Goal: Task Accomplishment & Management: Manage account settings

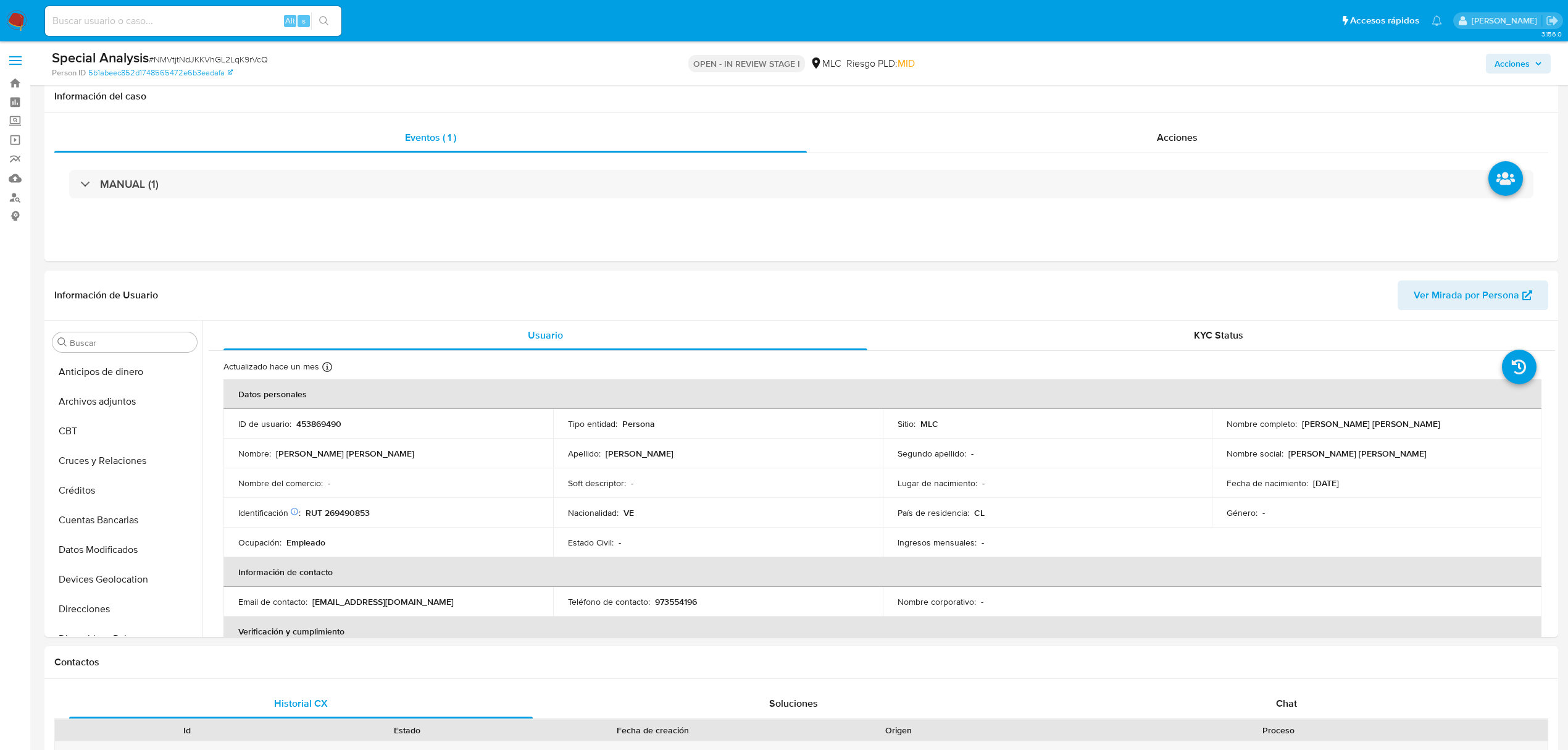
select select "10"
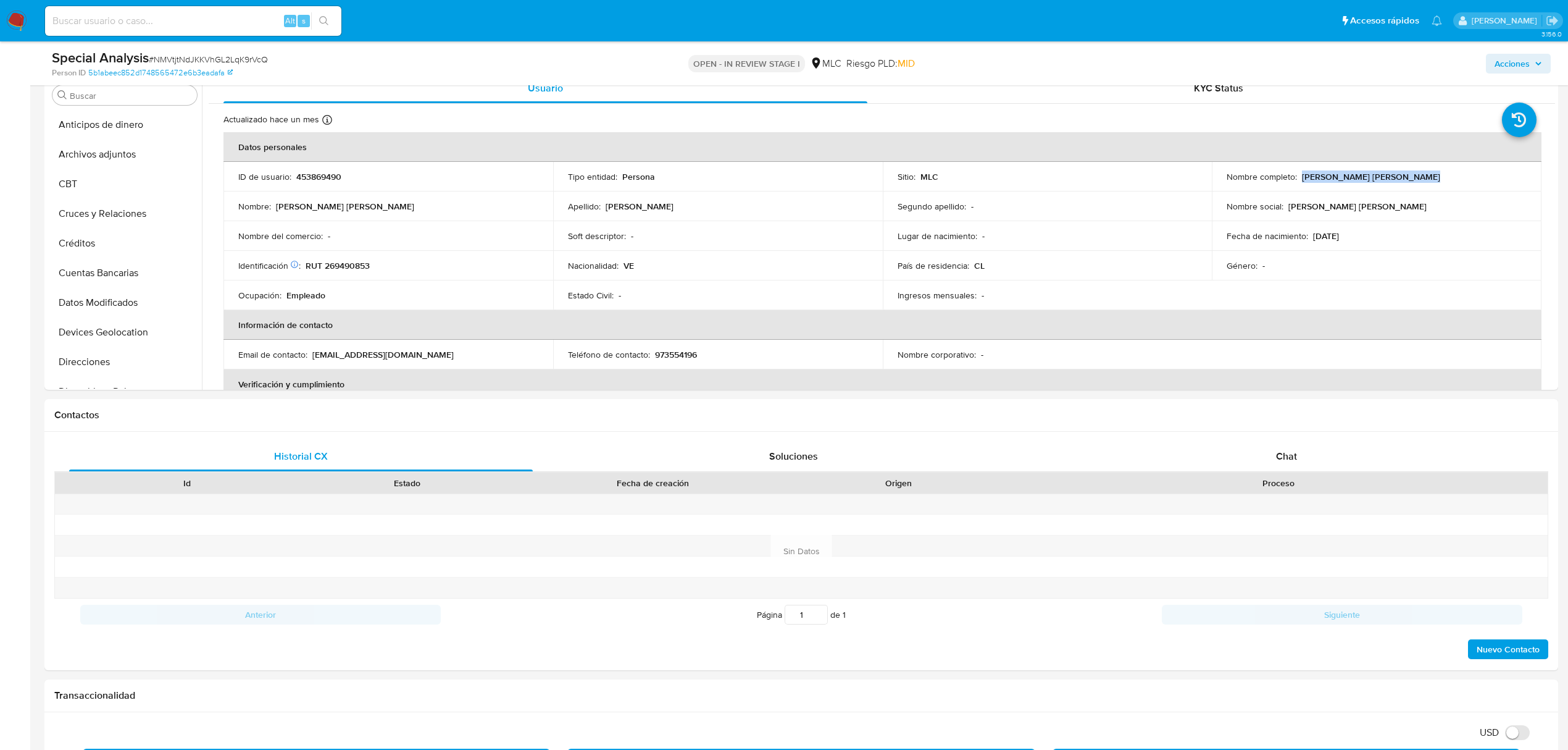
scroll to position [110, 0]
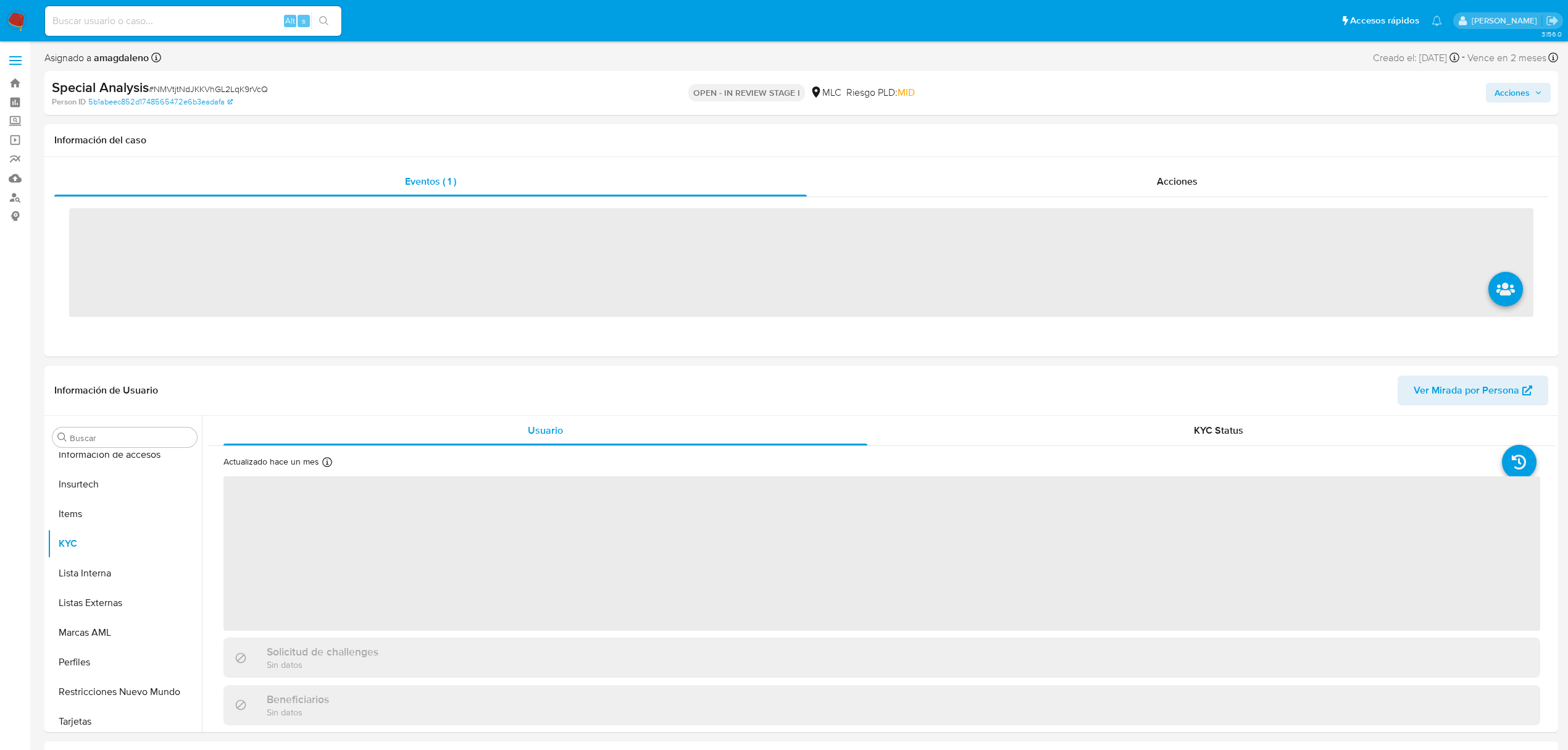
scroll to position [522, 0]
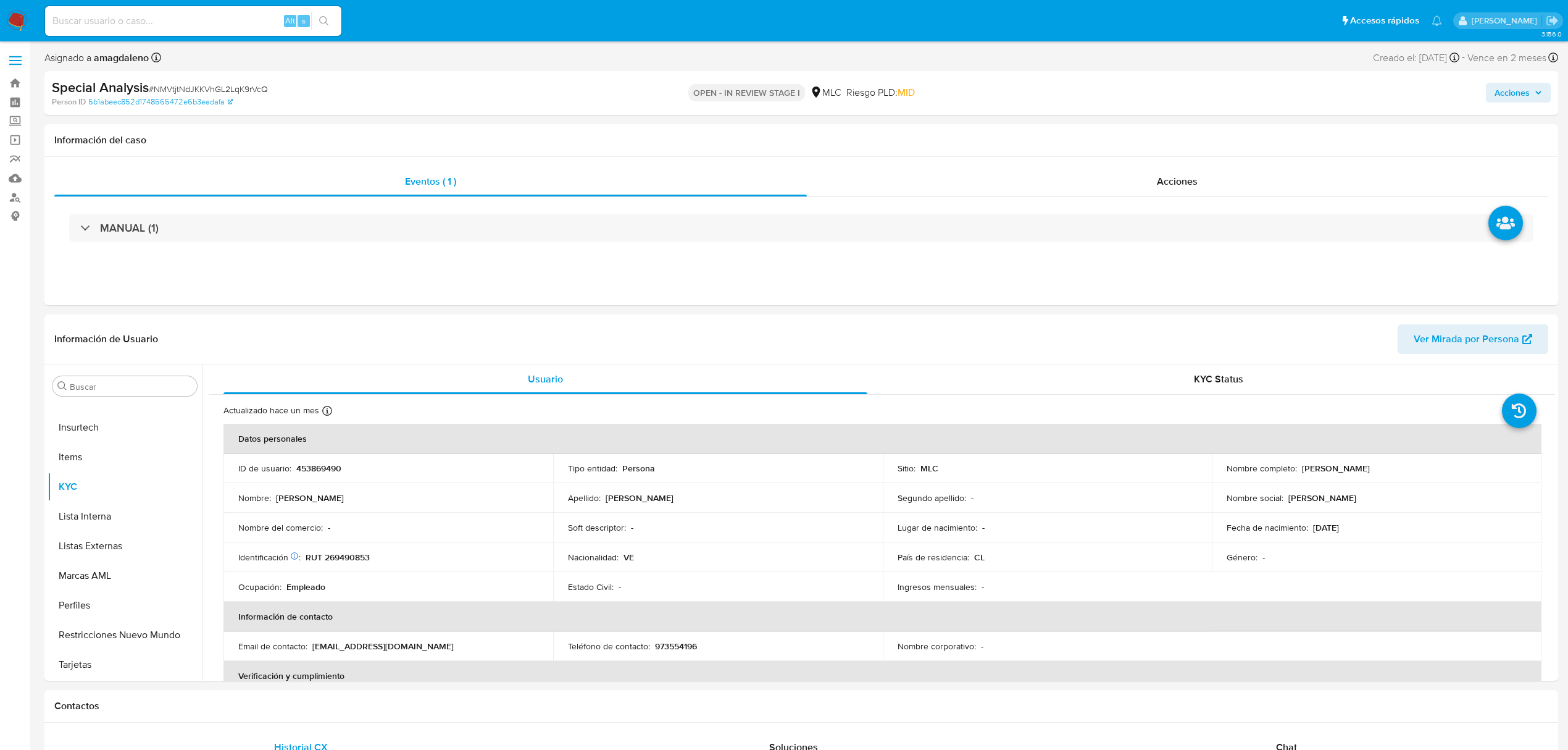
select select "10"
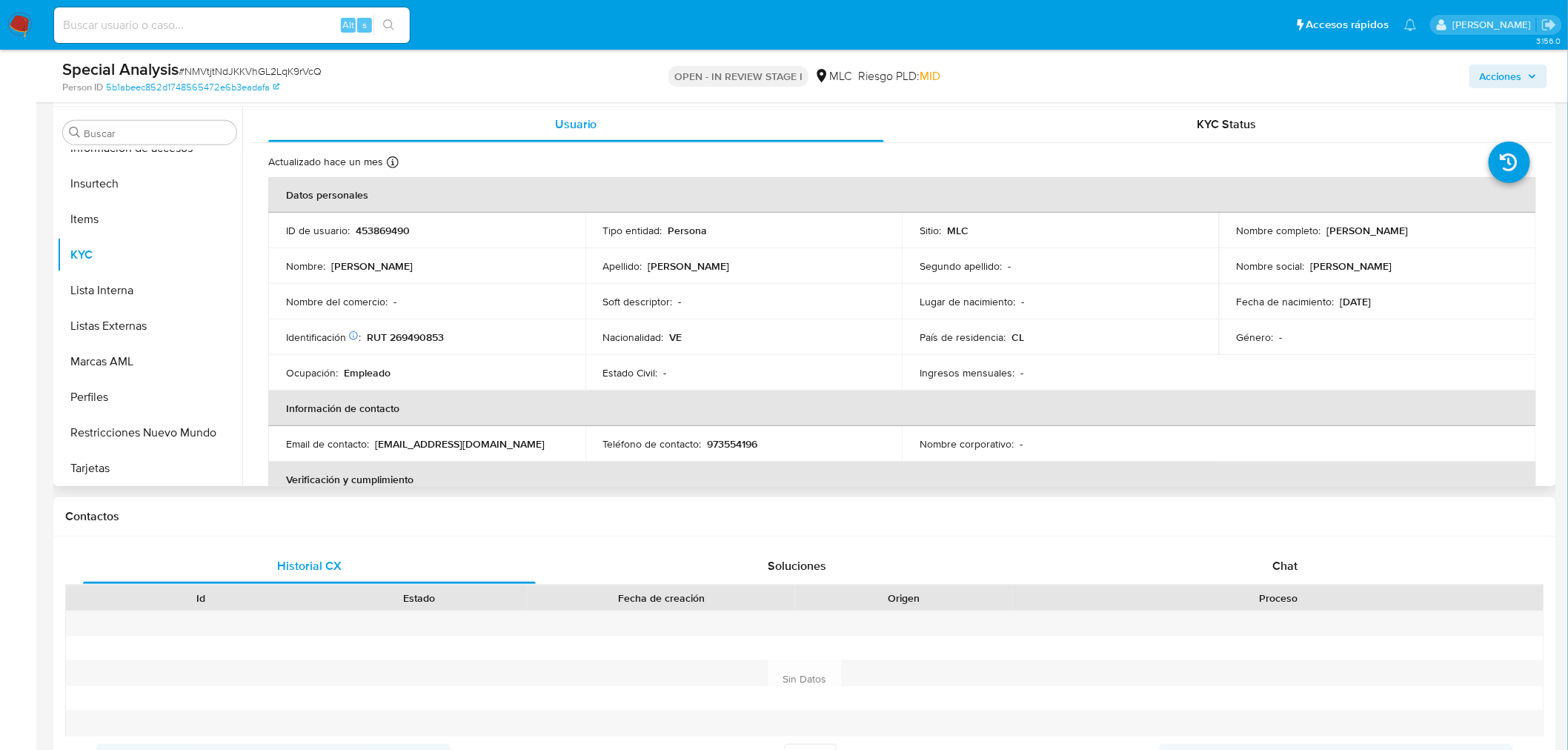
scroll to position [624, 0]
click at [431, 339] on p "RUT 269490853" at bounding box center [406, 337] width 77 height 13
copy p "269490853"
click at [419, 334] on p "RUT 269490853" at bounding box center [406, 337] width 77 height 13
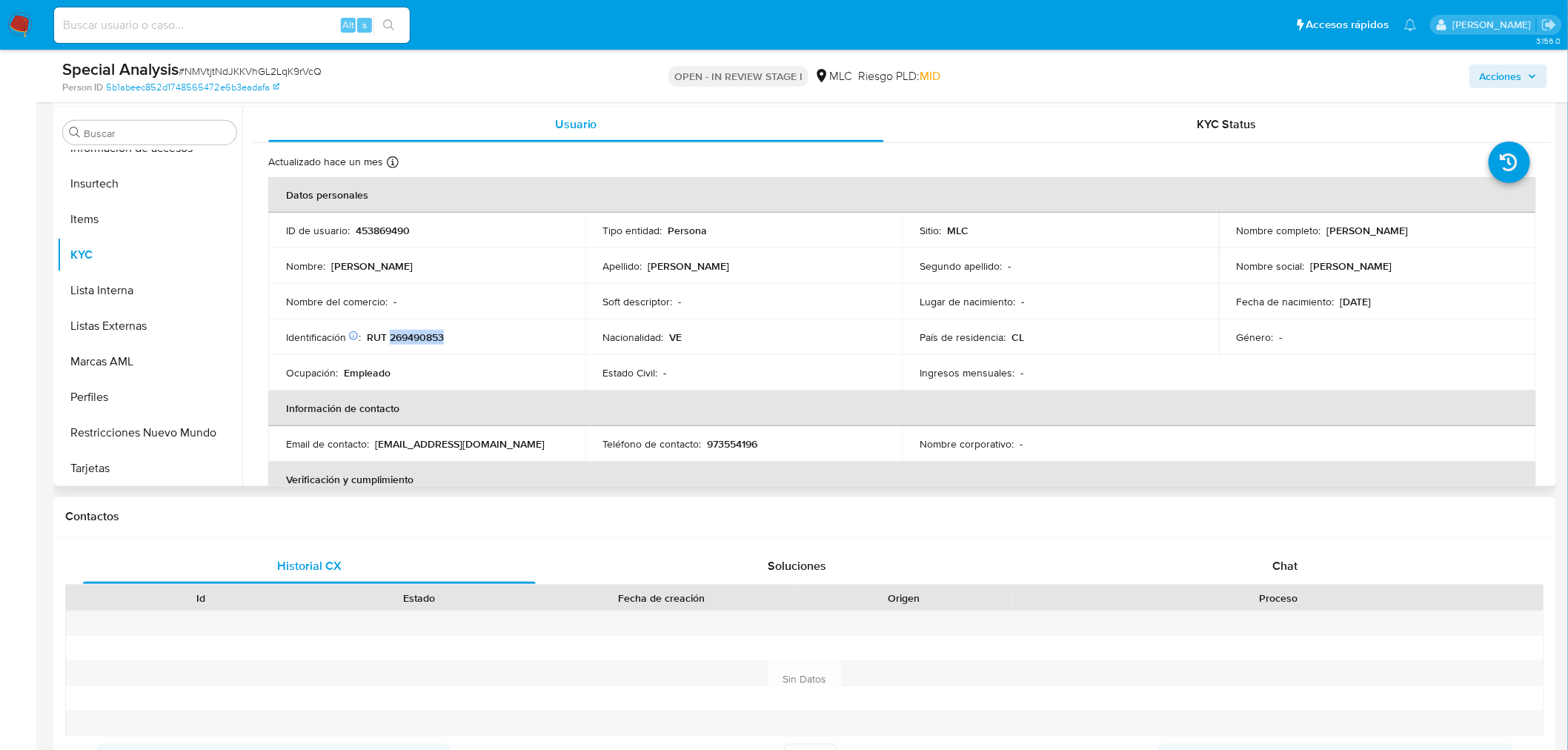
click at [419, 334] on p "RUT 269490853" at bounding box center [406, 337] width 77 height 13
click at [167, 232] on button "Cruces y Relaciones" at bounding box center [144, 226] width 173 height 36
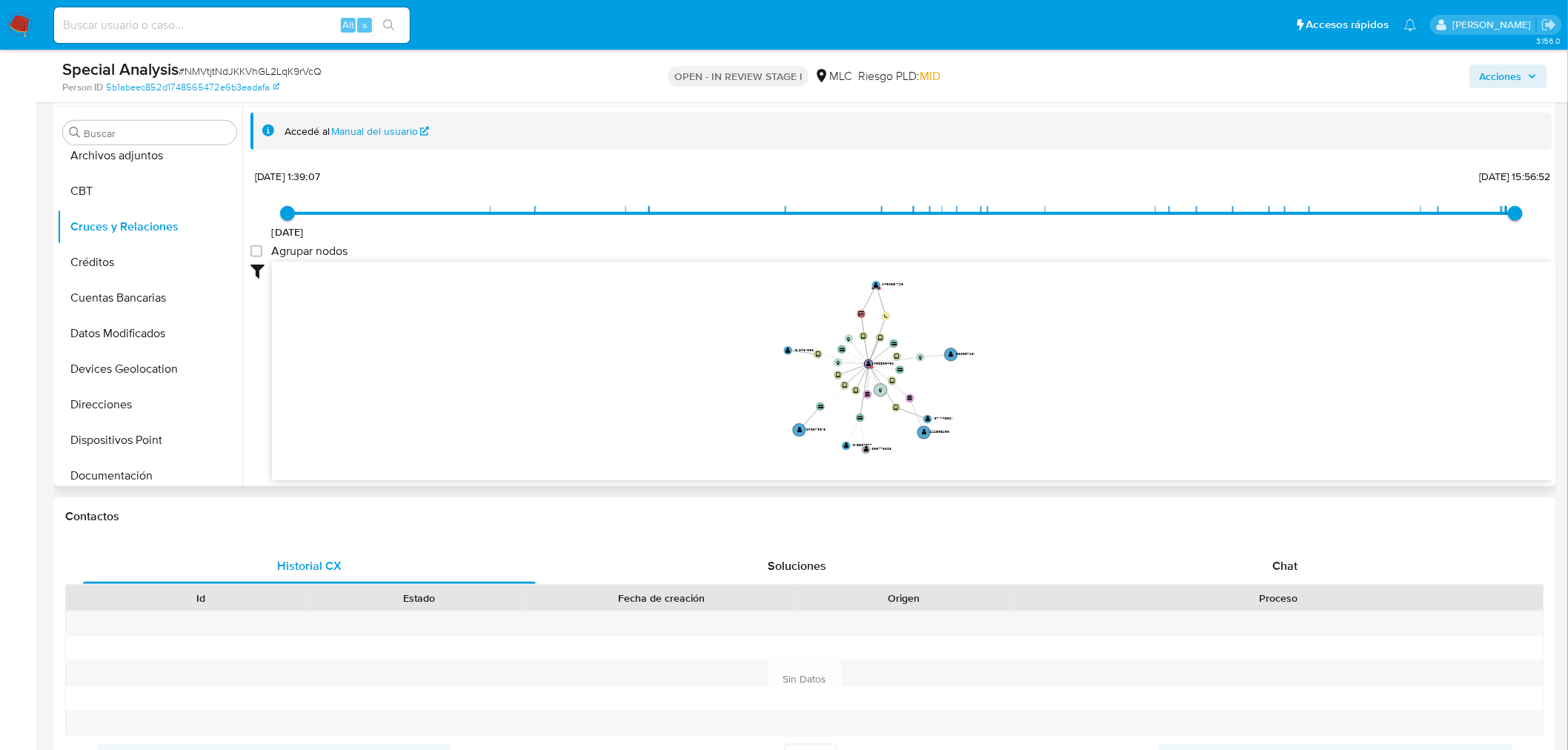
drag, startPoint x: 1080, startPoint y: 375, endPoint x: 1003, endPoint y: 388, distance: 78.1
click at [1003, 388] on icon "user-453869490  453869490 device-6441f1b508813b00186c3be3  device-6217e8a3088…" at bounding box center [913, 369] width 1281 height 215
click at [1290, 567] on span "Chat" at bounding box center [1286, 565] width 25 height 17
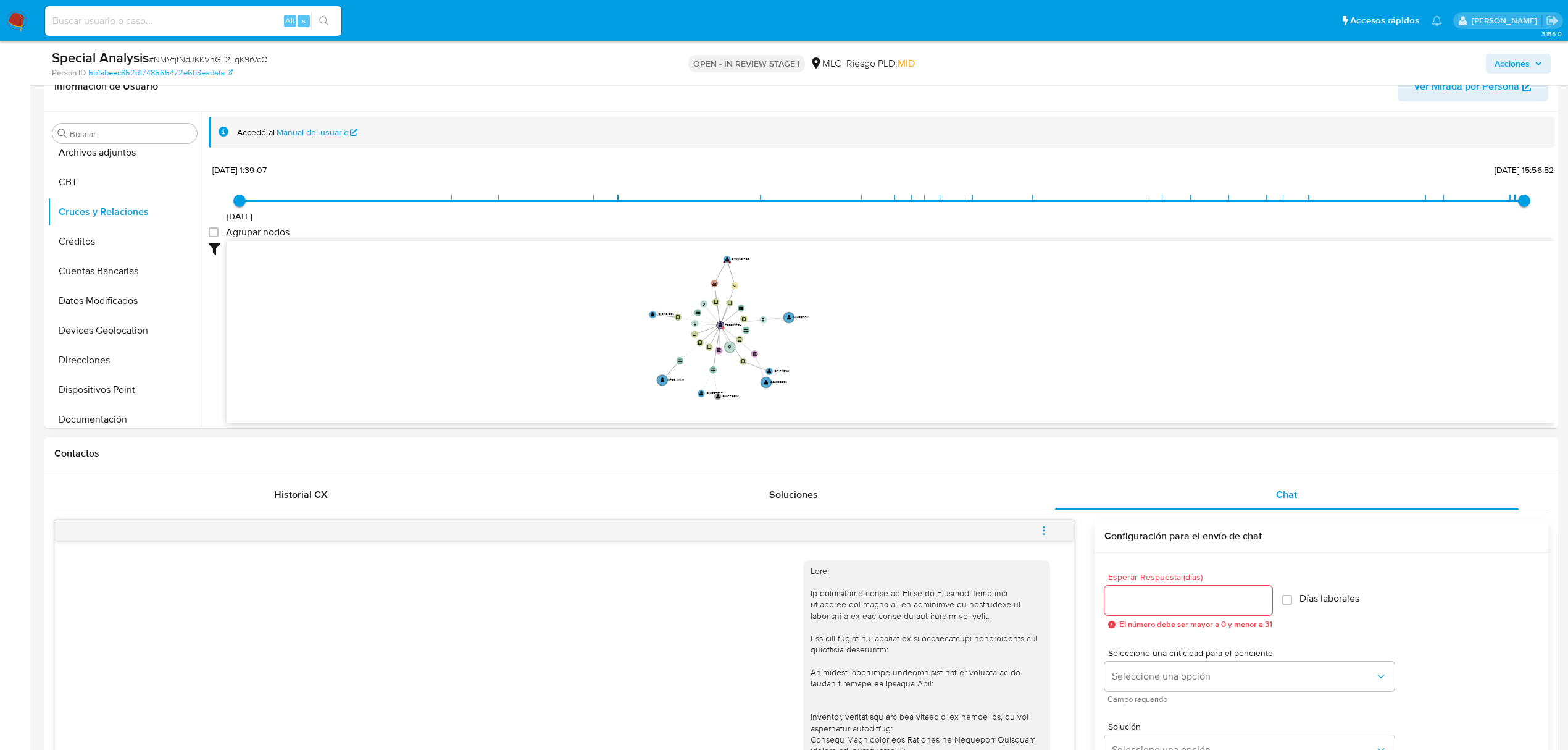
scroll to position [393, 0]
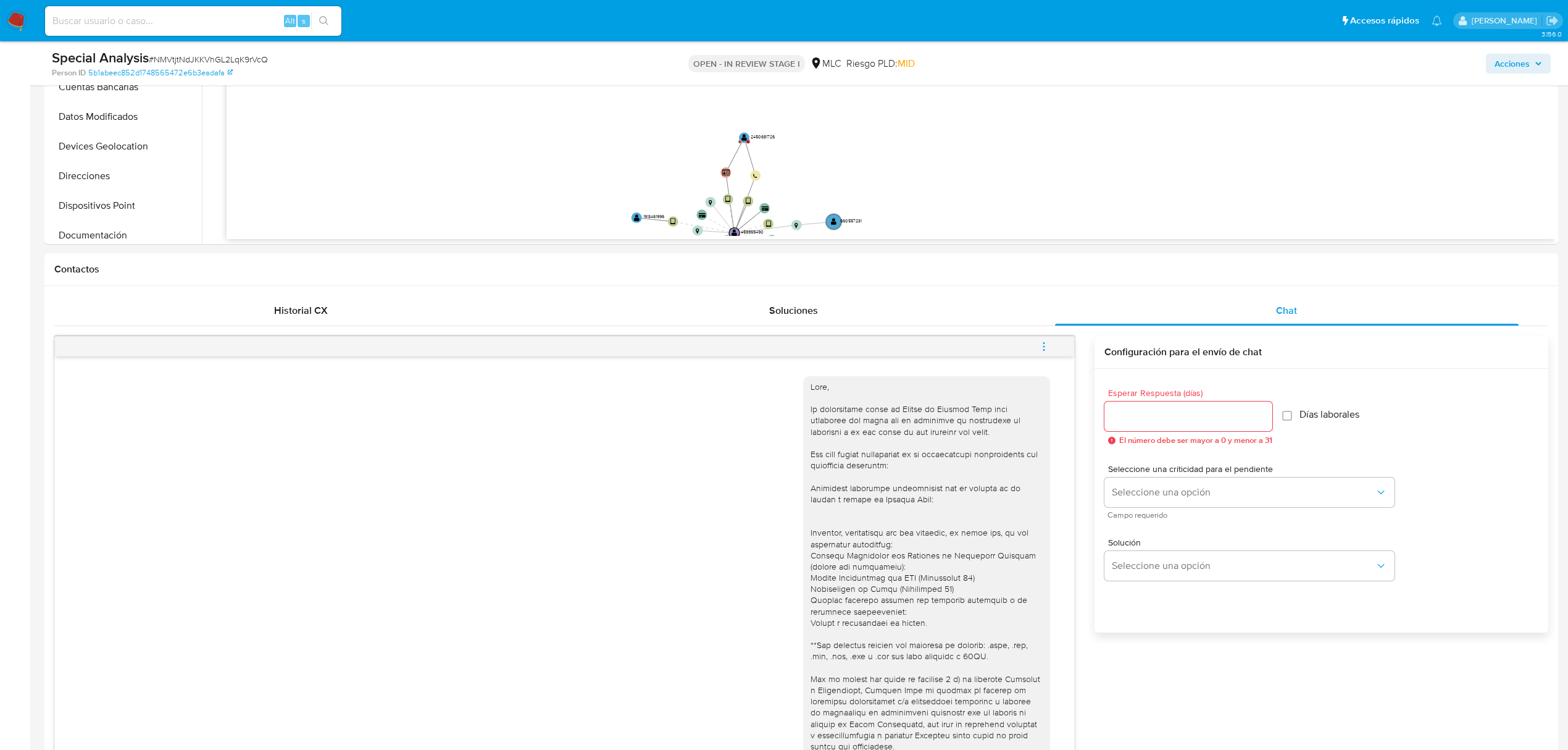
drag, startPoint x: 836, startPoint y: 139, endPoint x: 887, endPoint y: 250, distance: 122.2
click at [744, 135] on text "" at bounding box center [744, 137] width 6 height 8
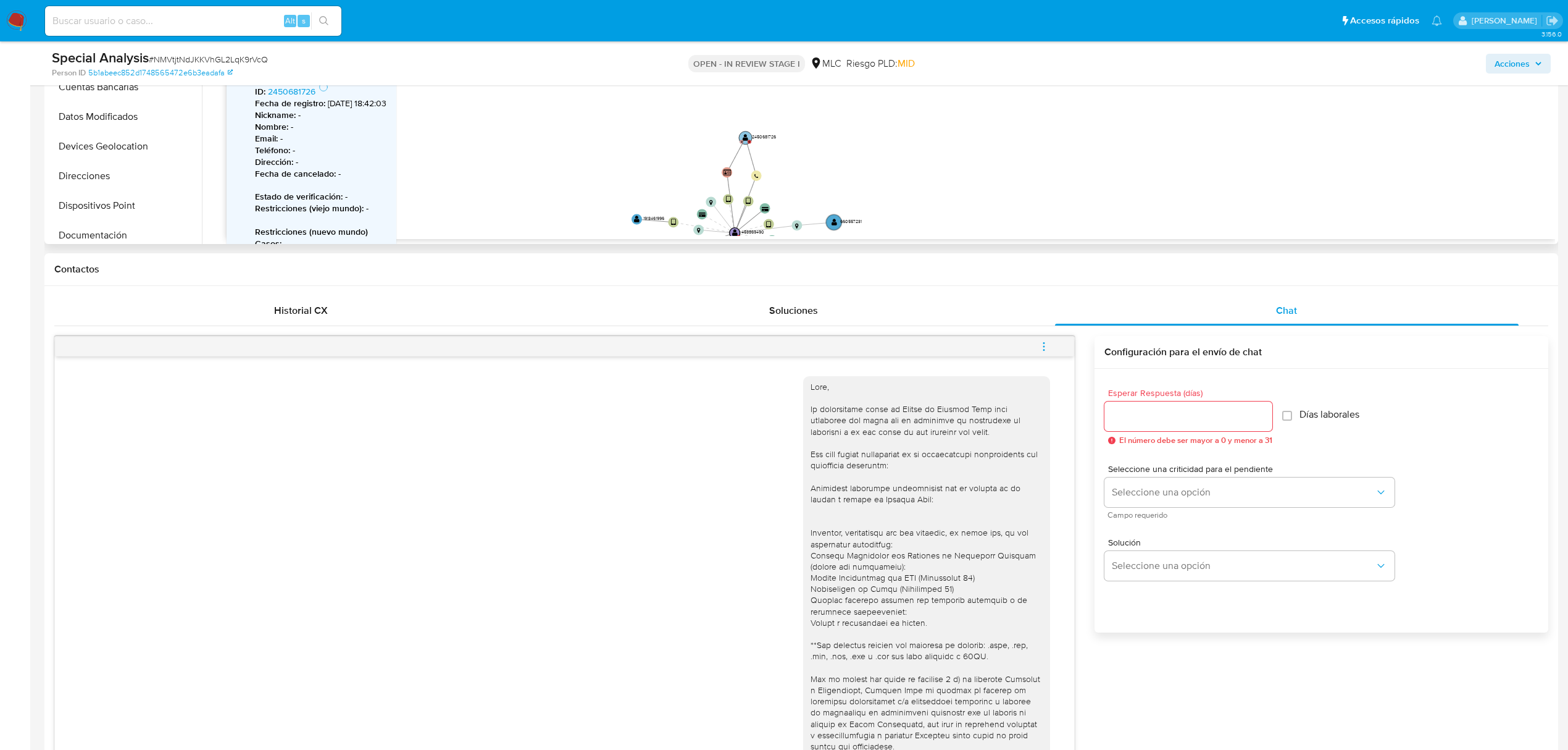
click at [742, 139] on circle at bounding box center [745, 137] width 13 height 13
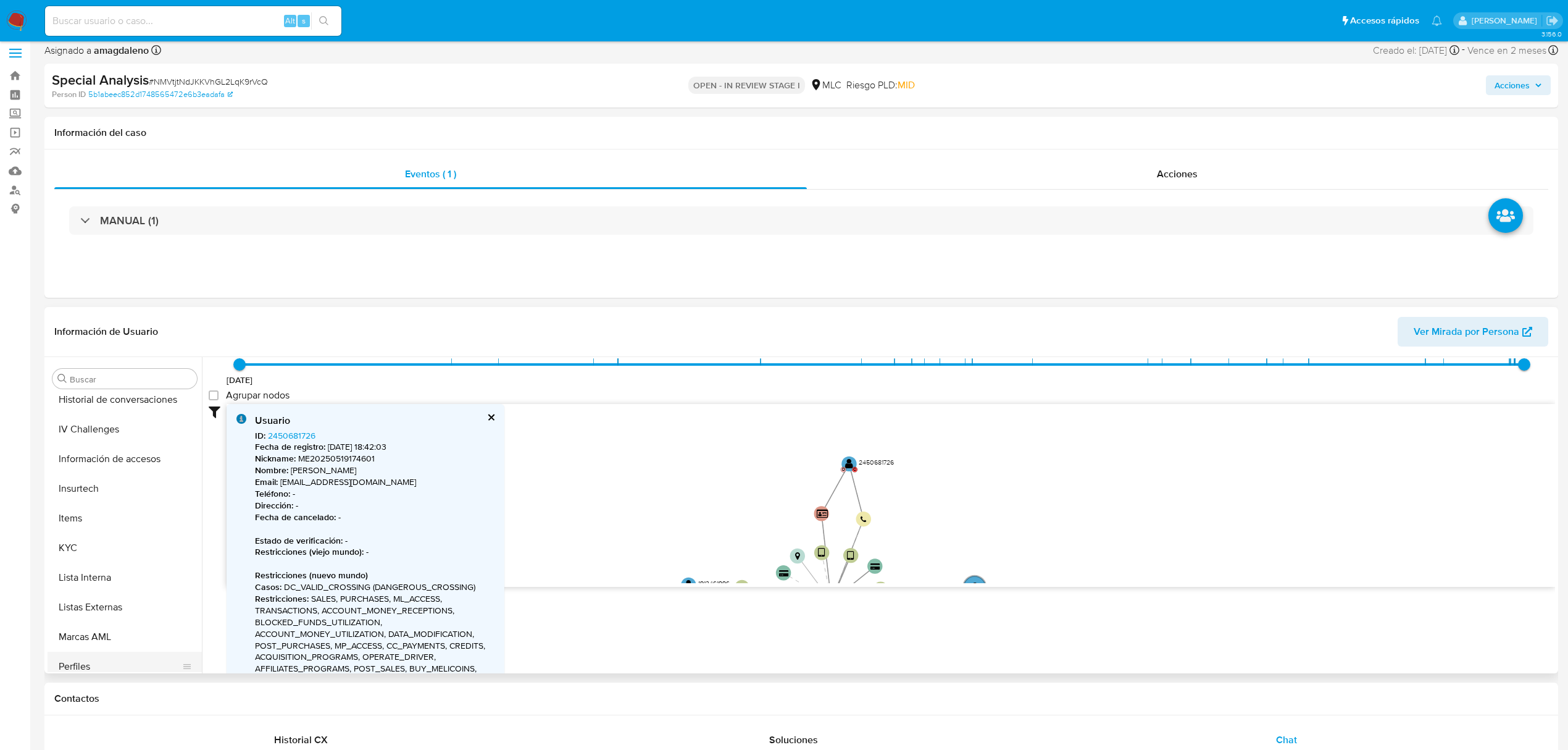
scroll to position [522, 0]
click at [132, 623] on button "Restricciones Nuevo Mundo" at bounding box center [120, 627] width 144 height 30
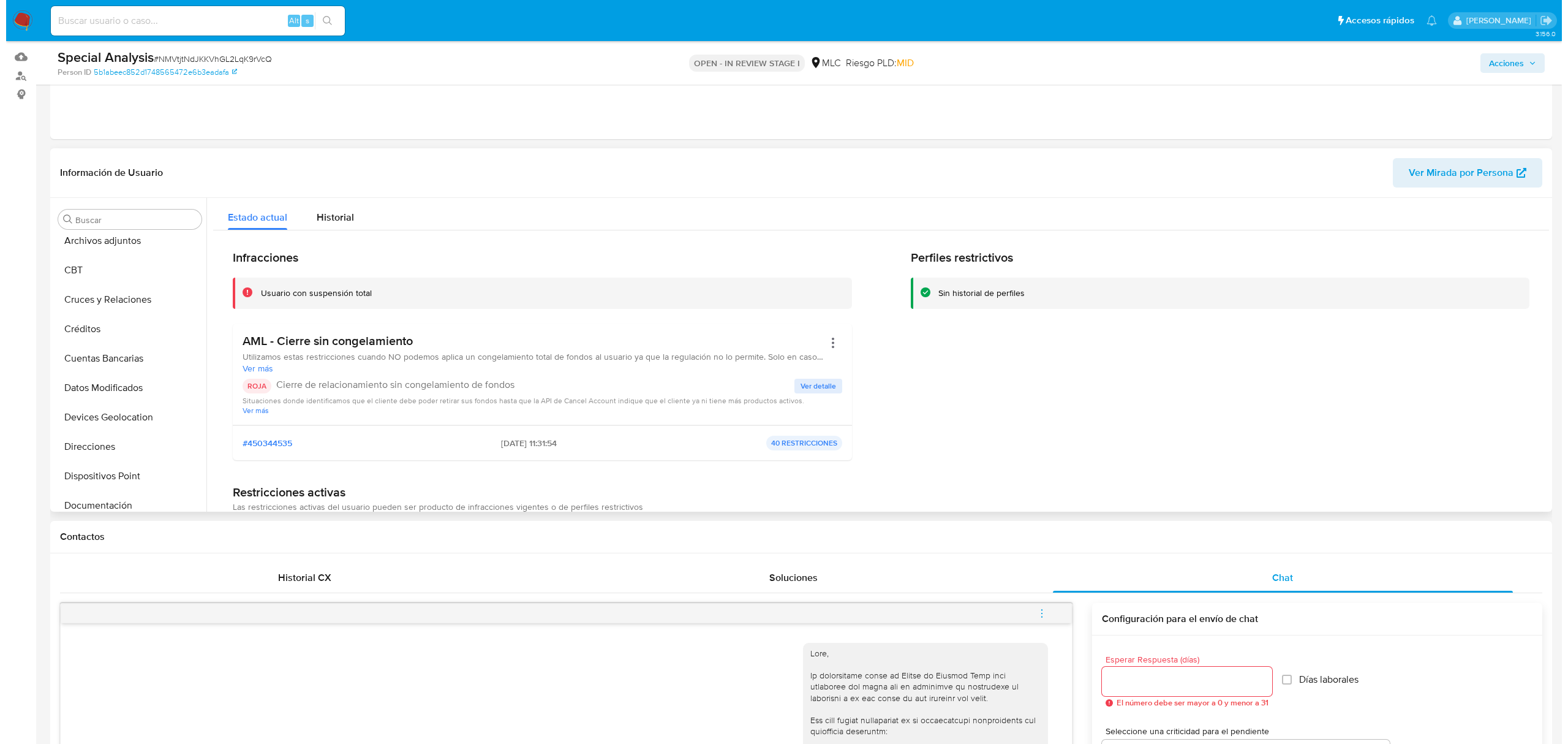
scroll to position [0, 0]
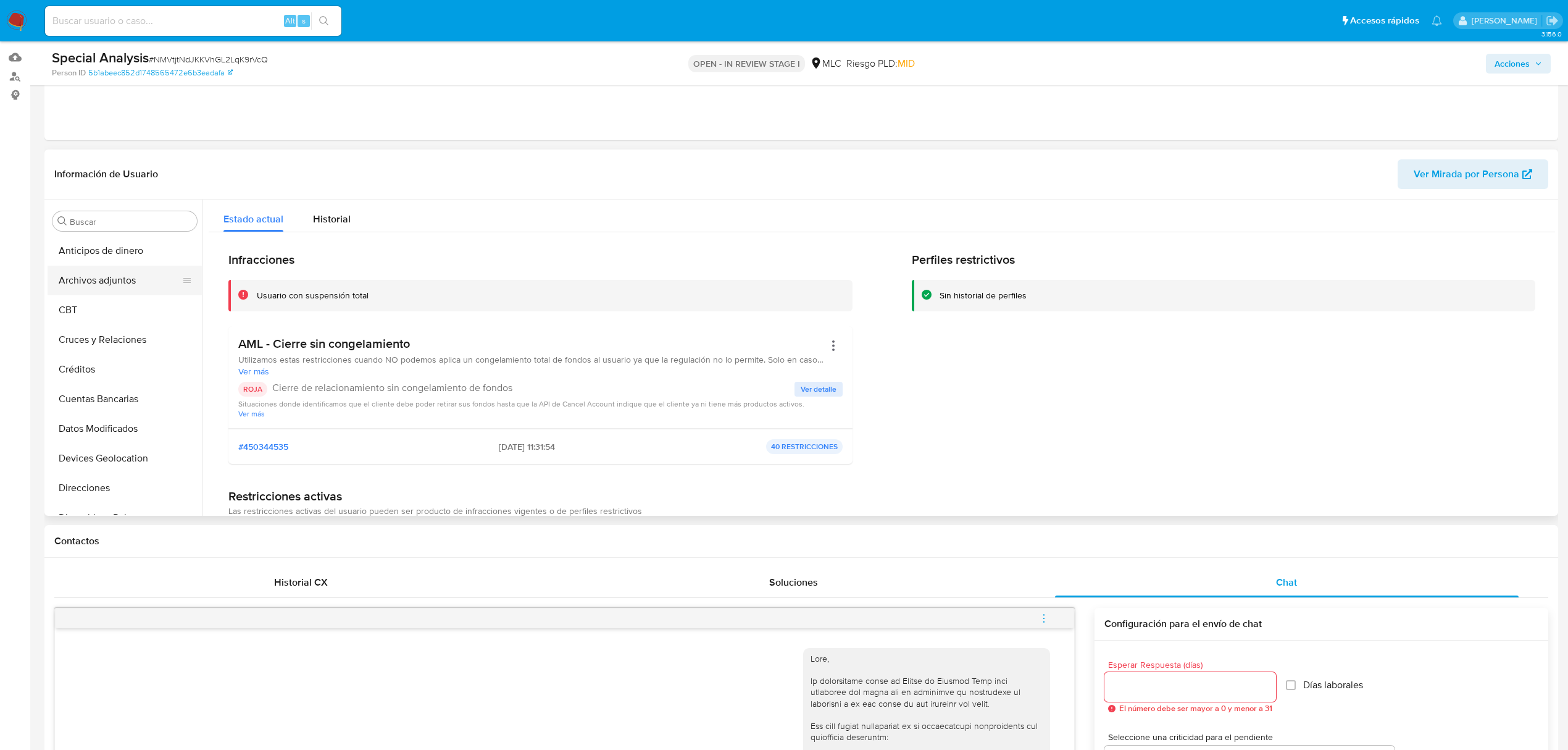
click at [83, 277] on button "Archivos adjuntos" at bounding box center [120, 280] width 144 height 30
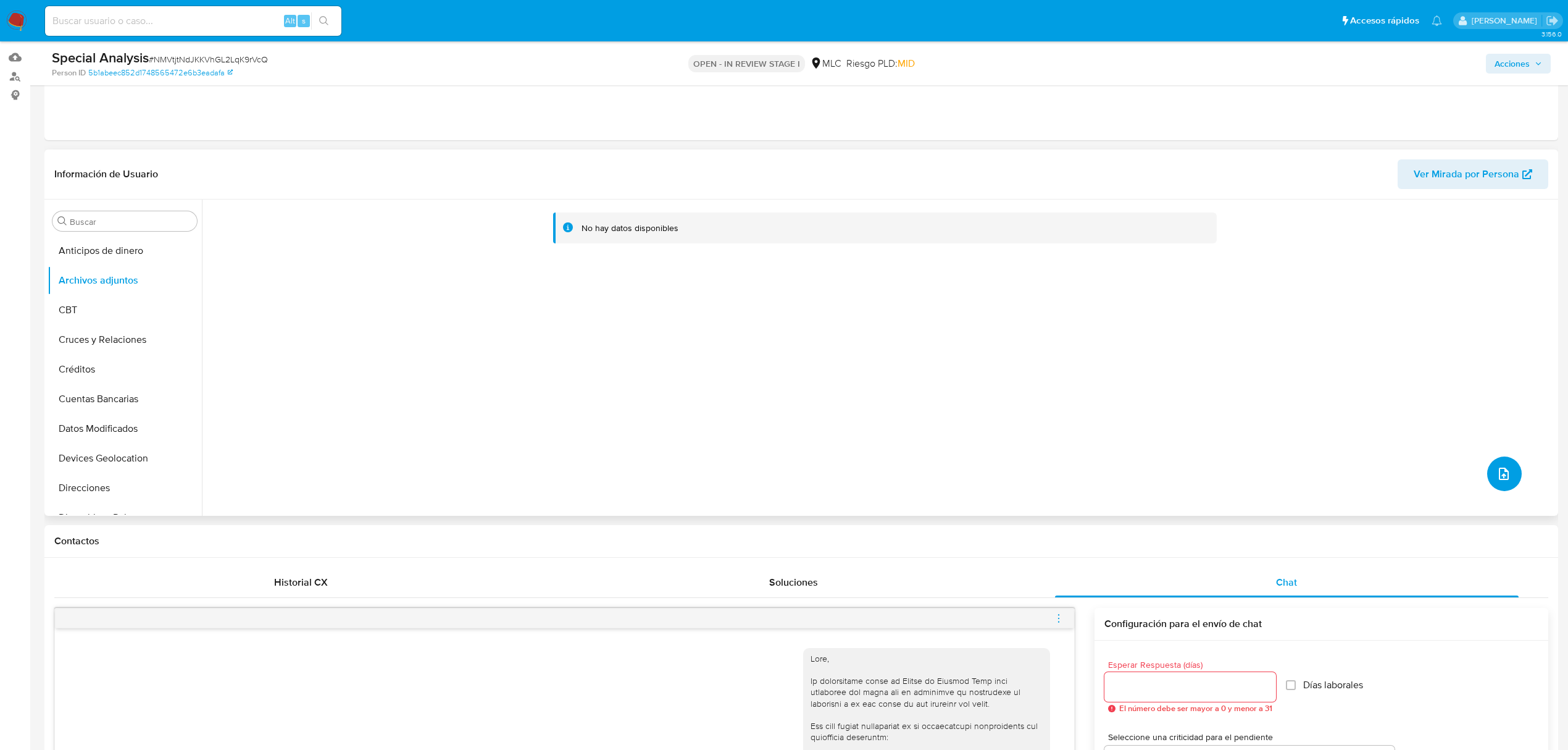
click at [1496, 475] on icon "upload-file" at bounding box center [1503, 473] width 15 height 15
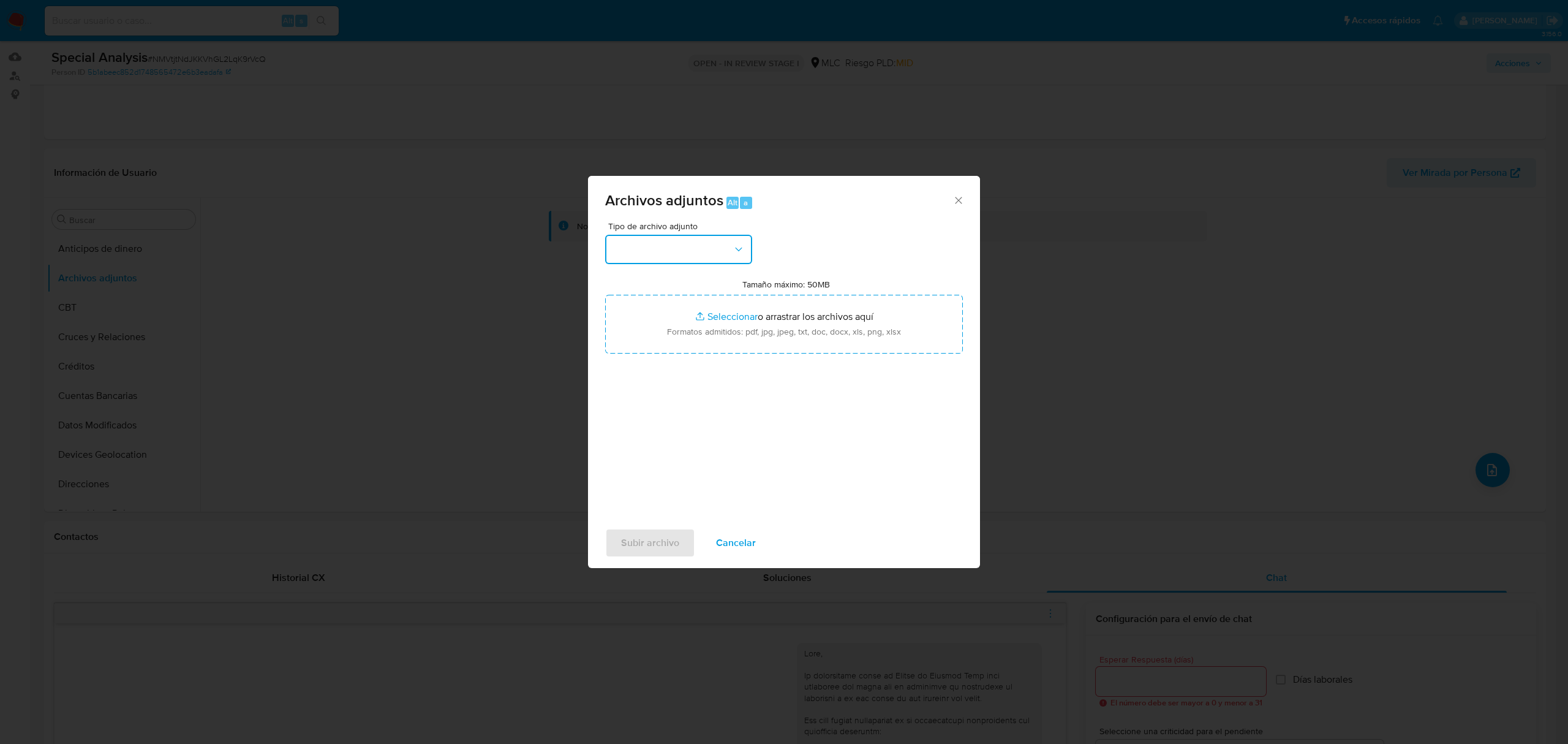
click at [666, 239] on button "button" at bounding box center [678, 249] width 147 height 30
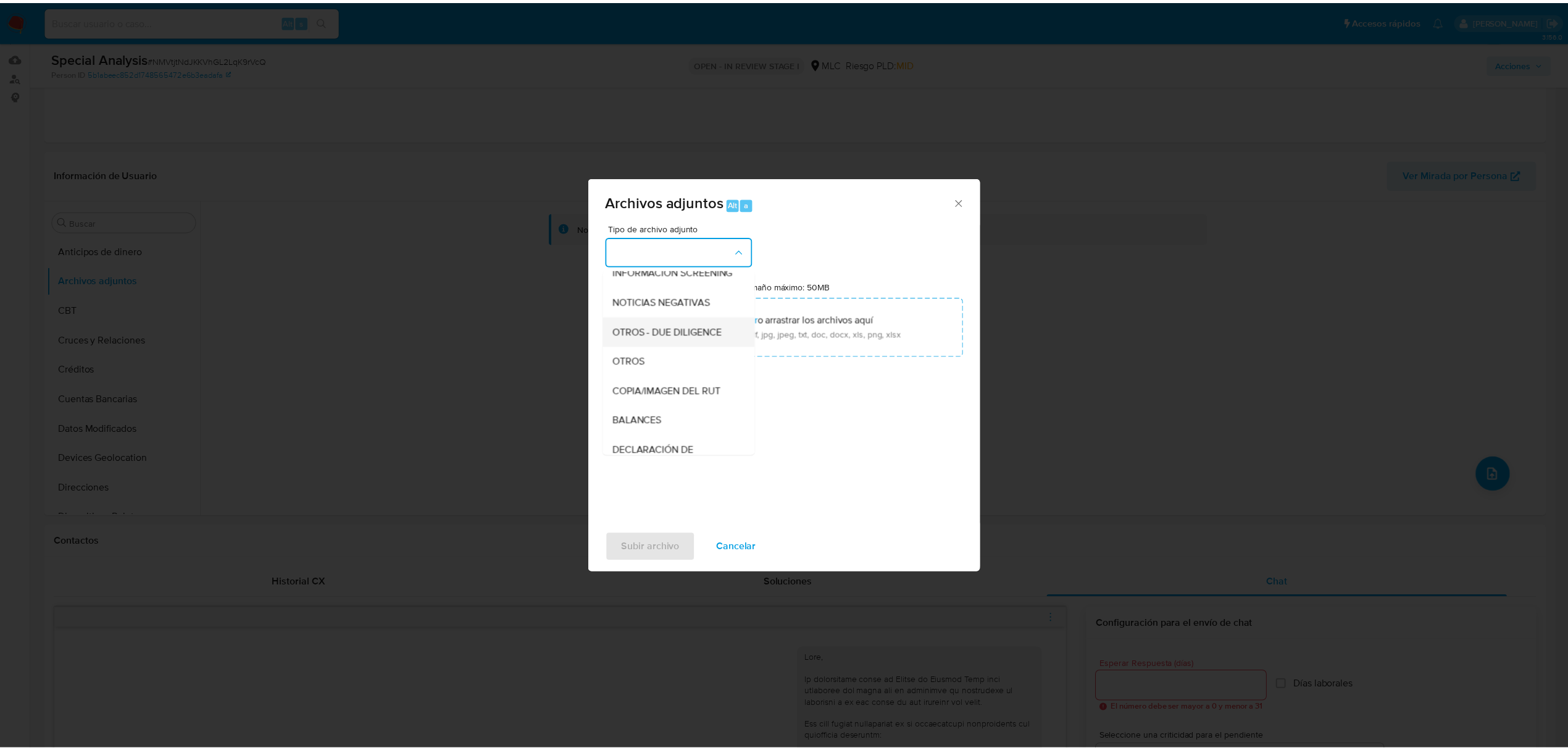
scroll to position [102, 0]
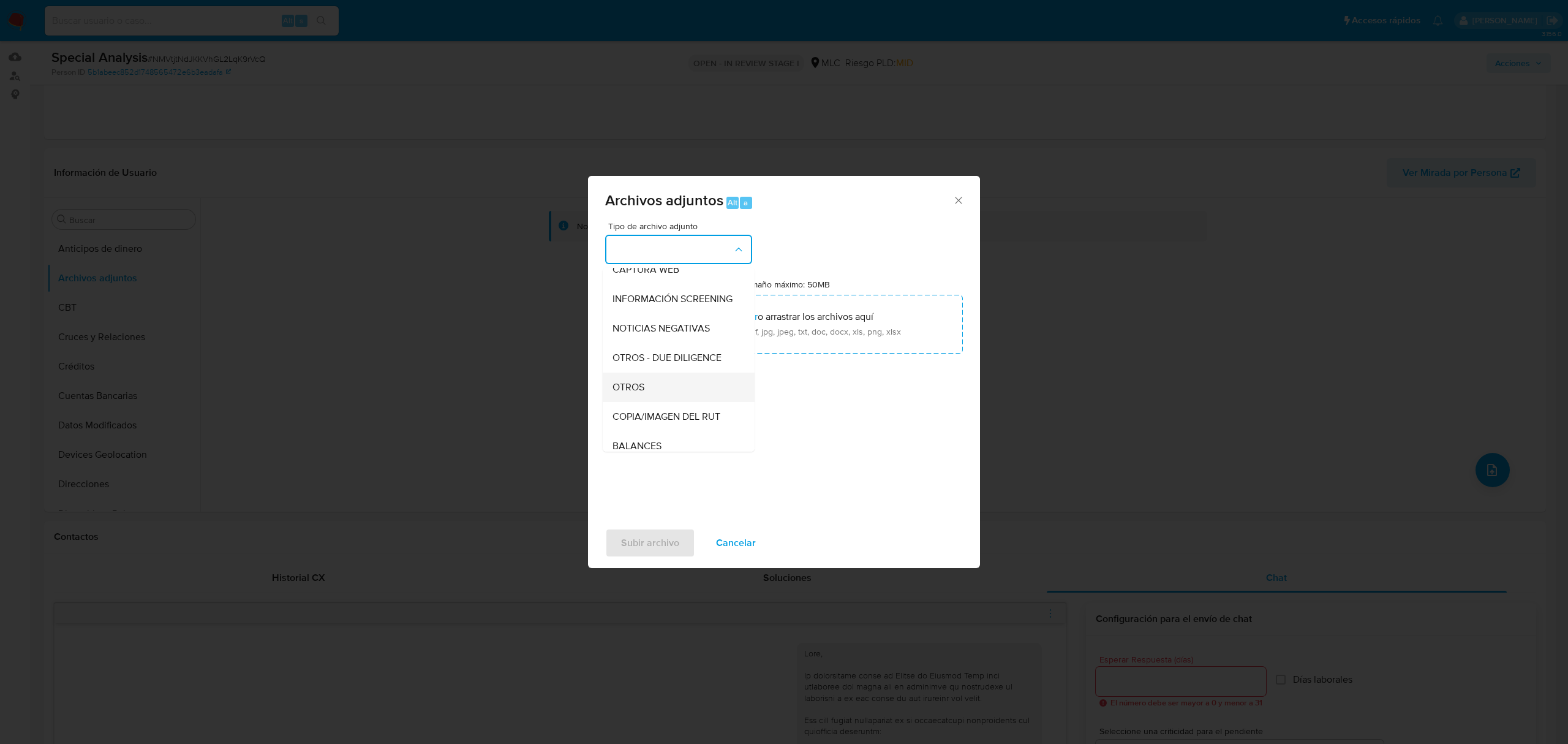
click at [643, 391] on div "OTROS" at bounding box center [675, 387] width 125 height 30
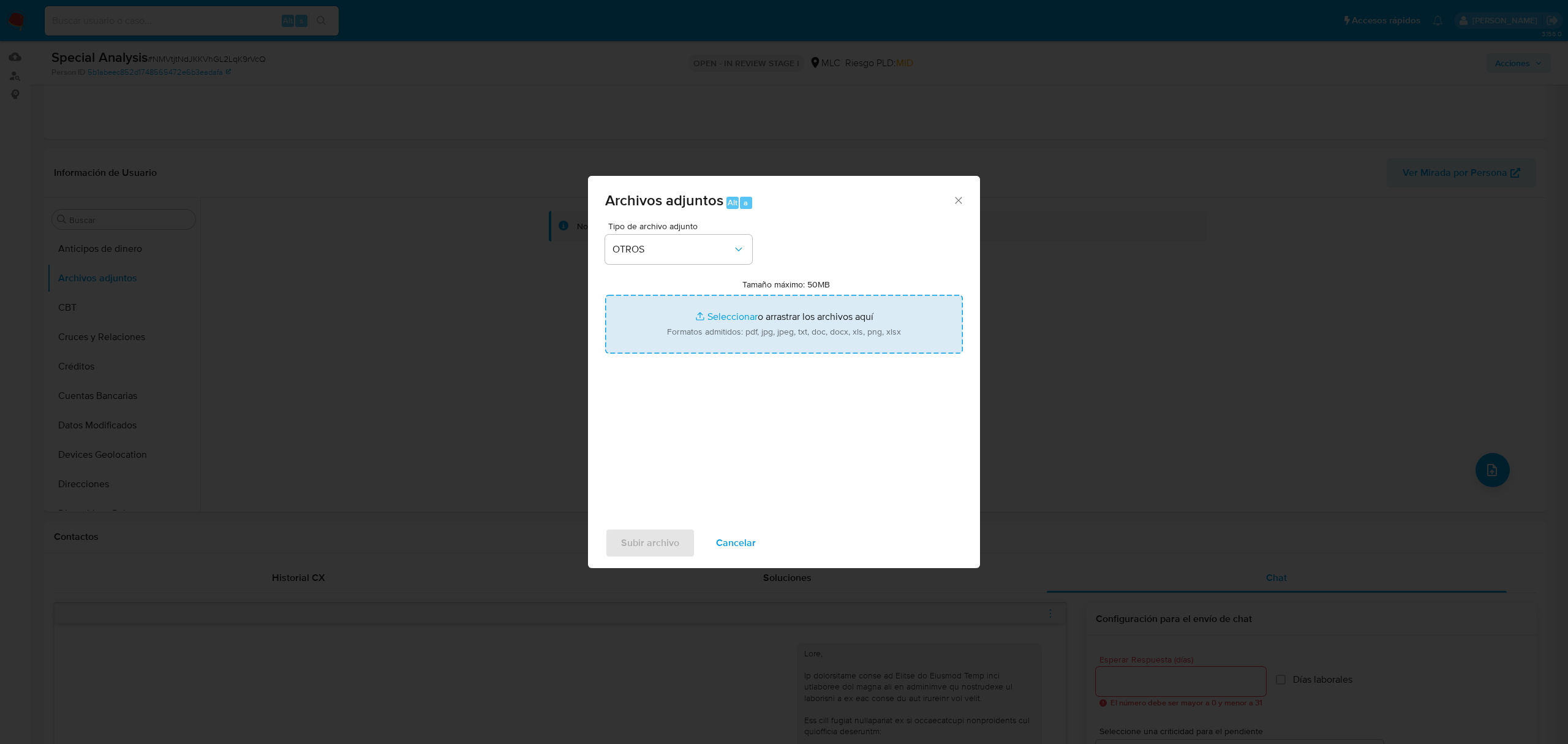
click at [720, 321] on input "Tamaño máximo: 50MB Seleccionar archivos" at bounding box center [784, 323] width 358 height 59
type input "C:\fakepath\453869490 - 26_08_2025 TDA.xlsx"
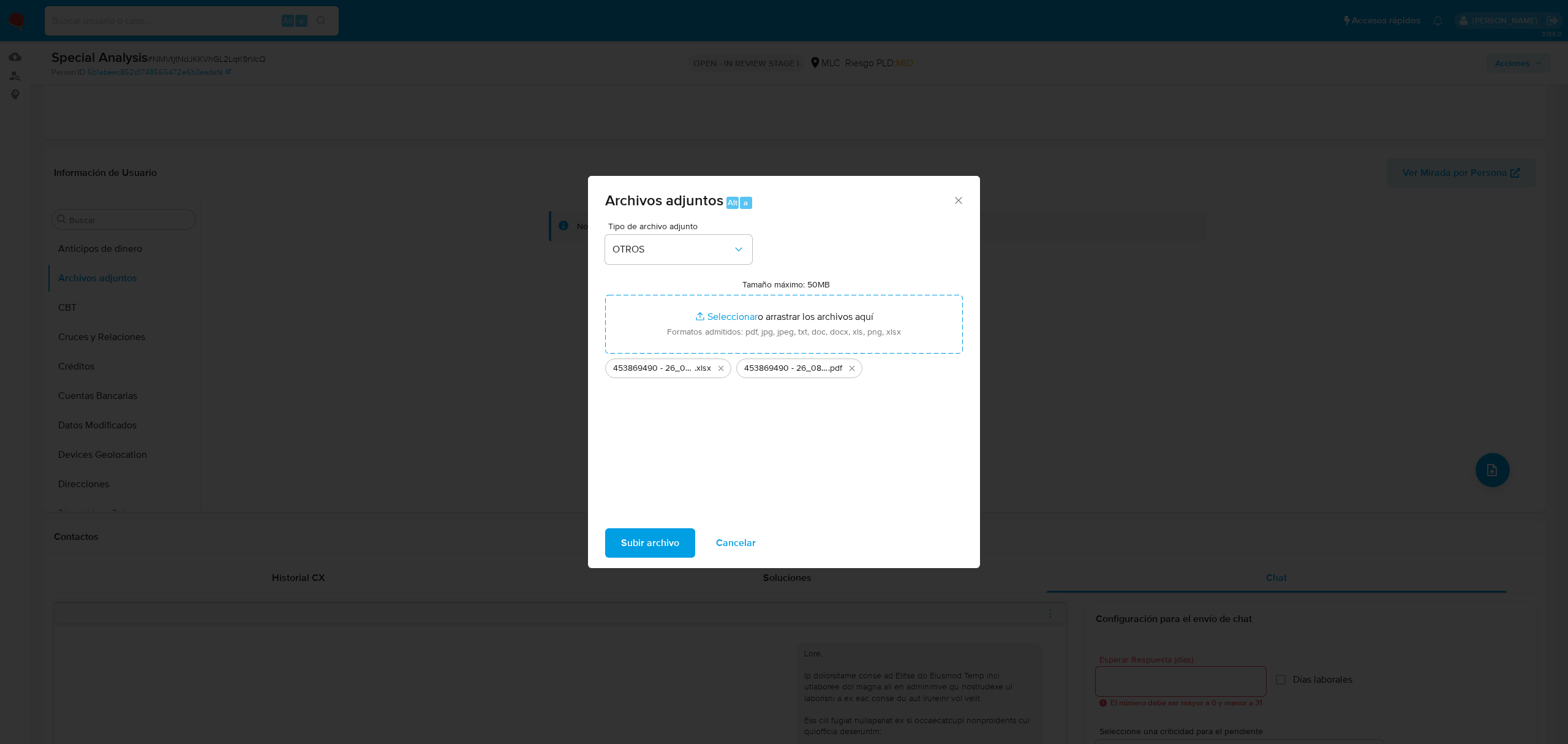
click at [647, 547] on span "Subir archivo" at bounding box center [650, 542] width 58 height 27
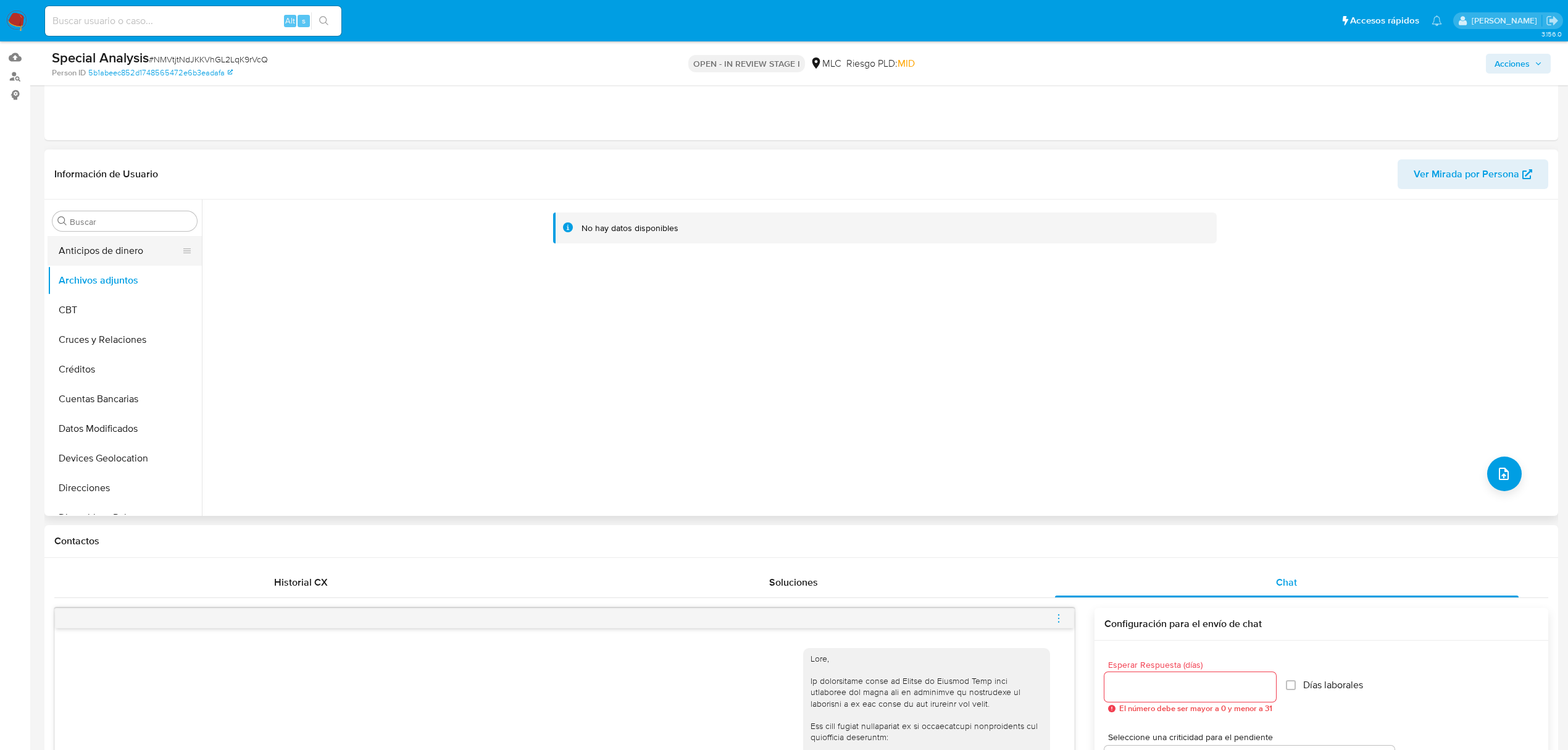
click at [126, 252] on button "Anticipos de dinero" at bounding box center [120, 250] width 144 height 30
click at [119, 273] on button "Archivos adjuntos" at bounding box center [120, 280] width 144 height 30
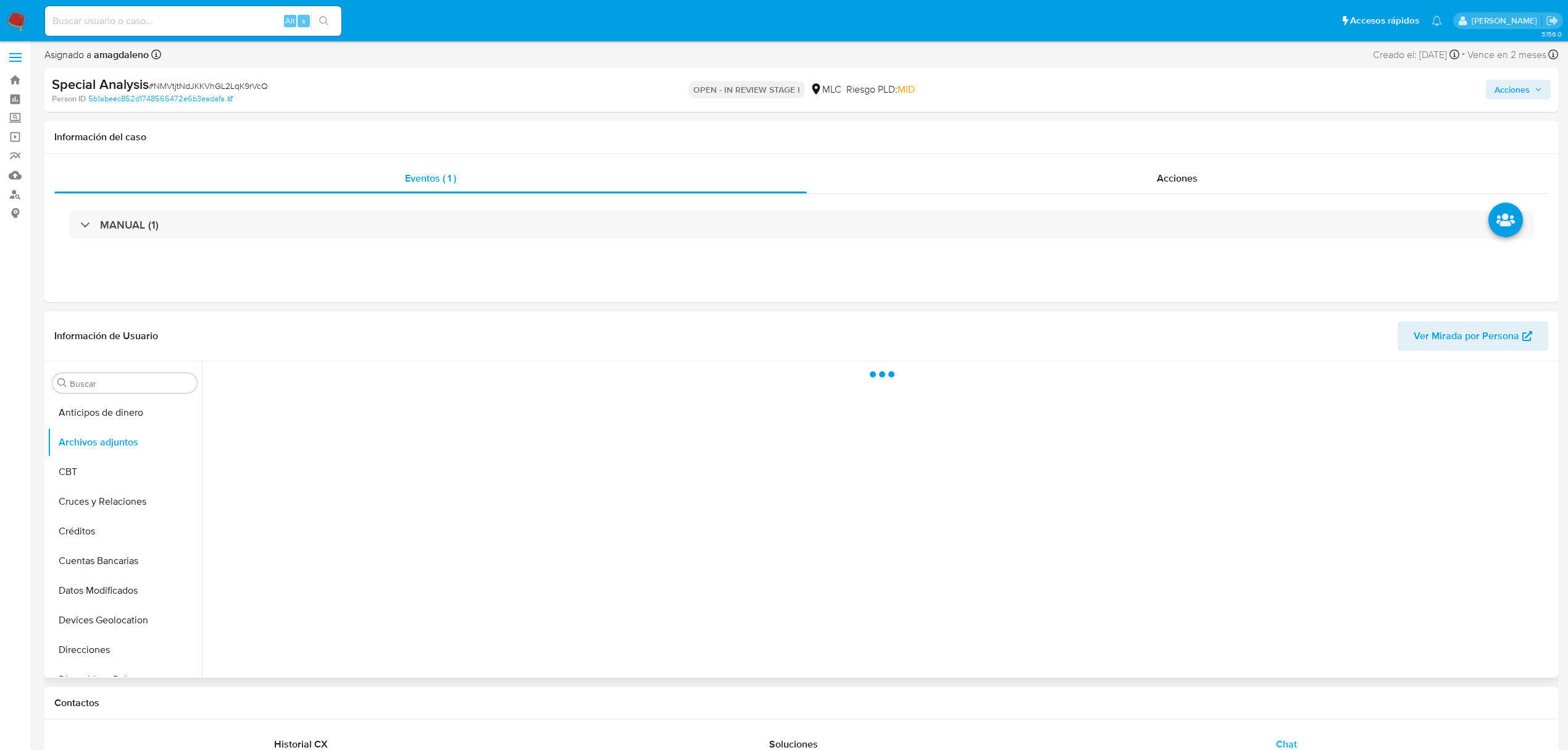
scroll to position [0, 0]
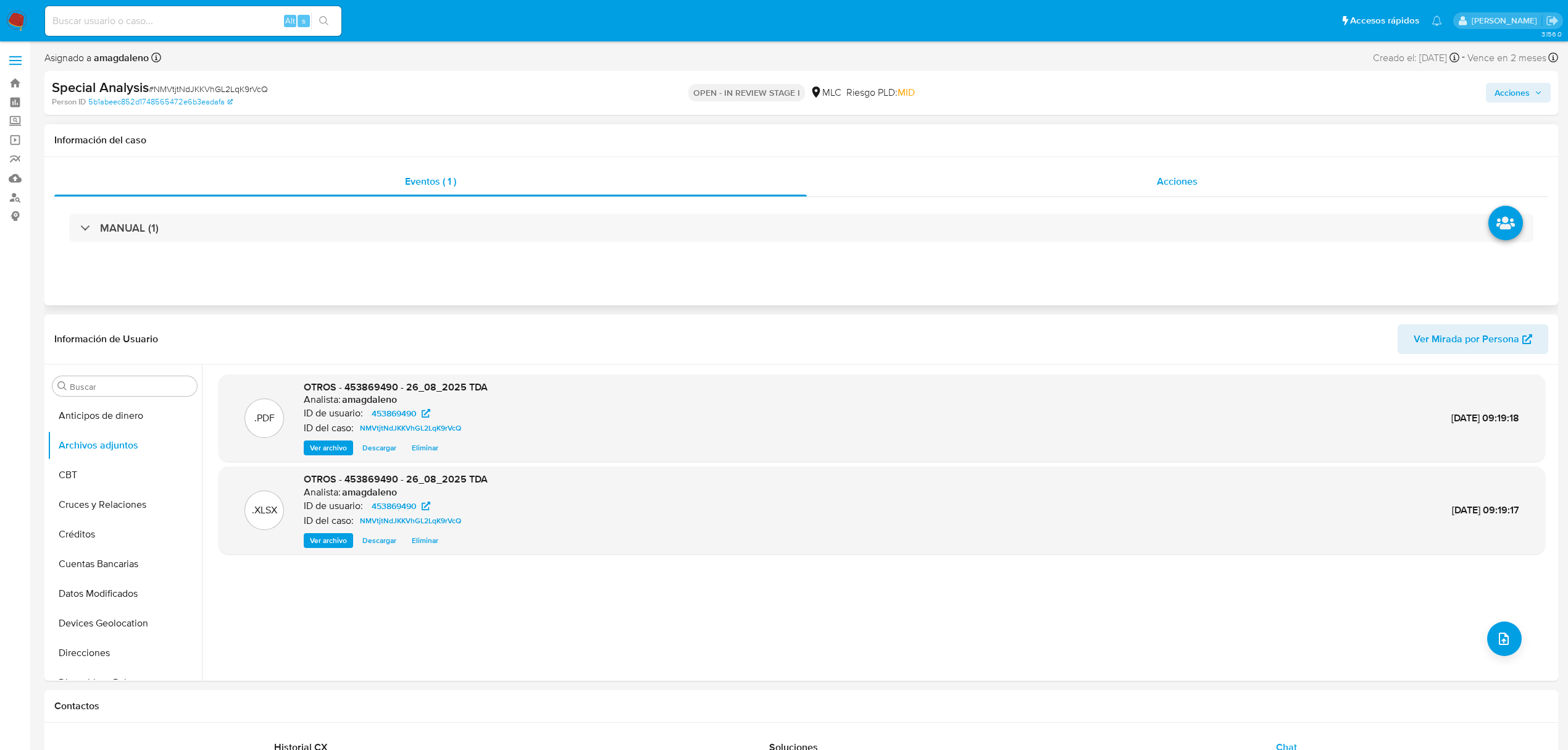
click at [1230, 187] on div "Acciones" at bounding box center [1178, 181] width 742 height 30
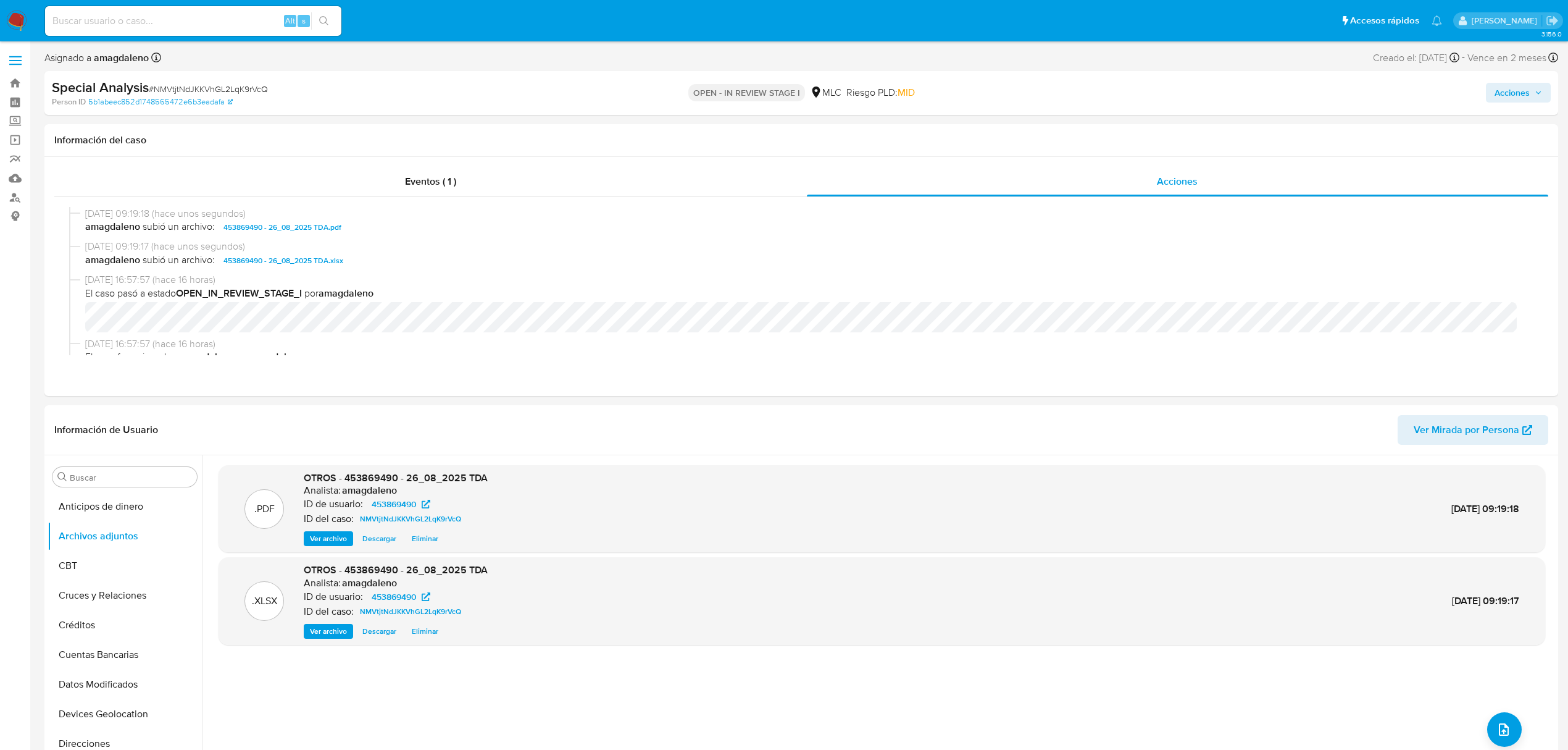
click at [1531, 99] on span "Acciones" at bounding box center [1518, 92] width 48 height 17
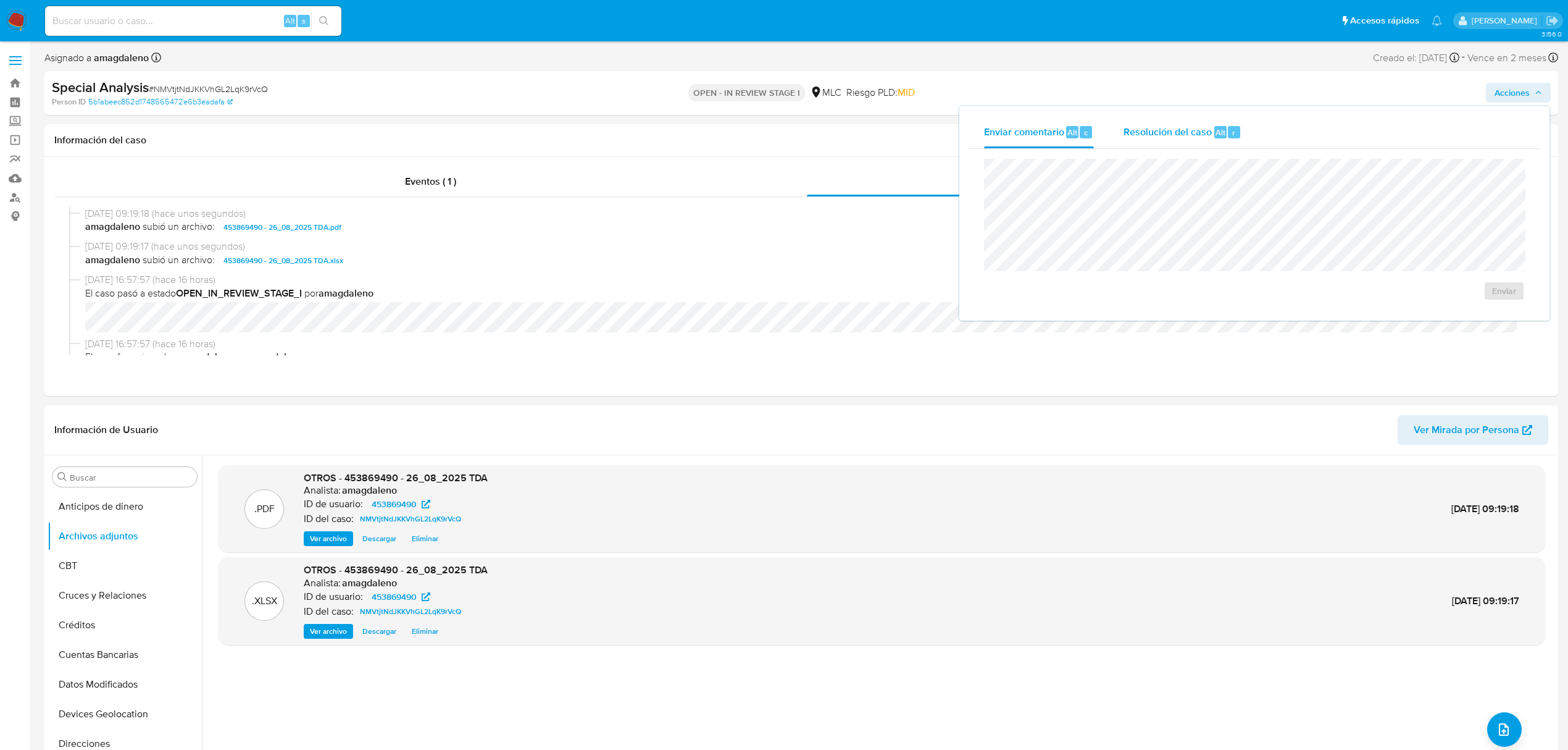
click at [1163, 127] on span "Resolución del caso" at bounding box center [1167, 132] width 88 height 14
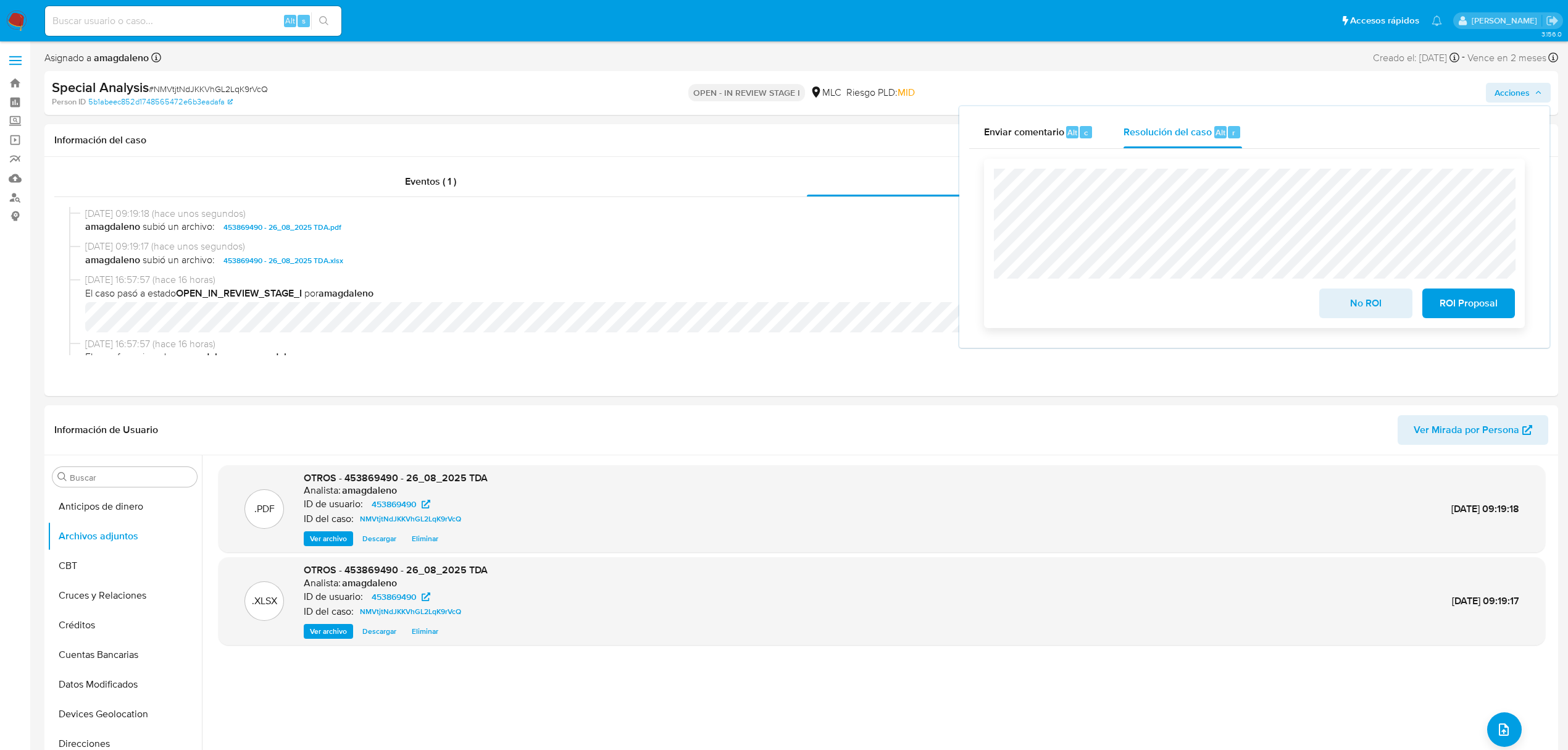
click at [1447, 307] on span "ROI Proposal" at bounding box center [1468, 302] width 60 height 27
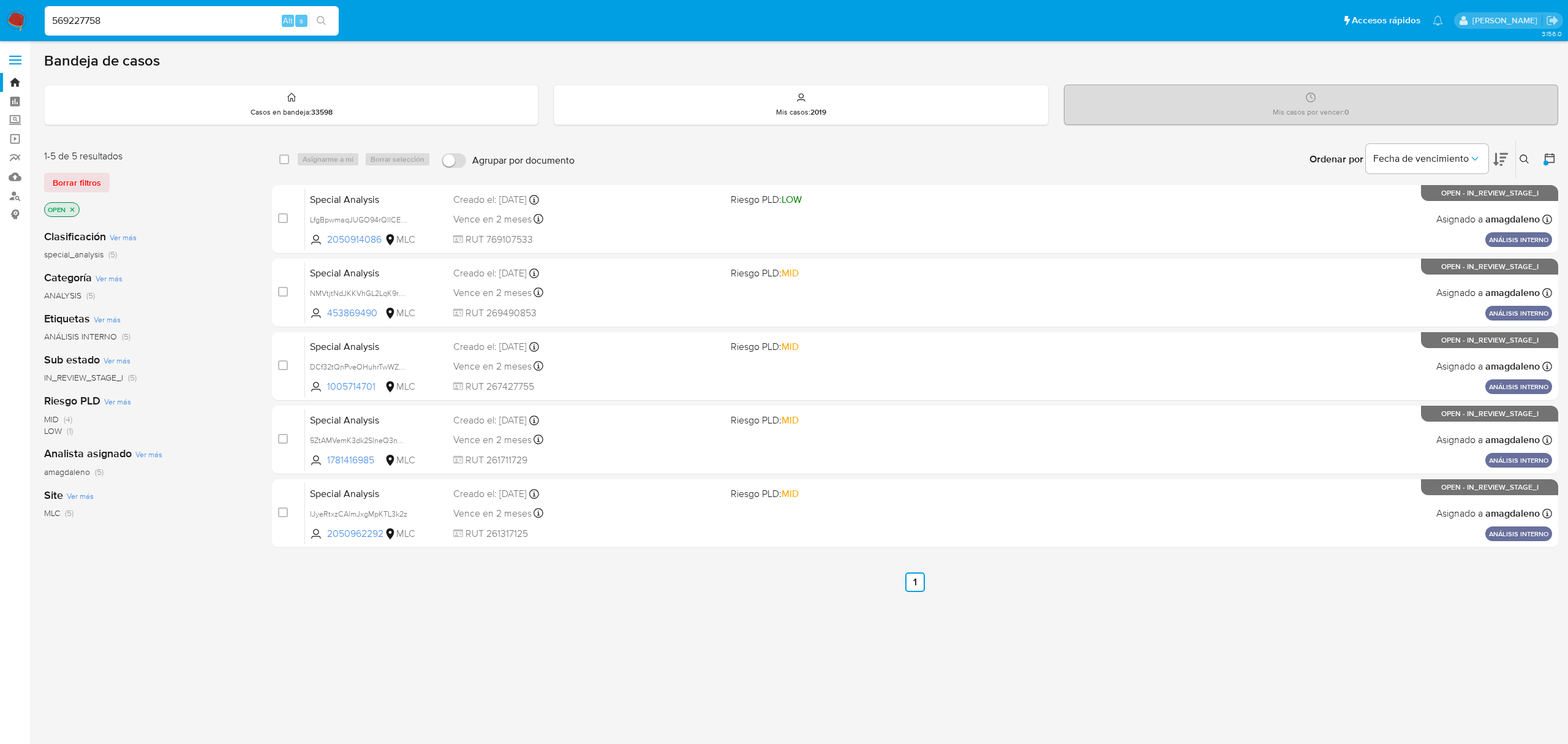
click at [566, 603] on div "select-all-cases-checkbox Asignarme a mí Borrar selección Agrupar por documento…" at bounding box center [914, 417] width 1286 height 555
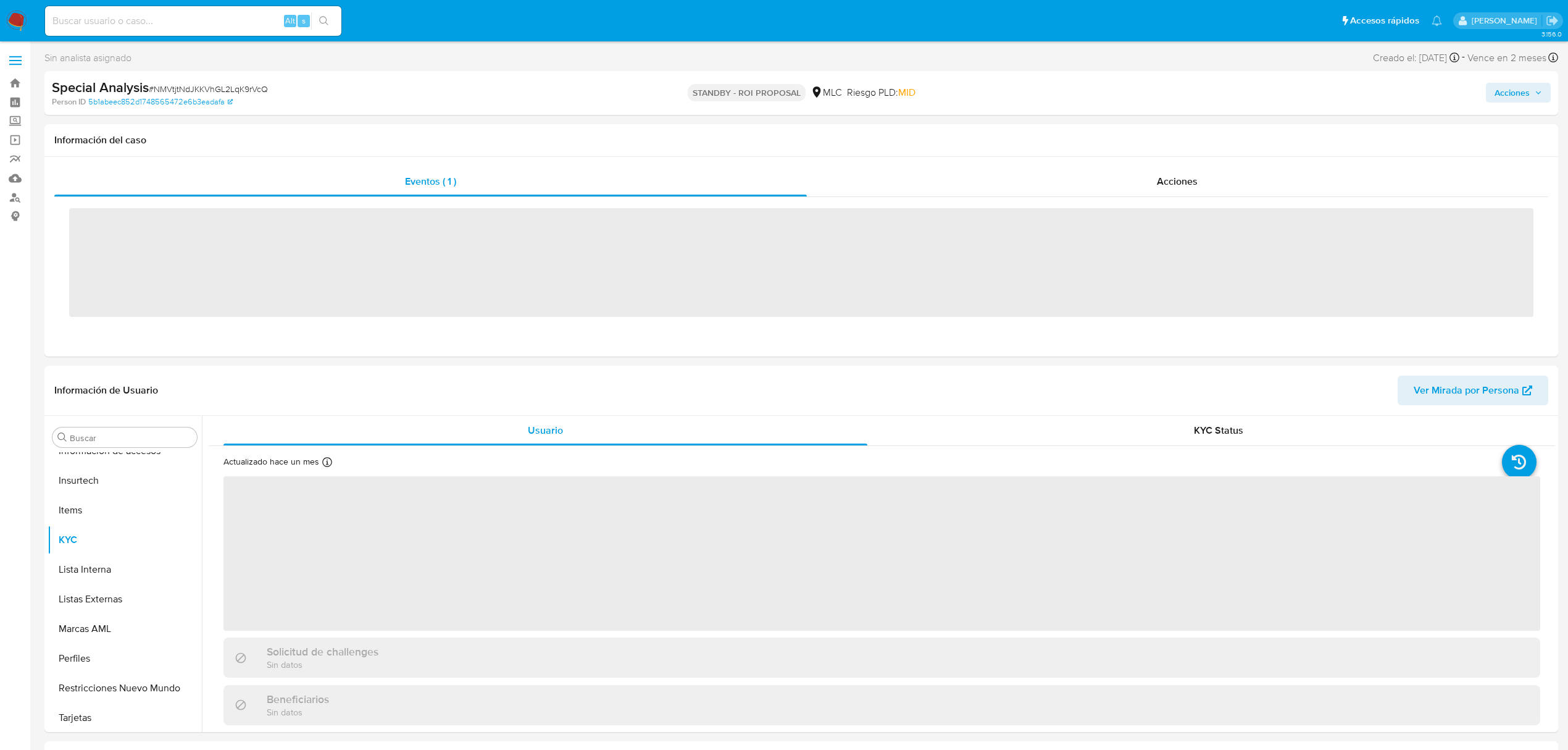
scroll to position [522, 0]
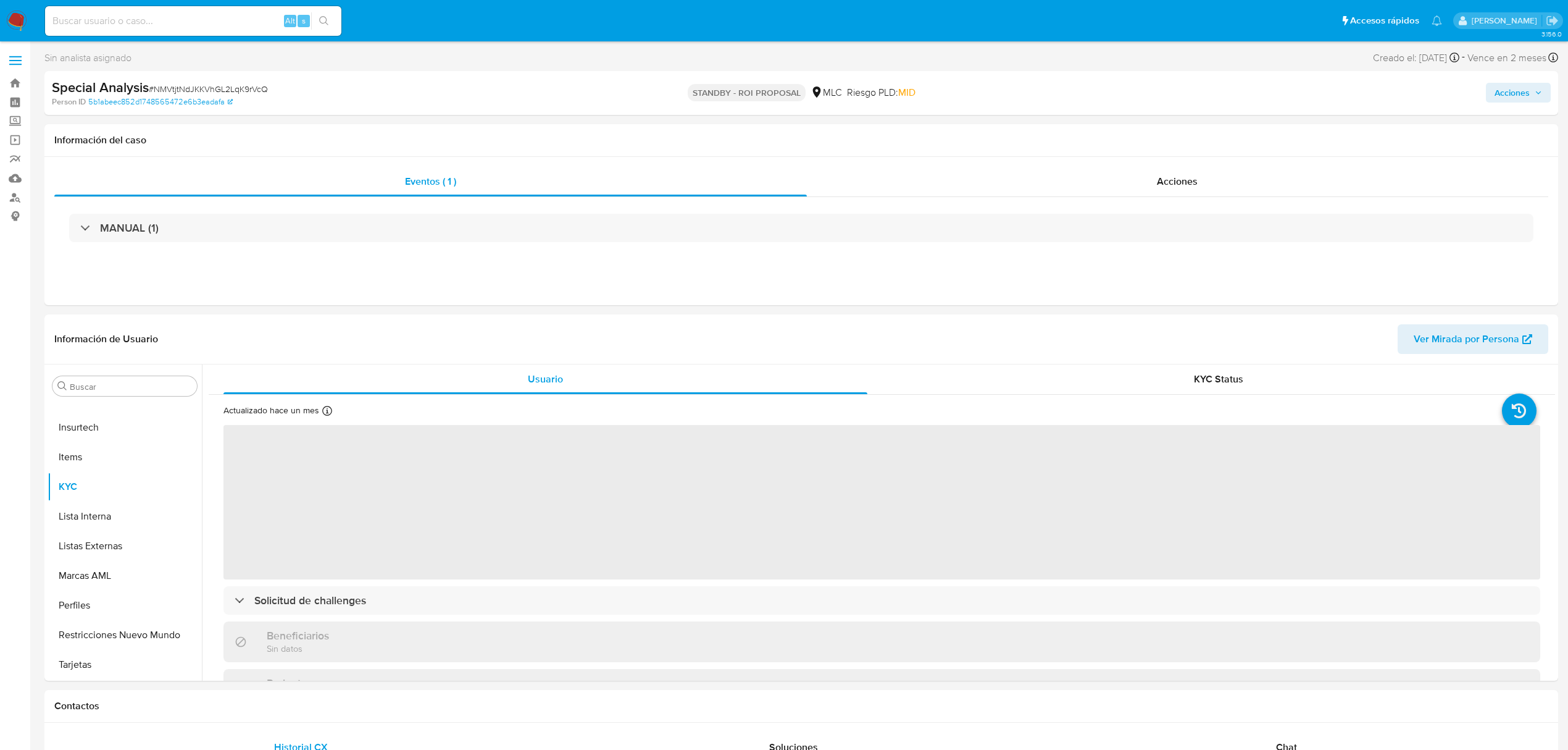
select select "10"
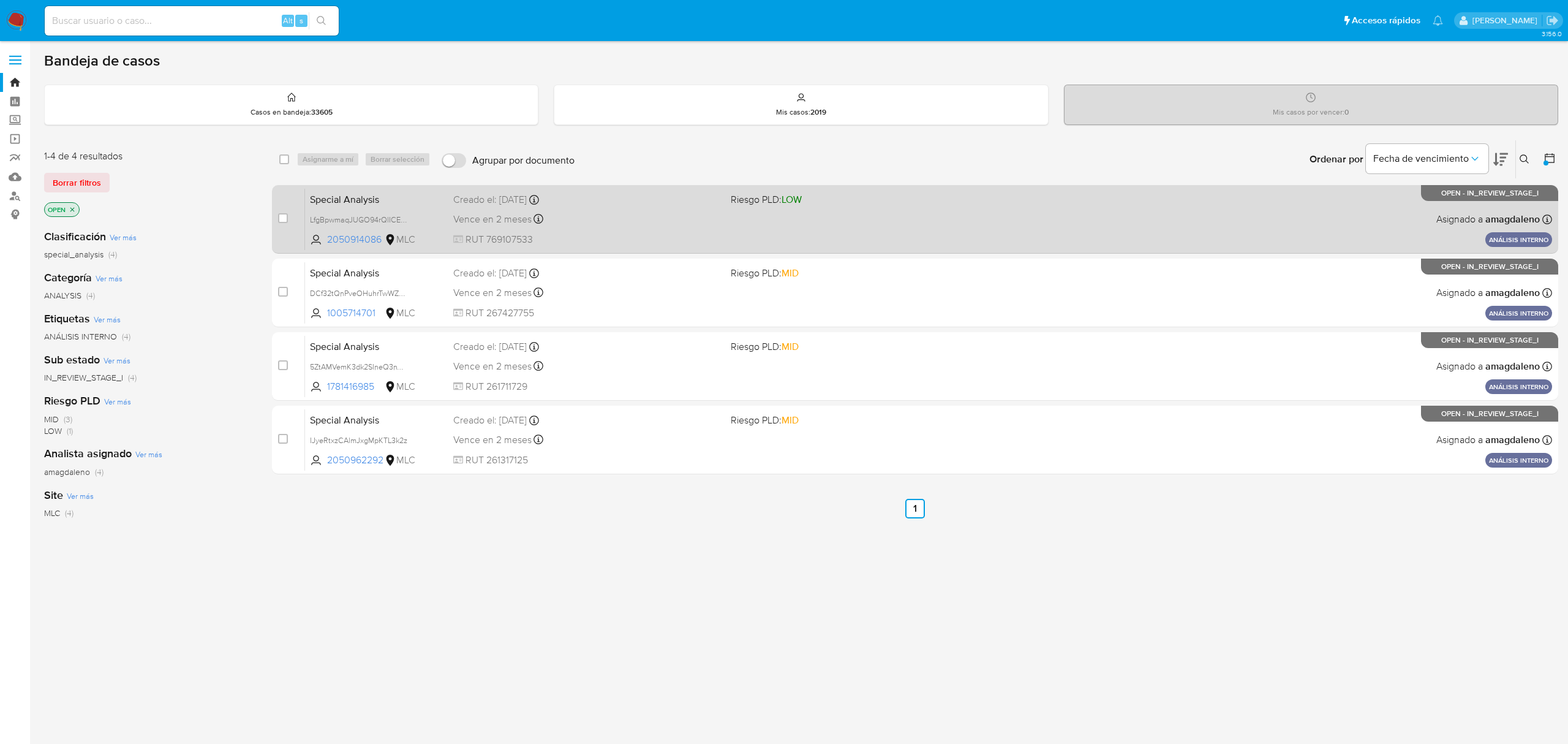
click at [612, 229] on div "Special Analysis LfgBpwmaqJUGO94rQlICEx1j 2050914086 MLC Riesgo PLD: LOW Creado…" at bounding box center [928, 219] width 1247 height 62
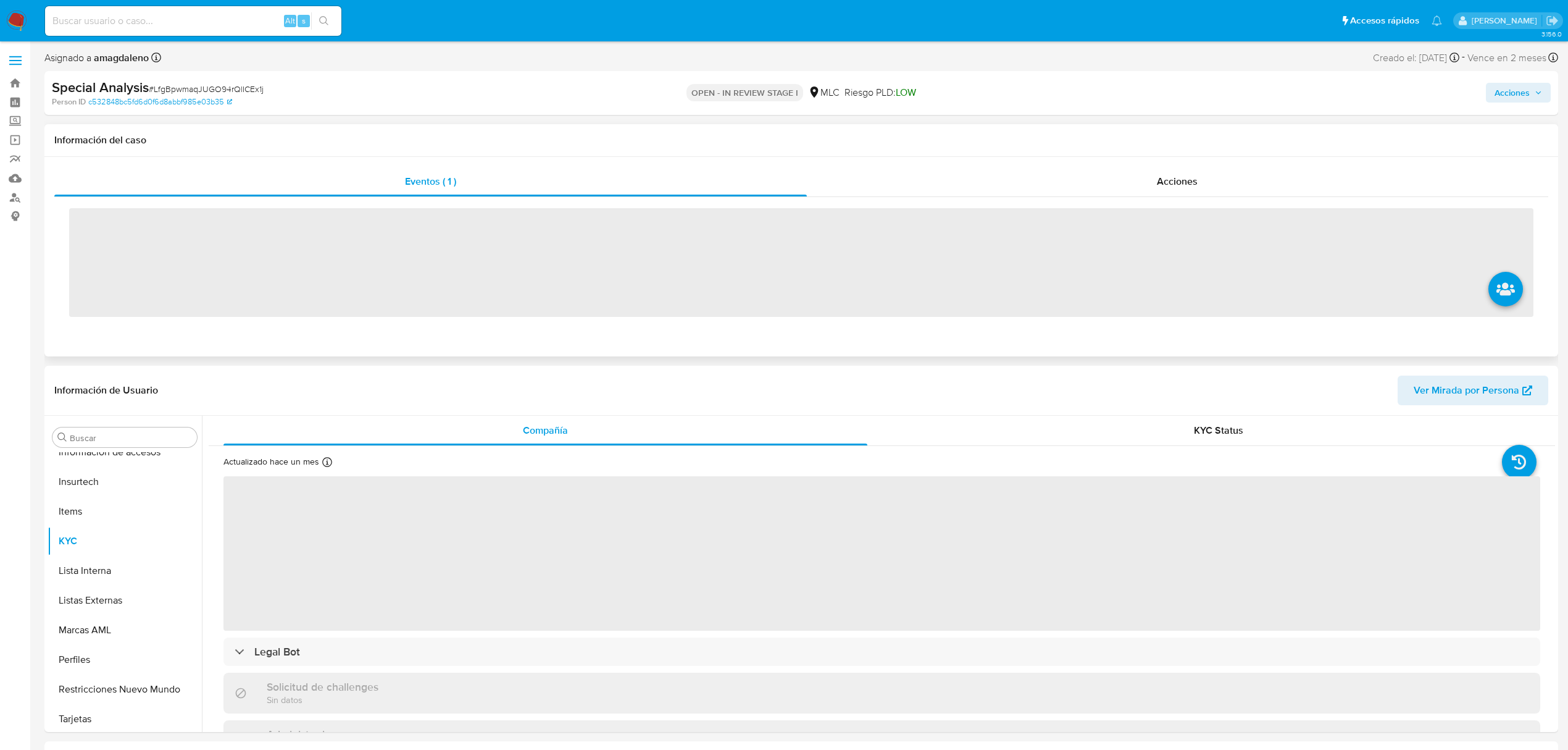
scroll to position [522, 0]
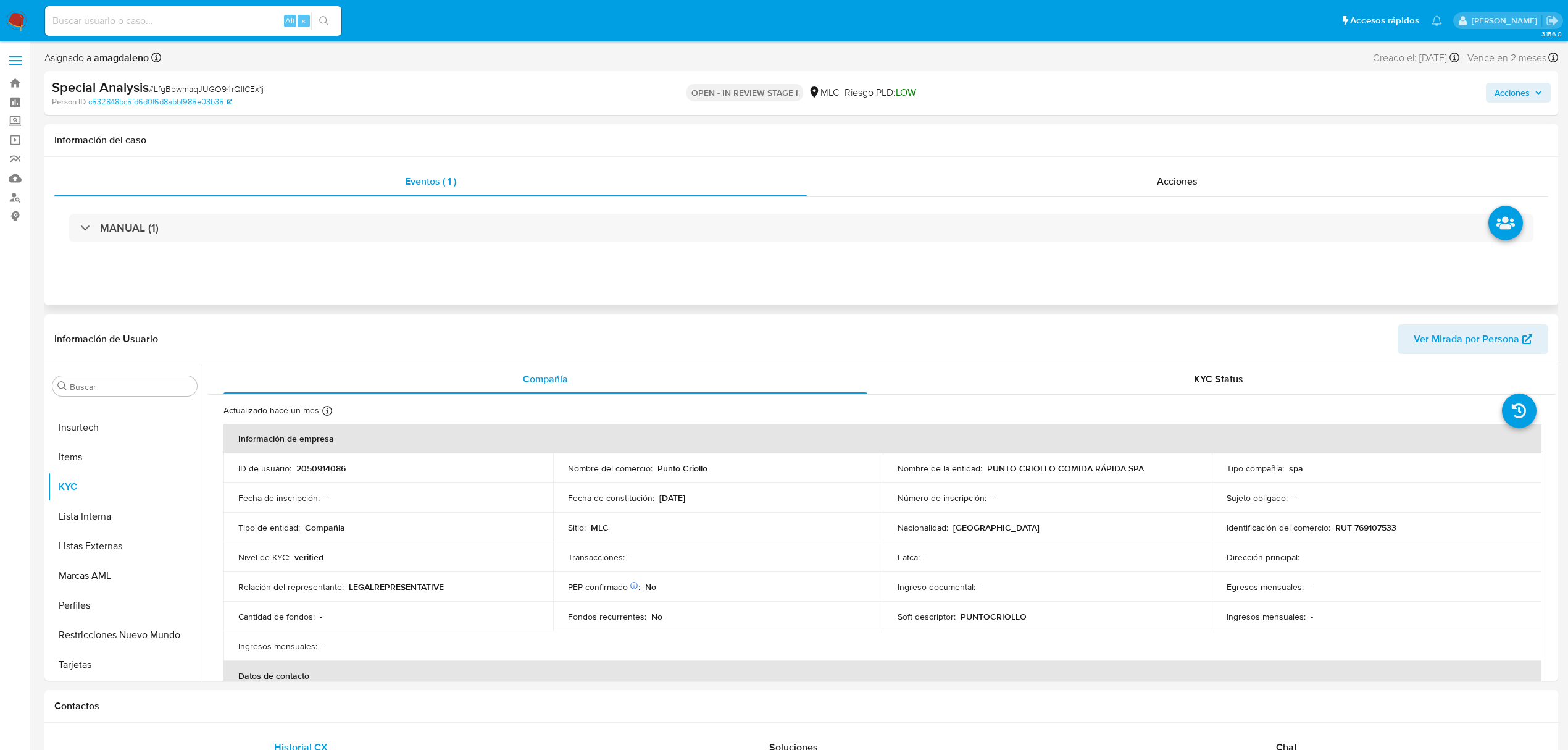
select select "10"
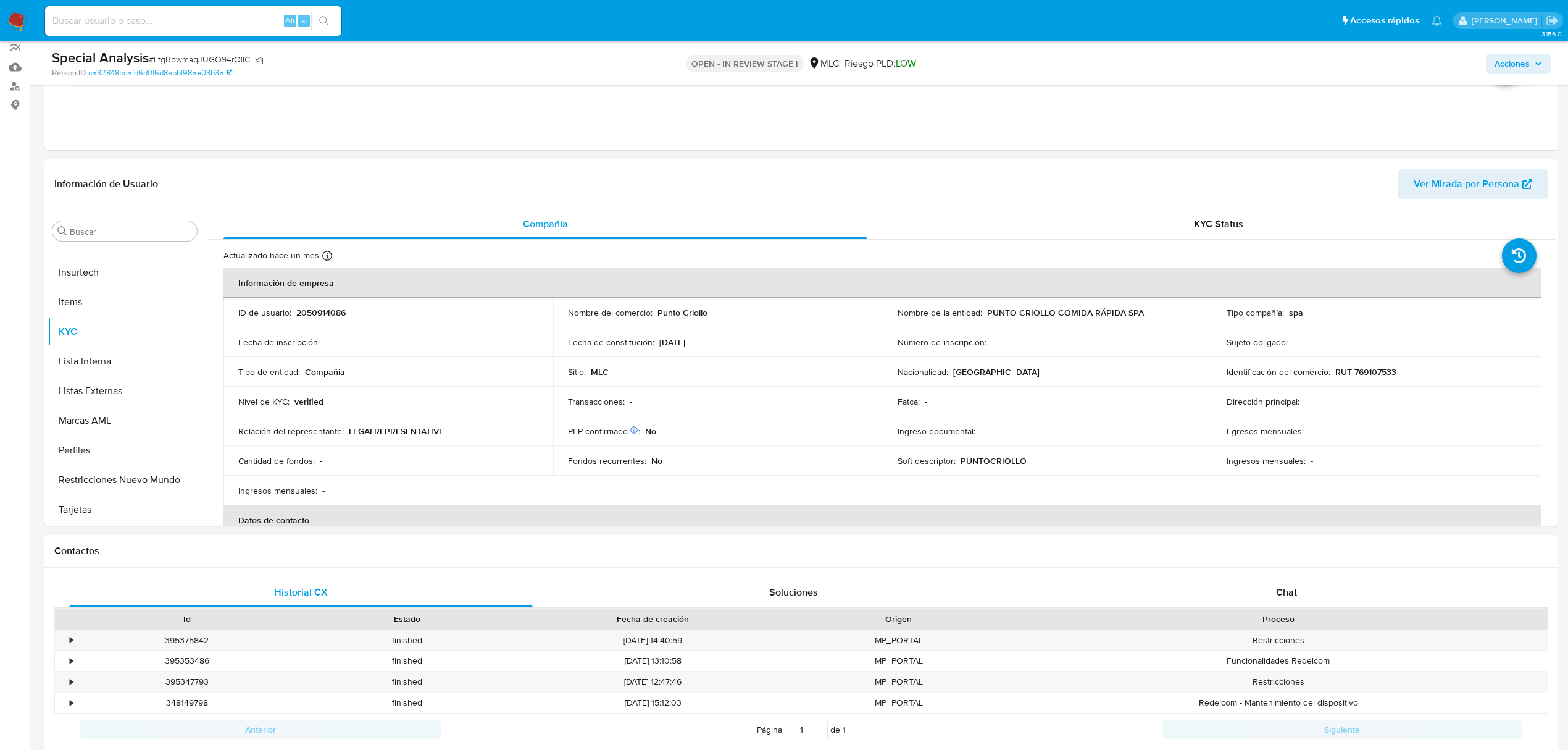
scroll to position [114, 0]
click at [310, 304] on p "2050914086" at bounding box center [320, 309] width 49 height 11
click at [1374, 373] on p "RUT 769107533" at bounding box center [1365, 368] width 61 height 11
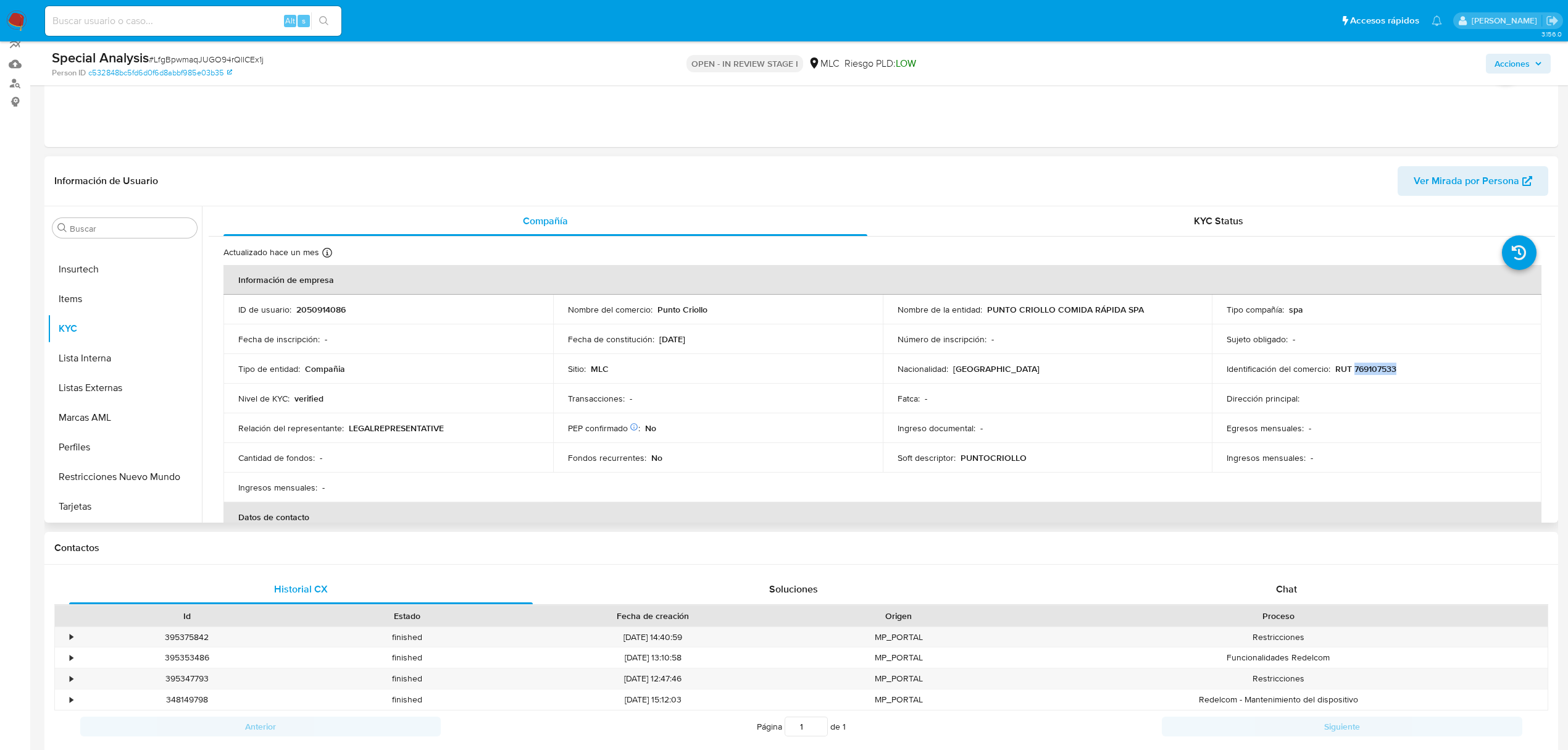
copy p "769107533"
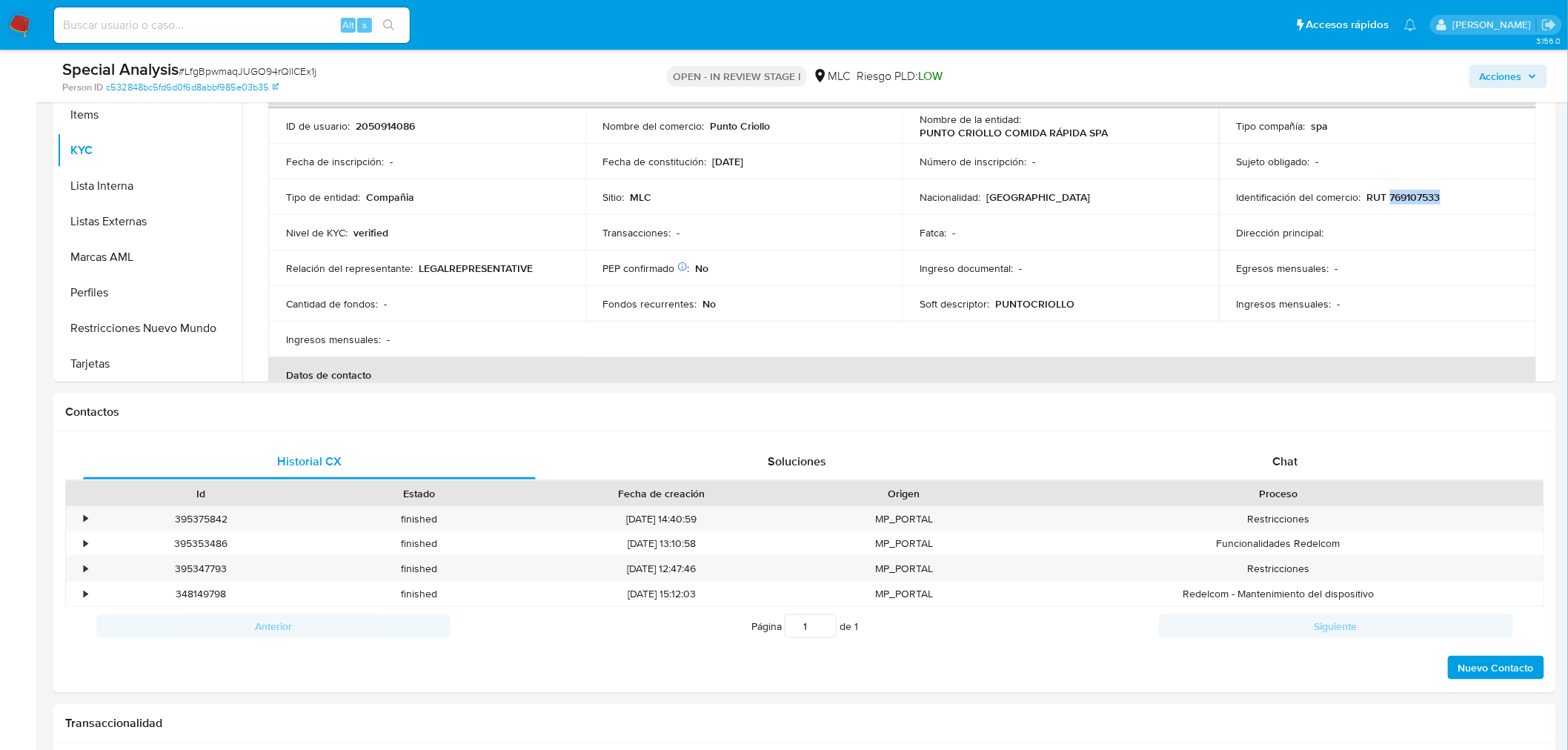
scroll to position [324, 0]
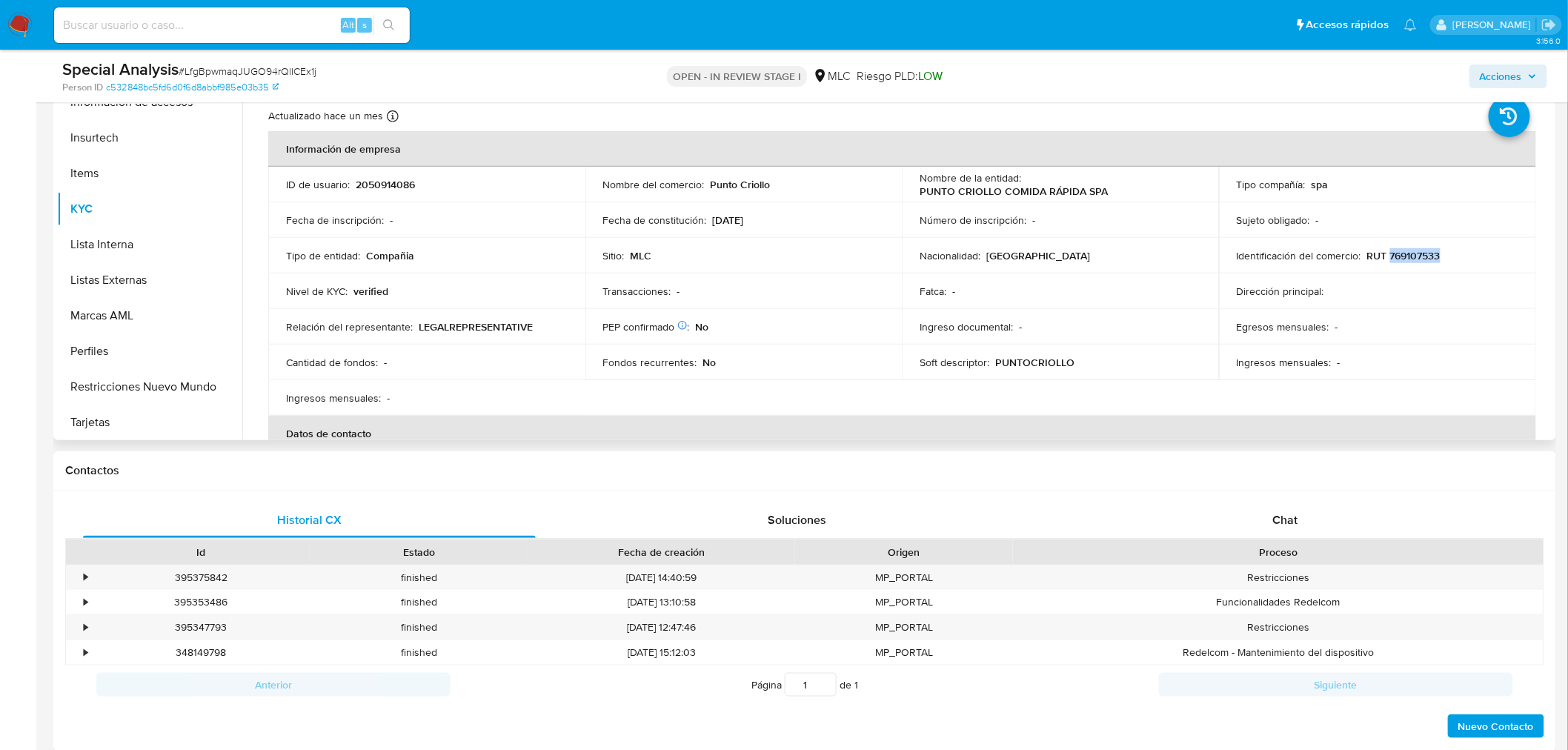
click at [1412, 255] on p "RUT 769107533" at bounding box center [1404, 256] width 73 height 13
click at [1412, 256] on p "RUT 769107533" at bounding box center [1404, 256] width 73 height 13
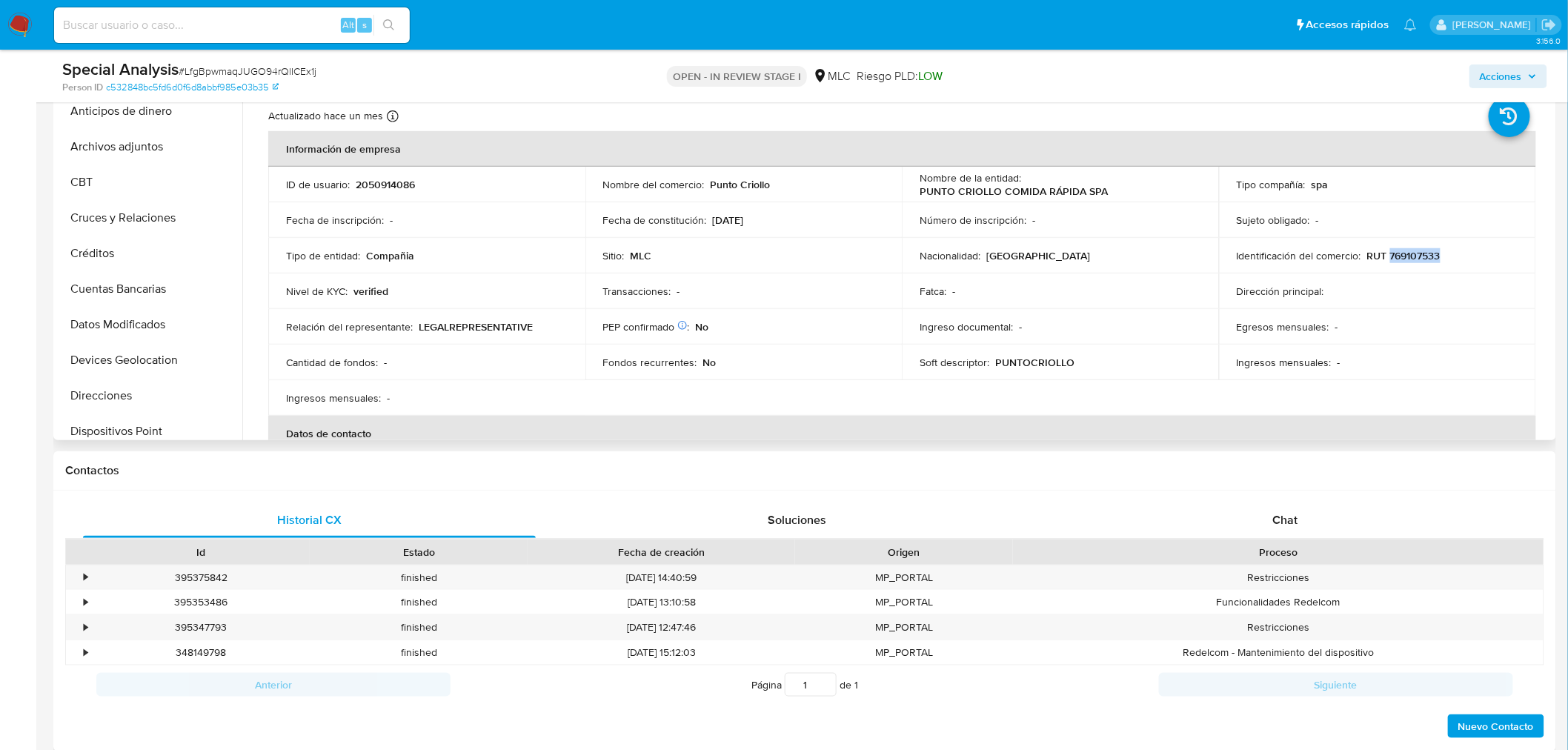
scroll to position [0, 0]
click at [139, 220] on button "Cruces y Relaciones" at bounding box center [144, 229] width 173 height 36
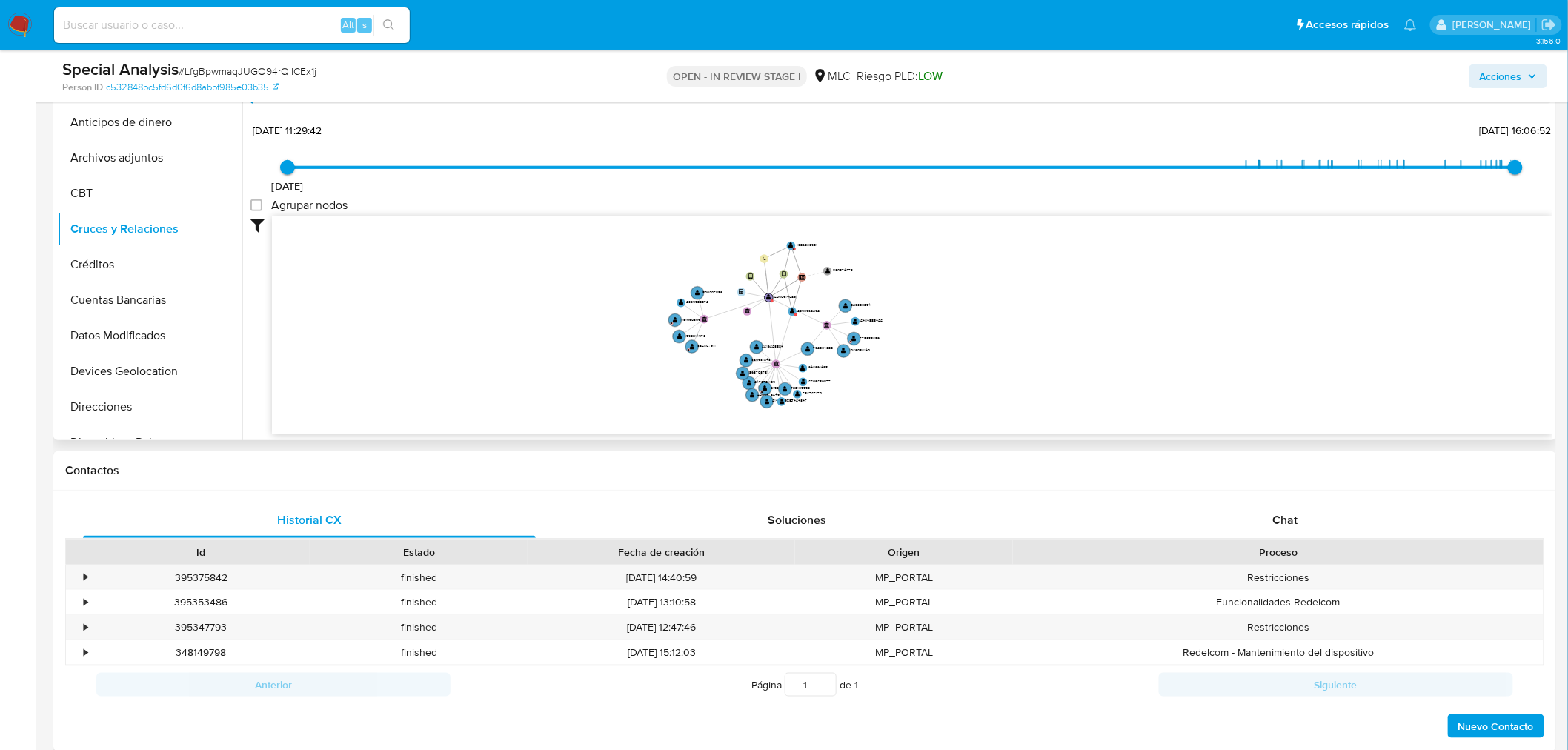
drag, startPoint x: 1207, startPoint y: 354, endPoint x: 900, endPoint y: 363, distance: 307.1
click at [900, 363] on icon "device-6716951a5d53a7cd34251bdb  user-2050914086  2050914086 device-67cc3d1b0…" at bounding box center [913, 323] width 1281 height 215
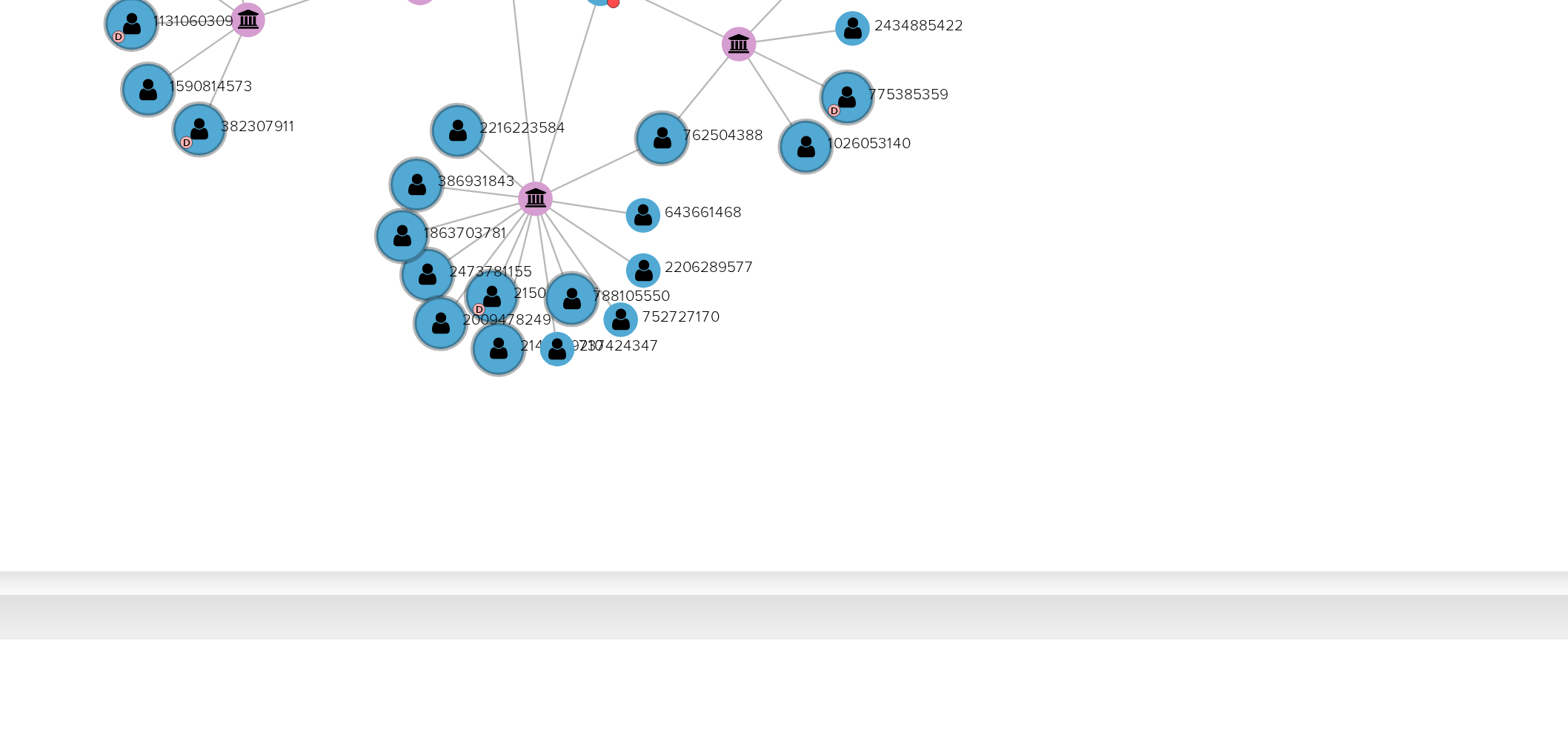
scroll to position [324, 0]
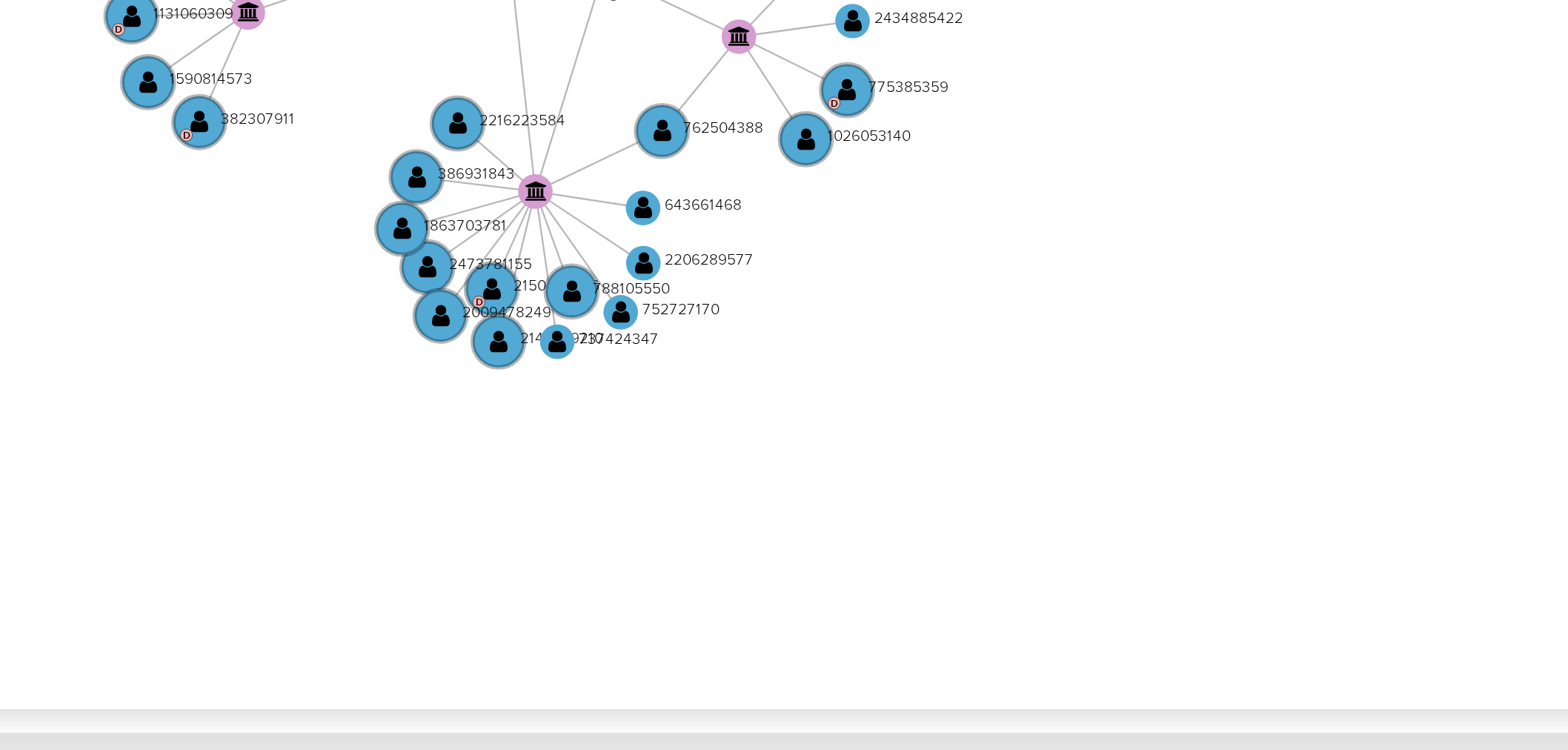
drag, startPoint x: 1037, startPoint y: 381, endPoint x: 1037, endPoint y: 322, distance: 59.0
click at [1037, 322] on icon "device-6716951a5d53a7cd34251bdb  user-2050914086  2050914086 device-67cc3d1b0…" at bounding box center [913, 323] width 1281 height 215
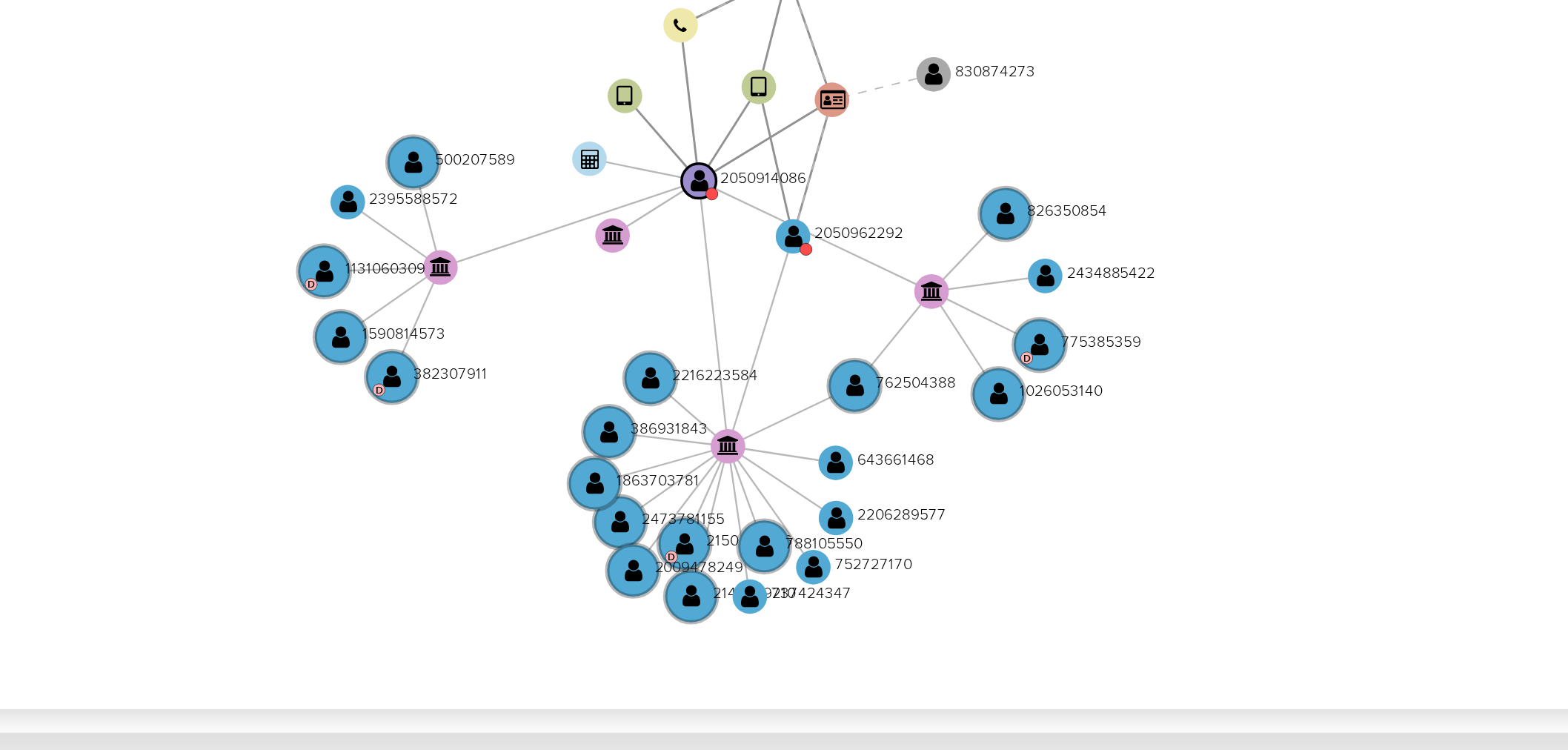
drag, startPoint x: 959, startPoint y: 354, endPoint x: 975, endPoint y: 372, distance: 24.1
click at [975, 372] on icon "device-6716951a5d53a7cd34251bdb  user-2050914086  2050914086 device-67cc3d1b0…" at bounding box center [913, 323] width 1281 height 215
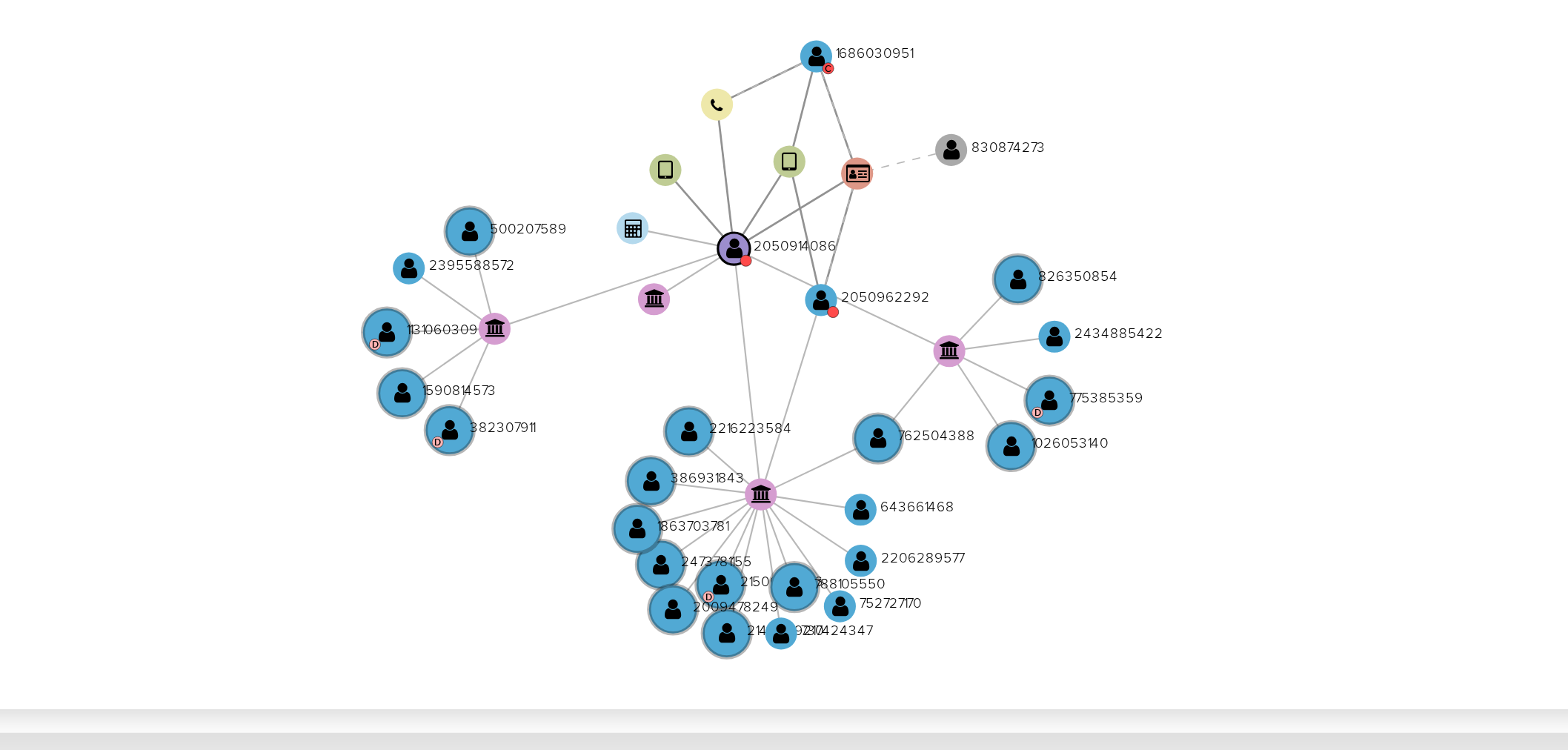
drag, startPoint x: 970, startPoint y: 356, endPoint x: 968, endPoint y: 367, distance: 11.2
click at [968, 367] on icon "device-6716951a5d53a7cd34251bdb  user-2050914086  2050914086 device-67cc3d1b0…" at bounding box center [913, 323] width 1281 height 215
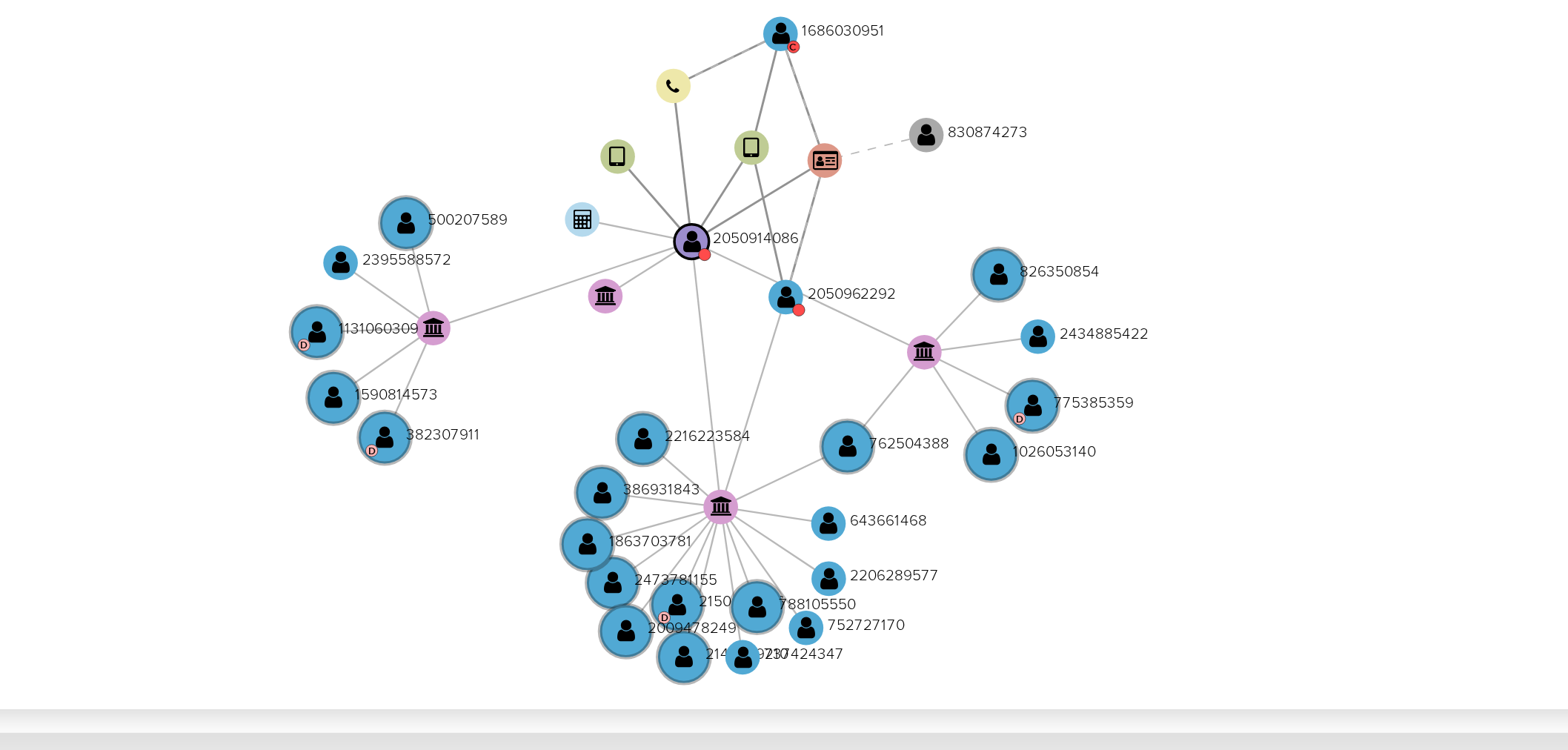
click at [968, 369] on icon "device-6716951a5d53a7cd34251bdb  user-2050914086  2050914086 device-67cc3d1b0…" at bounding box center [913, 323] width 1281 height 215
click at [841, 333] on circle at bounding box center [842, 335] width 3 height 3
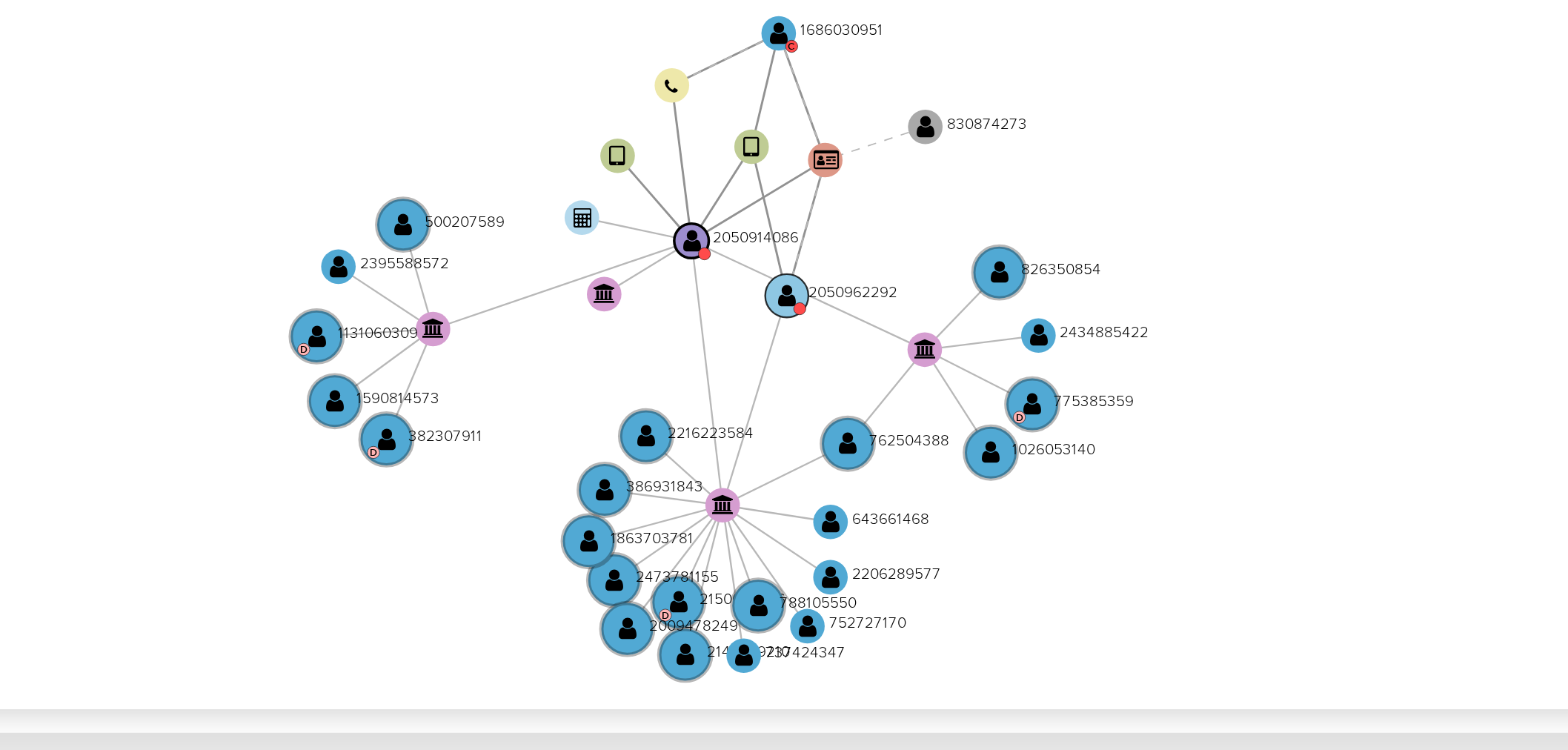
click at [840, 330] on text "" at bounding box center [839, 330] width 4 height 6
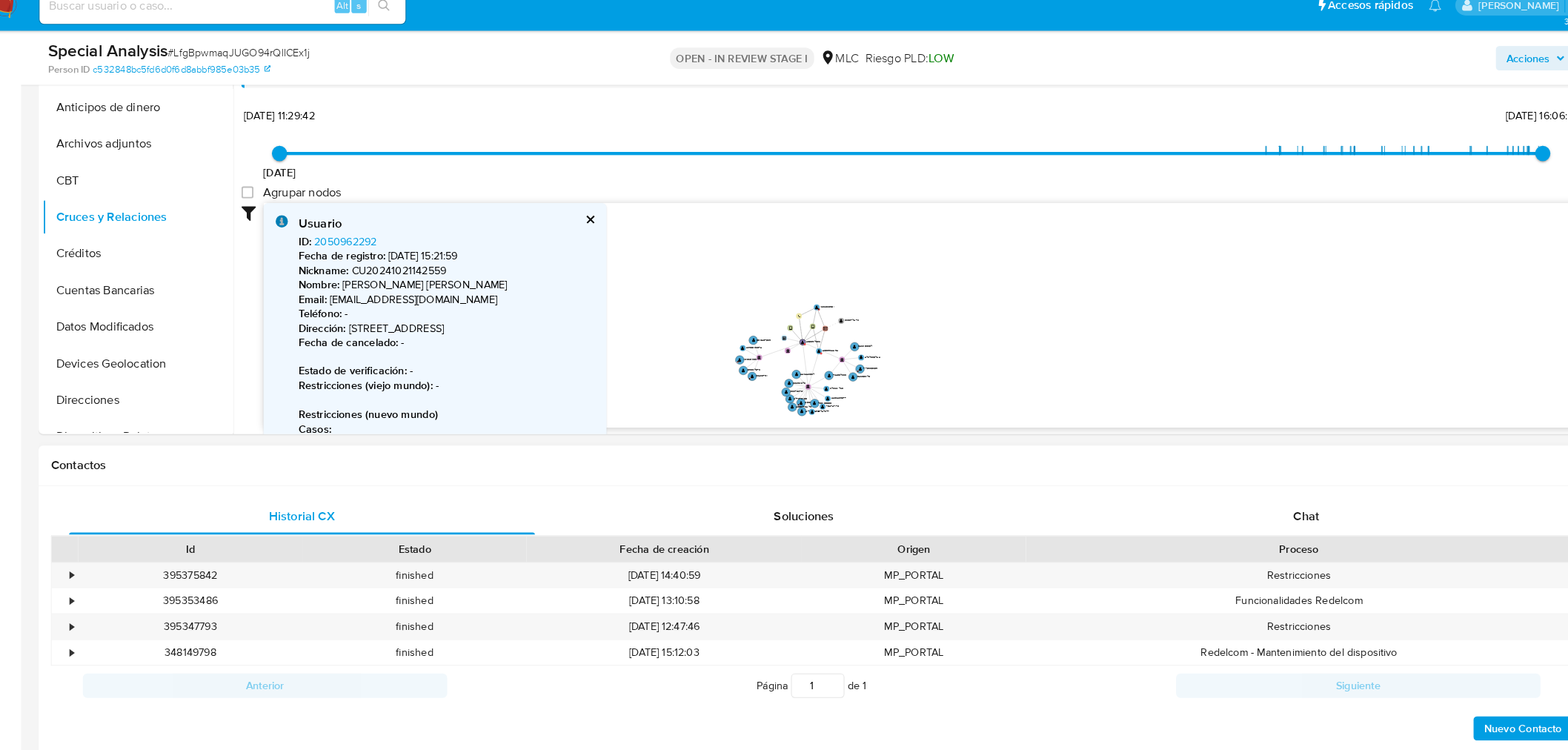
scroll to position [322, 0]
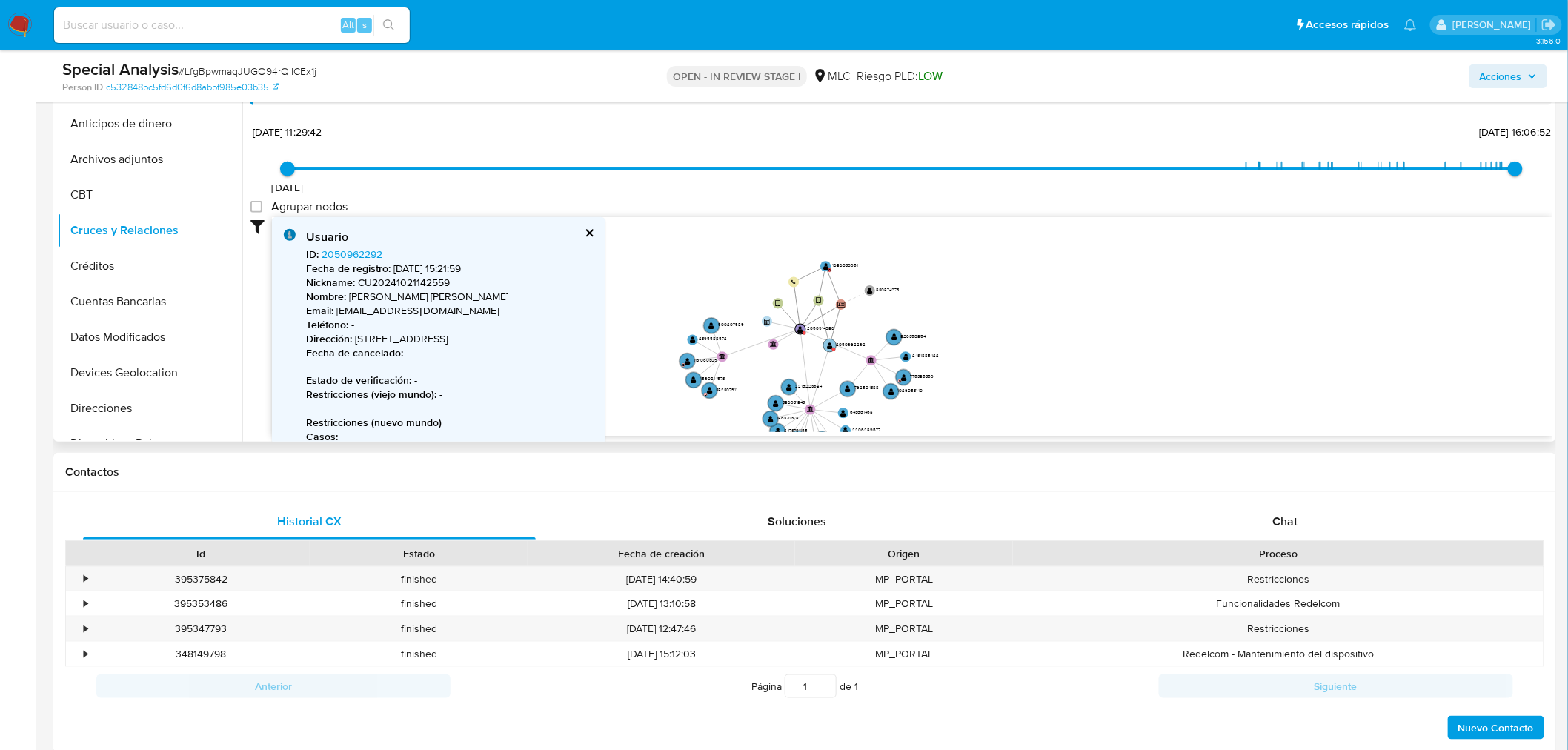
click at [831, 347] on circle at bounding box center [830, 345] width 13 height 13
click at [799, 328] on text "" at bounding box center [800, 328] width 6 height 7
click at [799, 328] on text "" at bounding box center [799, 328] width 6 height 7
click at [820, 266] on text "" at bounding box center [823, 265] width 6 height 7
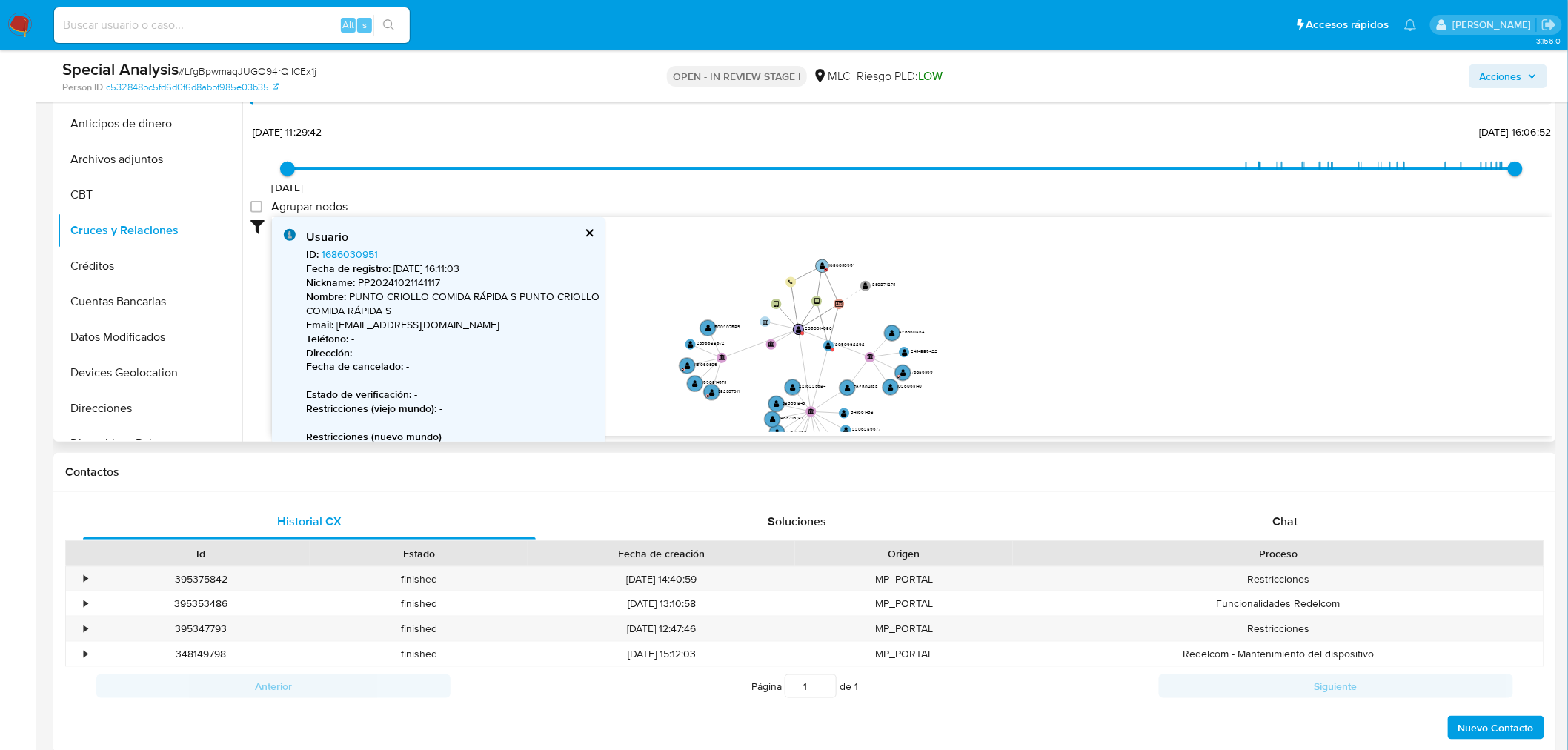
click at [820, 266] on text "" at bounding box center [822, 265] width 6 height 7
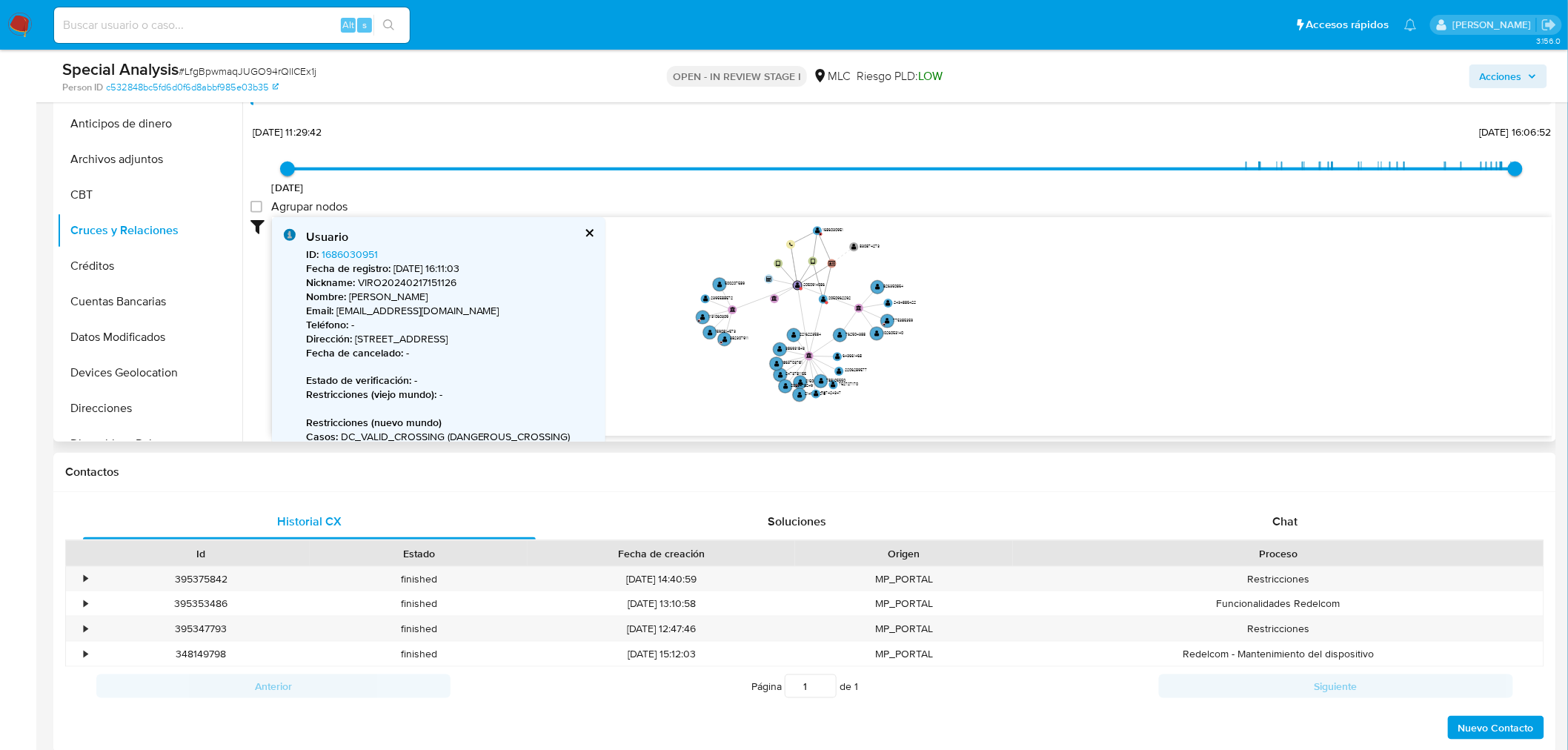
drag, startPoint x: 749, startPoint y: 374, endPoint x: 760, endPoint y: 329, distance: 46.3
click at [760, 329] on icon "device-6716951a5d53a7cd34251bdb  user-2050914086  2050914086 device-67cc3d1b0…" at bounding box center [913, 325] width 1281 height 215
click at [1269, 517] on div "Chat" at bounding box center [1286, 521] width 453 height 36
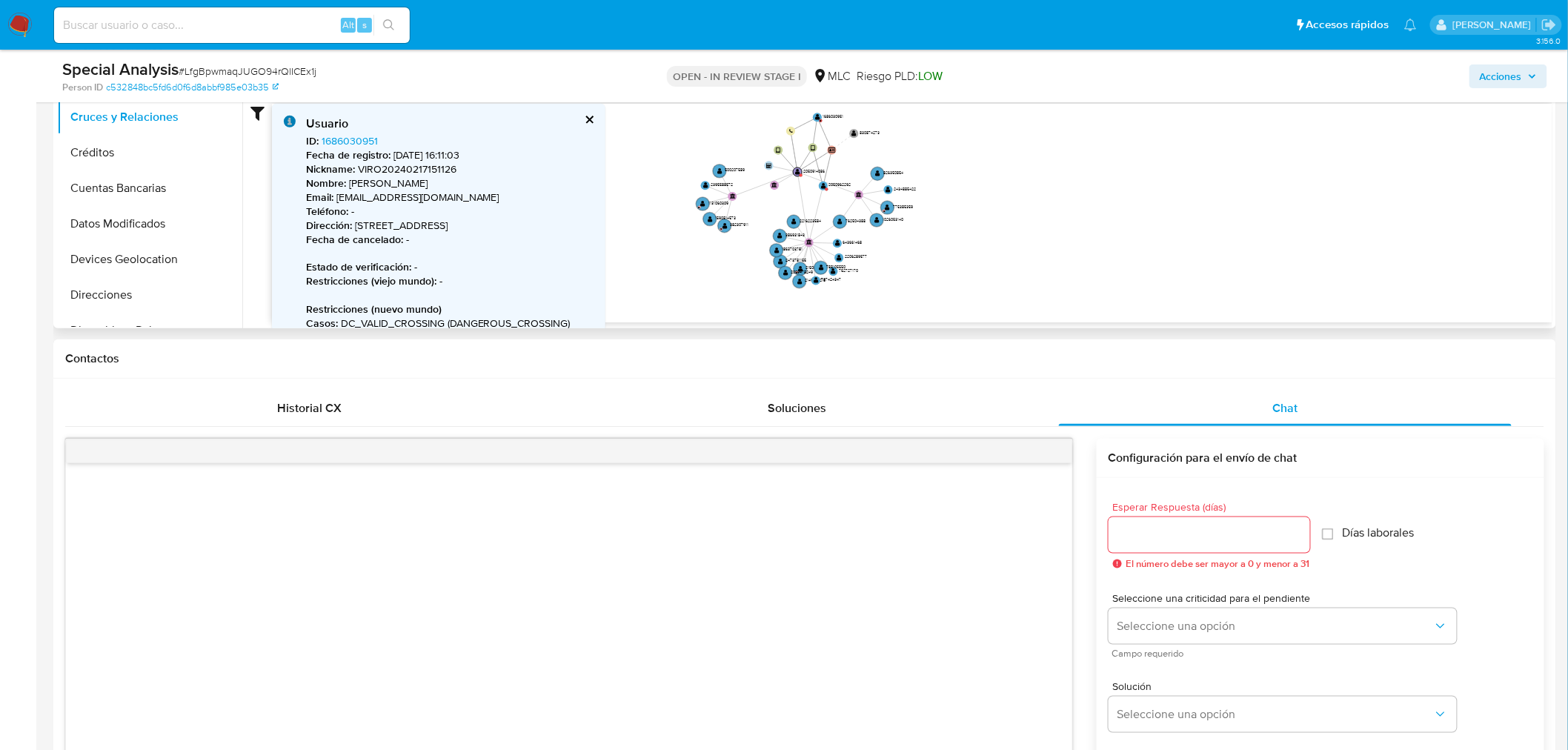
scroll to position [376, 0]
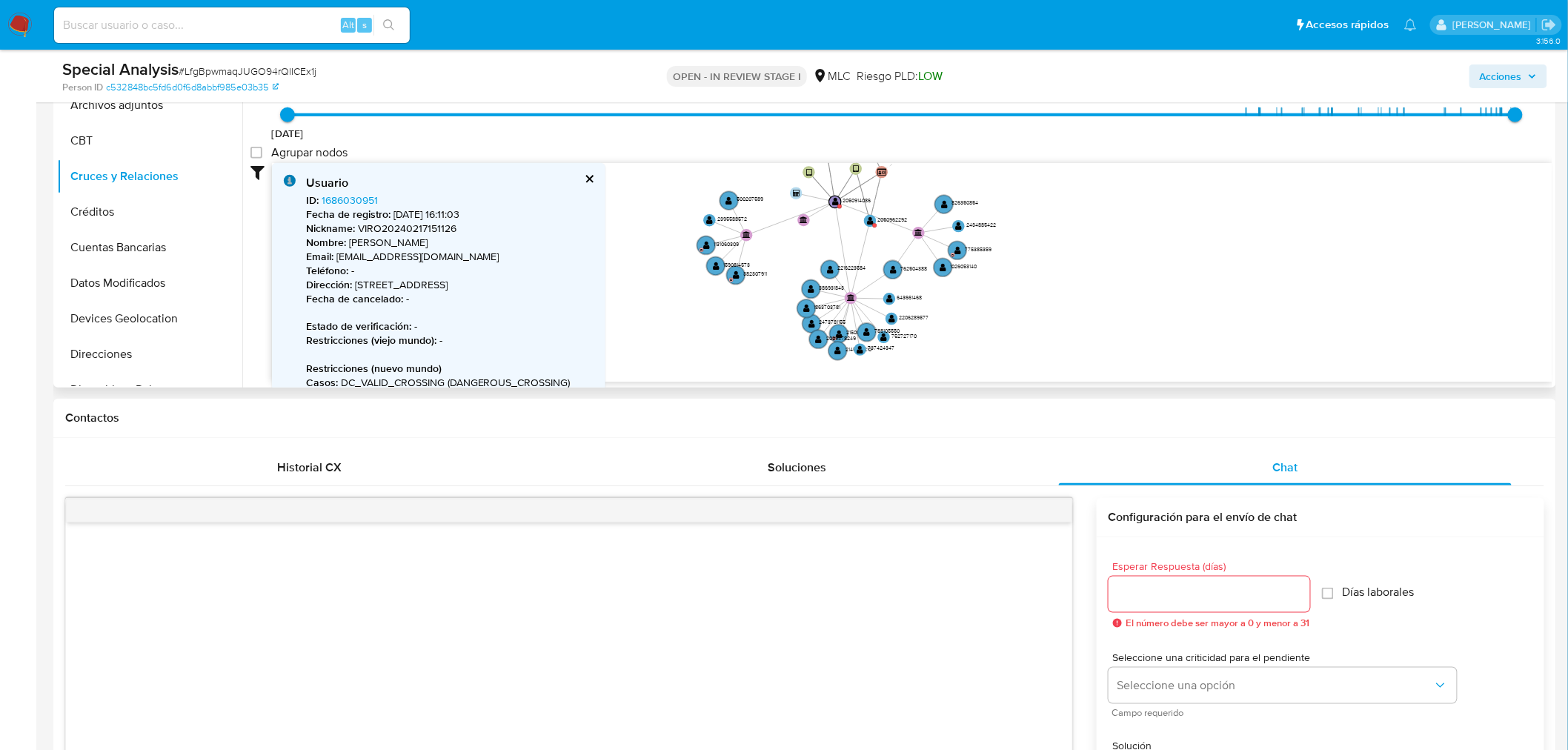
drag, startPoint x: 945, startPoint y: 254, endPoint x: 1035, endPoint y: 233, distance: 92.4
click at [1035, 233] on icon "device-6716951a5d53a7cd34251bdb  user-2050914086  2050914086 device-67cc3d1b0…" at bounding box center [913, 271] width 1281 height 215
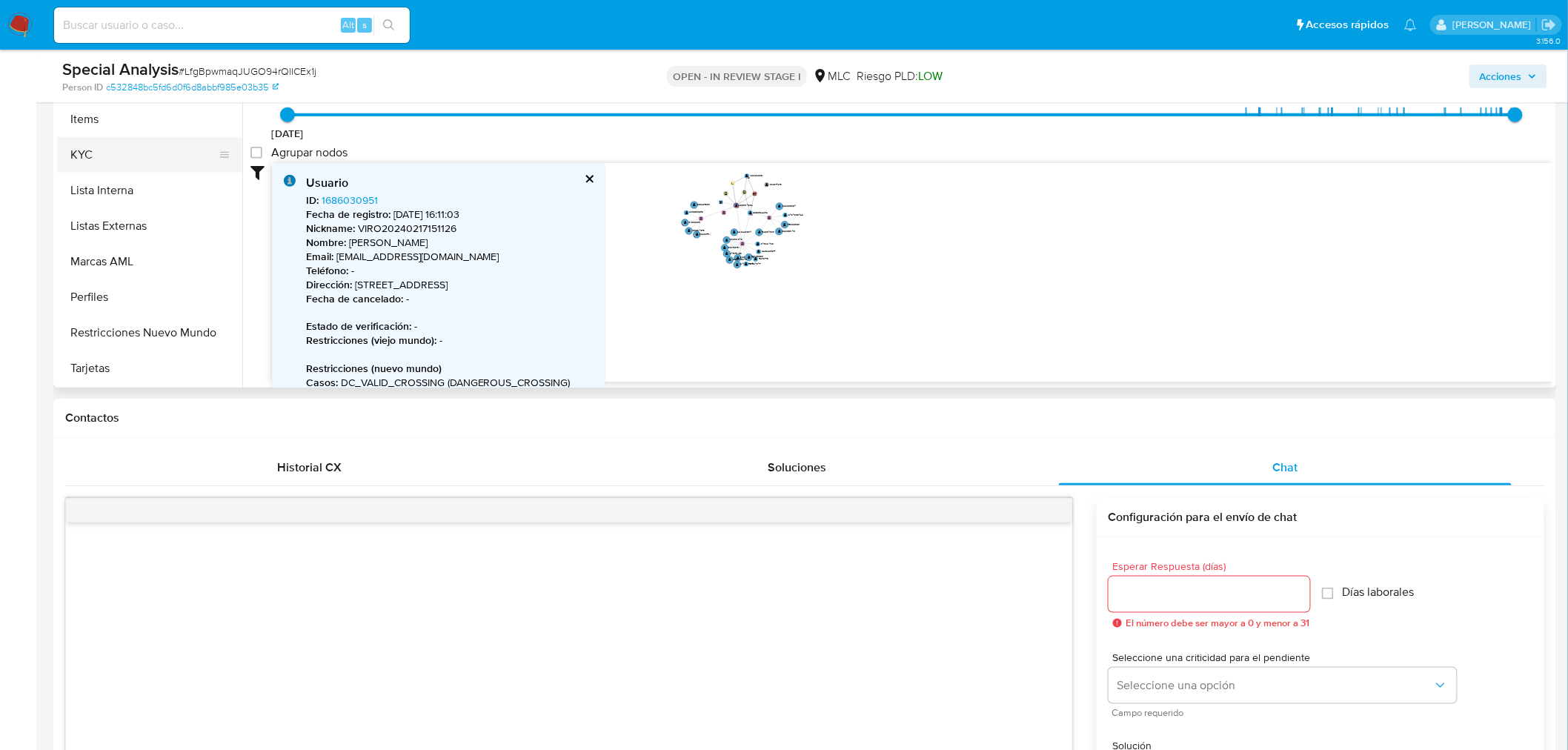
click at [108, 151] on button "KYC" at bounding box center [144, 155] width 173 height 36
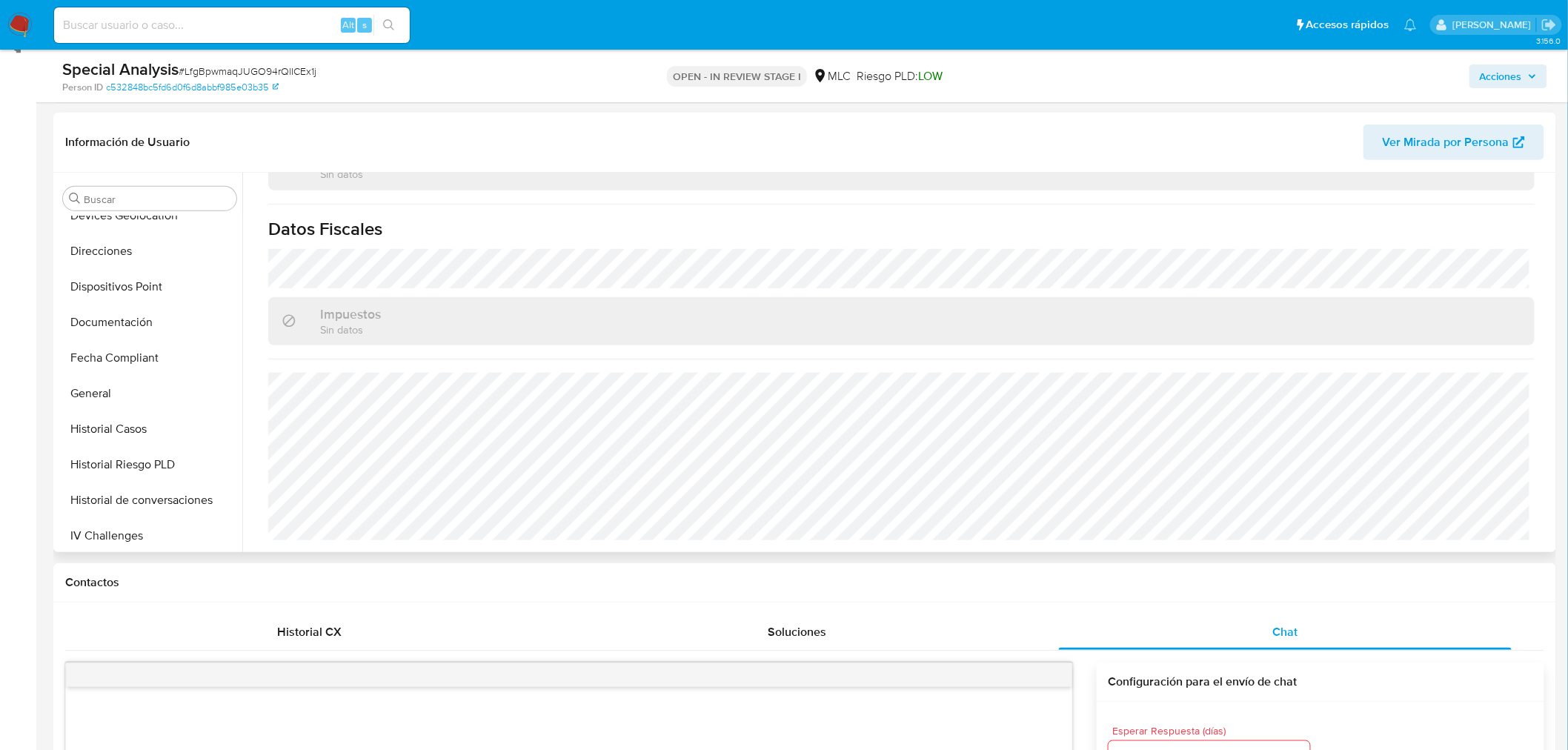
scroll to position [0, 0]
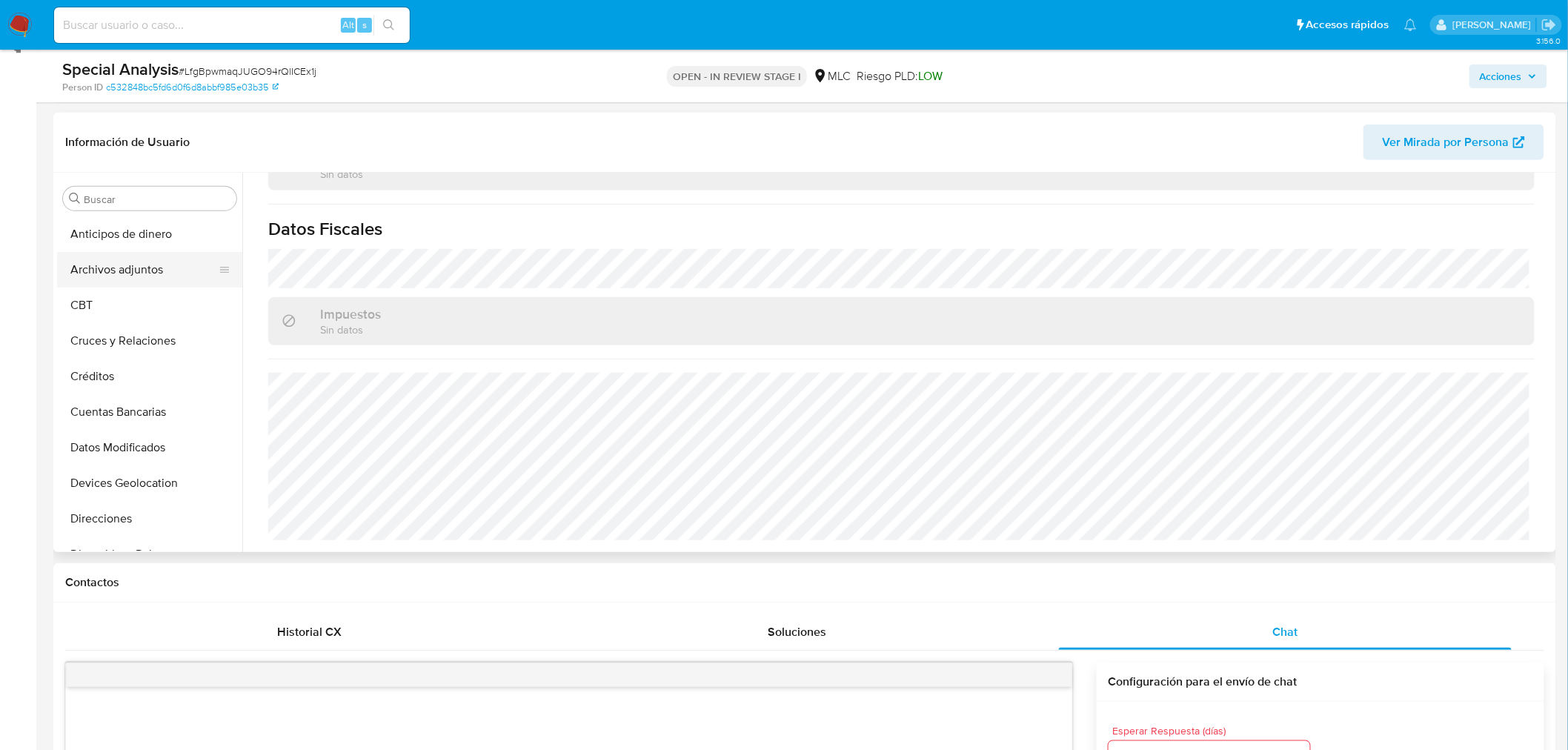
click at [117, 274] on button "Archivos adjuntos" at bounding box center [144, 270] width 173 height 36
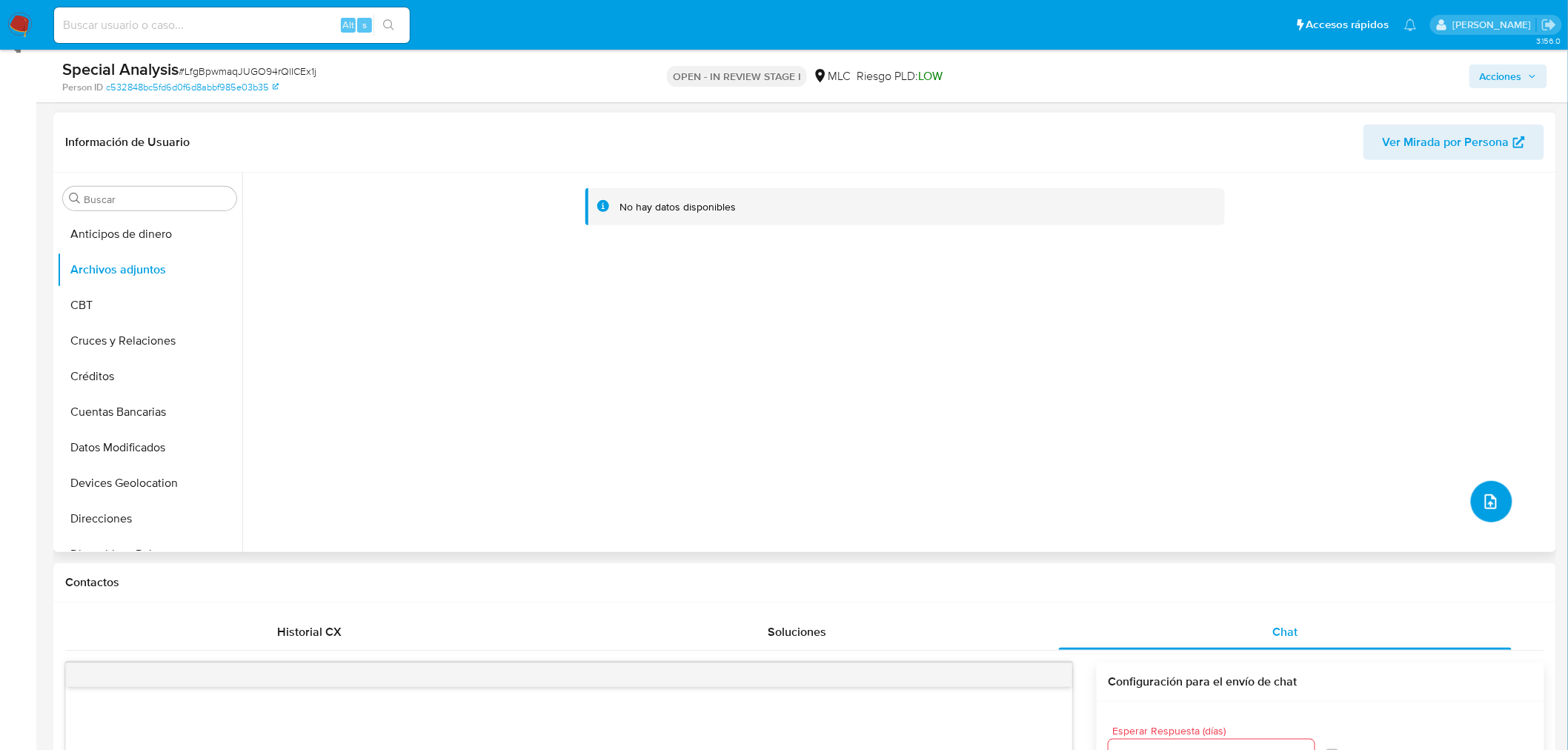
click at [1490, 505] on icon "upload-file" at bounding box center [1491, 501] width 17 height 17
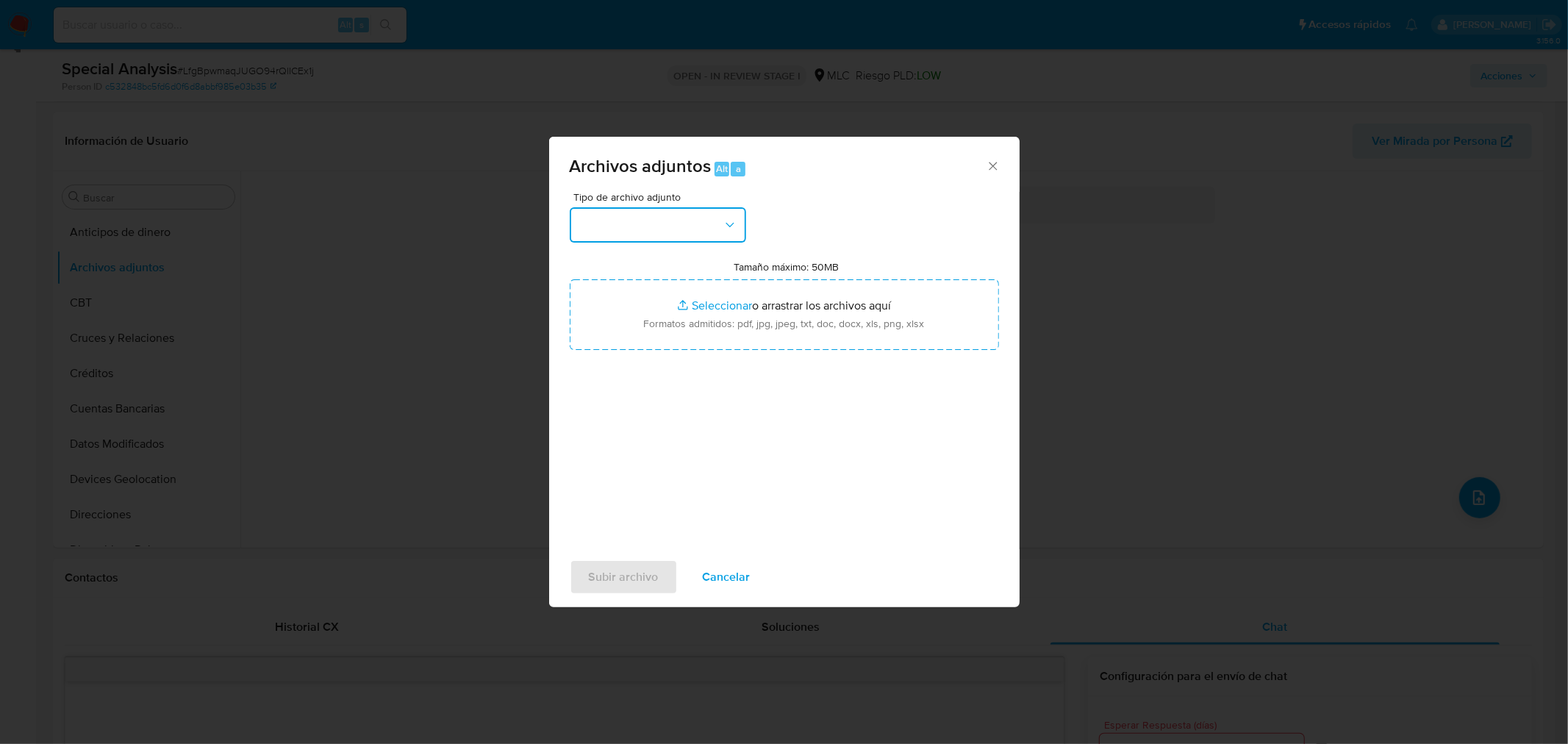
click at [664, 230] on button "button" at bounding box center [658, 225] width 177 height 36
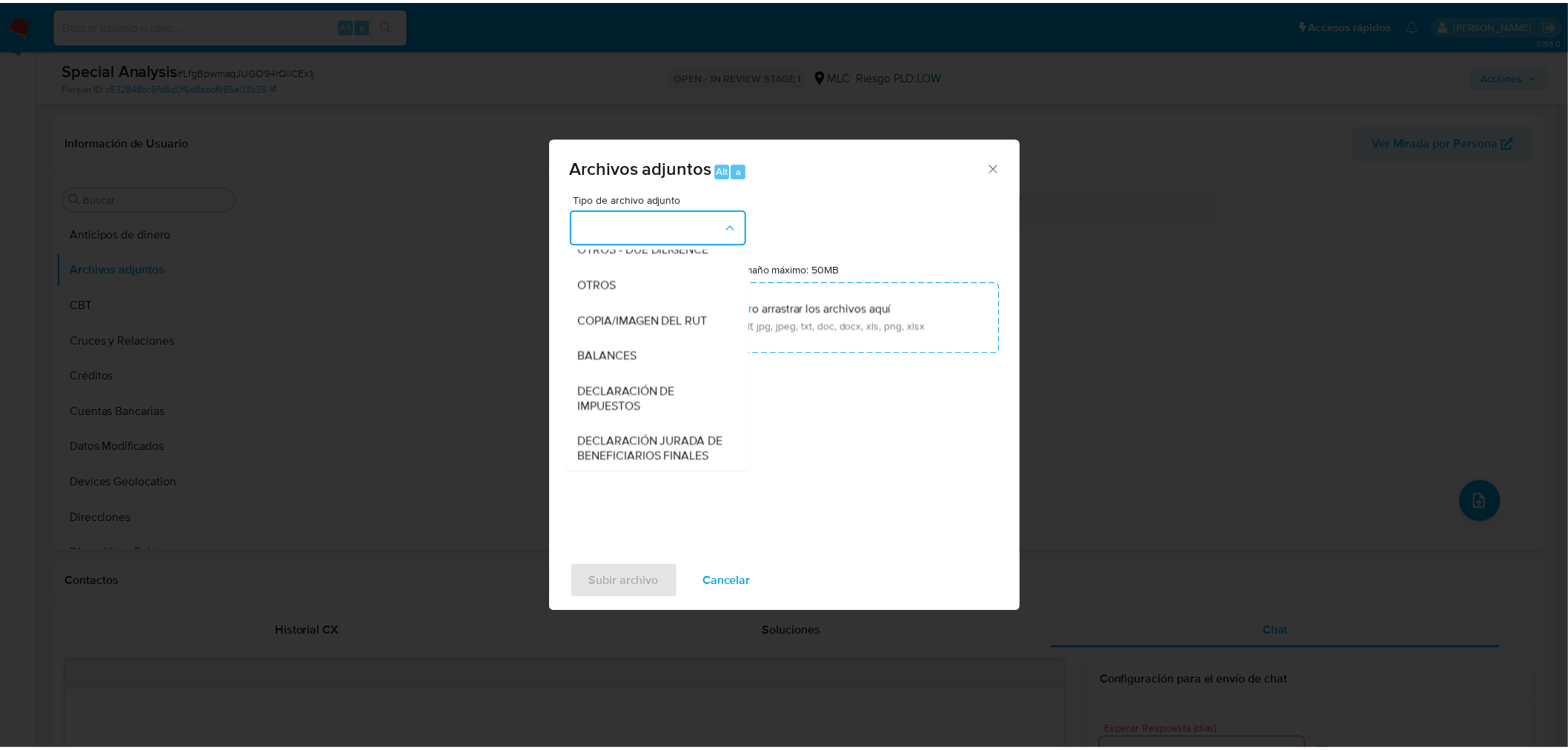
scroll to position [205, 0]
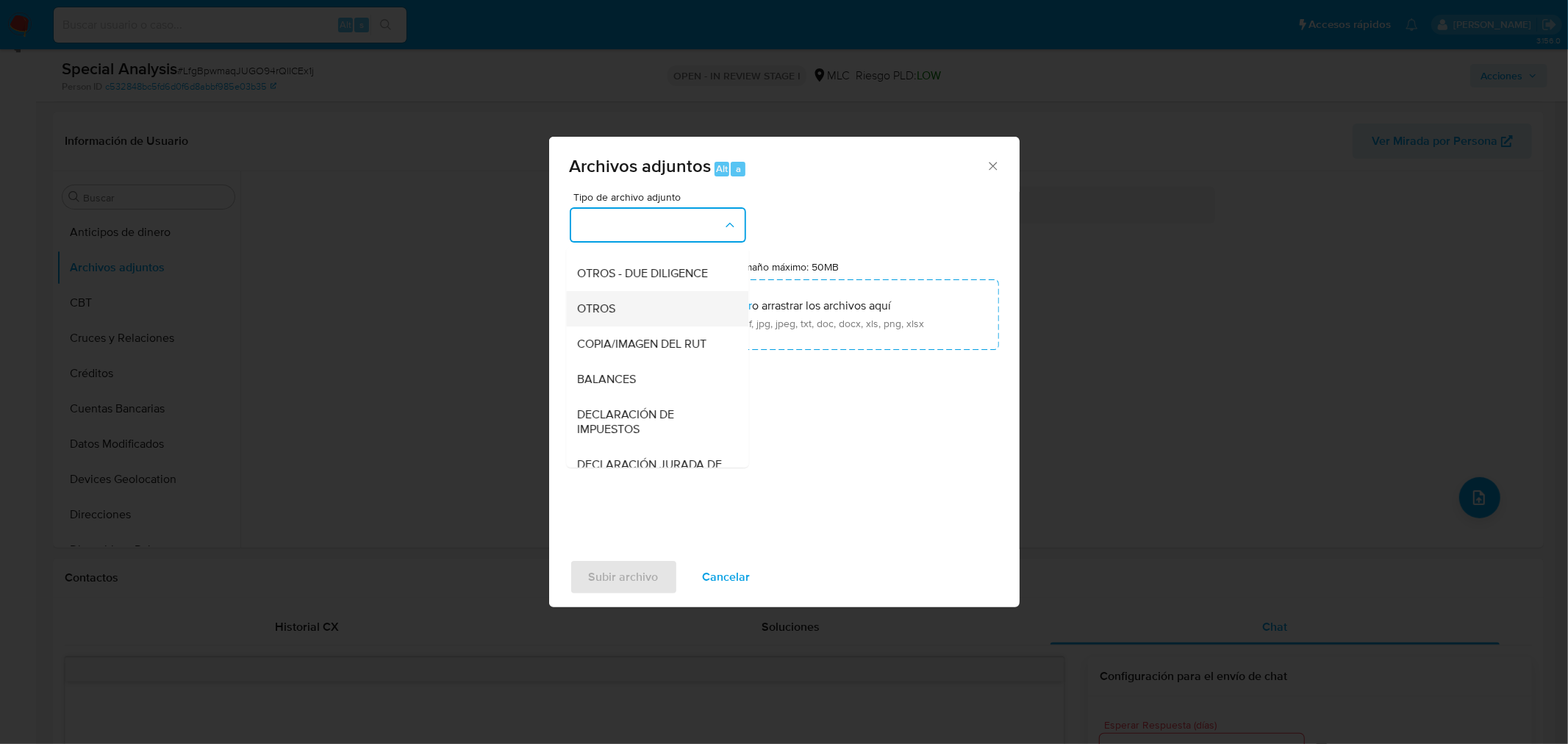
click at [621, 310] on div "OTROS" at bounding box center [653, 308] width 150 height 36
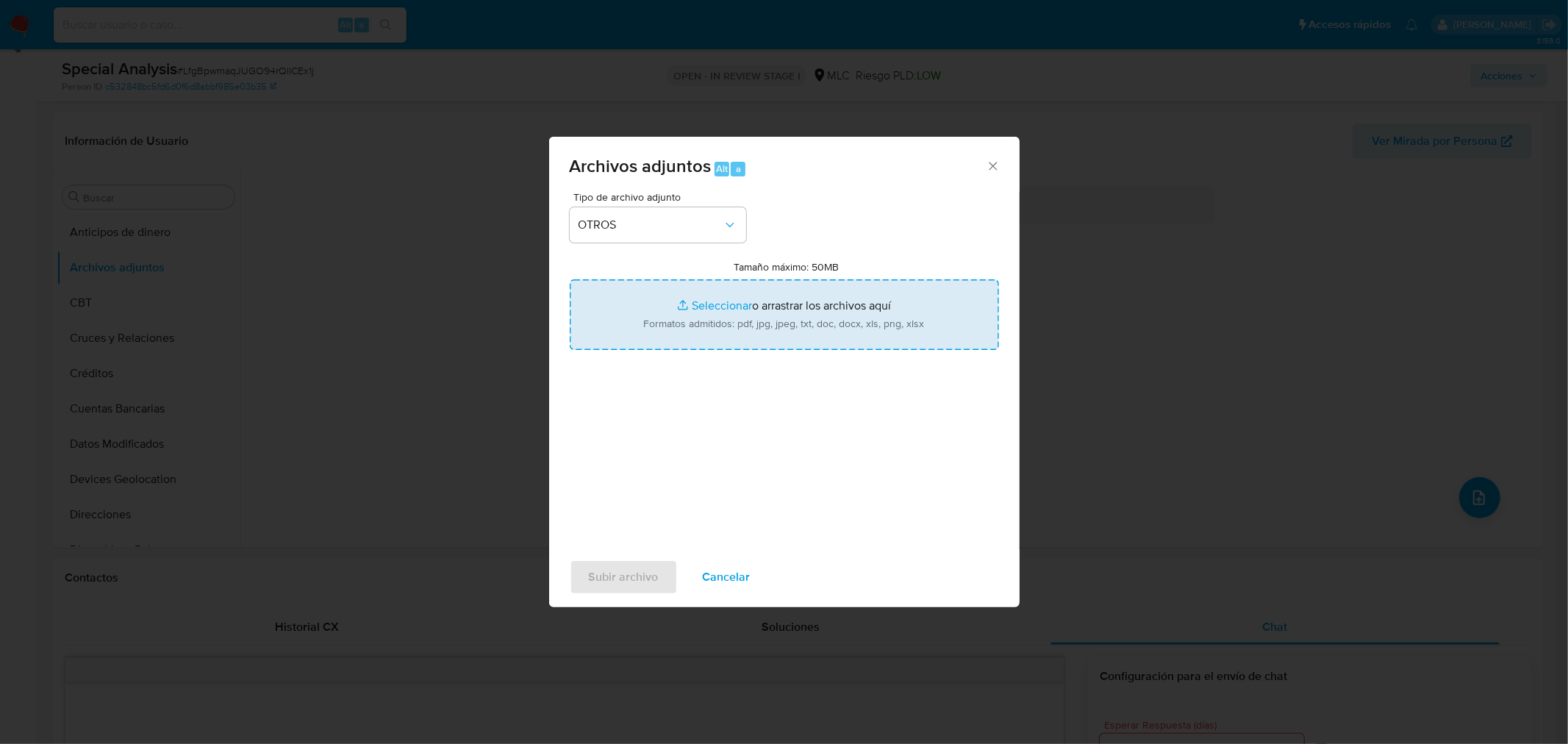
click at [739, 302] on input "Tamaño máximo: 50MB Seleccionar archivos" at bounding box center [785, 314] width 430 height 70
type input "C:\fakepath\2050914086 - 27_08_2025 TDA.xlsx"
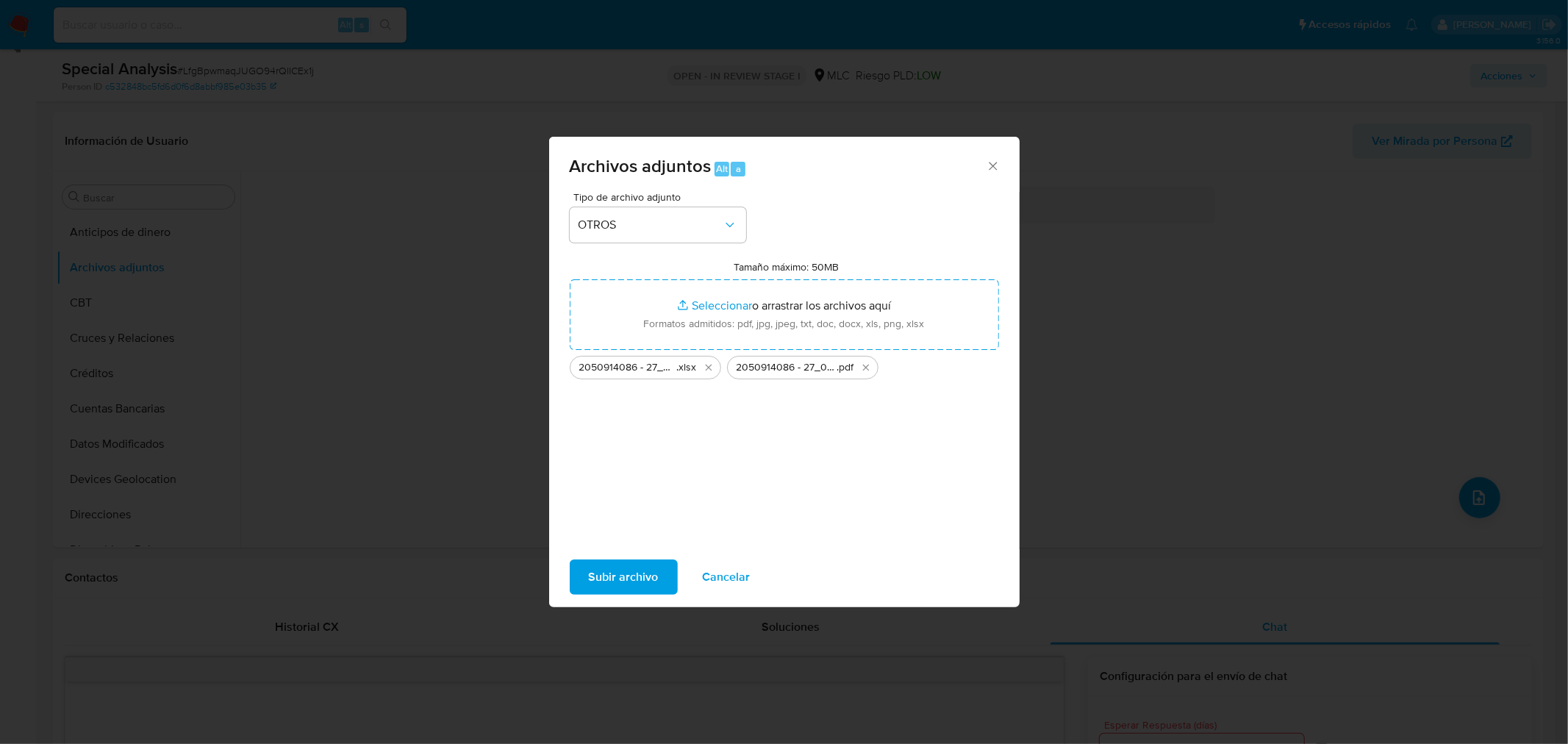
click at [601, 575] on span "Subir archivo" at bounding box center [624, 576] width 70 height 32
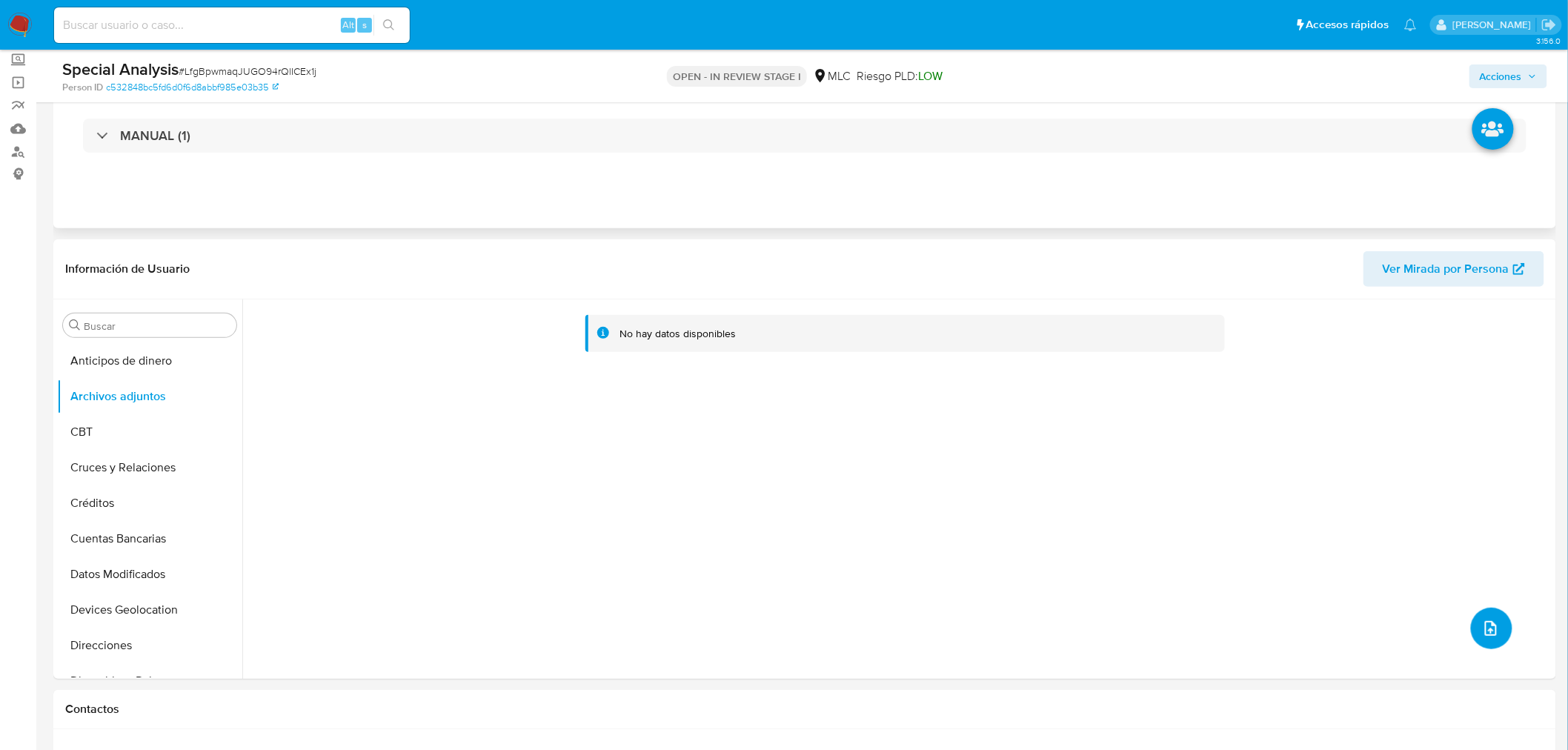
scroll to position [0, 0]
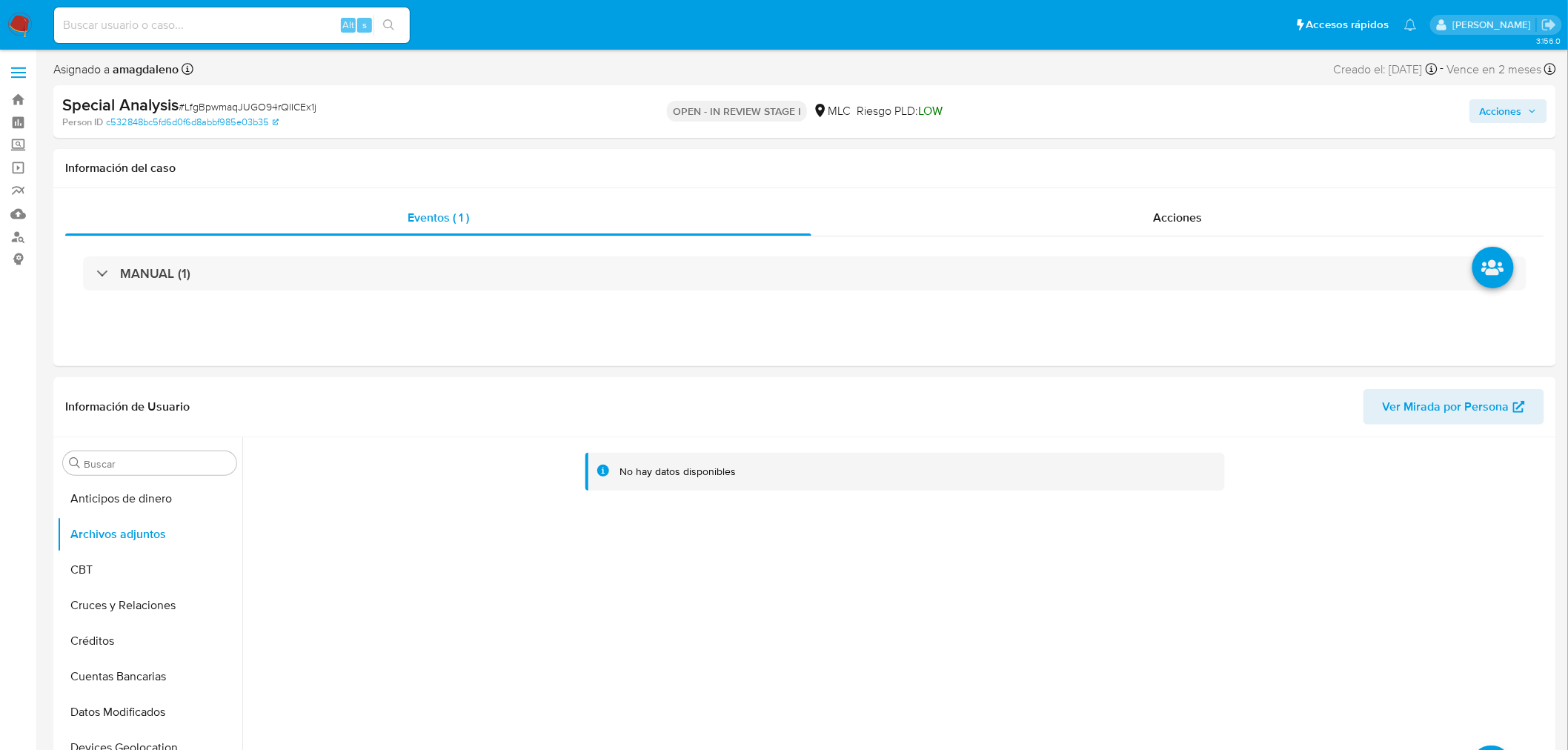
click at [1521, 112] on span "Acciones" at bounding box center [1501, 111] width 42 height 23
click at [1106, 150] on span "Resolución del caso" at bounding box center [1088, 158] width 106 height 17
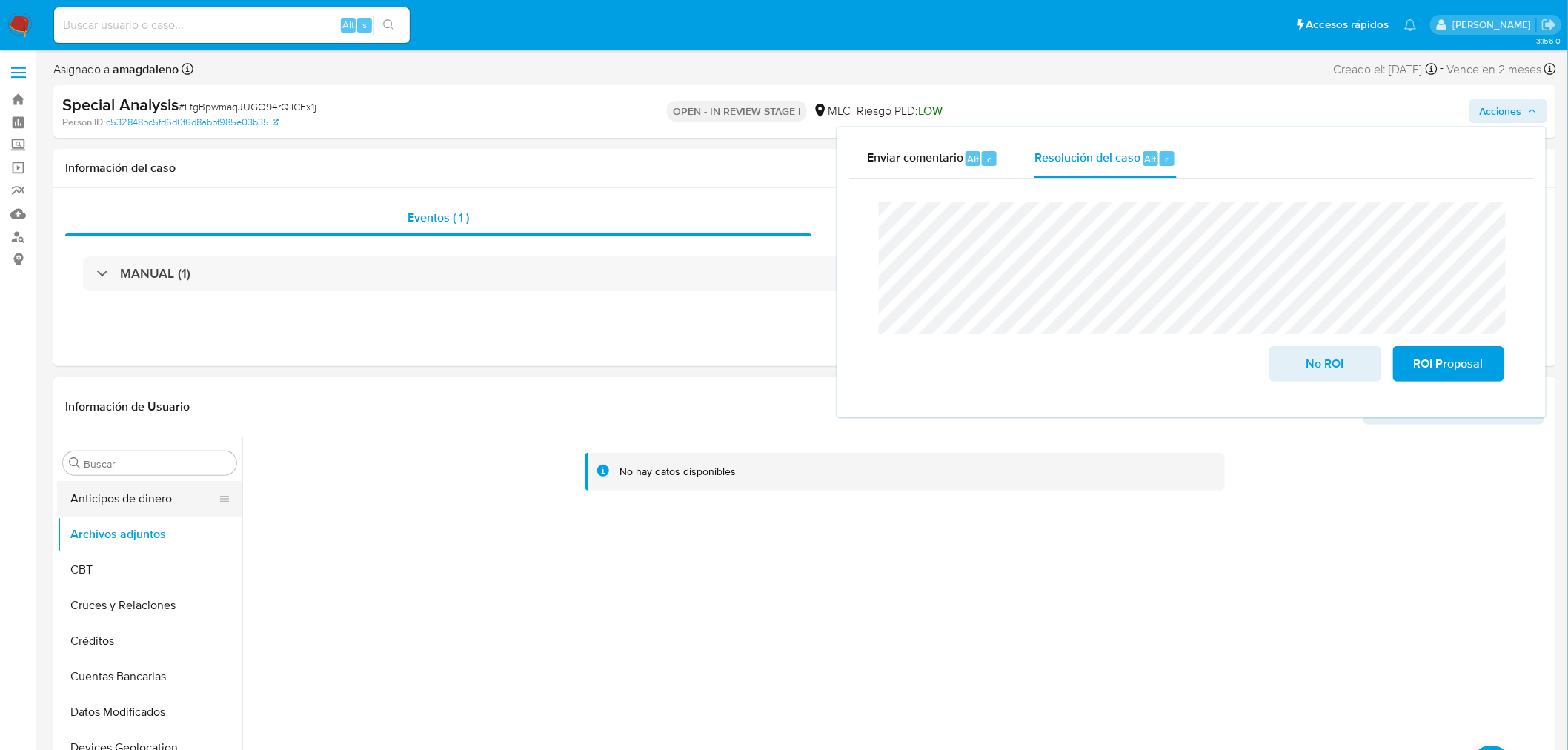
click at [139, 502] on button "Anticipos de dinero" at bounding box center [144, 499] width 173 height 36
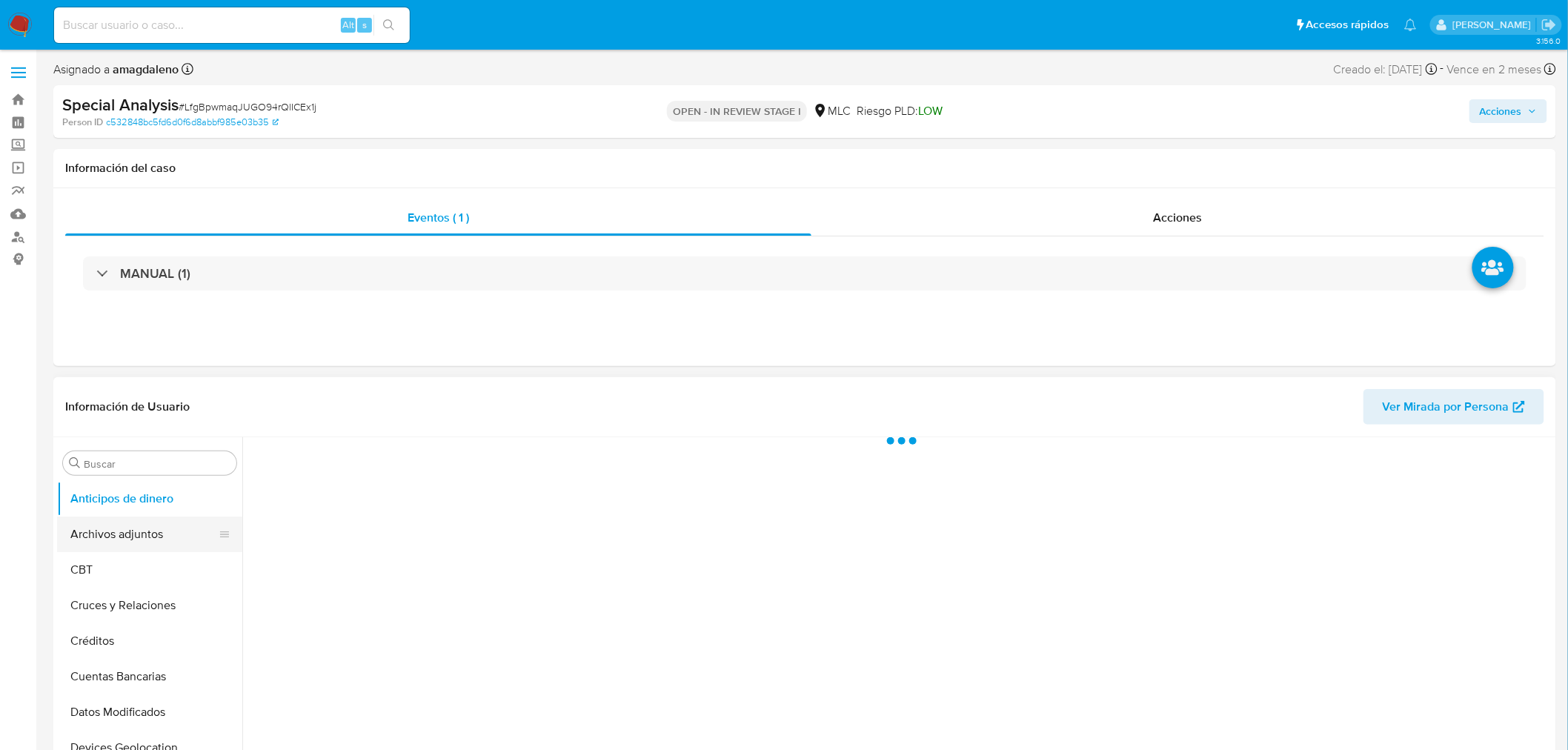
click at [117, 534] on button "Archivos adjuntos" at bounding box center [144, 534] width 173 height 36
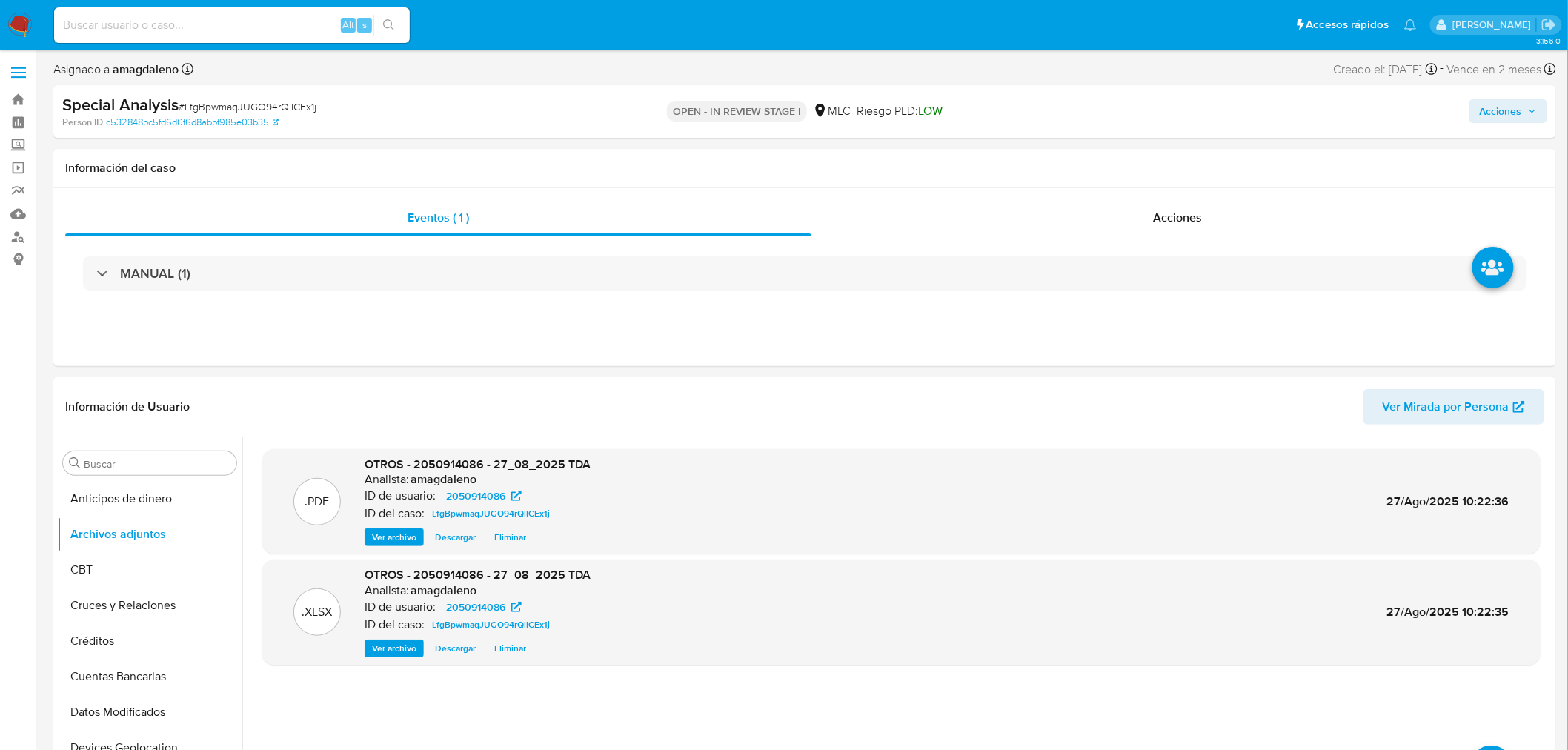
click at [1516, 119] on span "Acciones" at bounding box center [1501, 111] width 42 height 23
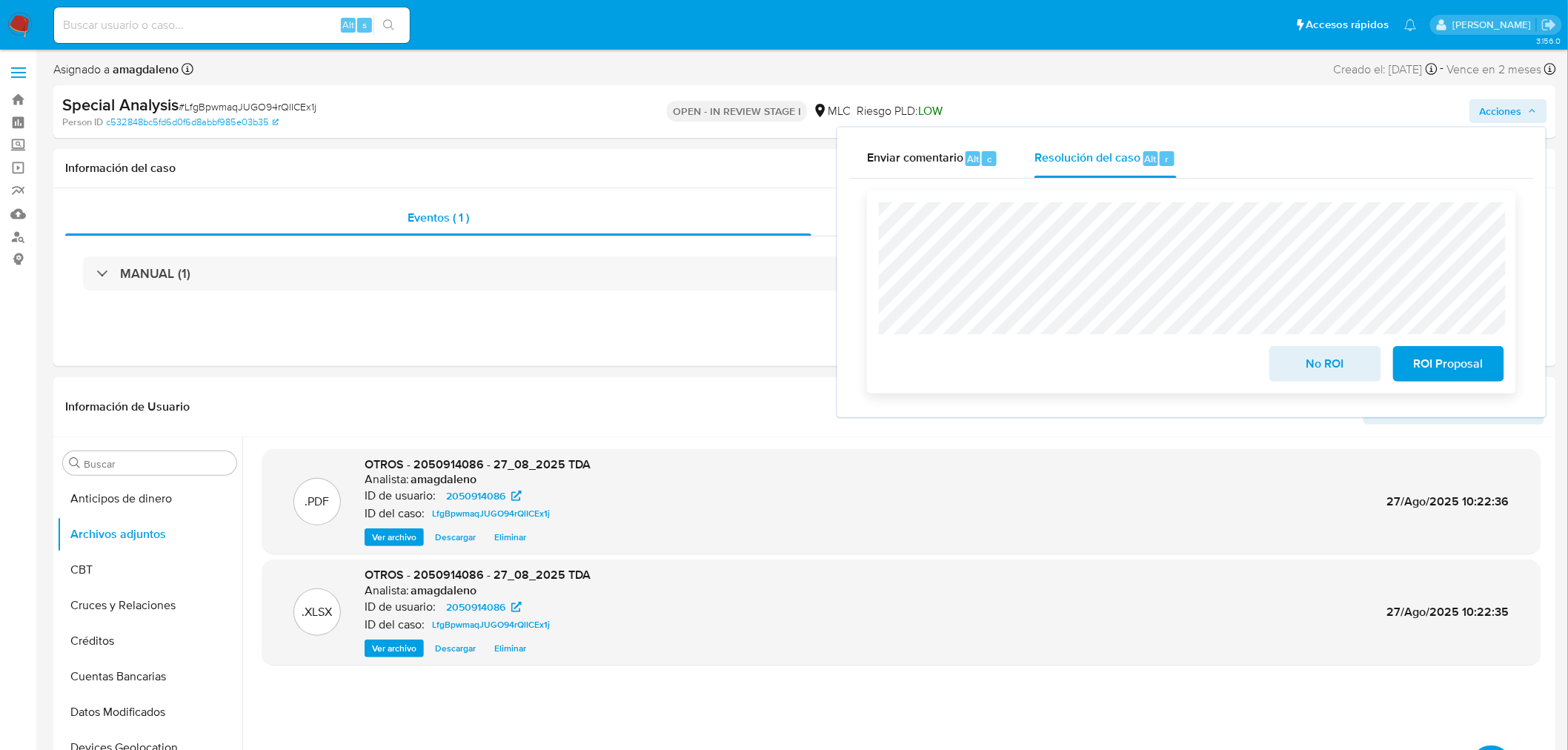
click at [1465, 369] on span "ROI Proposal" at bounding box center [1448, 363] width 72 height 32
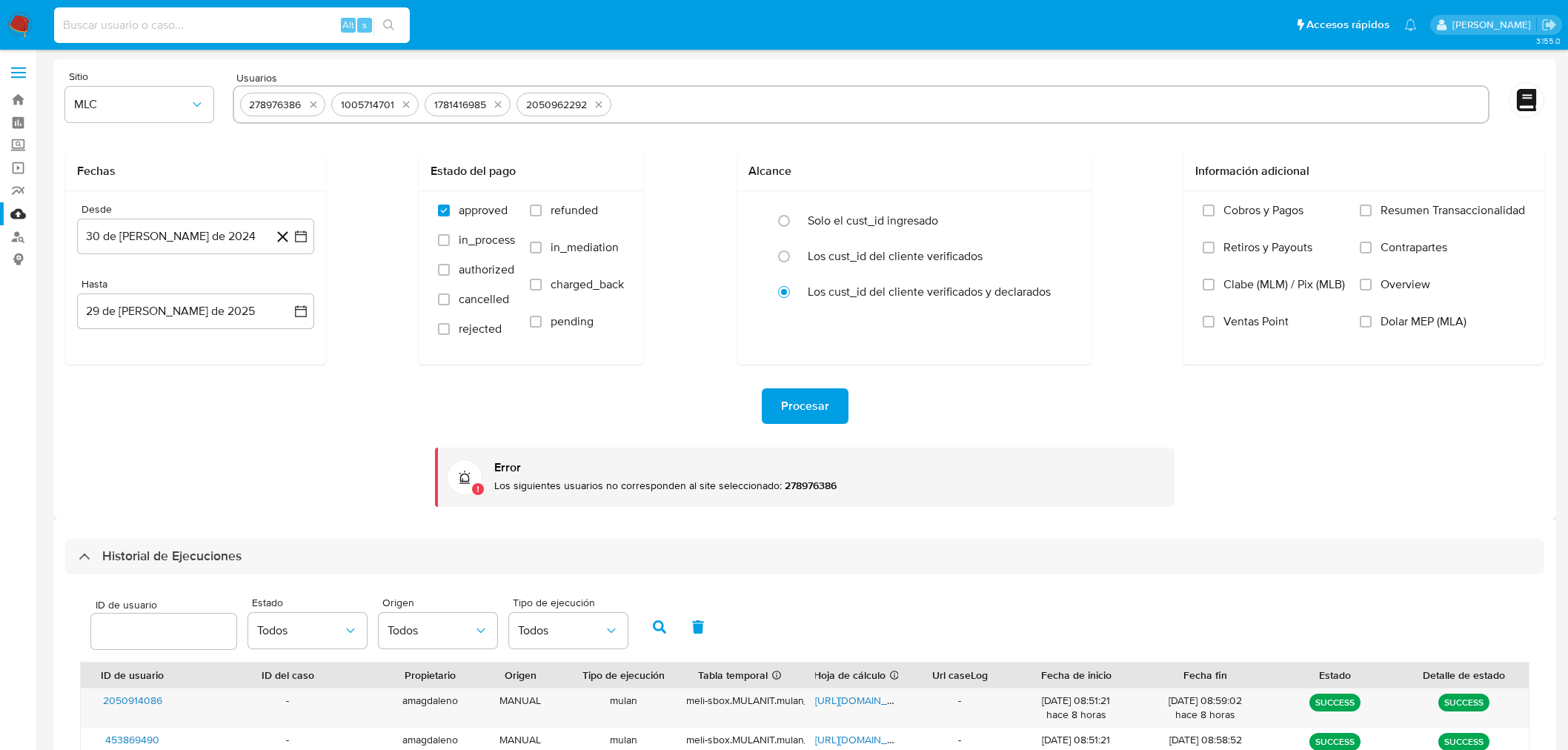
select select "10"
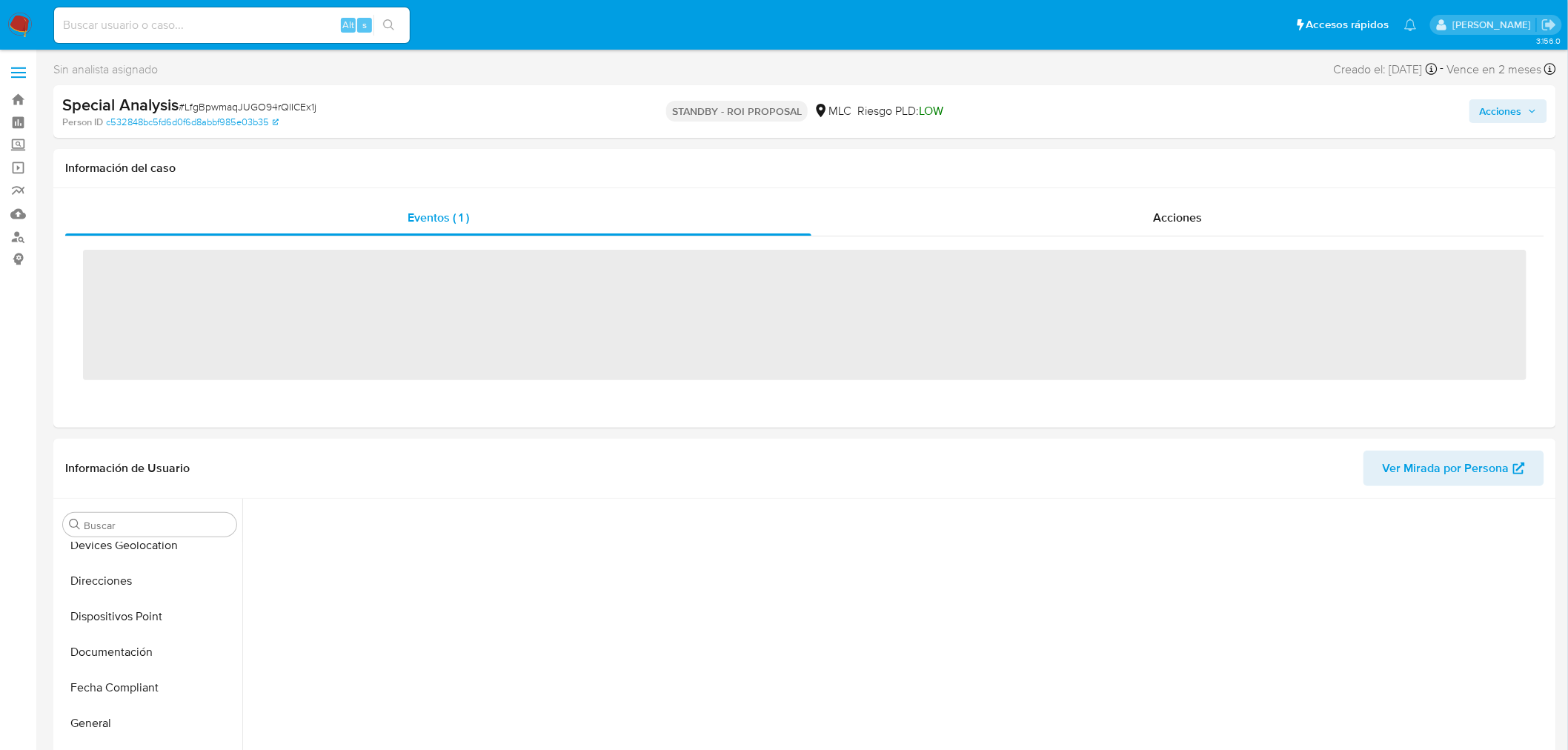
scroll to position [616, 0]
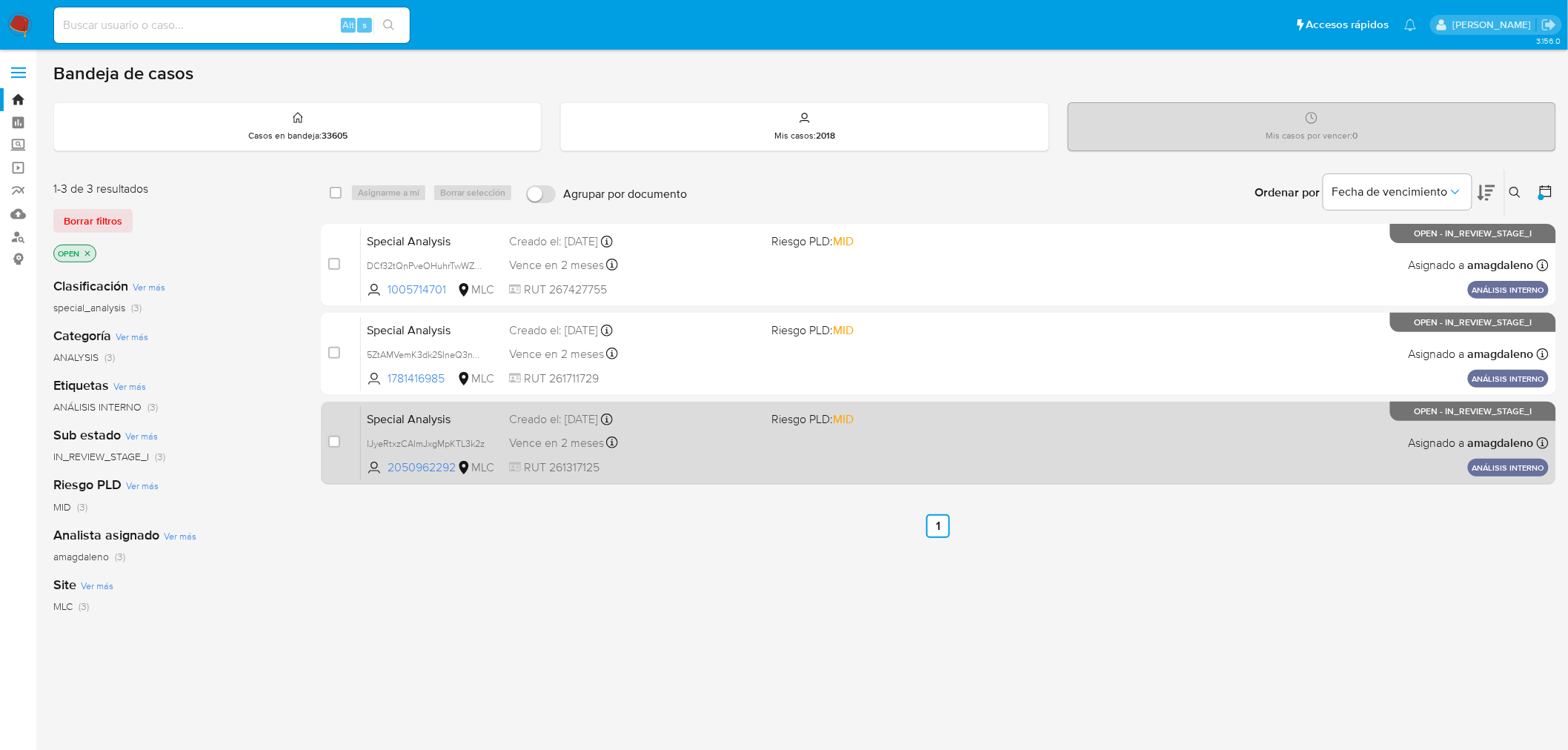
click at [691, 426] on div "Creado el: 15/07/2025 Creado el: 15/07/2025 11:18:59" at bounding box center [635, 420] width 251 height 17
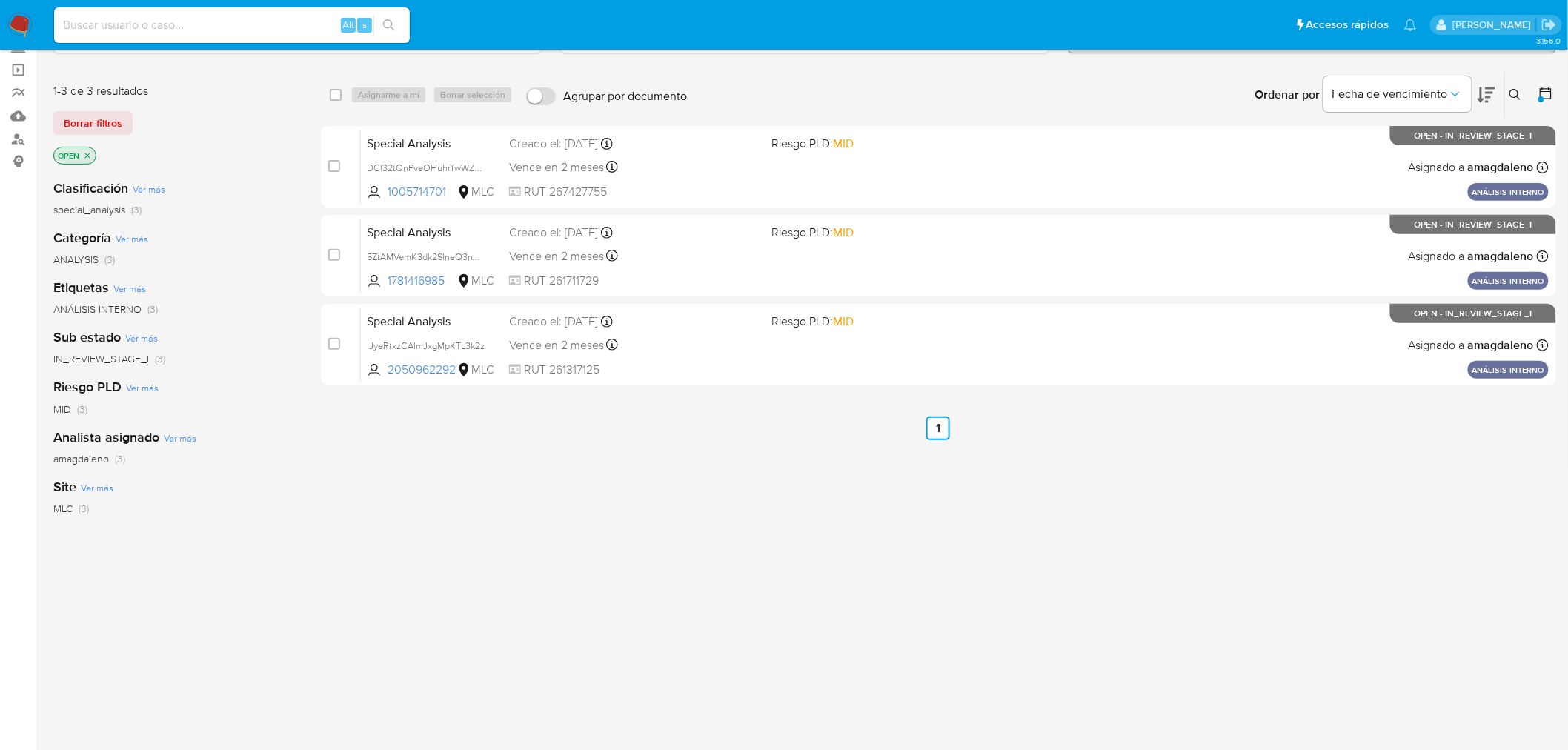
scroll to position [98, 0]
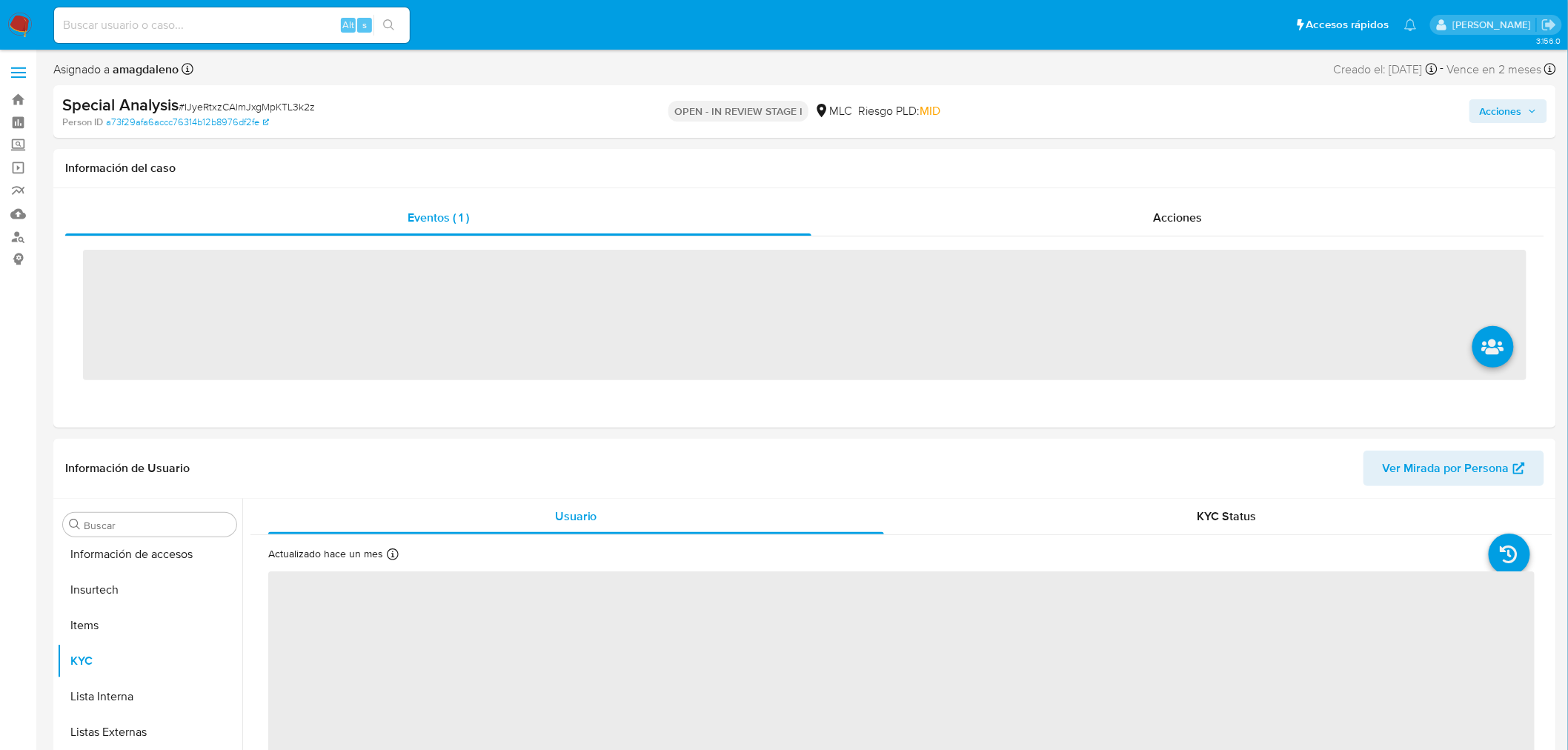
scroll to position [625, 0]
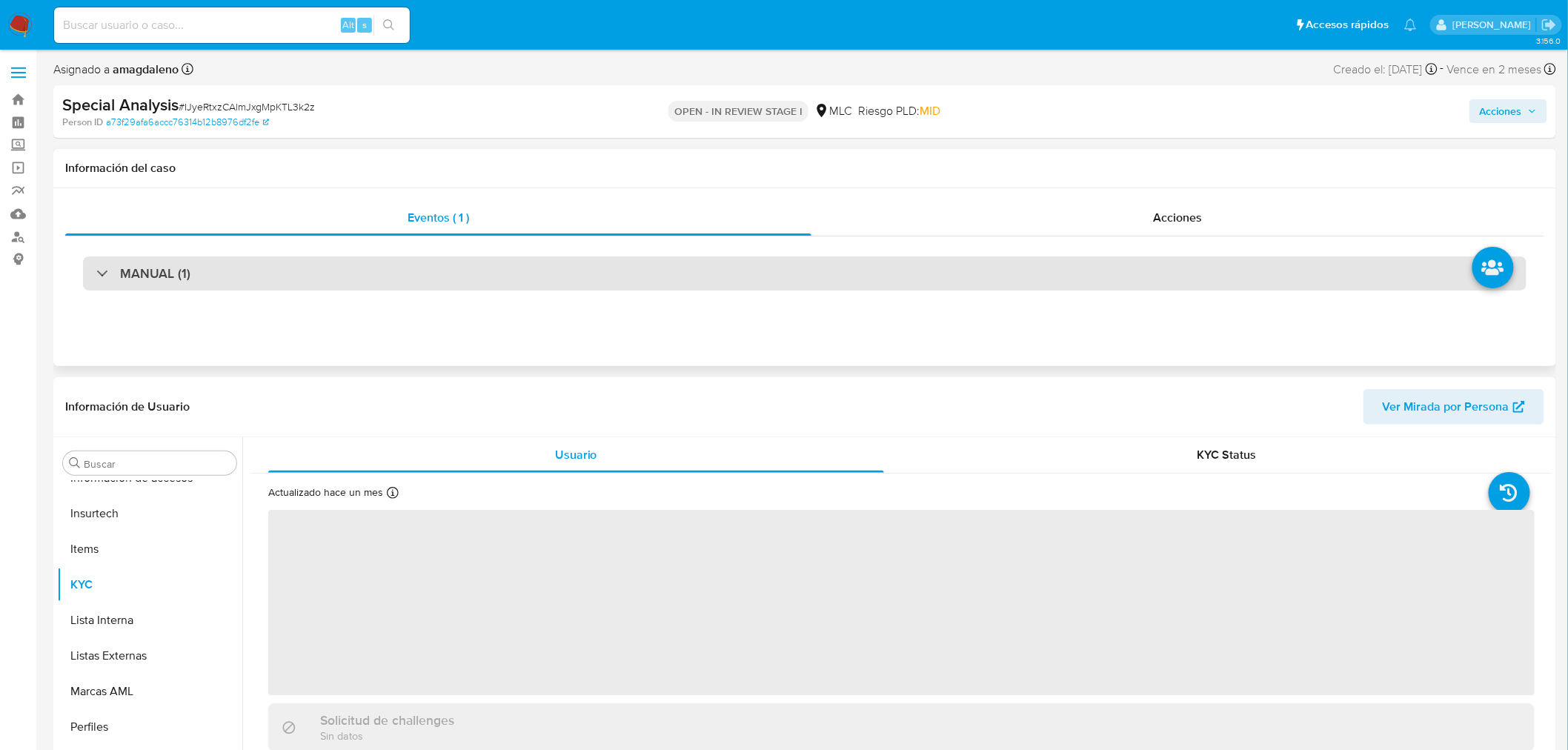
click at [795, 280] on div "MANUAL (1)" at bounding box center [805, 273] width 1444 height 34
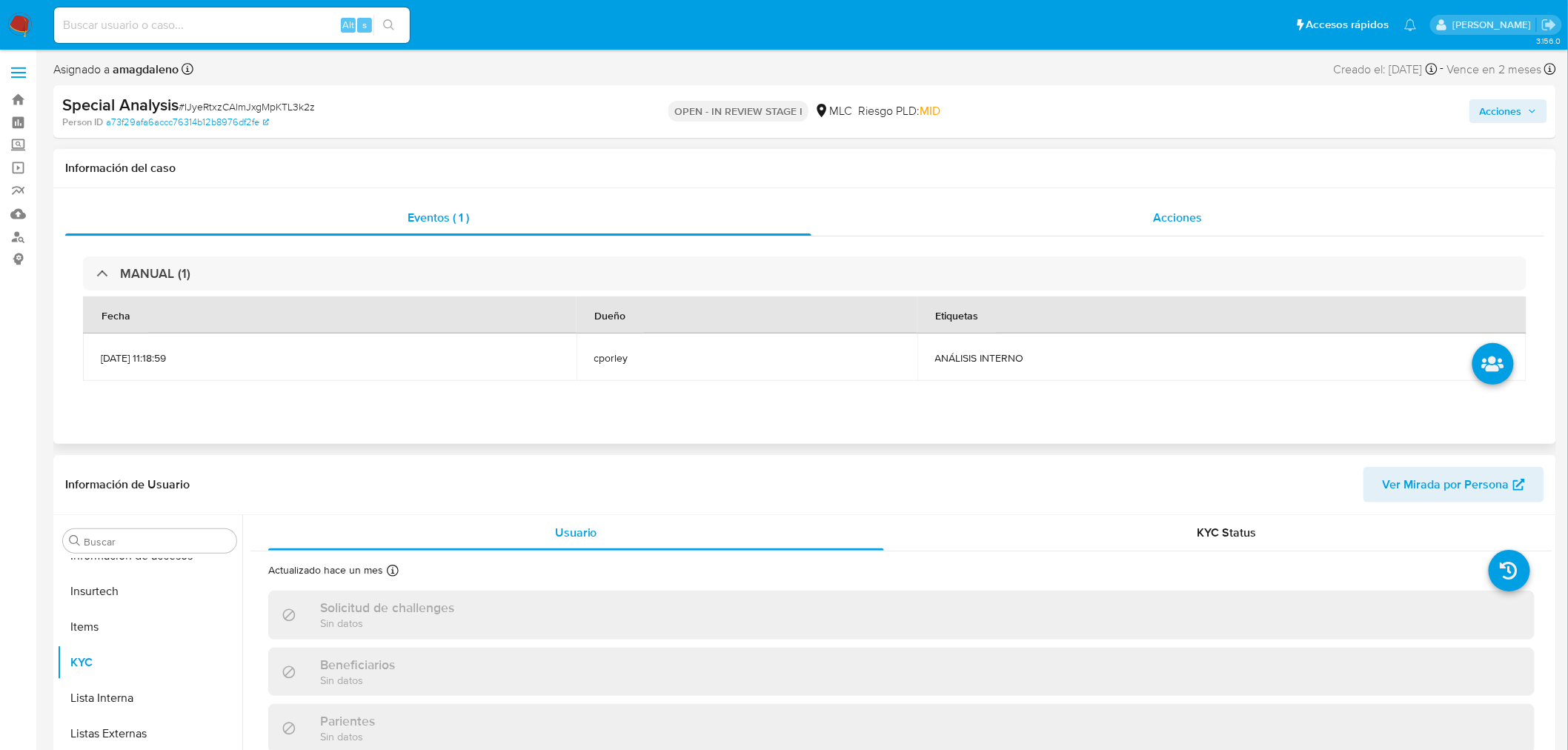
select select "10"
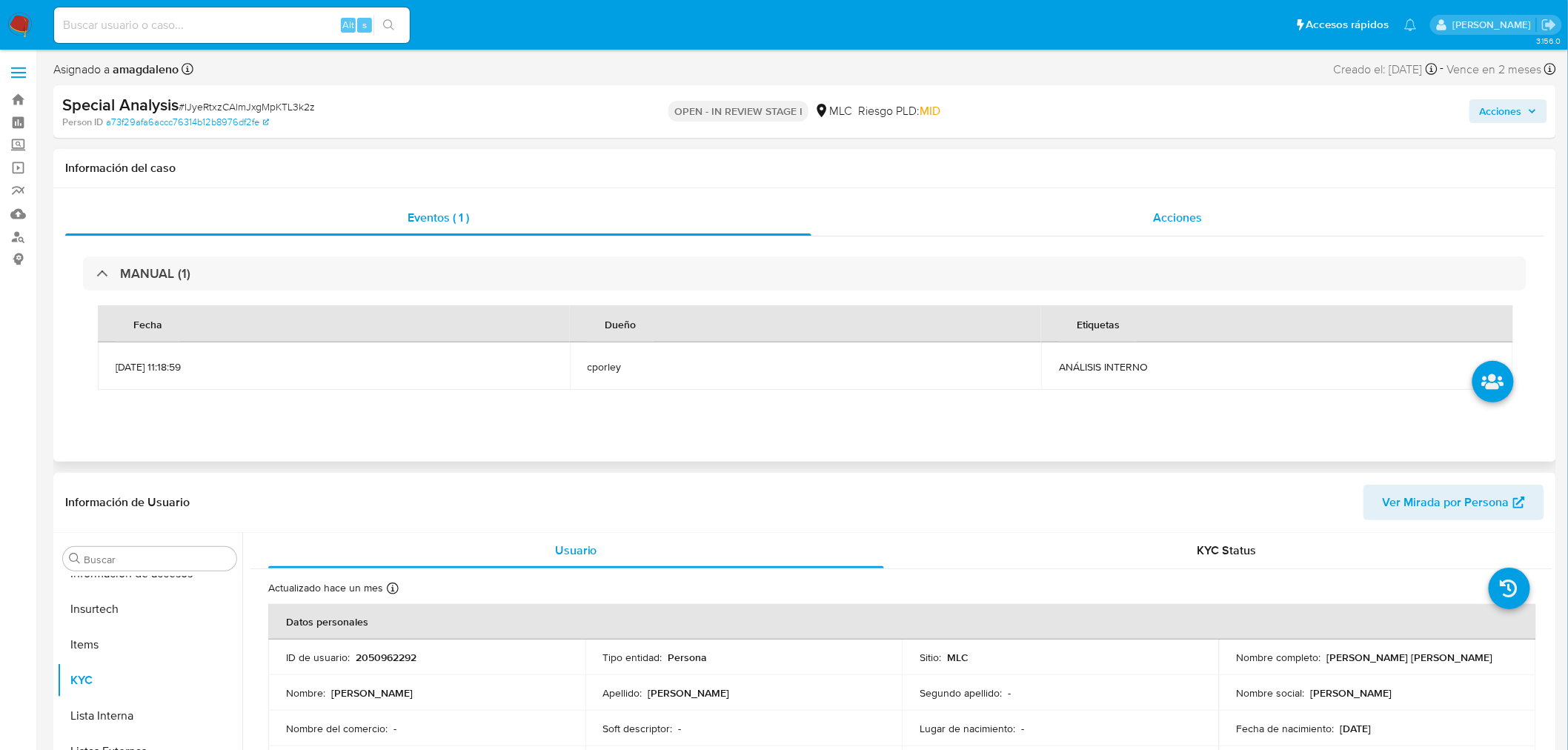
click at [936, 220] on div "Acciones" at bounding box center [1178, 217] width 734 height 36
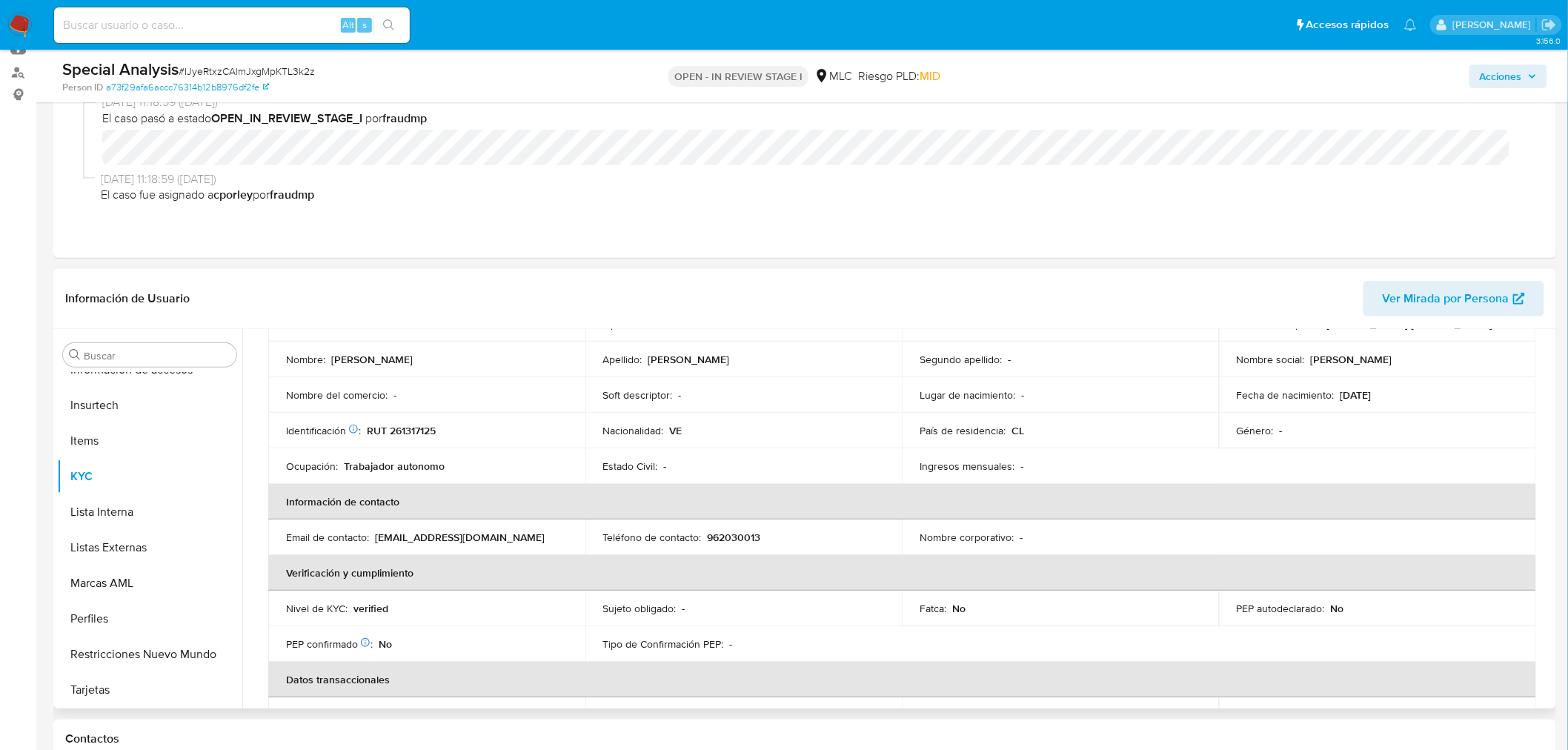
scroll to position [165, 0]
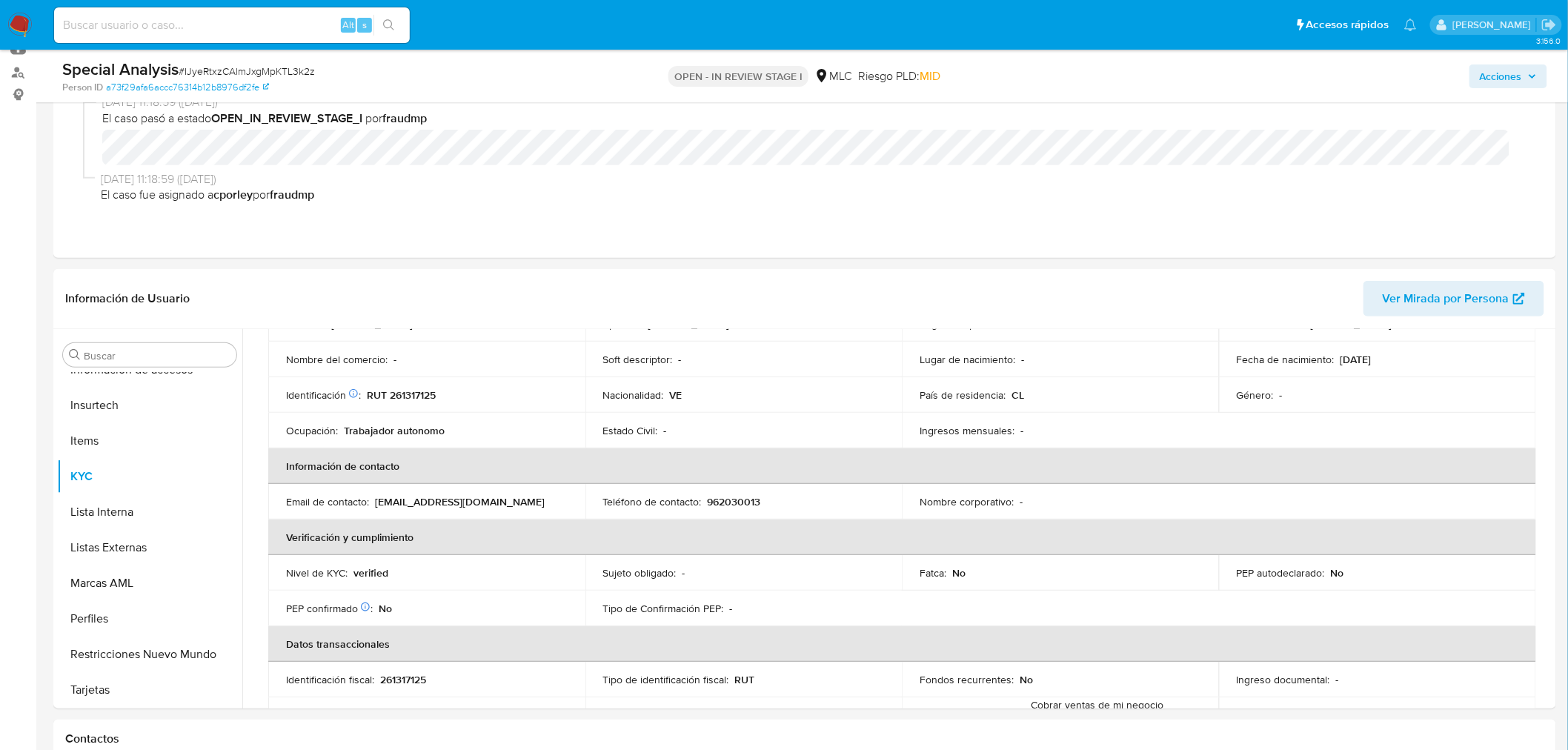
click at [222, 68] on span "# IJyeRtxzCAlmJxgMpKTL3k2z" at bounding box center [247, 72] width 137 height 15
copy span "IJyeRtxzCAlmJxgMpKTL3k2z"
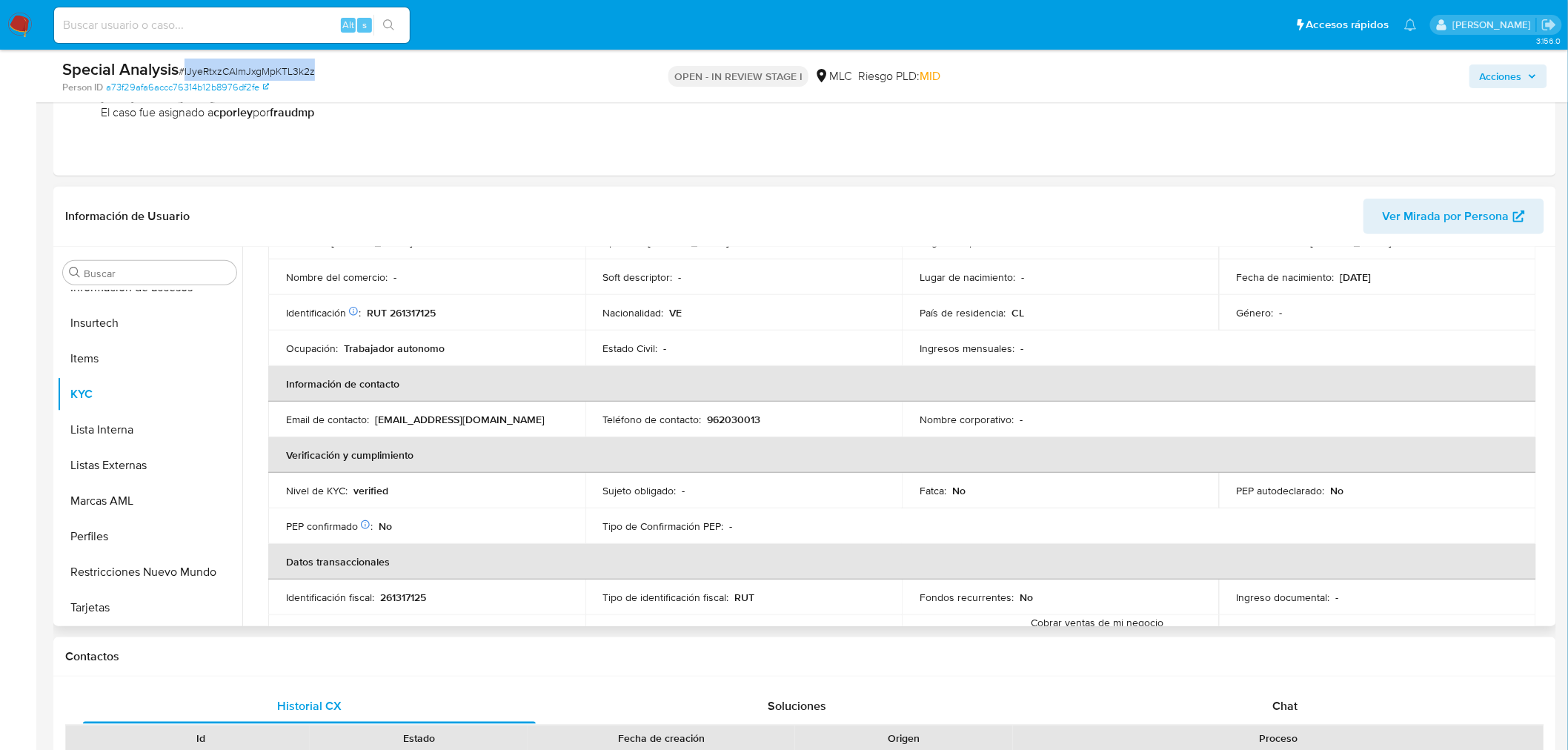
scroll to position [0, 0]
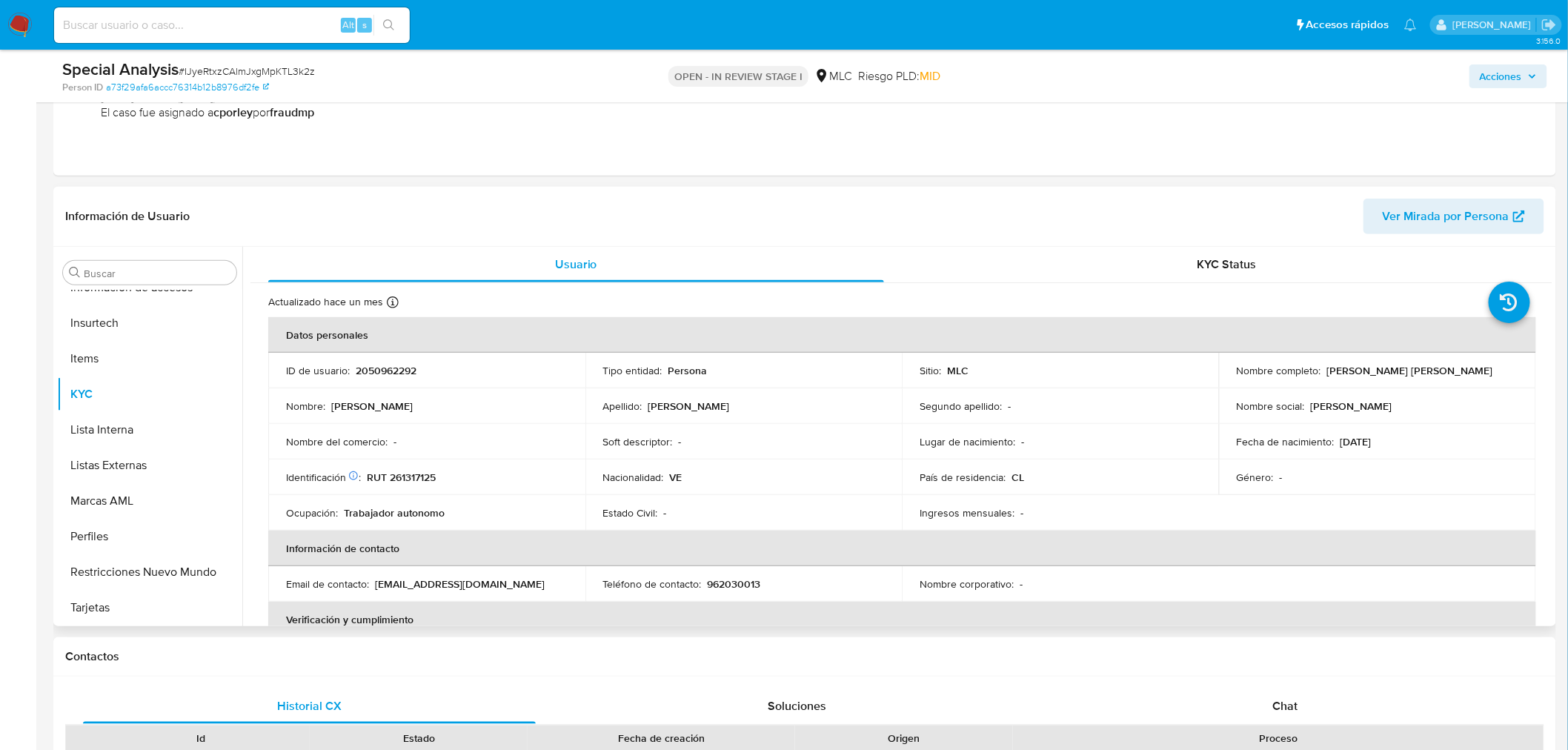
click at [389, 364] on p "2050962292" at bounding box center [386, 370] width 61 height 13
click at [389, 367] on p "2050962292" at bounding box center [386, 370] width 61 height 13
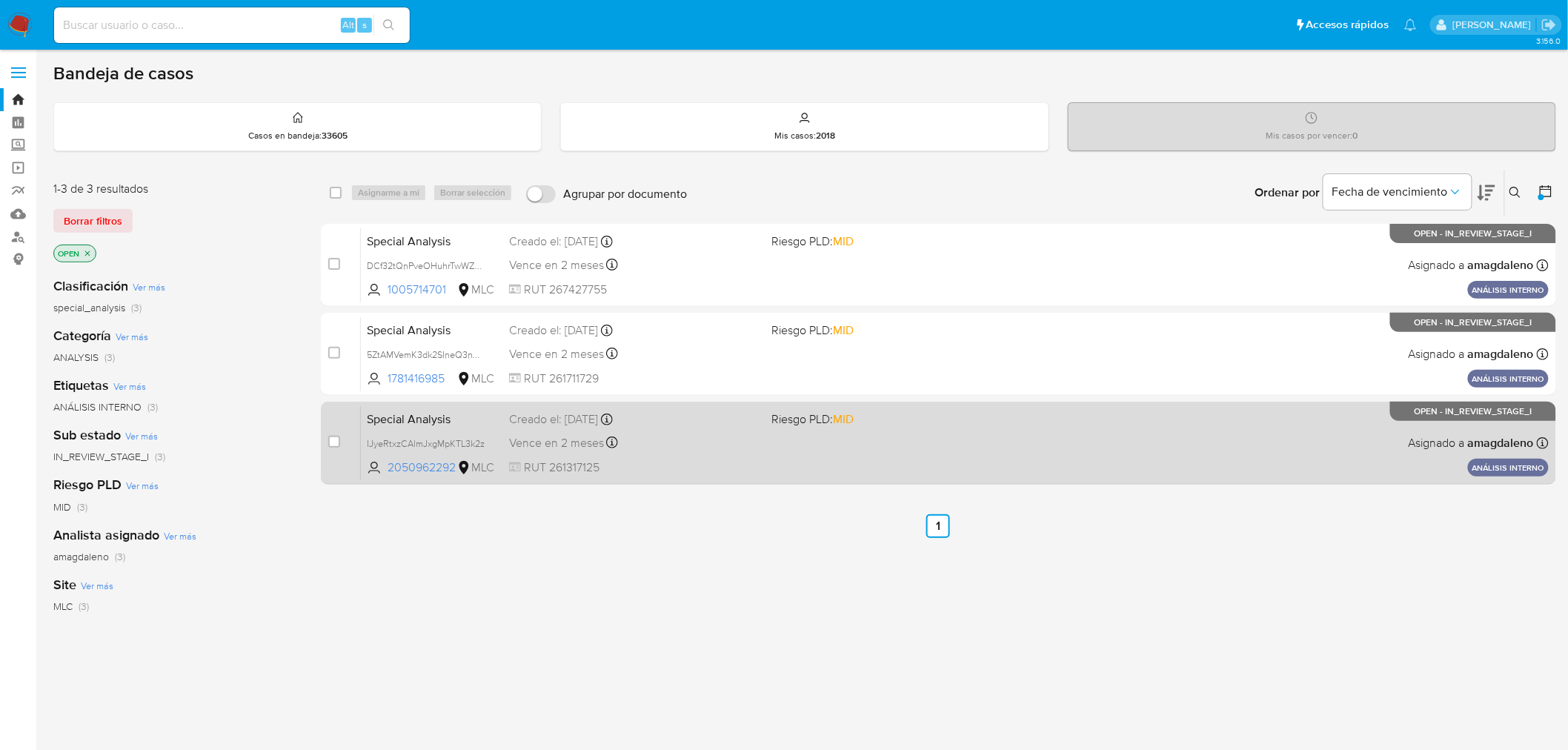
click at [738, 438] on div "Vence en 2 meses Vence el [DATE] 11:18:59" at bounding box center [635, 443] width 251 height 20
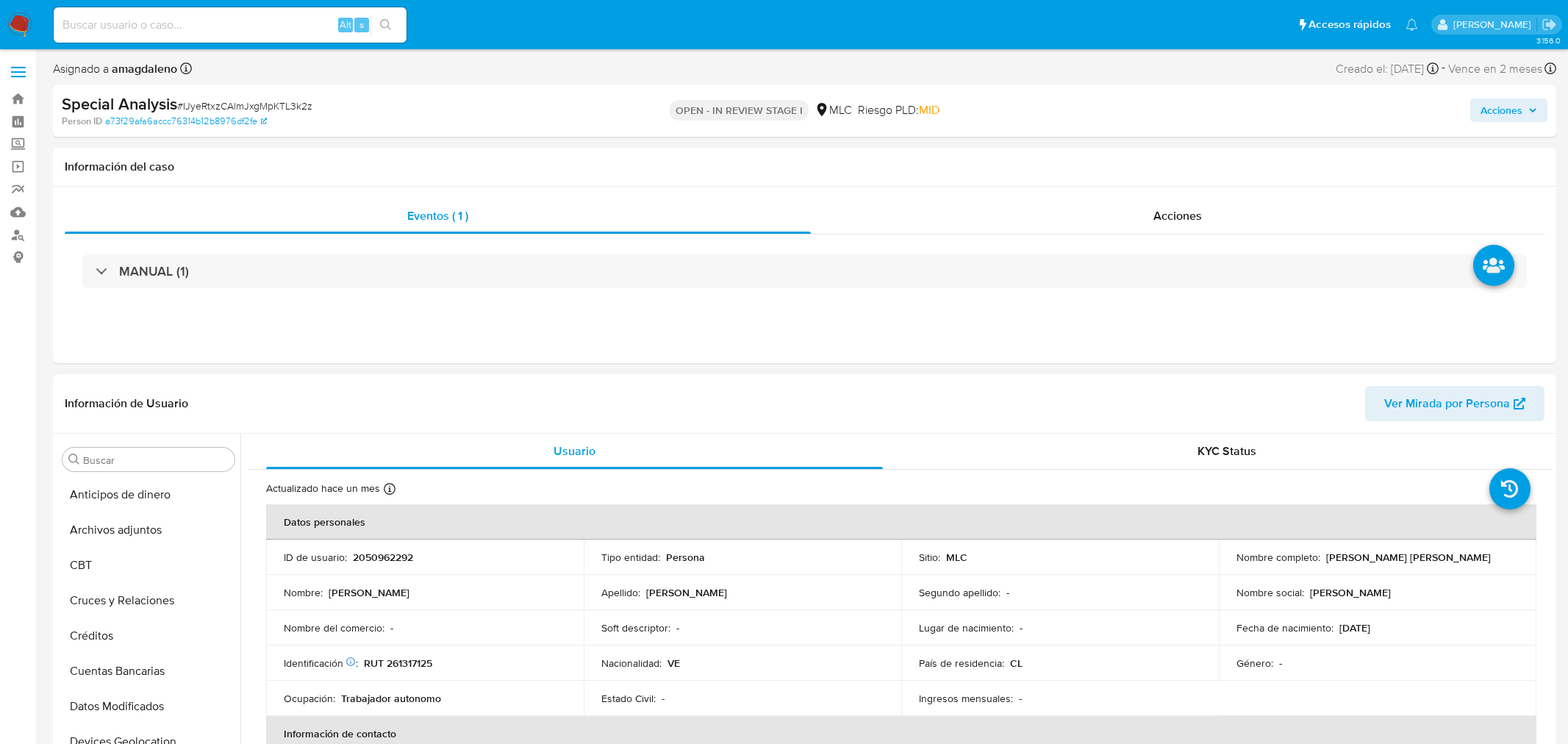
select select "10"
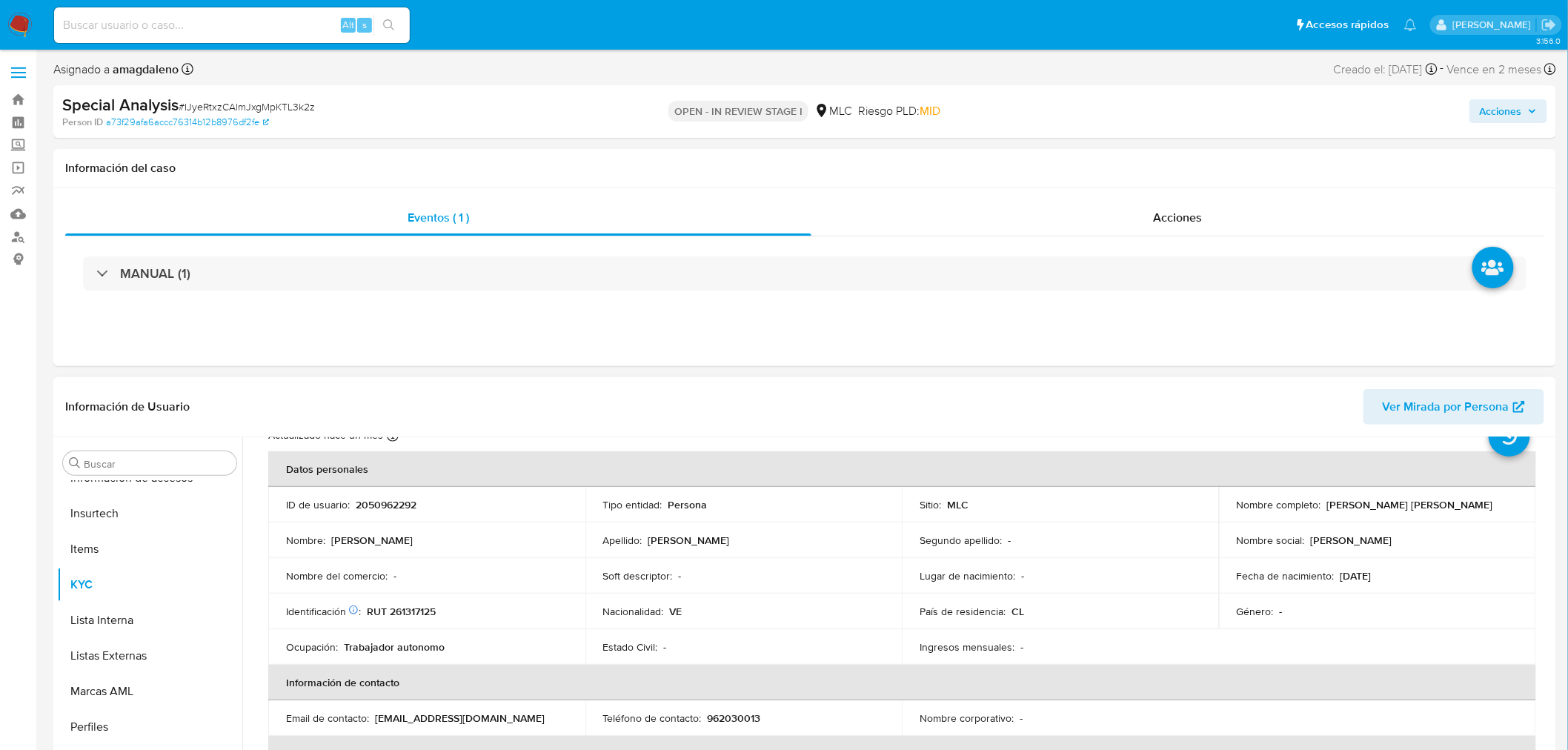
scroll to position [82, 0]
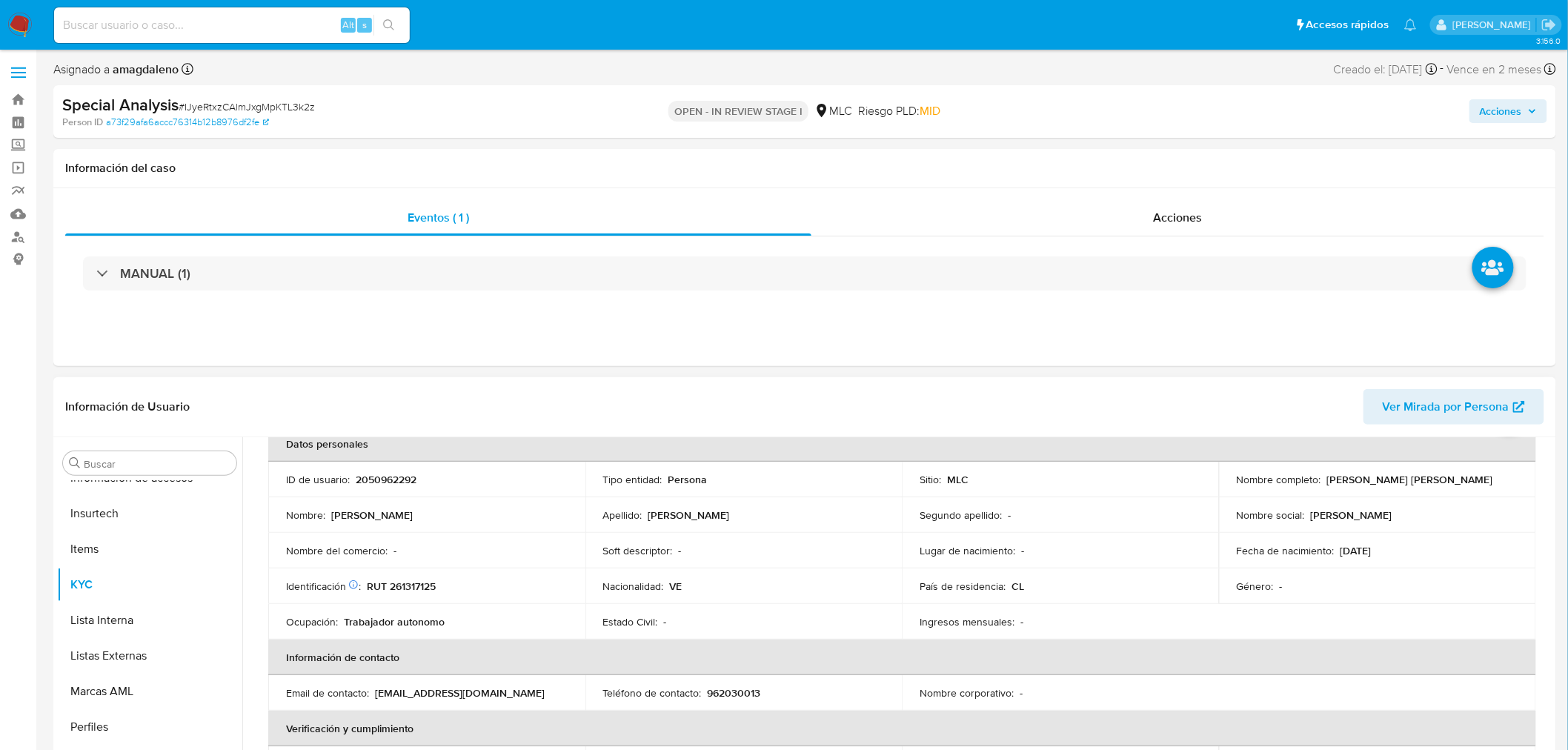
click at [421, 589] on p "RUT 261317125" at bounding box center [401, 586] width 69 height 13
copy p "261317125"
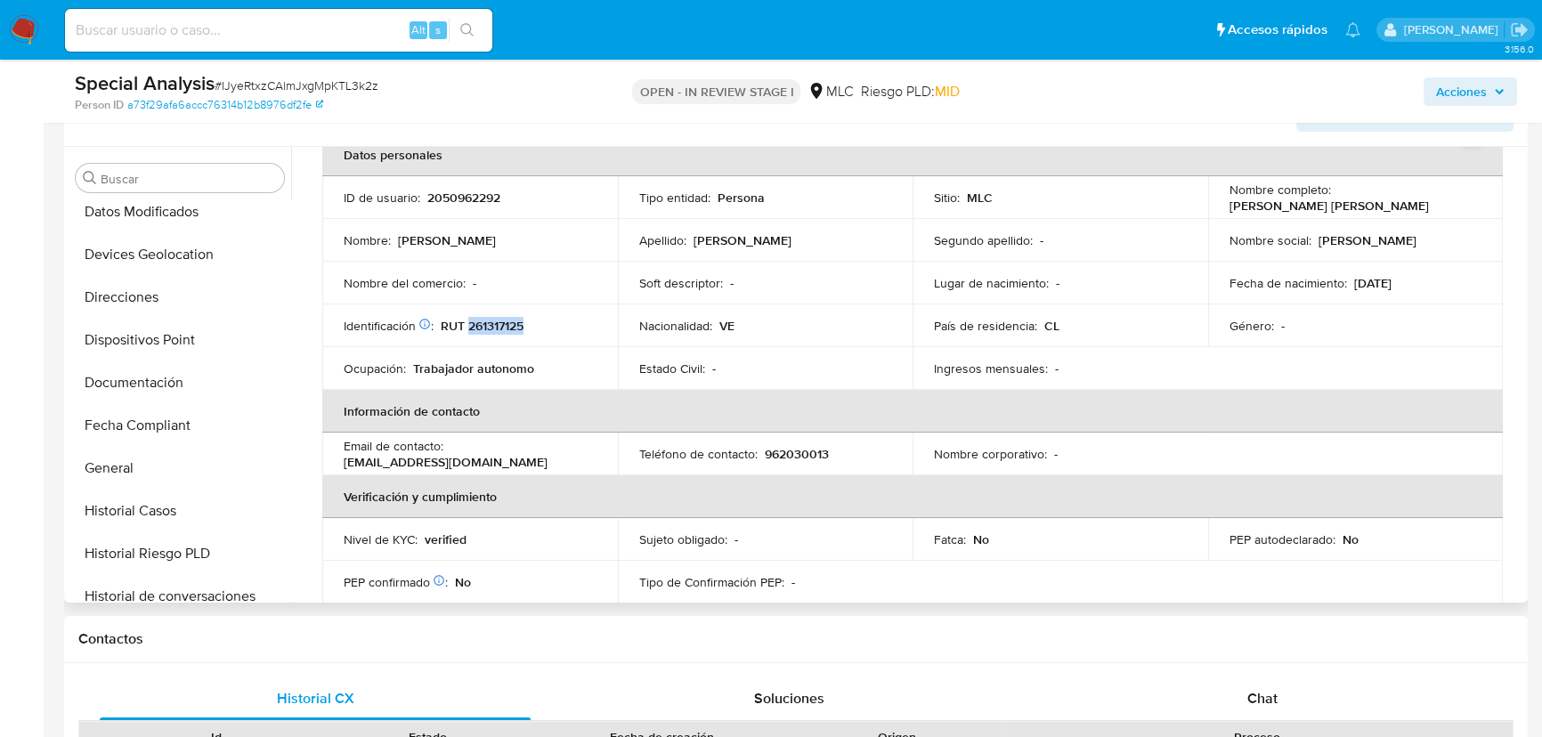
scroll to position [0, 0]
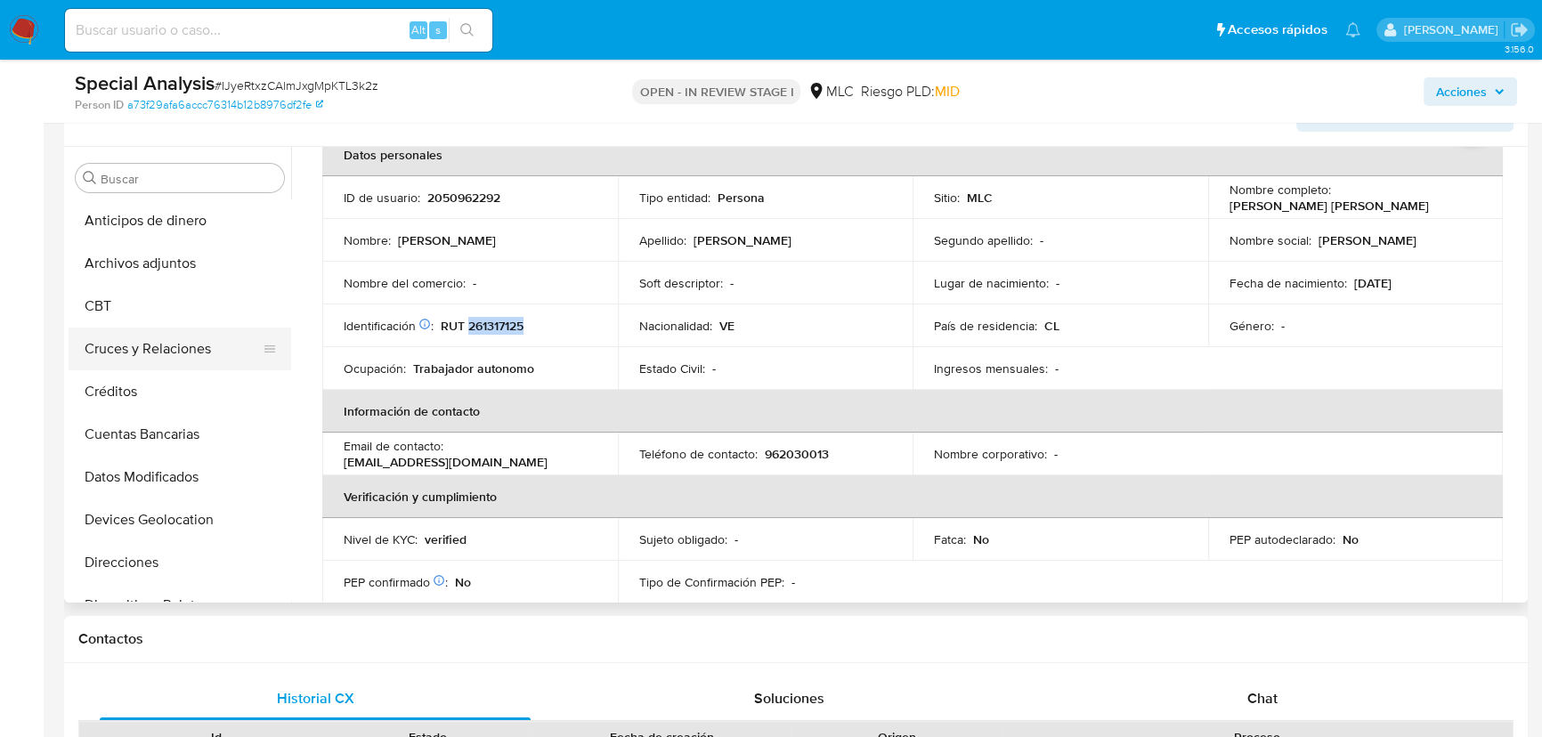
click at [160, 334] on button "Cruces y Relaciones" at bounding box center [173, 349] width 208 height 43
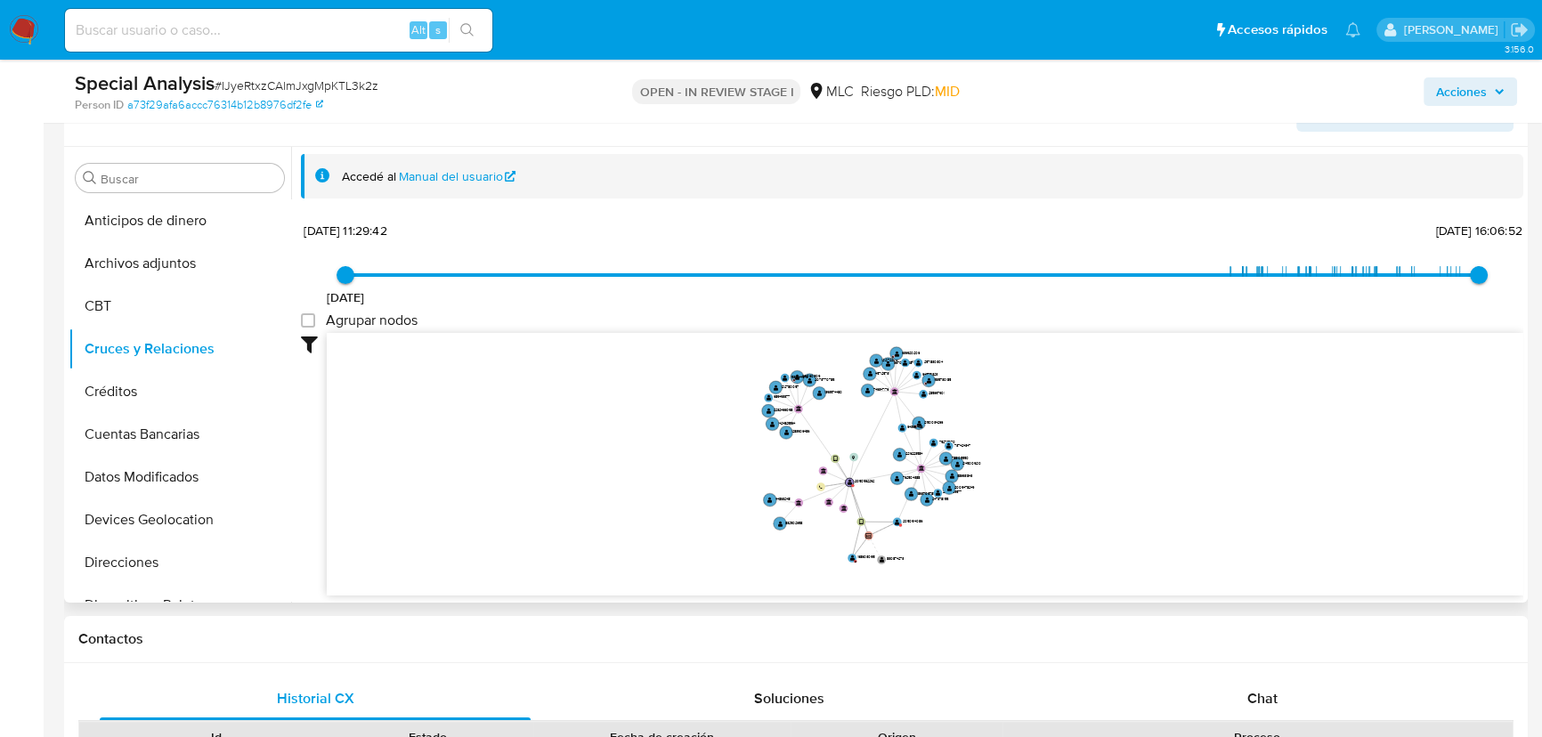
drag, startPoint x: 881, startPoint y: 454, endPoint x: 854, endPoint y: 444, distance: 28.4
click at [854, 440] on icon "device-6716951a5d53a7cd34251bdb  device-67169bc7eb4e4910398b719b  user-205096…" at bounding box center [925, 462] width 1196 height 258
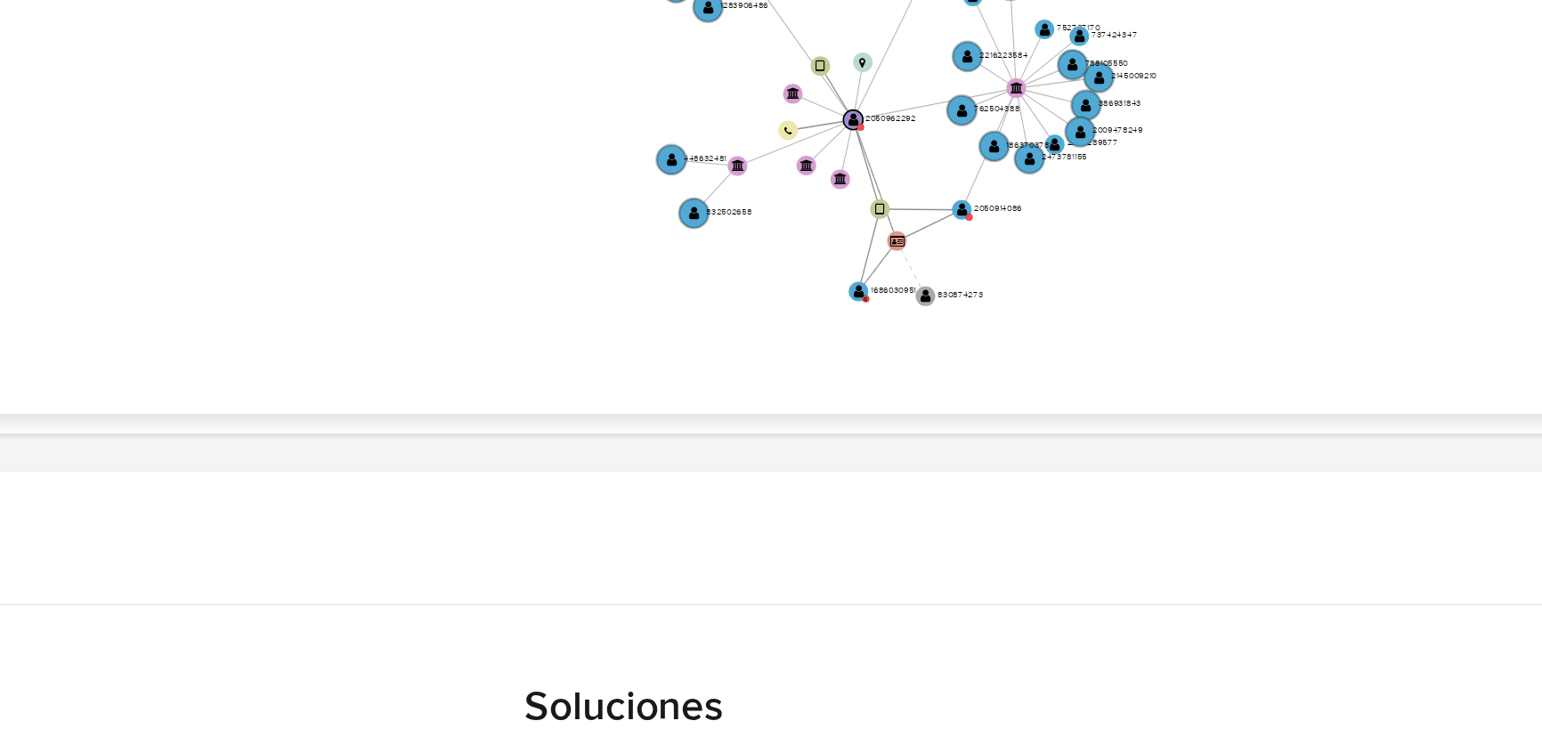
scroll to position [316, 0]
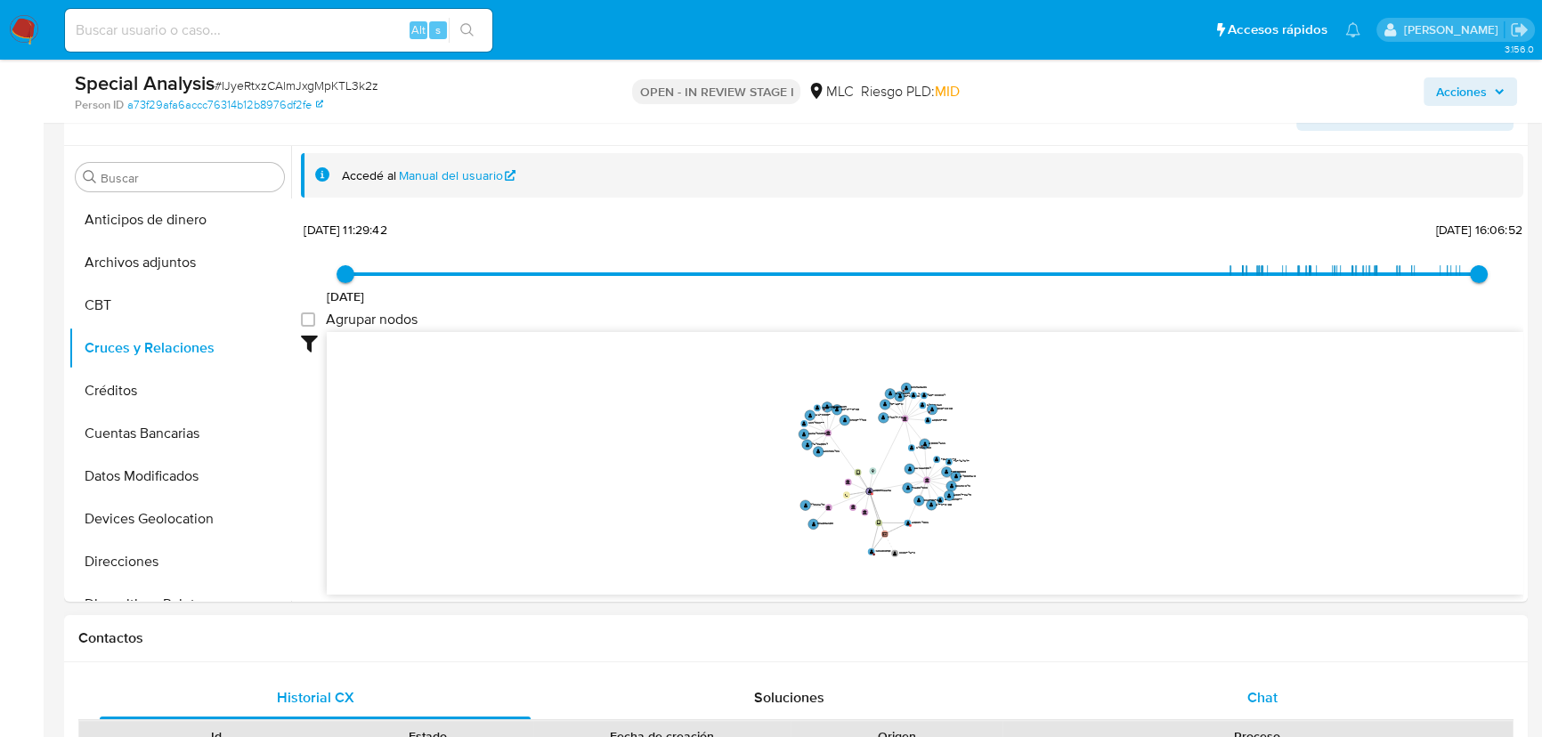
click at [1250, 687] on span "Chat" at bounding box center [1262, 697] width 30 height 20
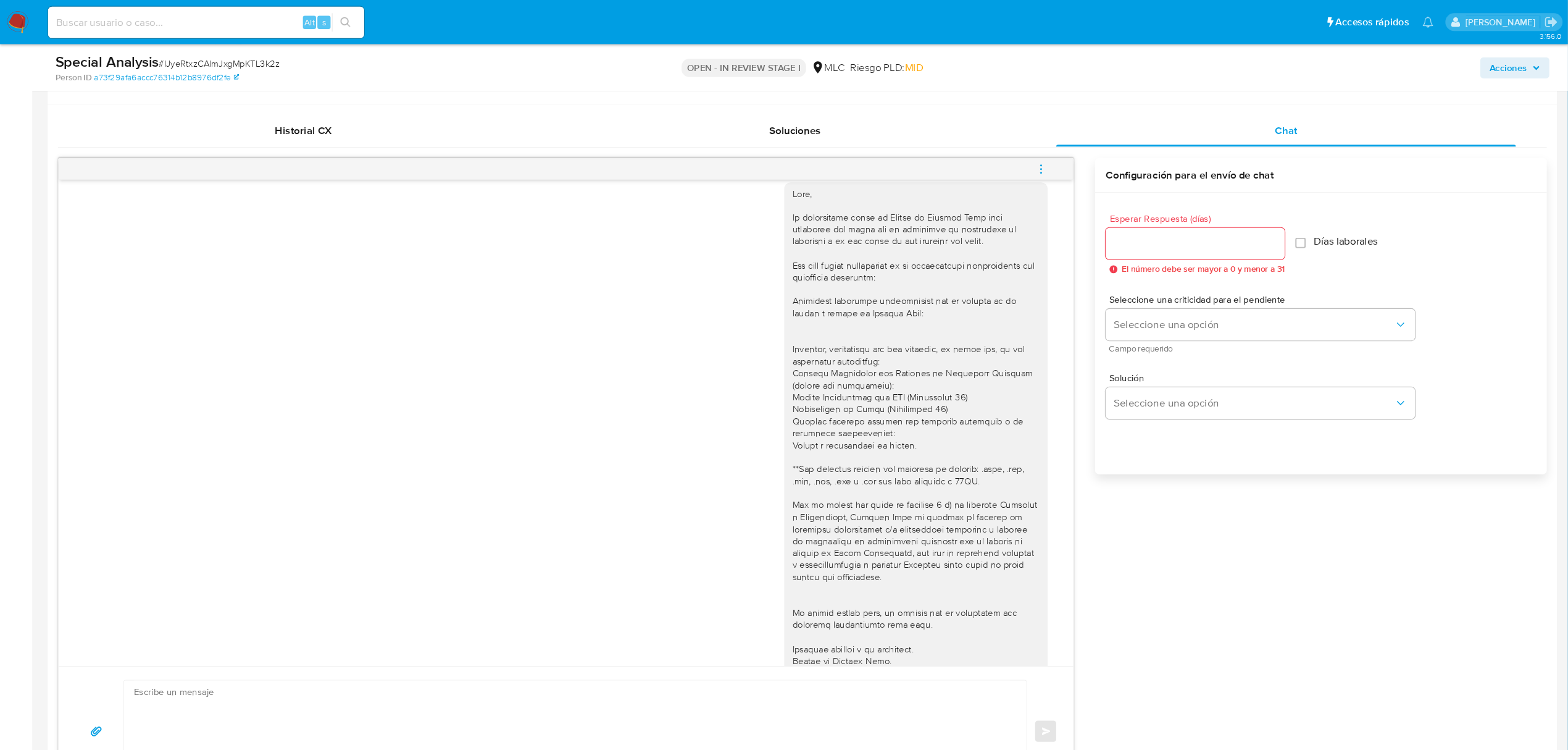
scroll to position [0, 0]
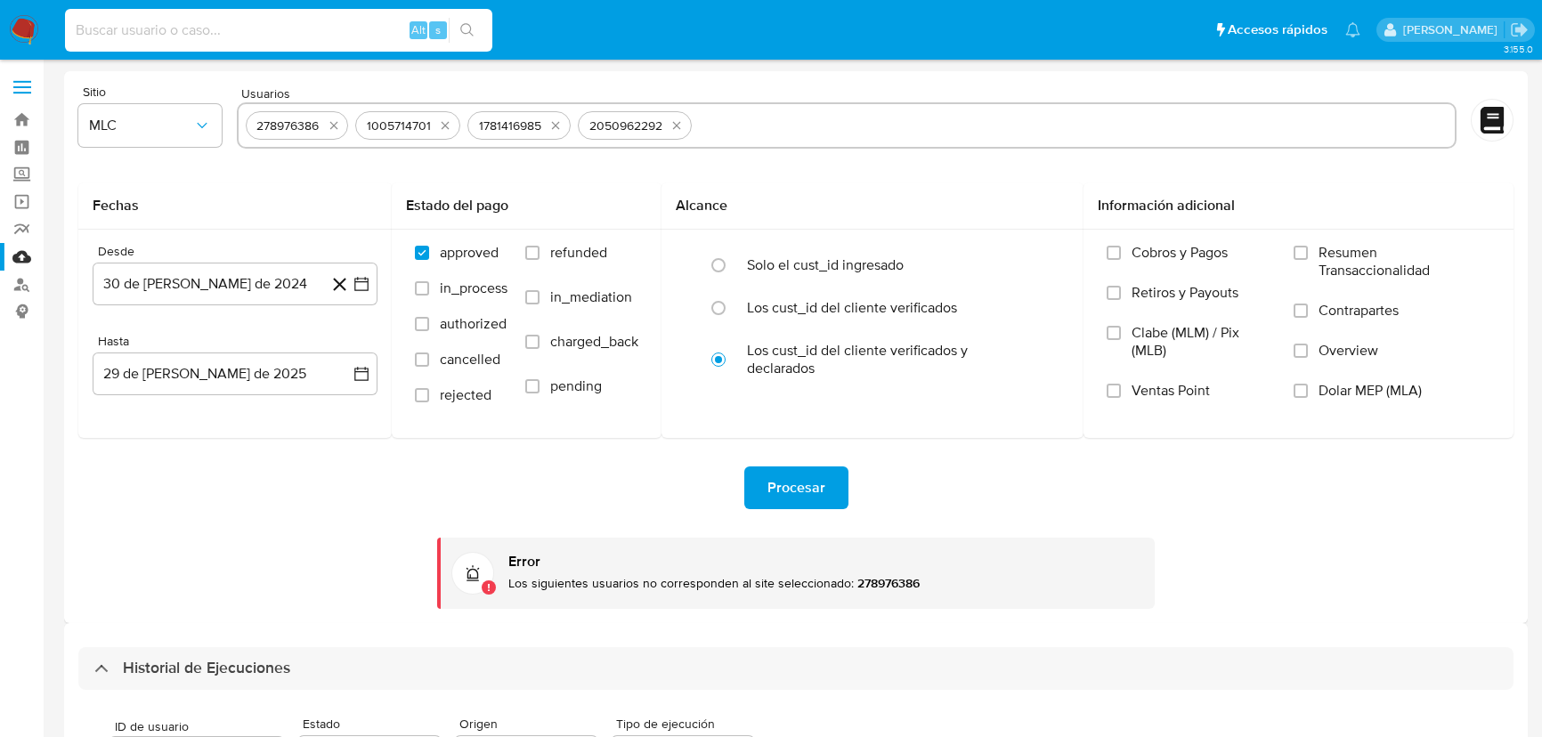
select select "10"
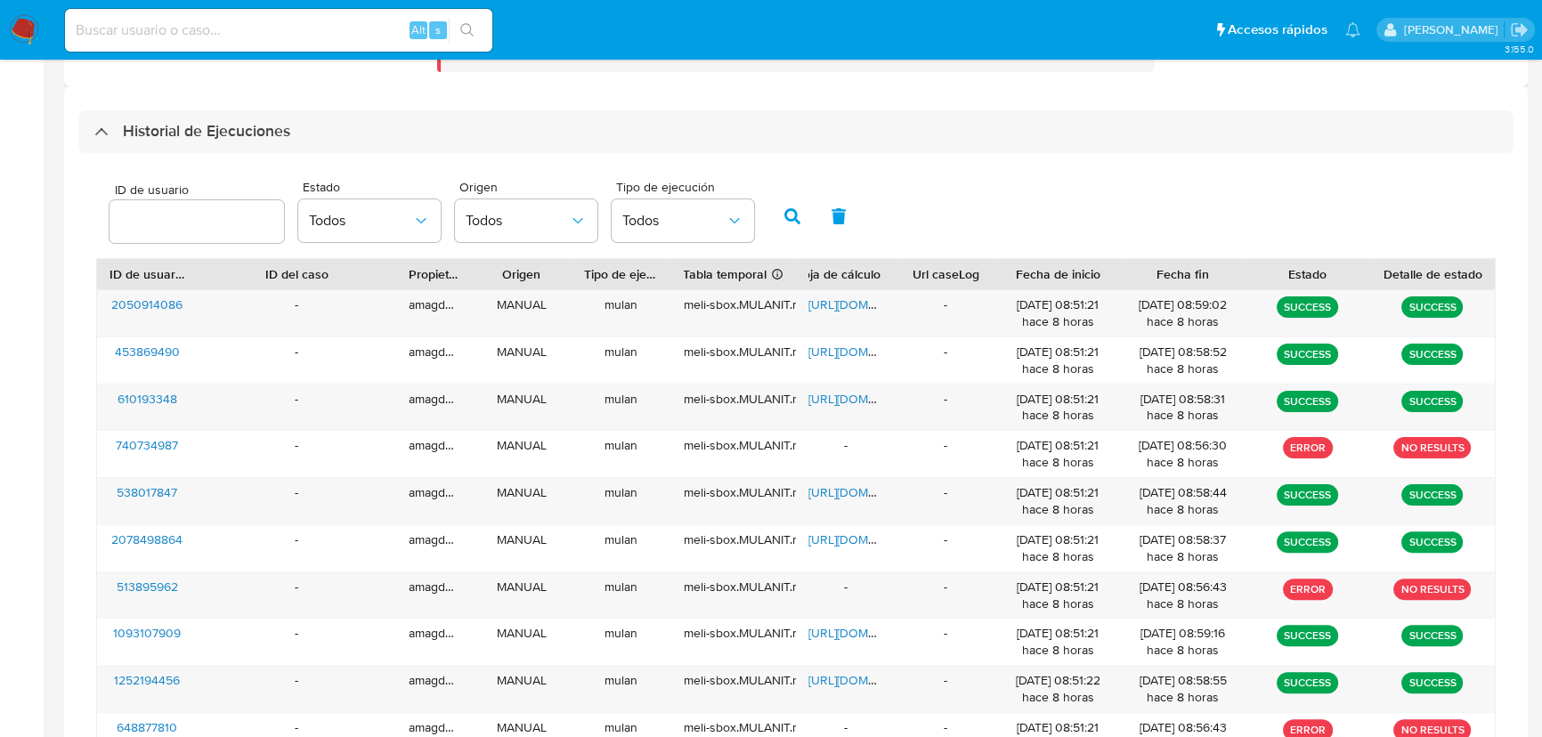
scroll to position [323, 0]
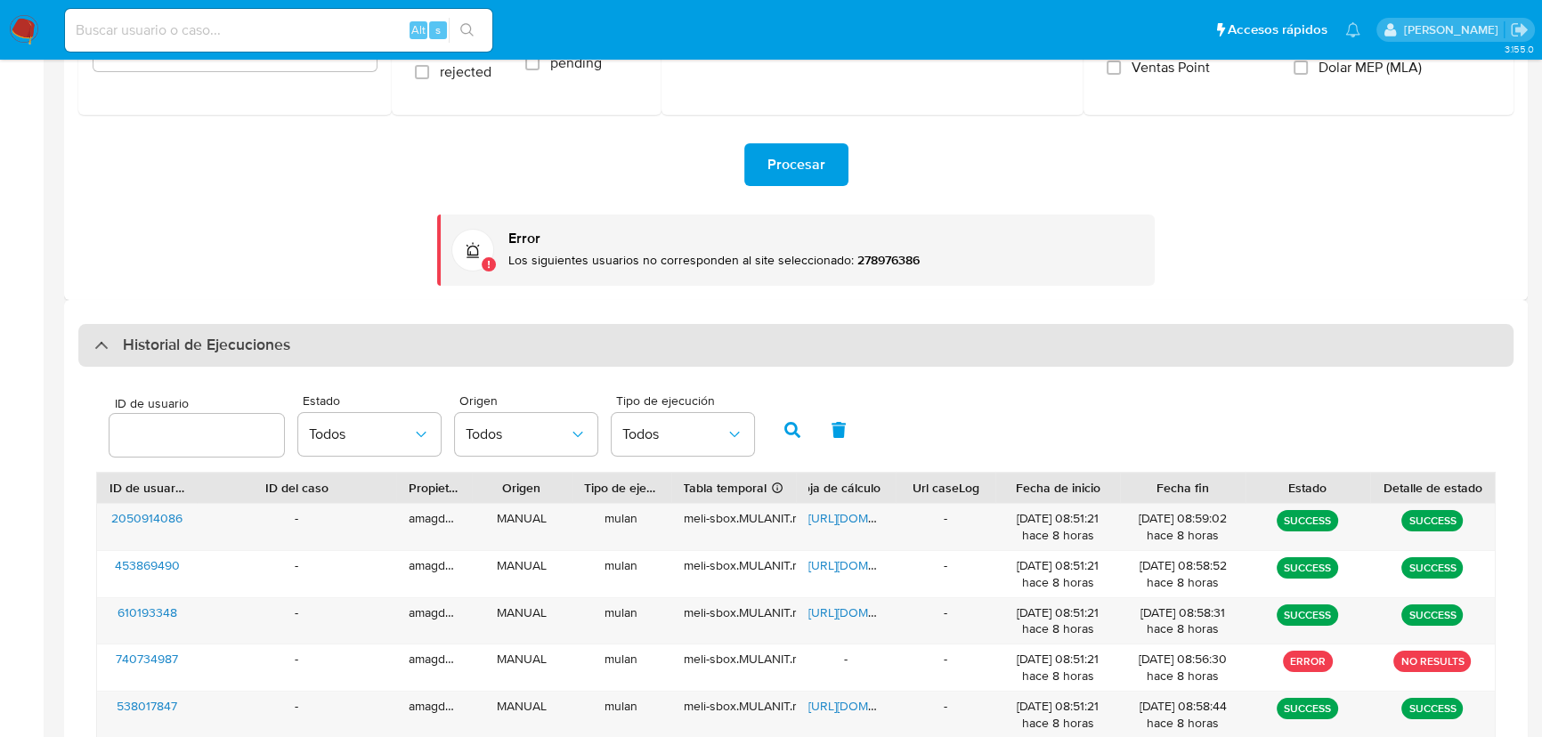
click at [91, 338] on div "Historial de Ejecuciones" at bounding box center [795, 345] width 1435 height 43
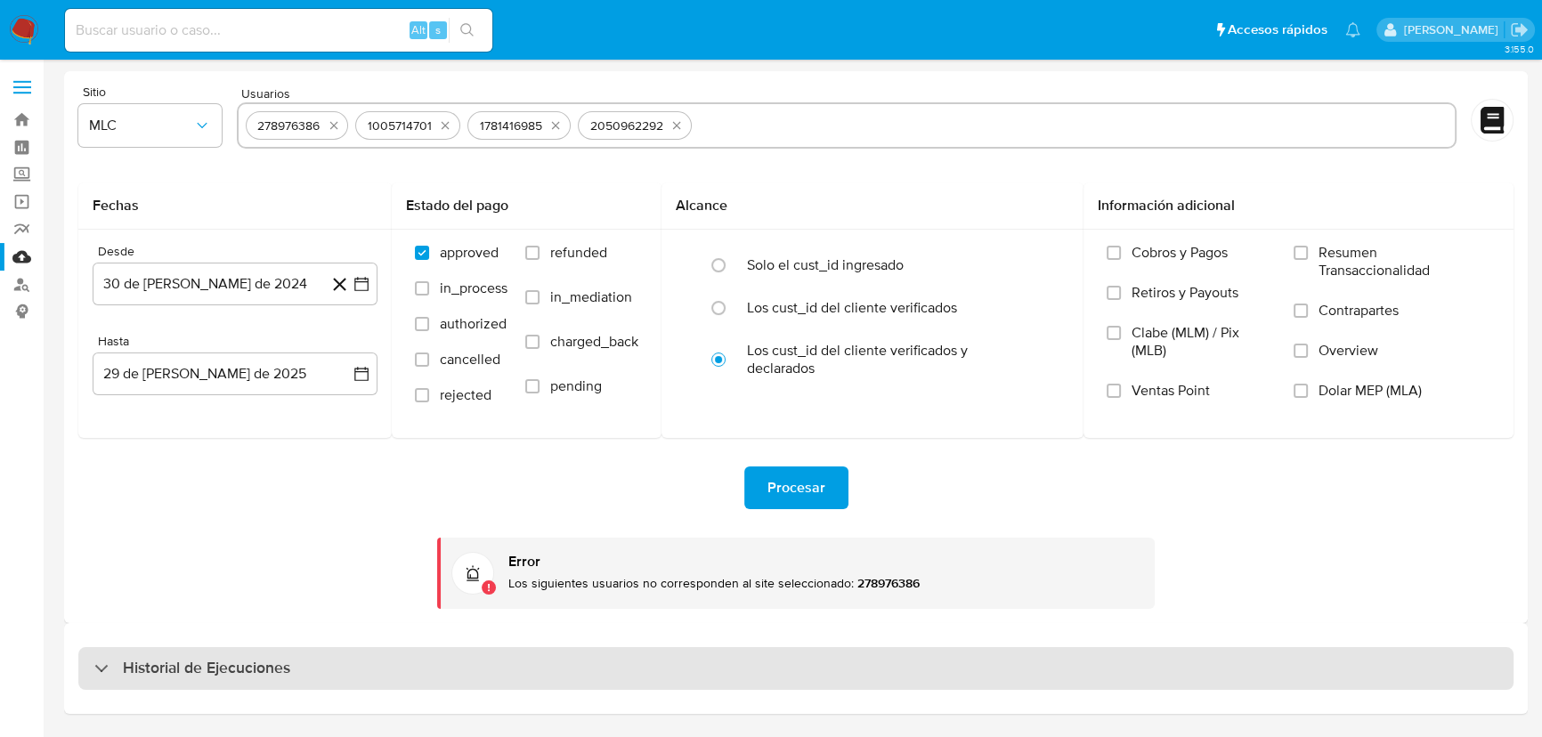
scroll to position [0, 0]
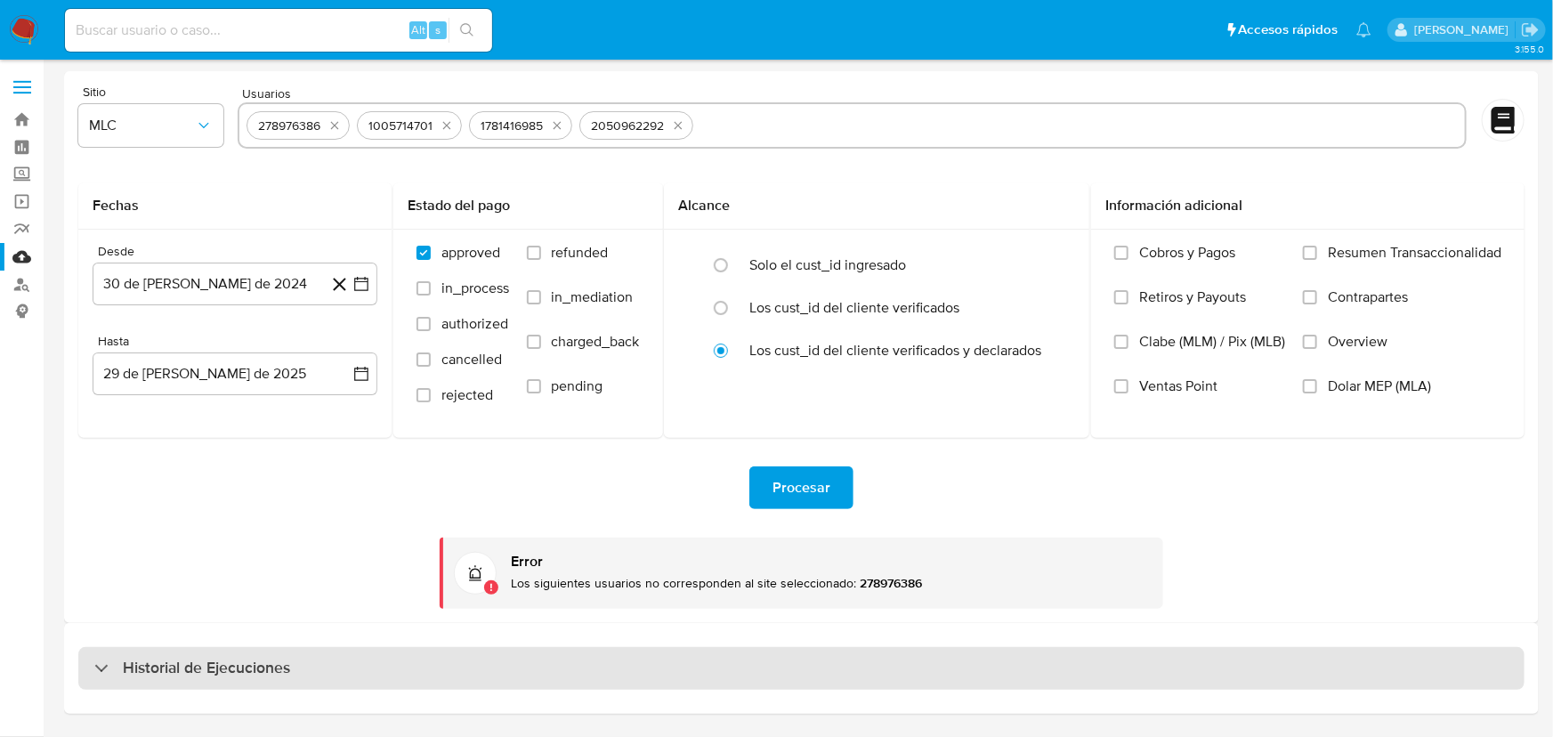
click at [94, 668] on div at bounding box center [94, 668] width 0 height 0
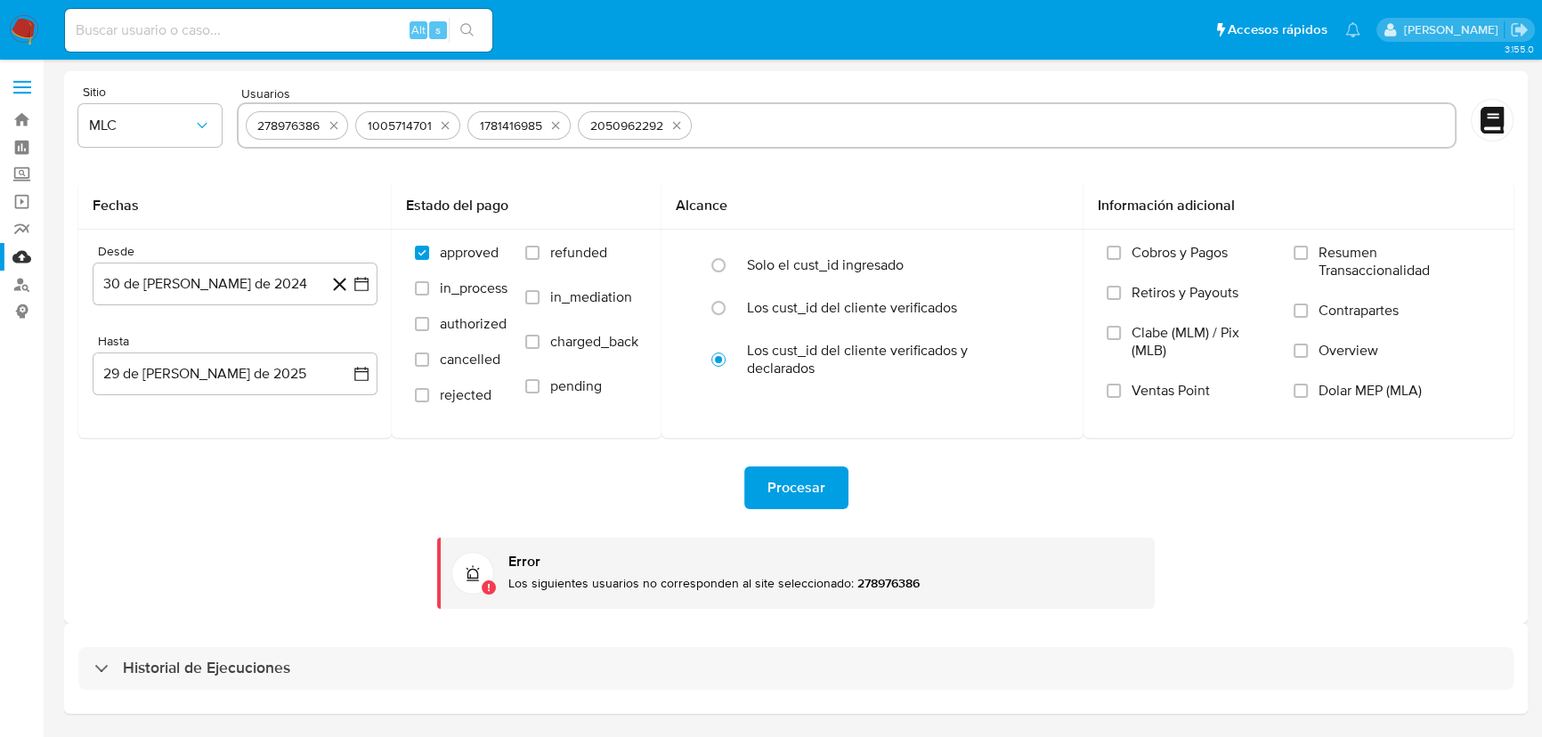
select select "10"
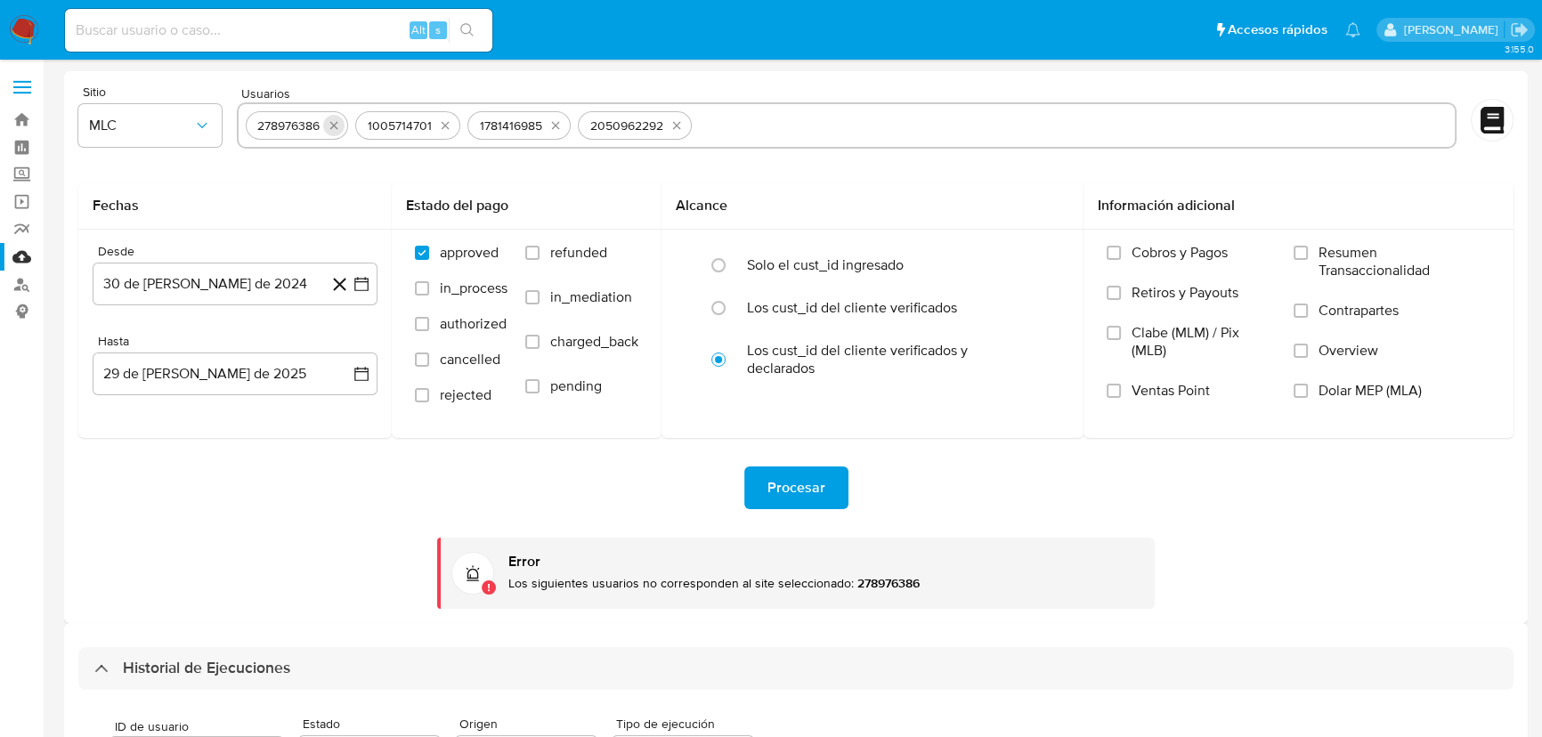
click at [338, 125] on icon "quitar 278976386" at bounding box center [334, 125] width 14 height 14
click at [338, 125] on icon "quitar 1005714701" at bounding box center [335, 125] width 14 height 14
click at [338, 125] on icon "quitar 1781416985" at bounding box center [334, 125] width 14 height 14
click at [788, 475] on span "Procesar" at bounding box center [796, 487] width 58 height 39
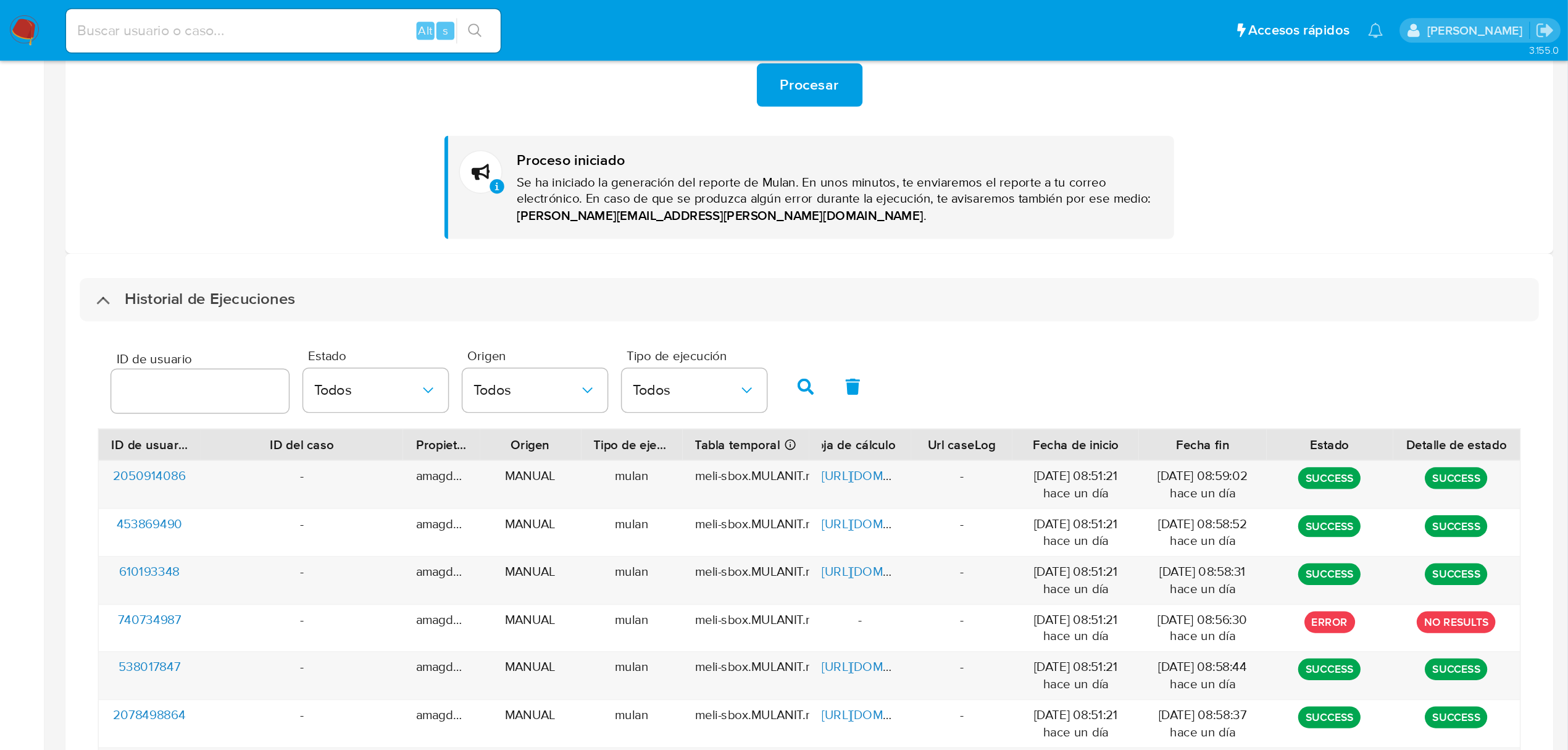
scroll to position [231, 0]
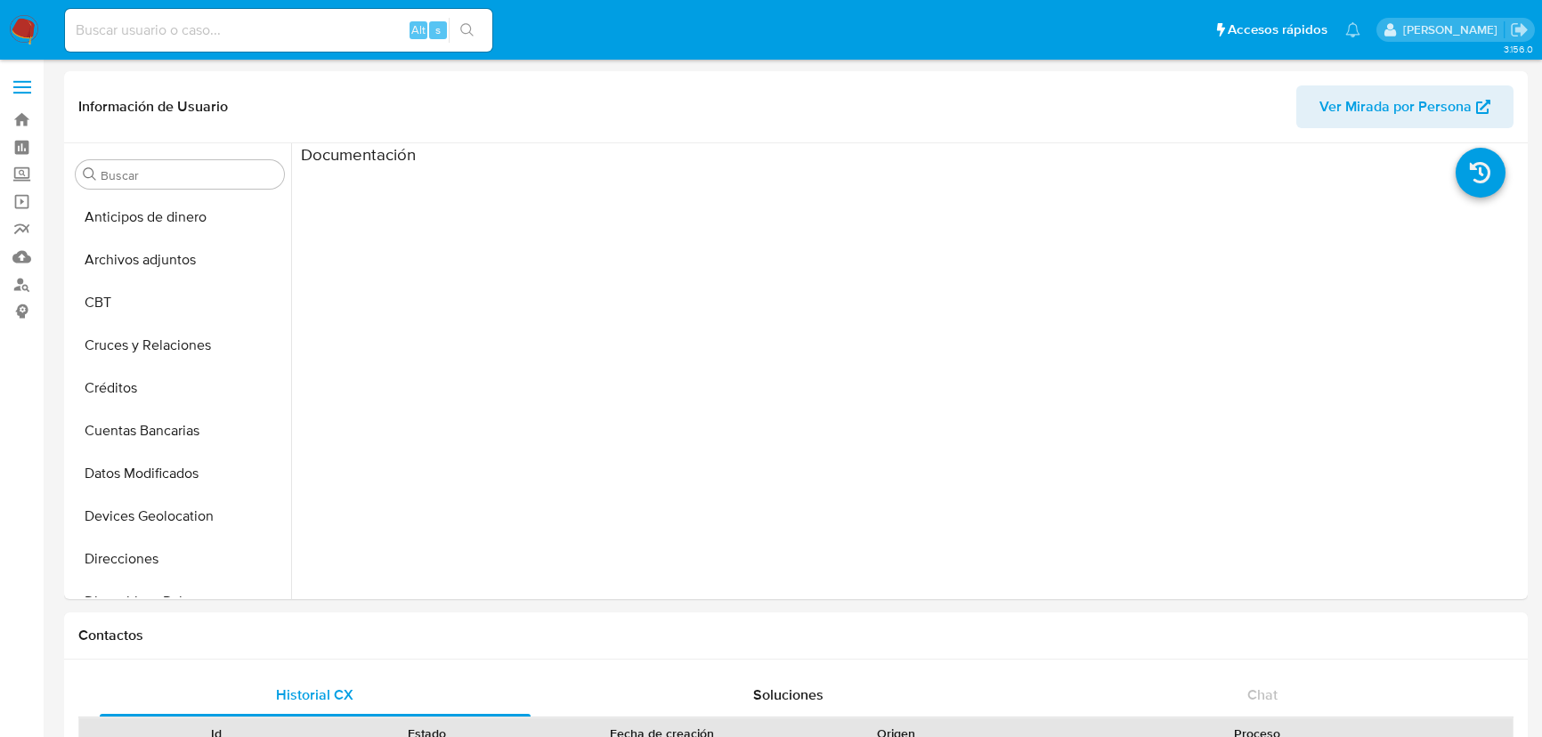
select select "10"
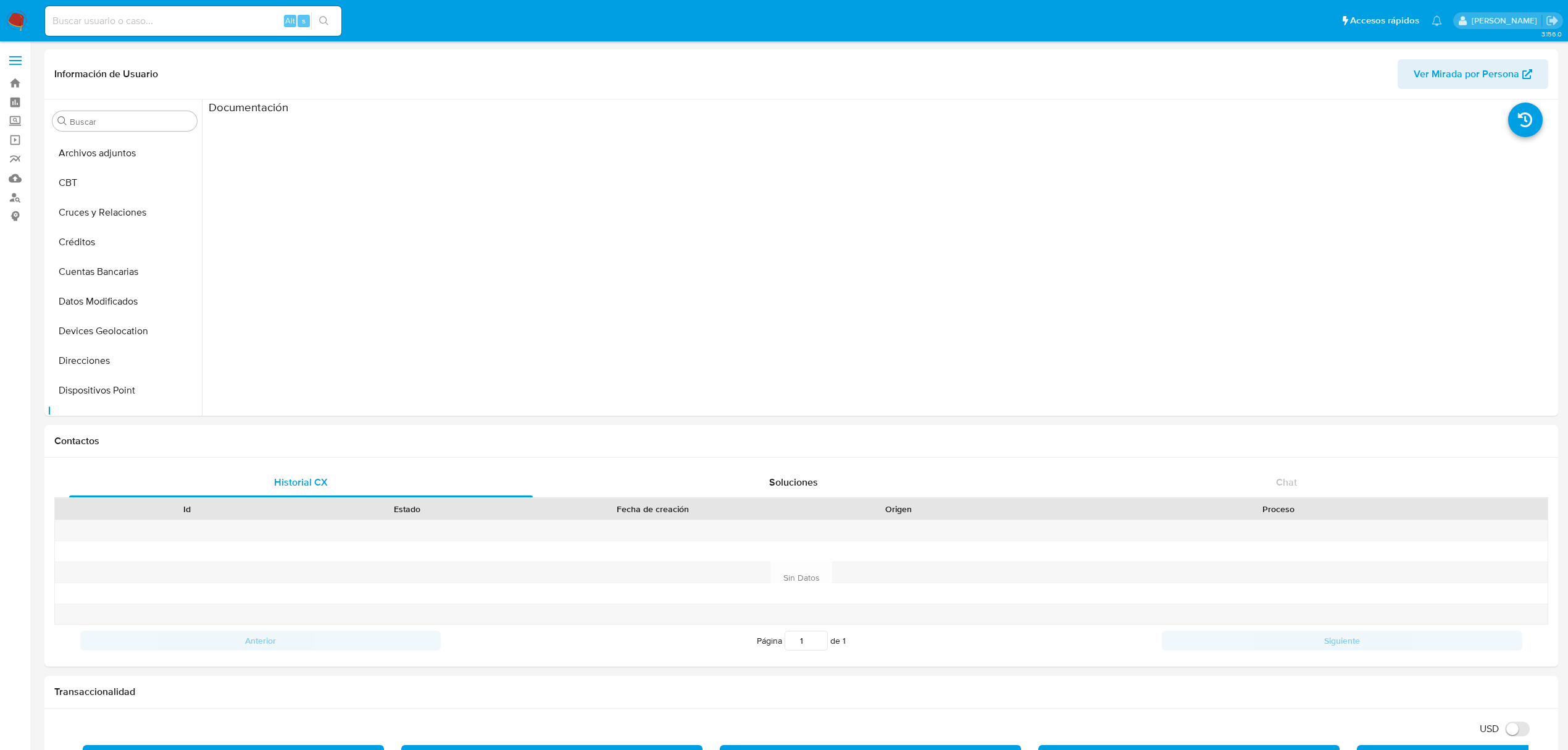
scroll to position [99, 0]
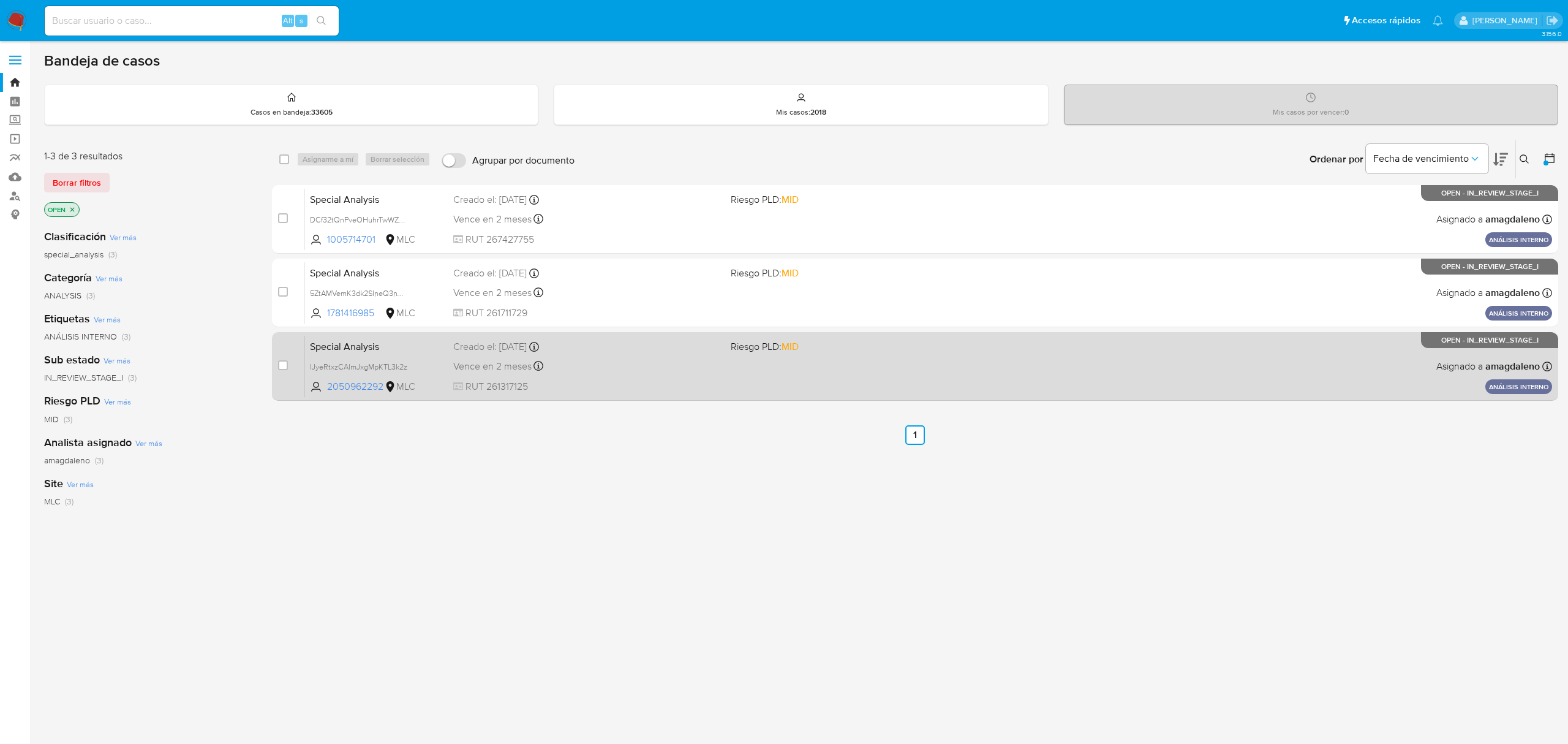
click at [610, 359] on div "Vence en 2 meses Vence el [DATE] 11:18:59" at bounding box center [587, 366] width 267 height 17
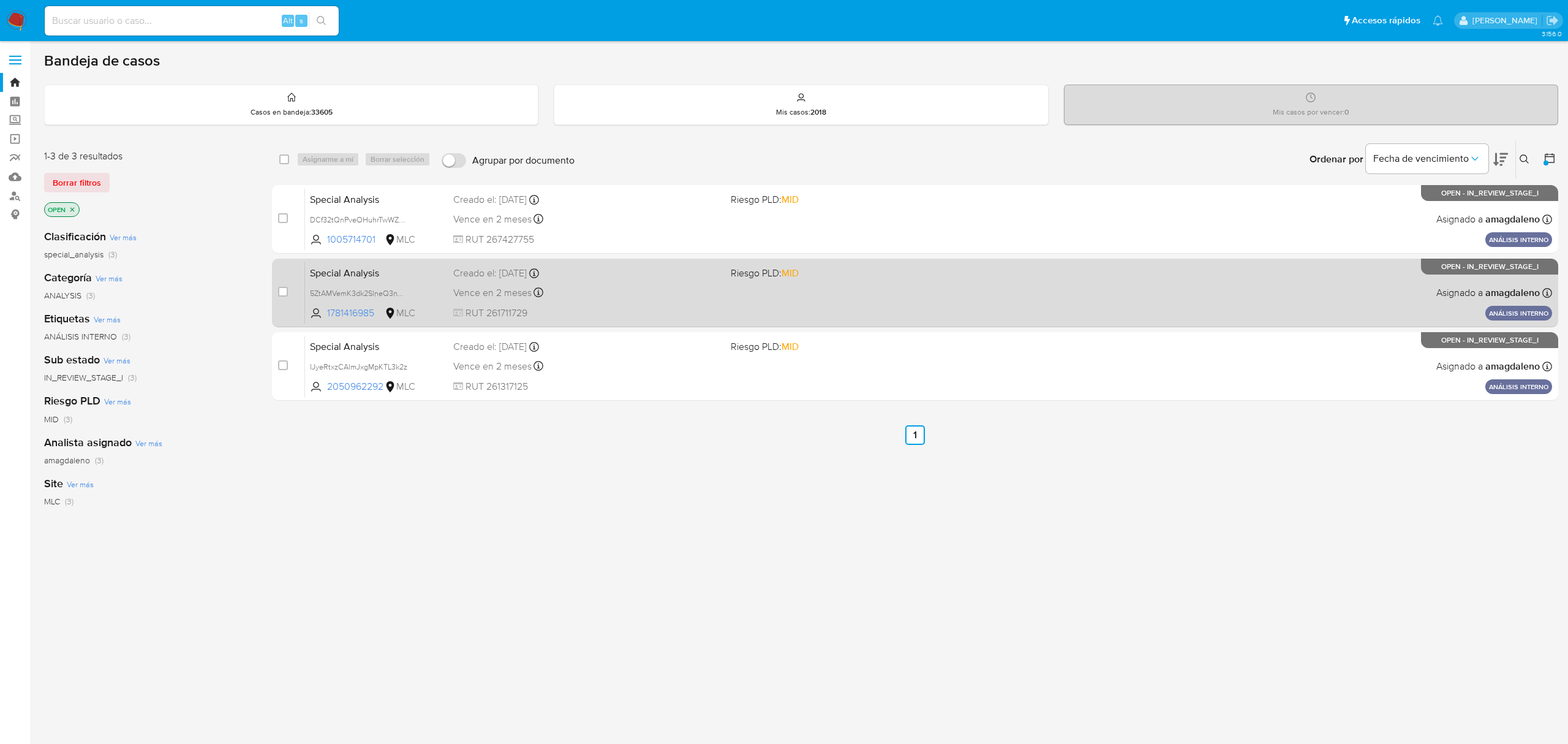
click at [609, 299] on div "Vence en 2 meses Vence el [DATE] 11:21:56" at bounding box center [587, 293] width 267 height 17
click at [365, 316] on span "1781416985" at bounding box center [354, 313] width 55 height 14
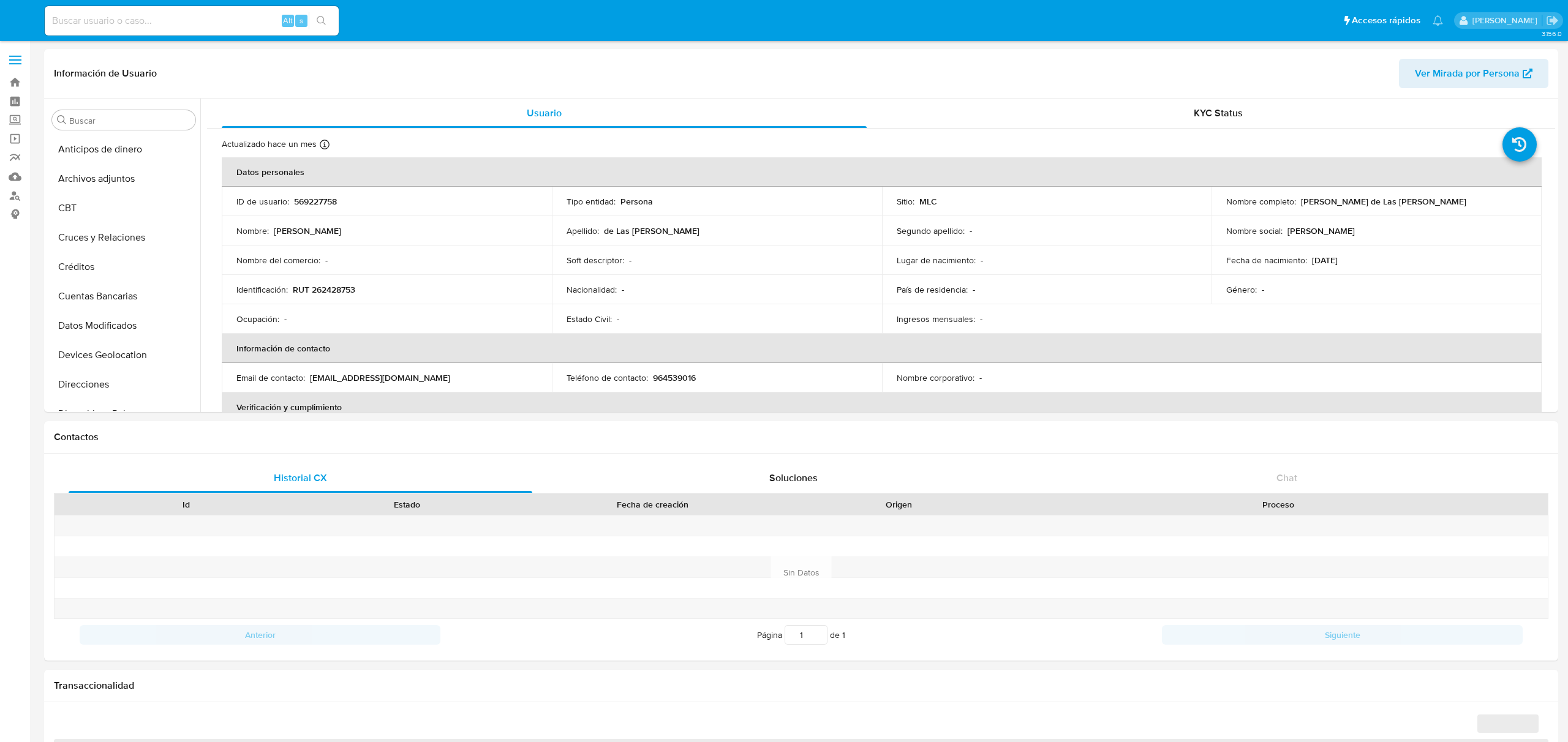
select select "10"
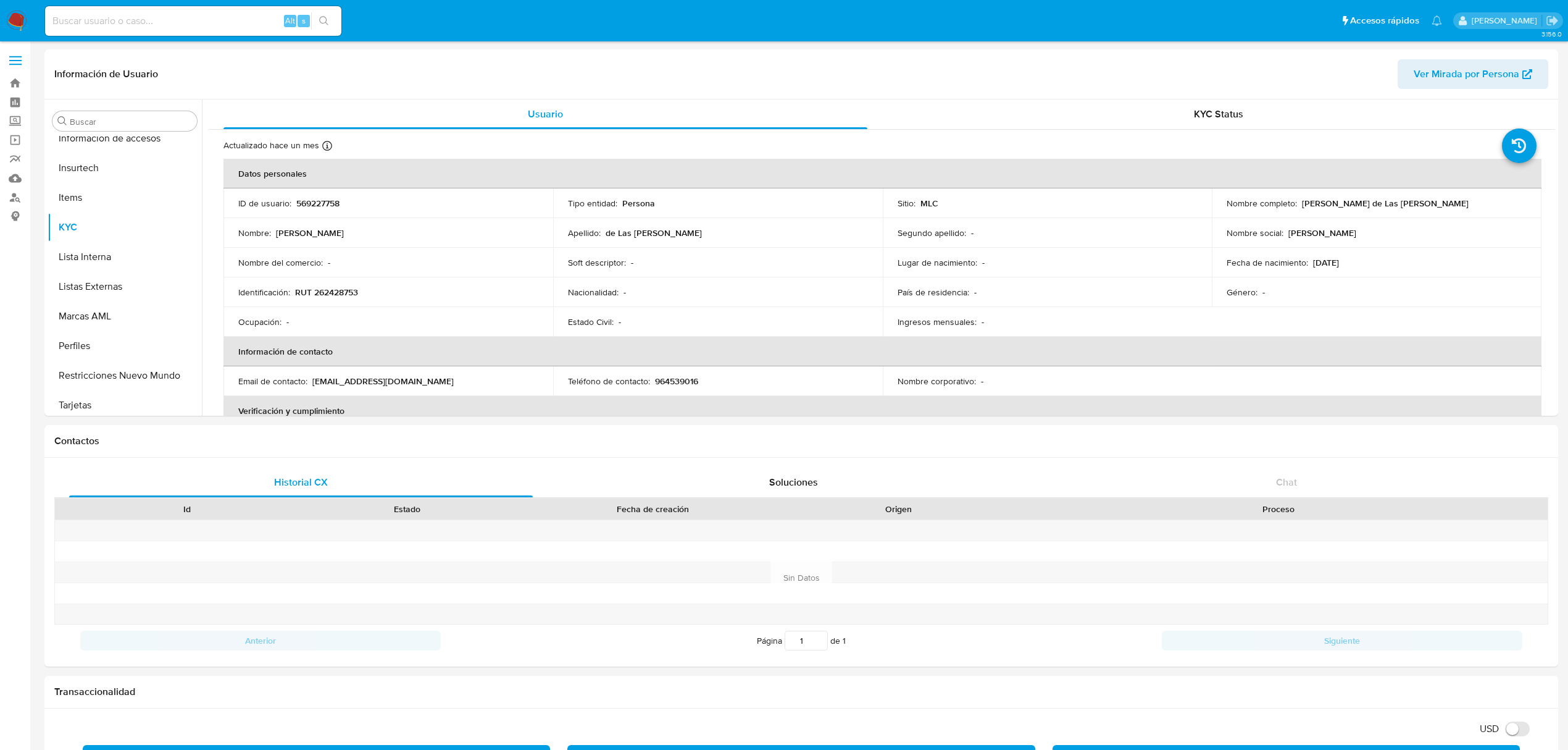
scroll to position [521, 0]
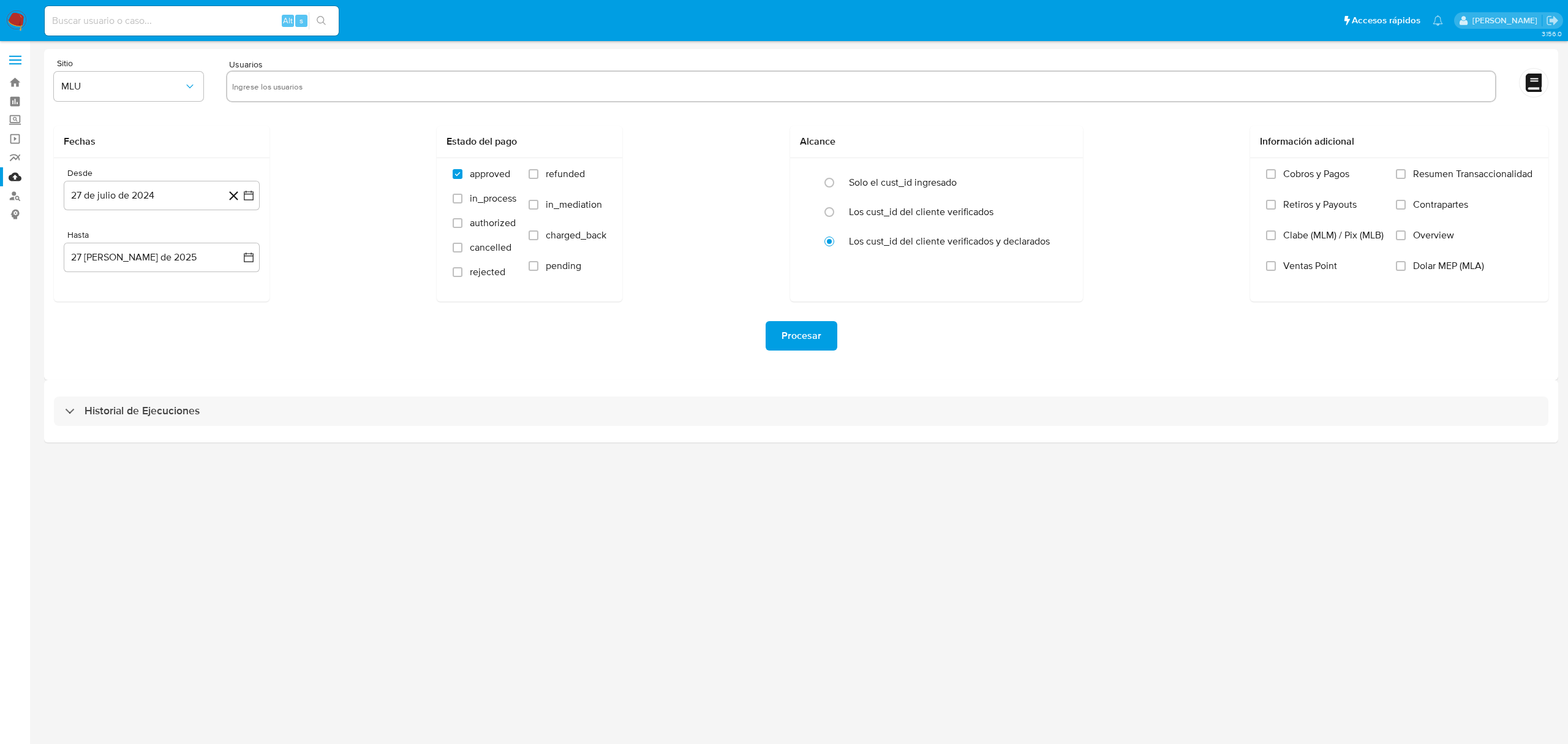
click at [273, 81] on input "text" at bounding box center [861, 86] width 1258 height 19
paste input "2050962292"
type input "2050962292"
click at [173, 86] on span "MLU" at bounding box center [122, 87] width 122 height 12
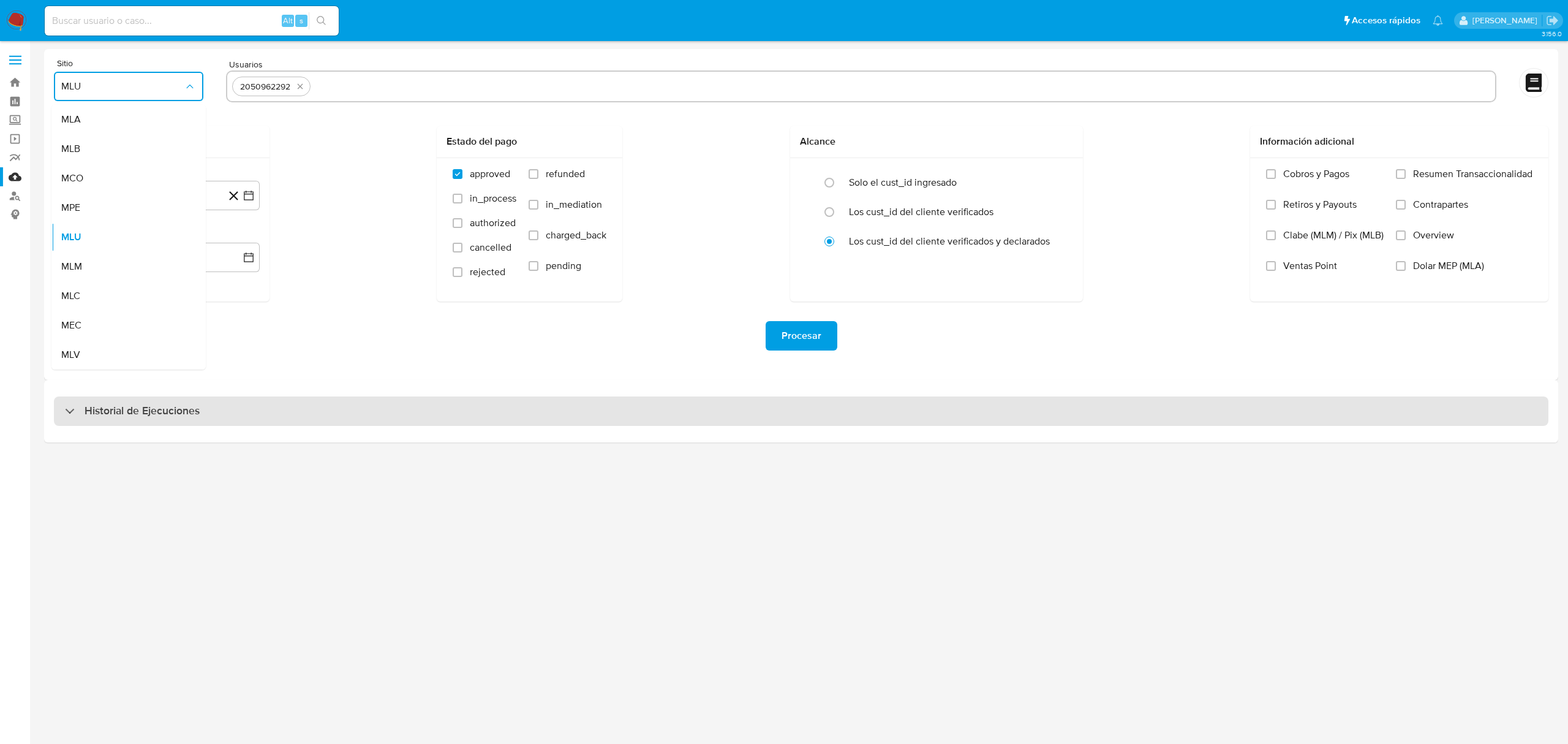
click at [138, 405] on h3 "Historial de Ejecuciones" at bounding box center [142, 411] width 115 height 14
select select "10"
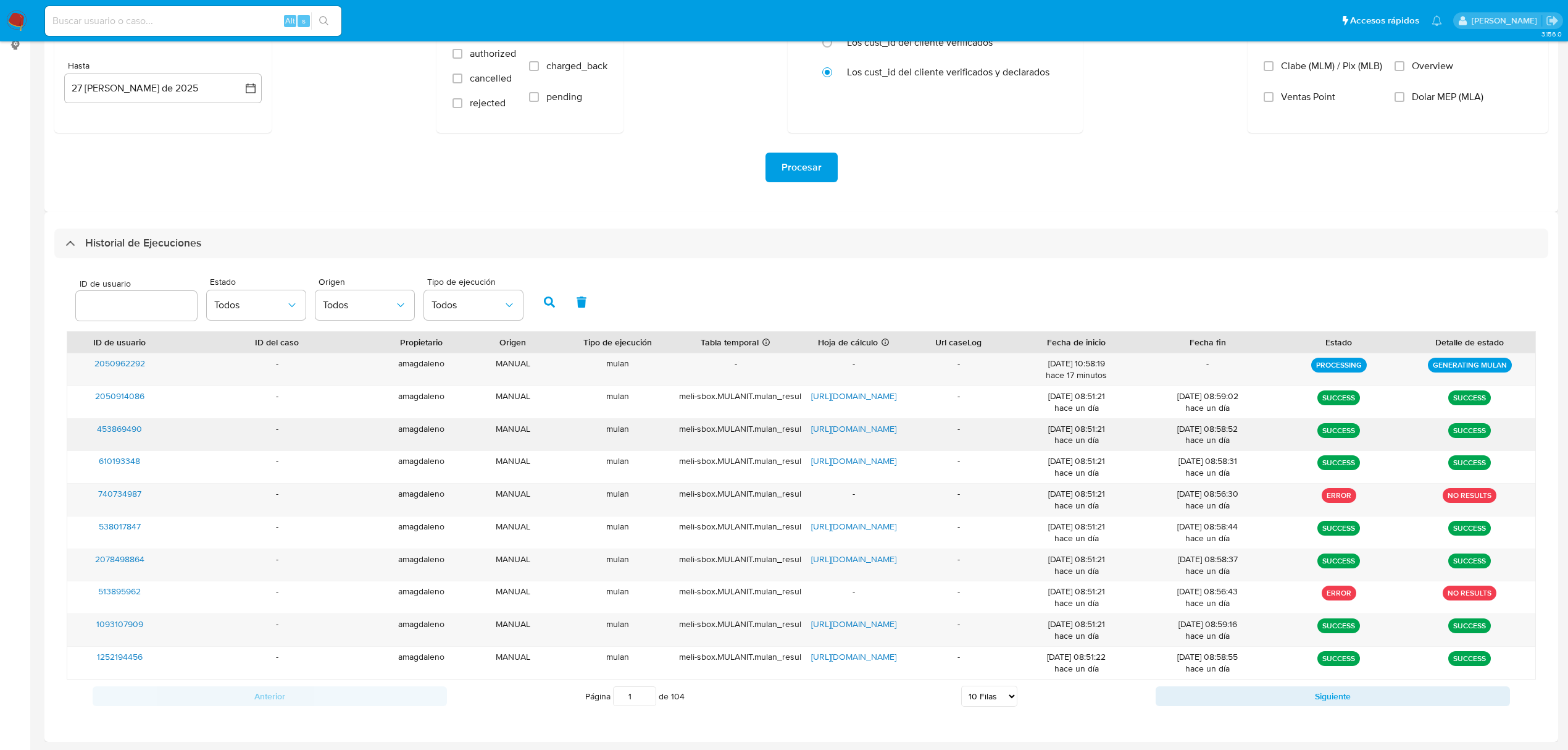
scroll to position [171, 0]
click at [712, 373] on div "-" at bounding box center [736, 369] width 131 height 32
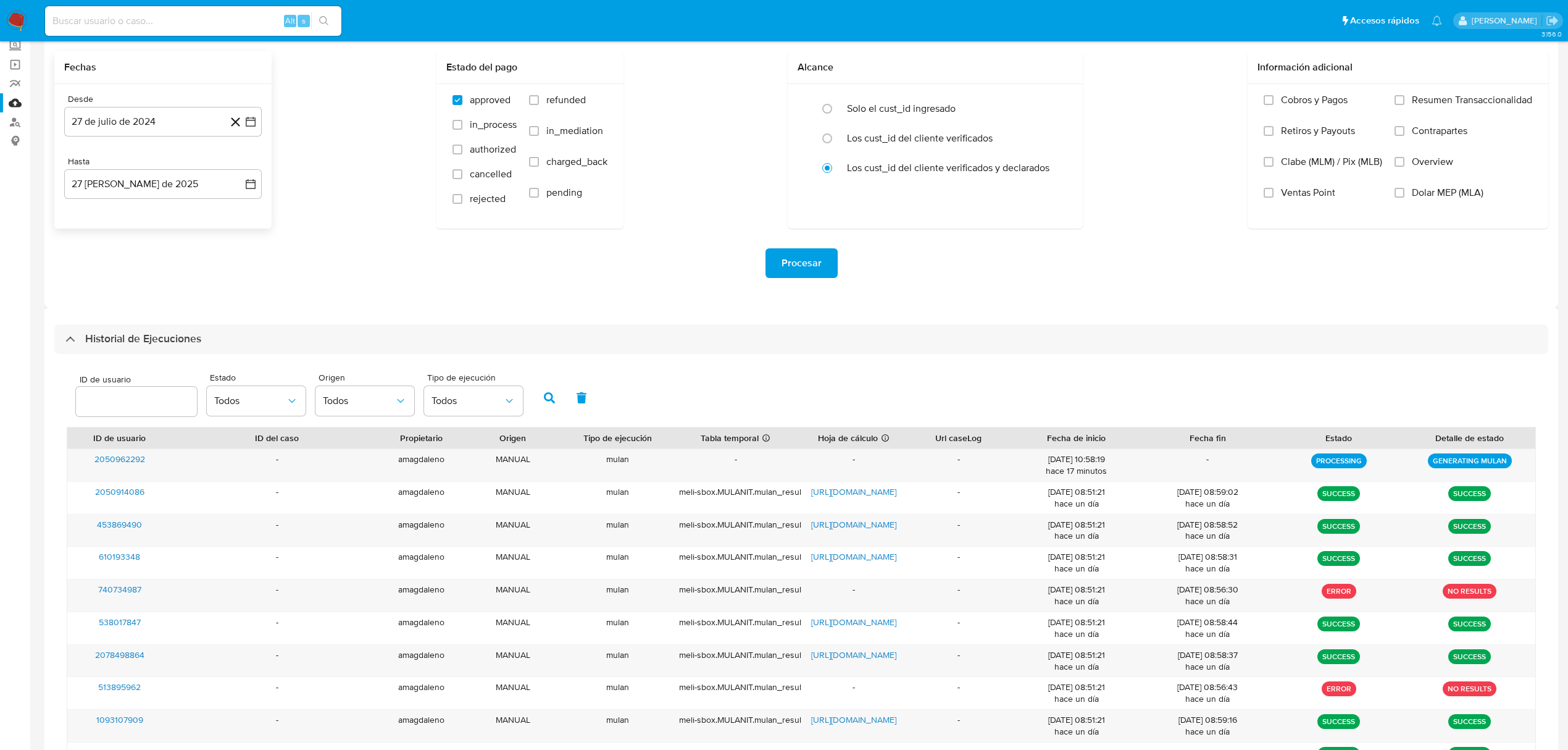
scroll to position [0, 0]
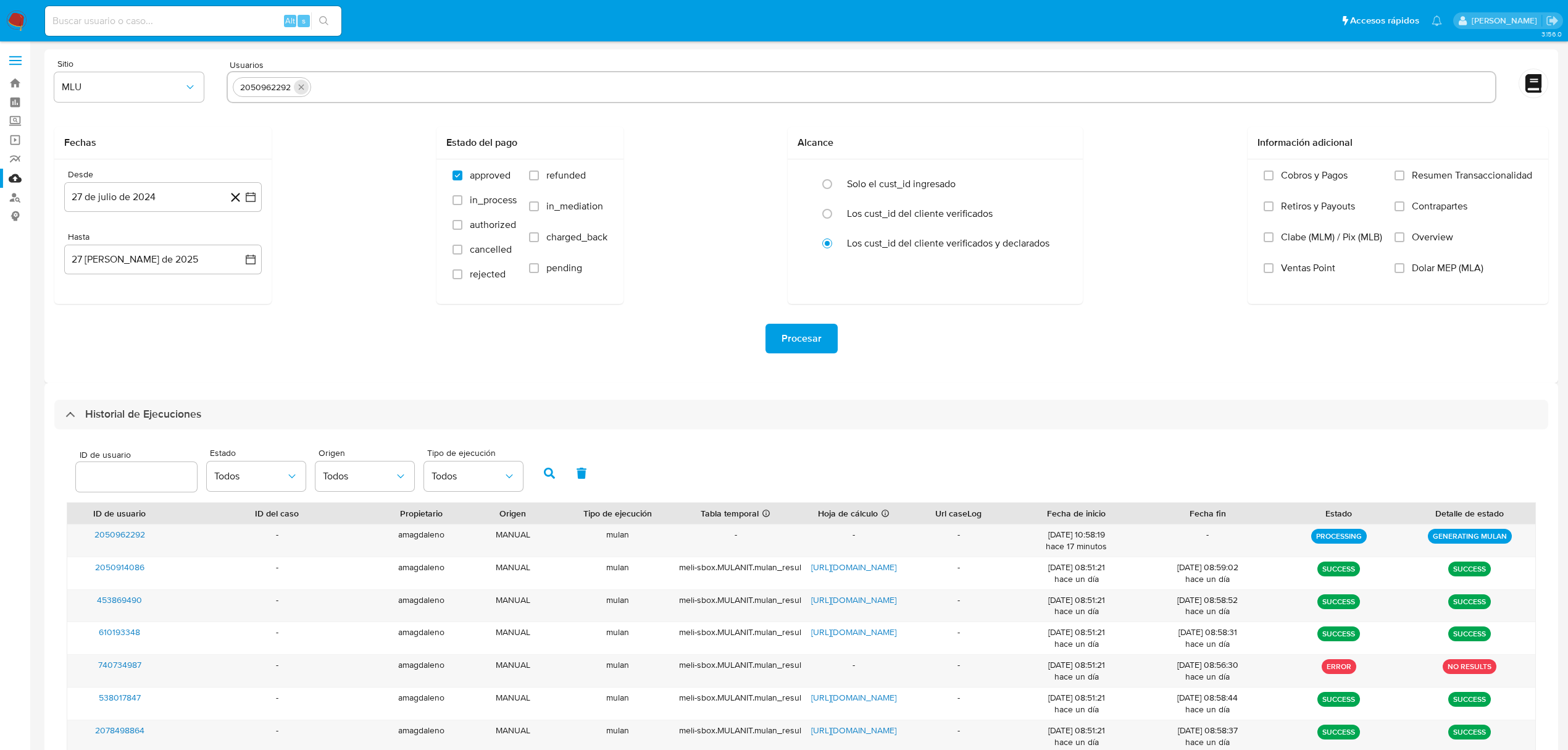
click at [306, 87] on button "quitar 2050962292" at bounding box center [301, 87] width 15 height 15
click at [314, 94] on input "text" at bounding box center [861, 87] width 1257 height 19
paste input "1005714701"
type input "1005714701"
click at [151, 79] on button "MLU" at bounding box center [128, 87] width 149 height 30
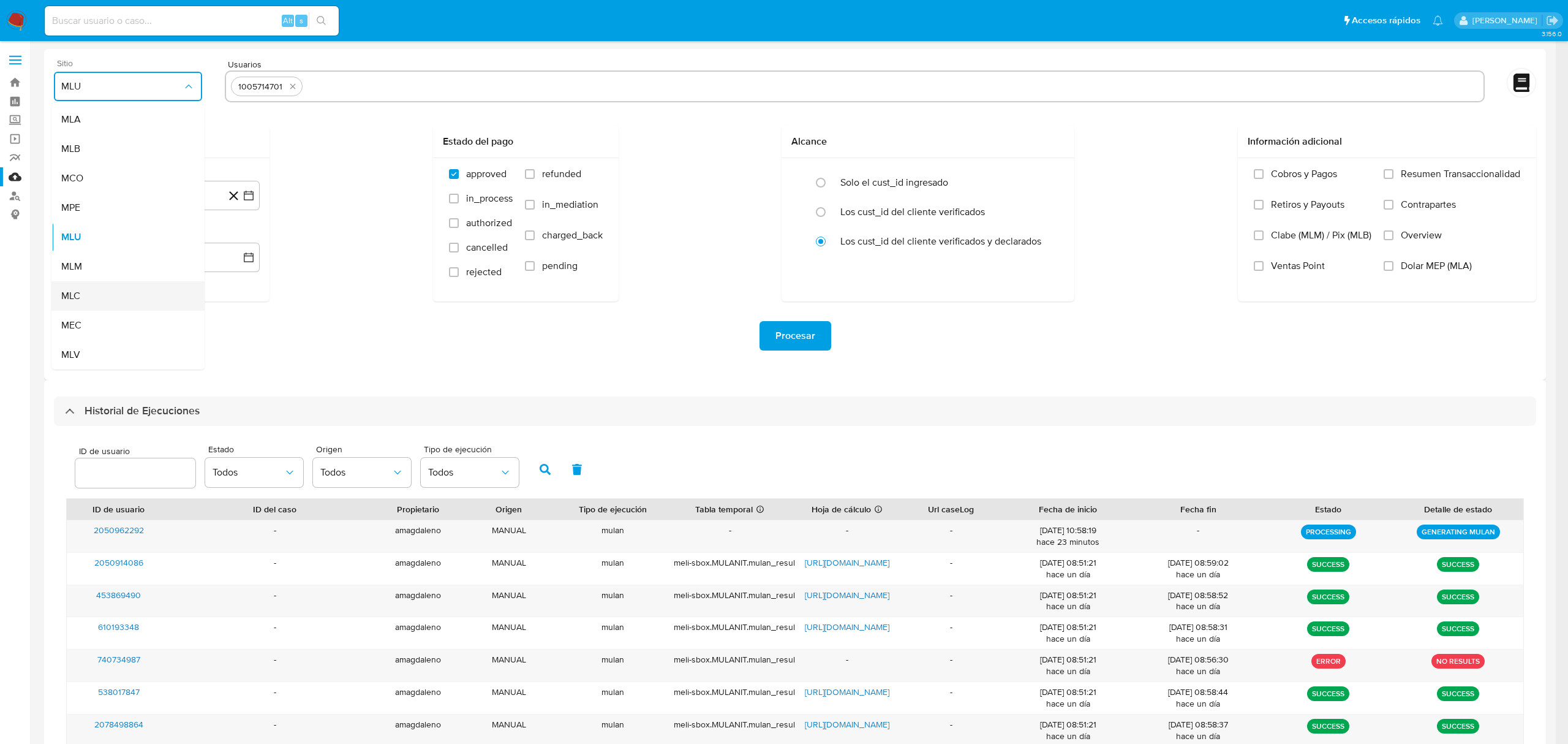
click at [85, 292] on div "MLC" at bounding box center [124, 296] width 126 height 30
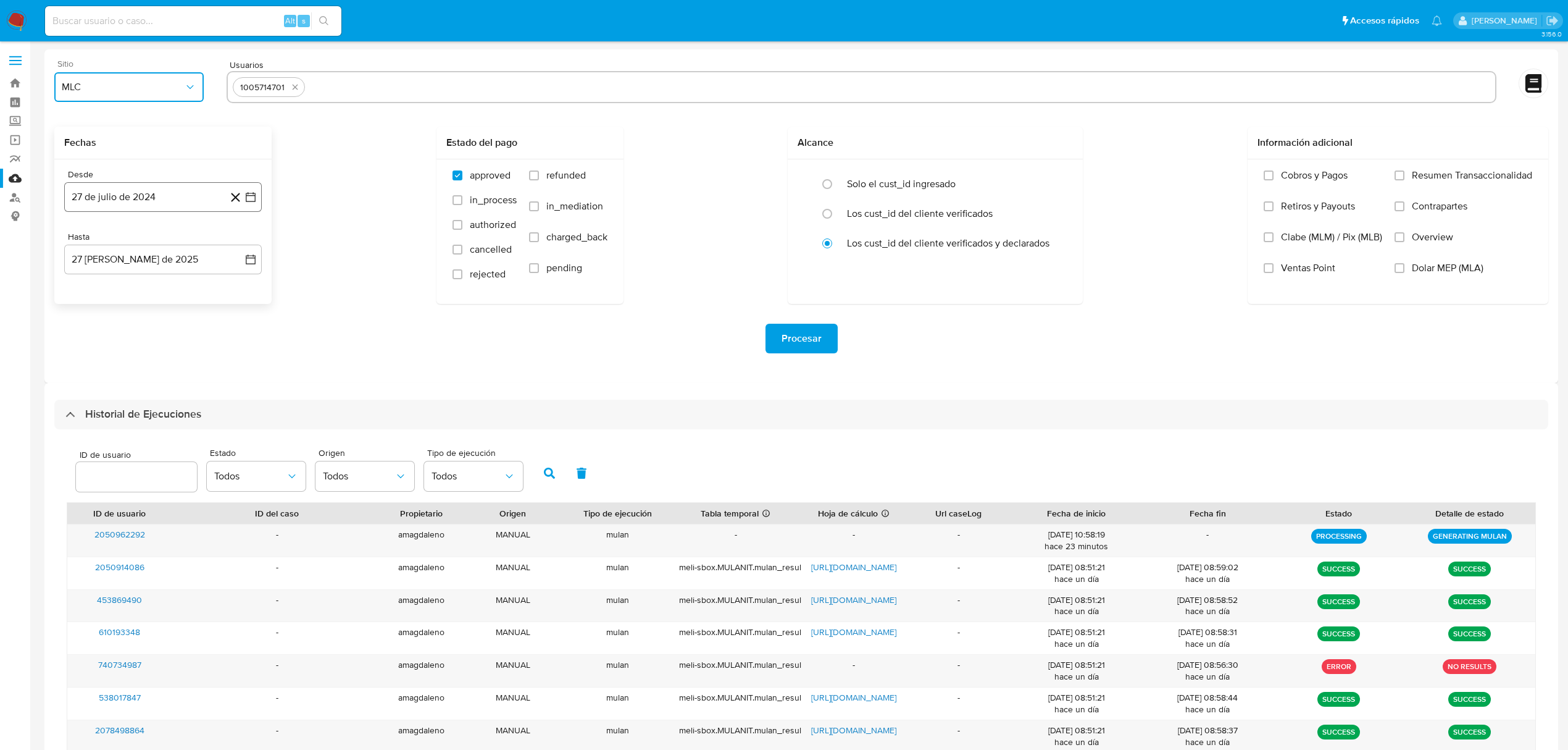
click at [250, 198] on icon "button" at bounding box center [250, 197] width 12 height 12
click at [89, 244] on icon "Mes anterior" at bounding box center [86, 241] width 15 height 15
click at [234, 393] on button "30" at bounding box center [237, 386] width 19 height 19
click at [189, 255] on button "27 de agosto de 2025" at bounding box center [163, 259] width 198 height 30
click at [89, 314] on div "agosto 2025 agosto 2025 lun lunes mar martes mié miércoles jue jueves vie viern…" at bounding box center [163, 377] width 168 height 162
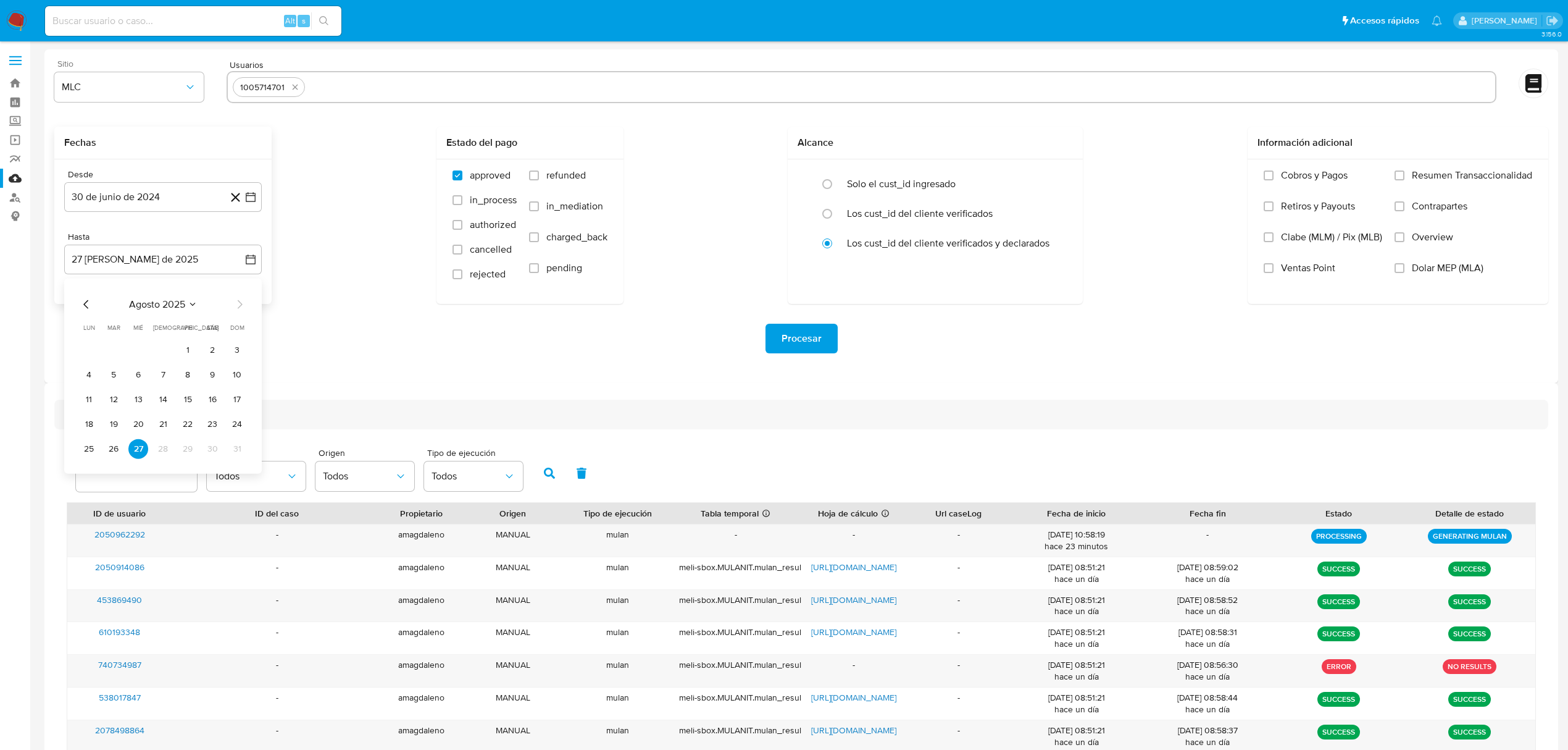
click at [85, 307] on icon "Mes anterior" at bounding box center [86, 304] width 15 height 15
click at [141, 453] on button "30" at bounding box center [138, 449] width 19 height 19
click at [169, 259] on button "30 de julio de 2025" at bounding box center [163, 259] width 198 height 30
drag, startPoint x: 119, startPoint y: 443, endPoint x: 134, endPoint y: 394, distance: 51.2
click at [119, 442] on button "29" at bounding box center [114, 449] width 19 height 19
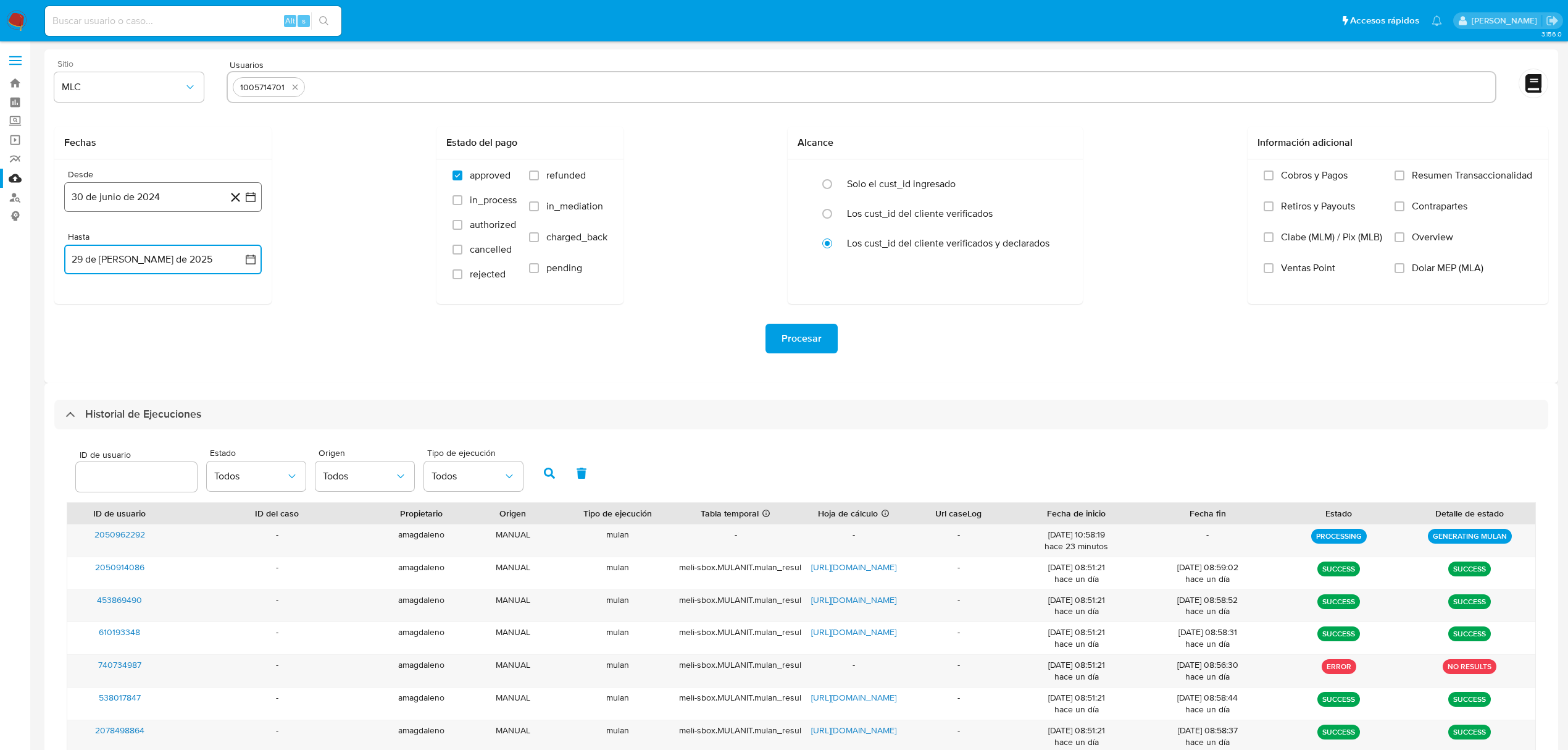
click at [159, 201] on button "30 de junio de 2024" at bounding box center [163, 197] width 198 height 30
click at [240, 240] on icon "Mes siguiente" at bounding box center [240, 242] width 5 height 8
click at [112, 386] on button "30" at bounding box center [114, 386] width 19 height 19
click at [262, 345] on div "Procesar" at bounding box center [801, 338] width 1494 height 30
click at [217, 255] on button "27 de agosto de 2025" at bounding box center [163, 259] width 198 height 30
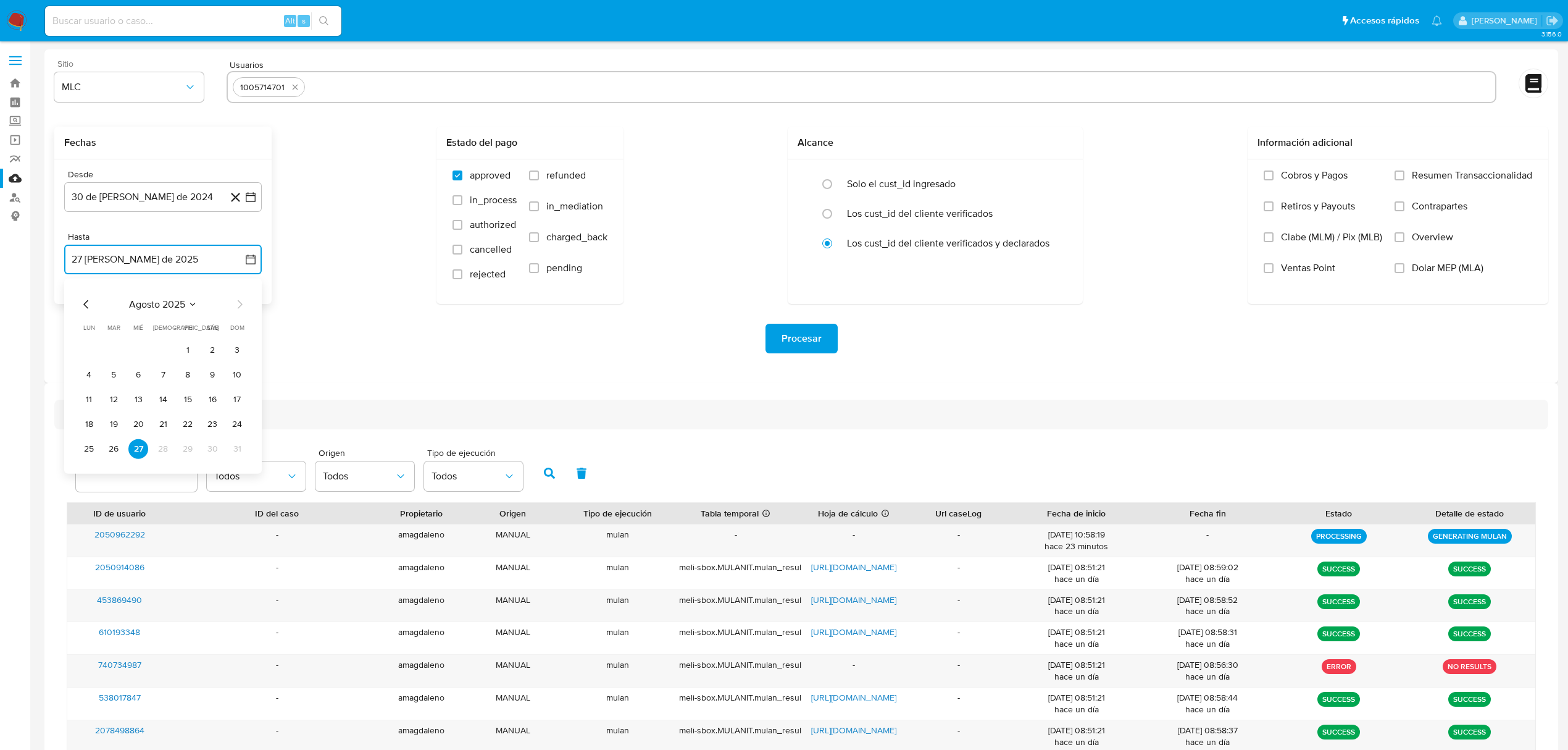
click at [87, 302] on icon "Mes anterior" at bounding box center [86, 304] width 15 height 15
click at [87, 312] on div "julio 2025 julio 2025 lun lunes mar martes mié miércoles jue jueves vie viernes…" at bounding box center [163, 377] width 168 height 162
click at [89, 302] on icon "Mes anterior" at bounding box center [86, 304] width 15 height 15
click at [240, 305] on icon "Mes siguiente" at bounding box center [240, 305] width 5 height 8
click at [115, 447] on button "29" at bounding box center [114, 449] width 19 height 19
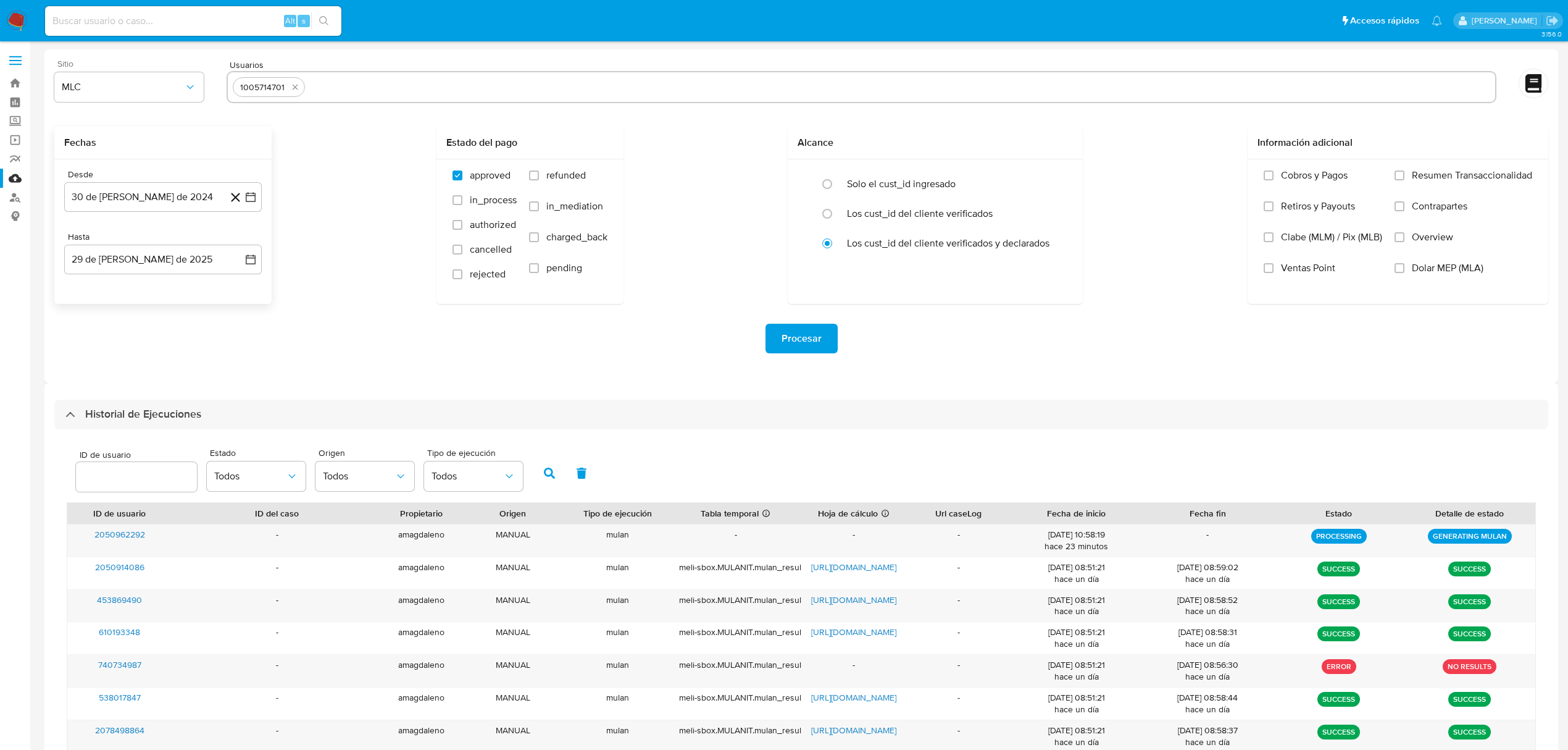
click at [228, 339] on div "Procesar" at bounding box center [801, 338] width 1494 height 30
click at [783, 331] on span "Procesar" at bounding box center [802, 338] width 40 height 27
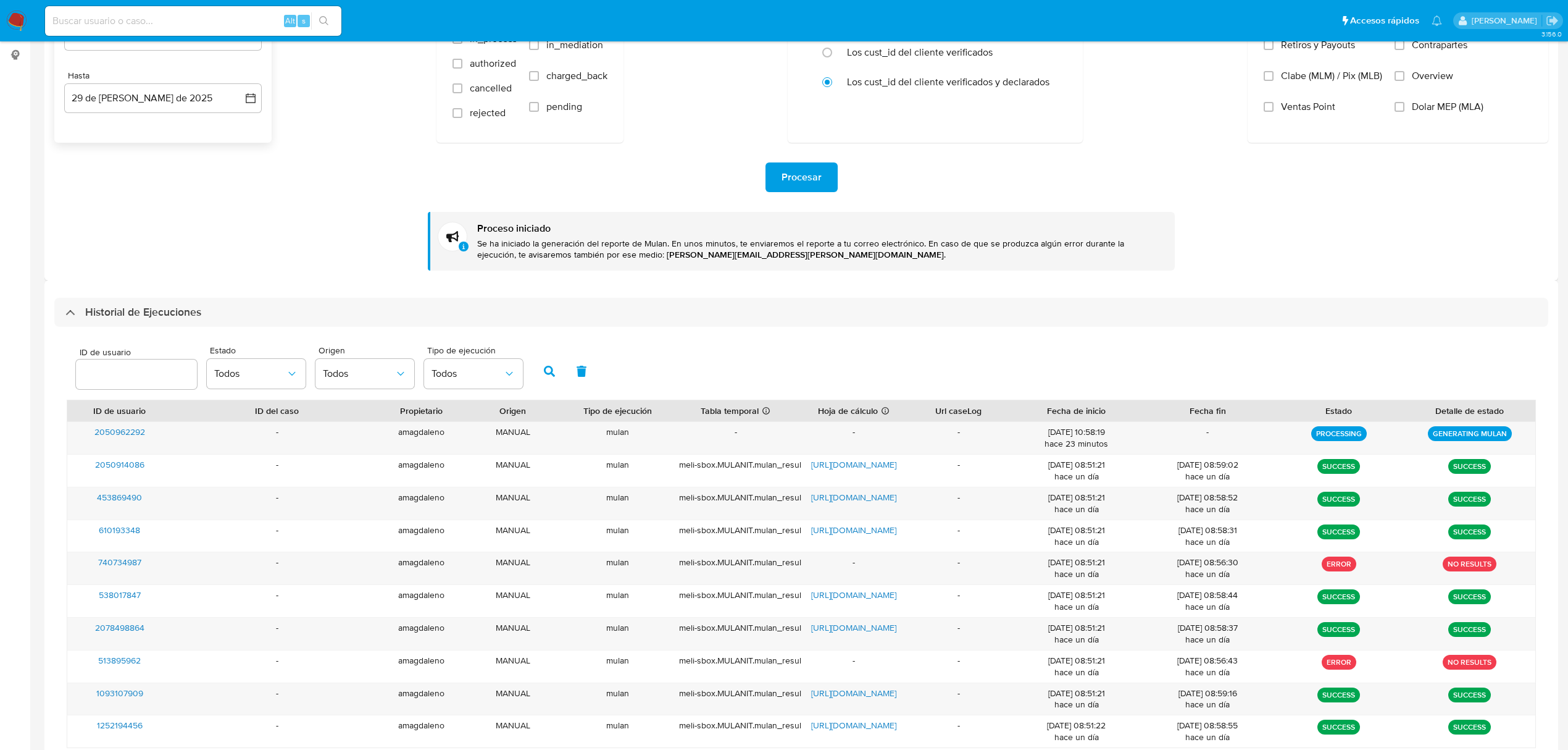
scroll to position [164, 0]
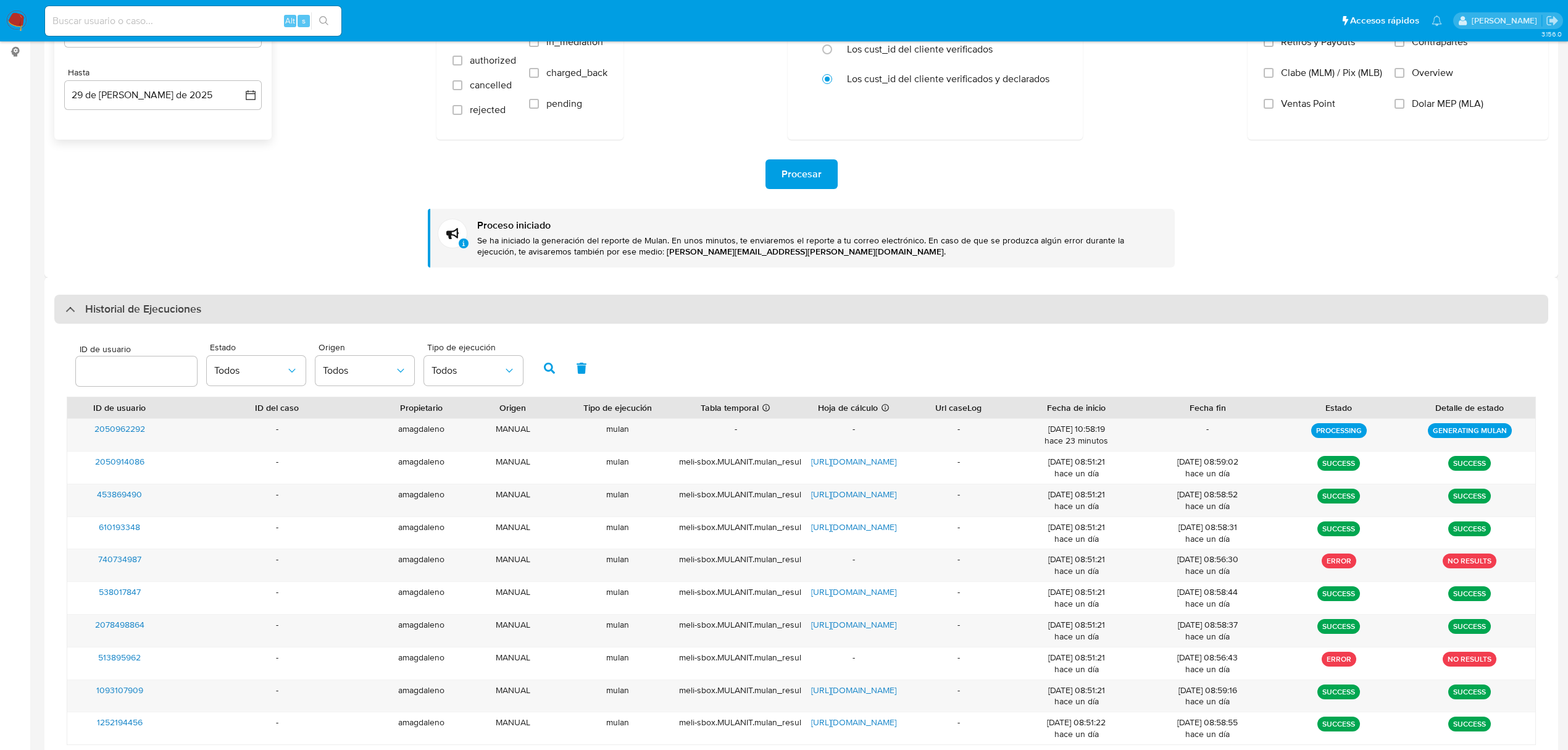
click at [65, 309] on div at bounding box center [65, 309] width 0 height 0
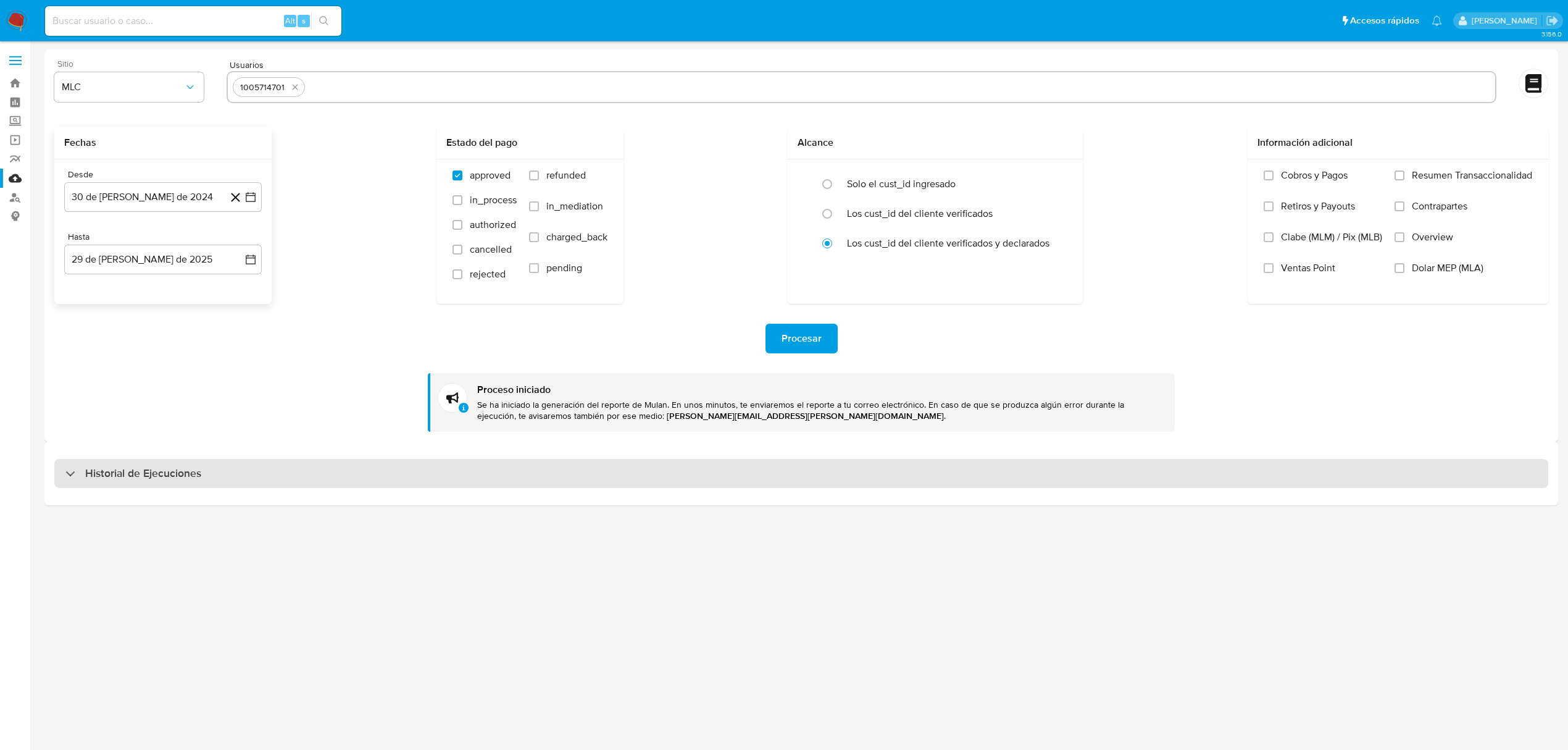
scroll to position [0, 0]
click at [71, 477] on div "Historial de Ejecuciones" at bounding box center [133, 473] width 136 height 15
select select "10"
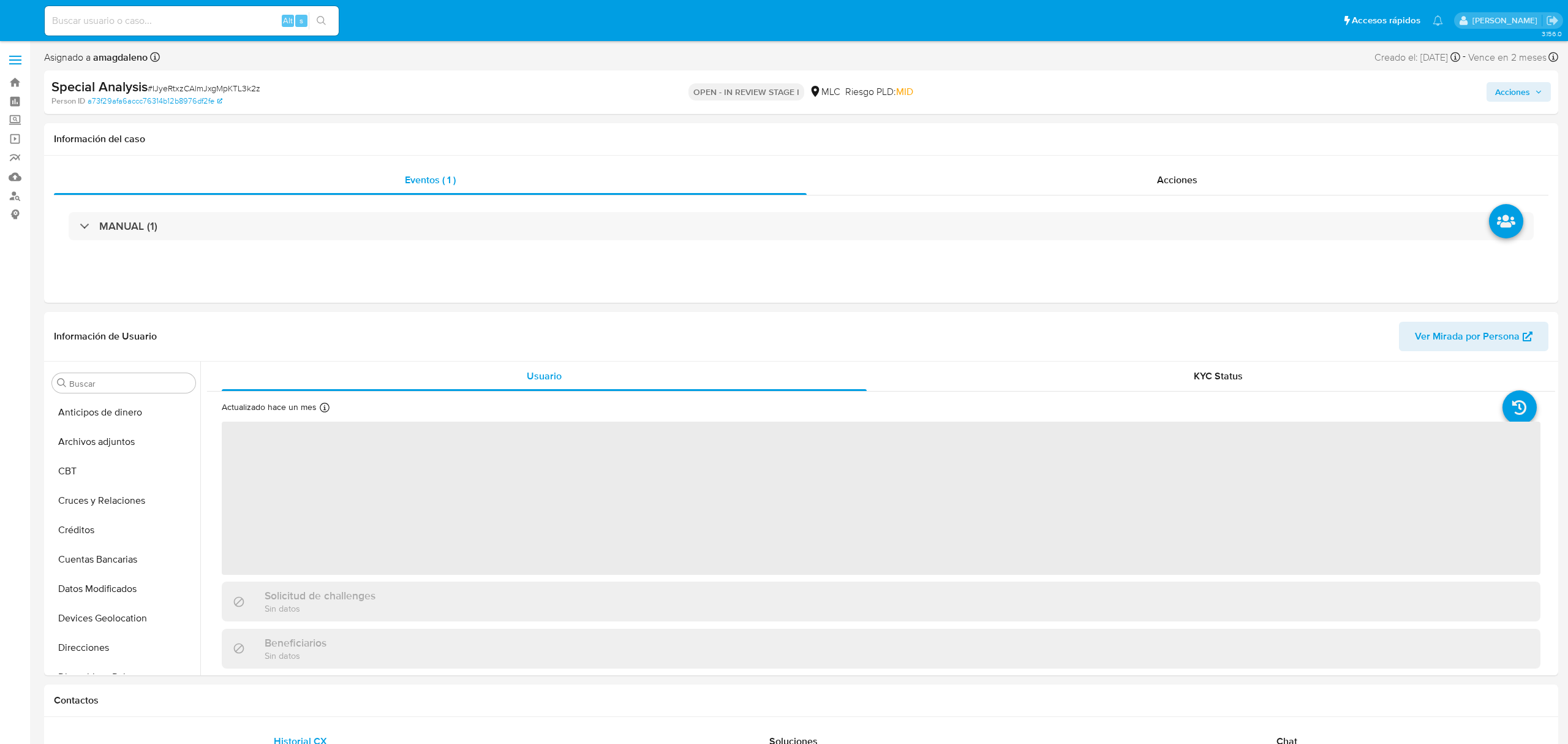
select select "10"
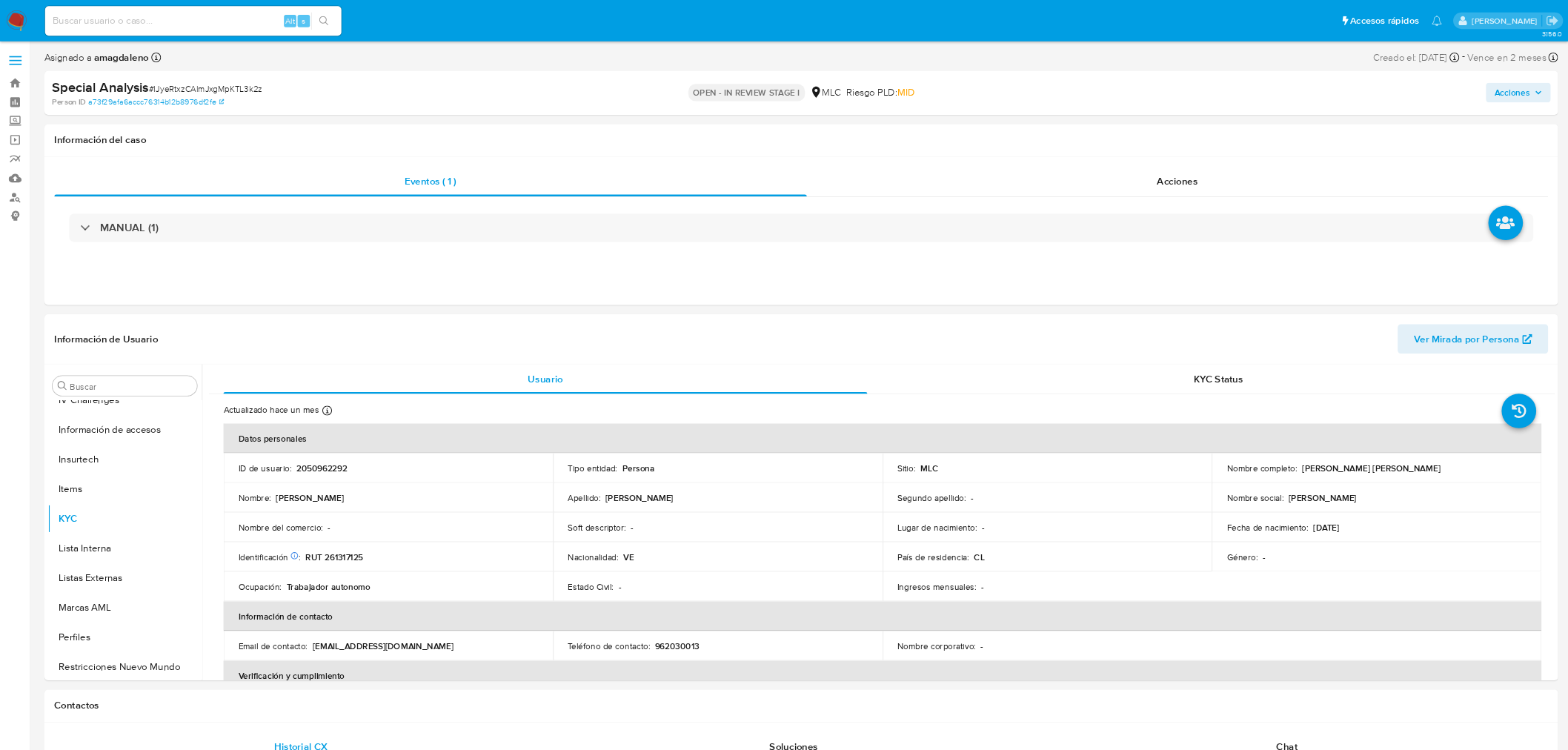
scroll to position [626, 0]
click at [401, 671] on p "RUT 261317125" at bounding box center [401, 668] width 69 height 13
copy p "261317125"
click at [392, 556] on p "2050962292" at bounding box center [386, 562] width 61 height 13
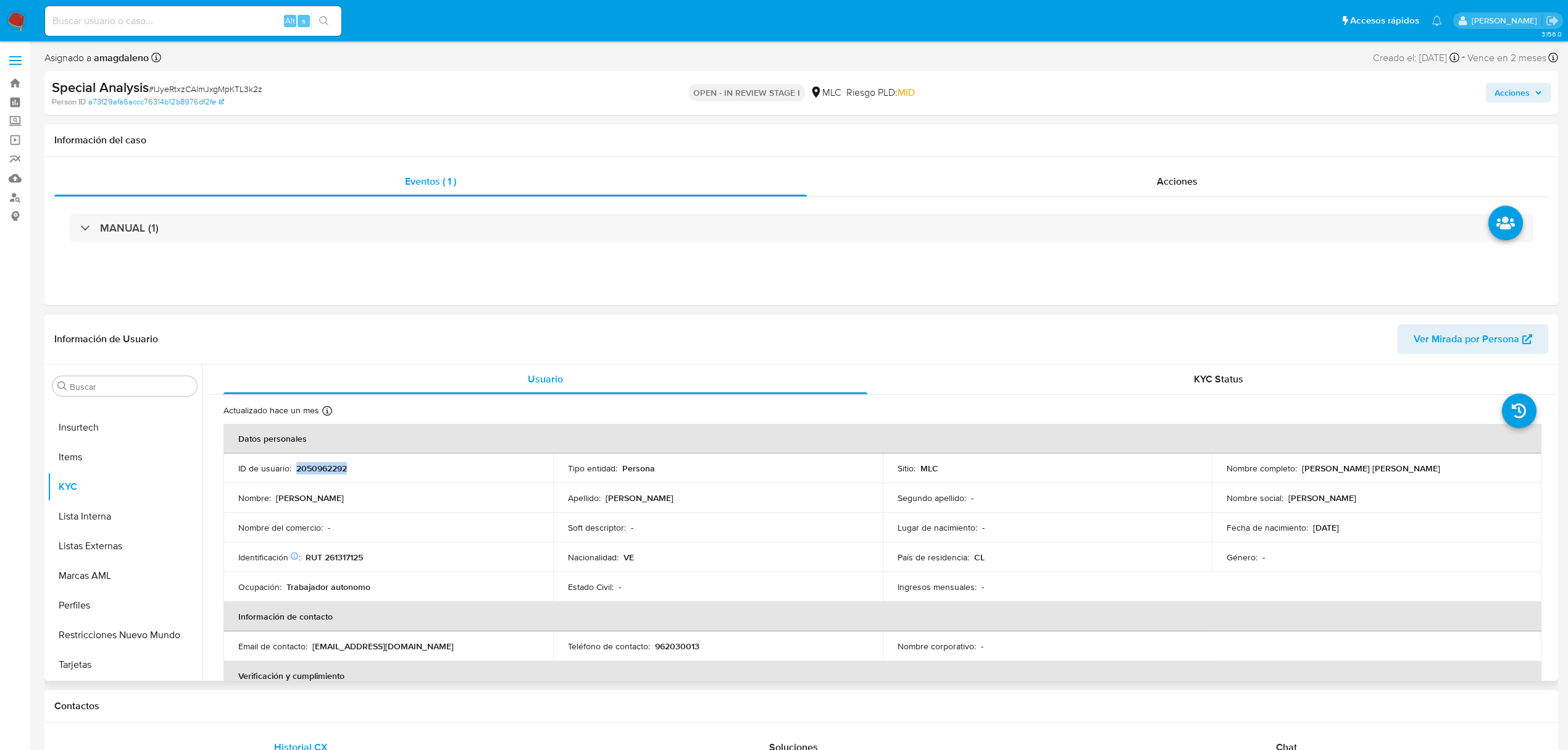
click at [327, 463] on p "2050962292" at bounding box center [321, 468] width 51 height 11
copy p "2050962292"
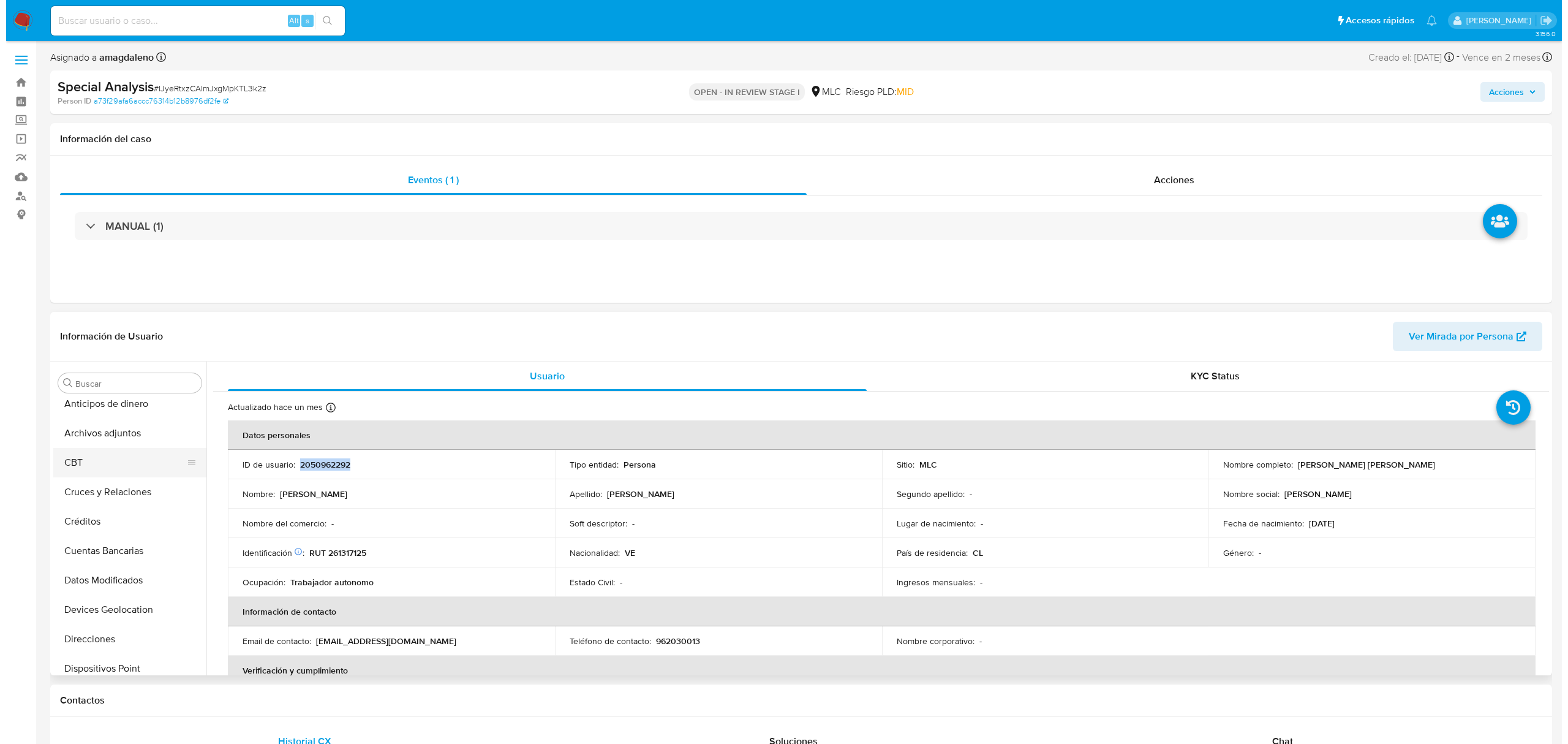
scroll to position [0, 0]
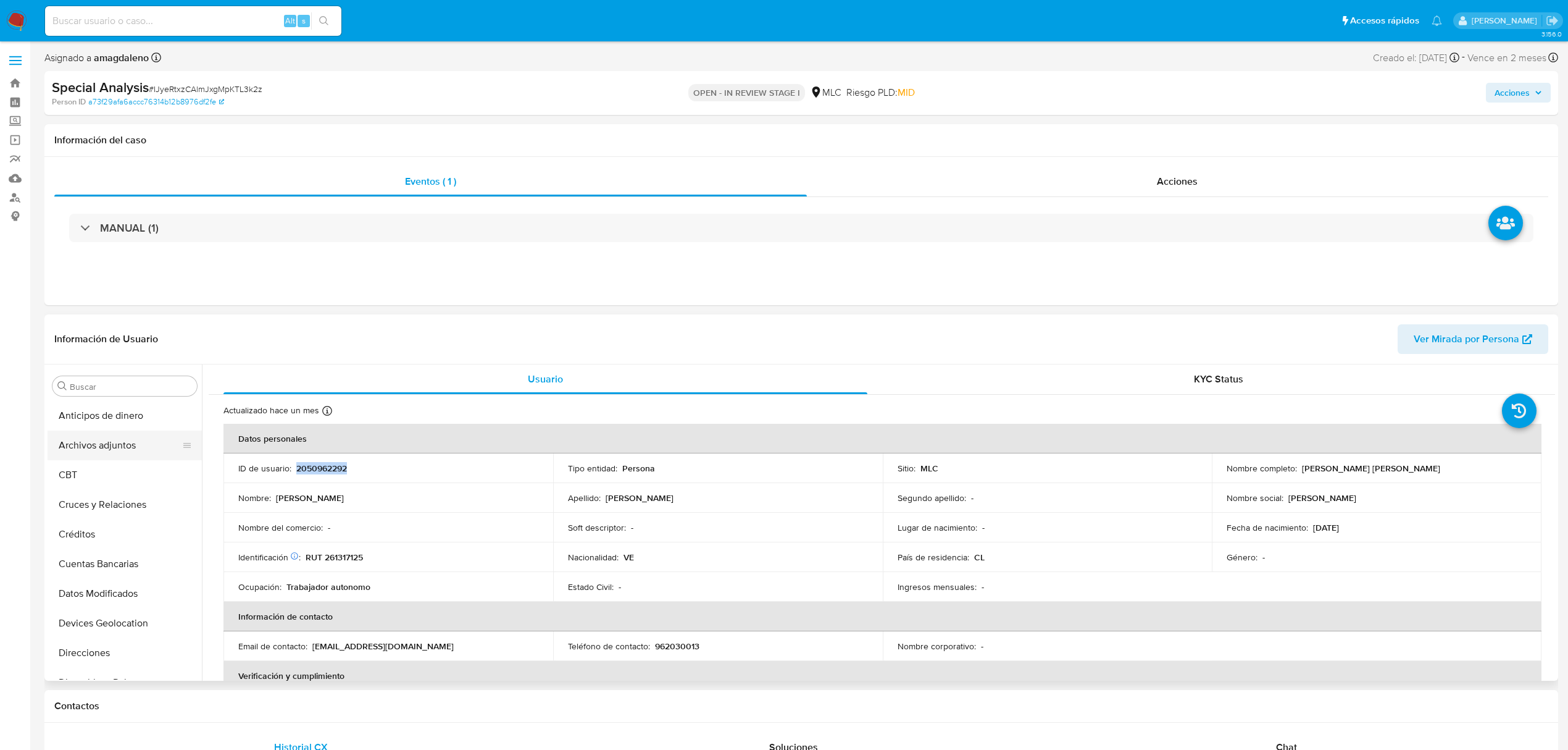
click at [115, 445] on button "Archivos adjuntos" at bounding box center [120, 445] width 144 height 30
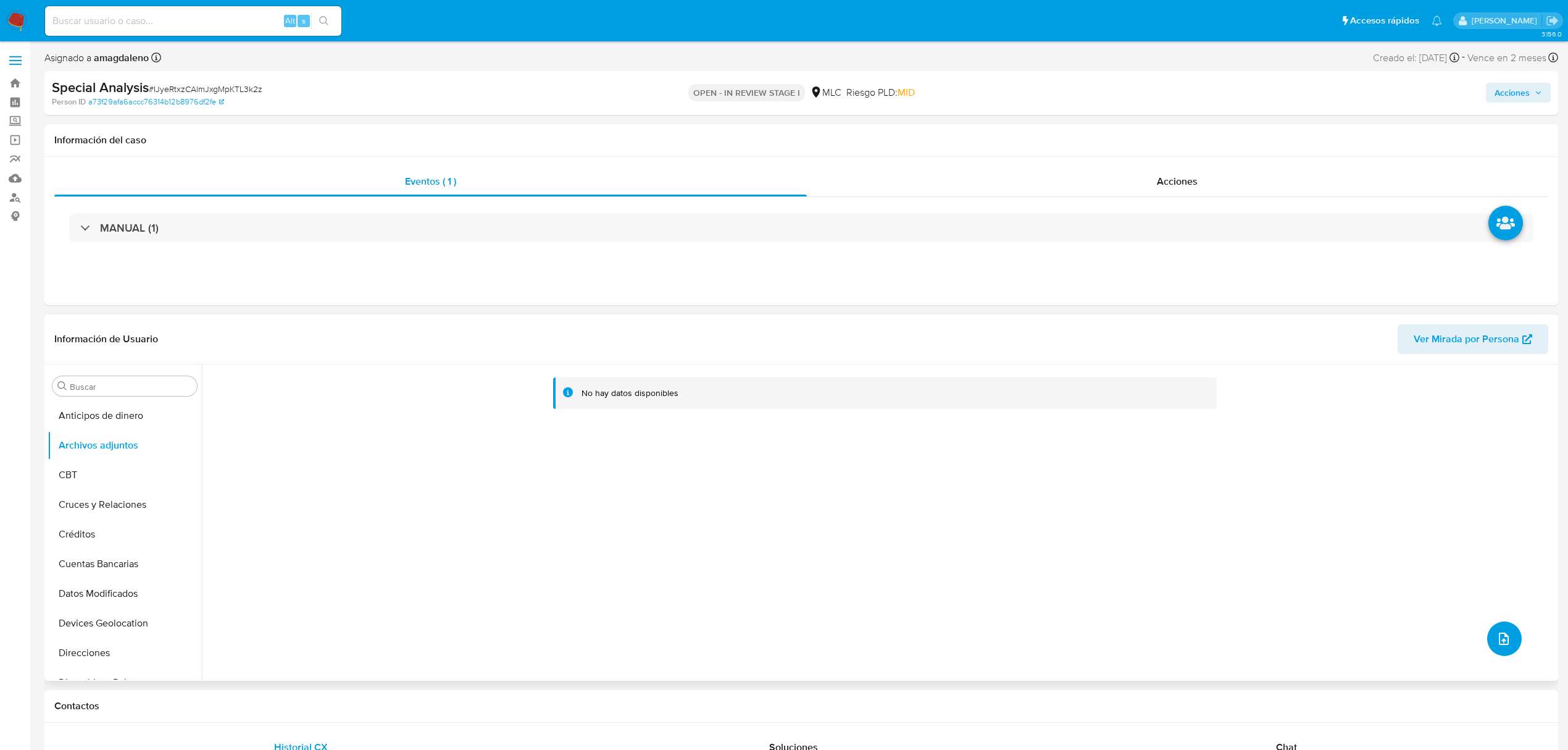
click at [1502, 640] on icon "upload-file" at bounding box center [1504, 638] width 10 height 12
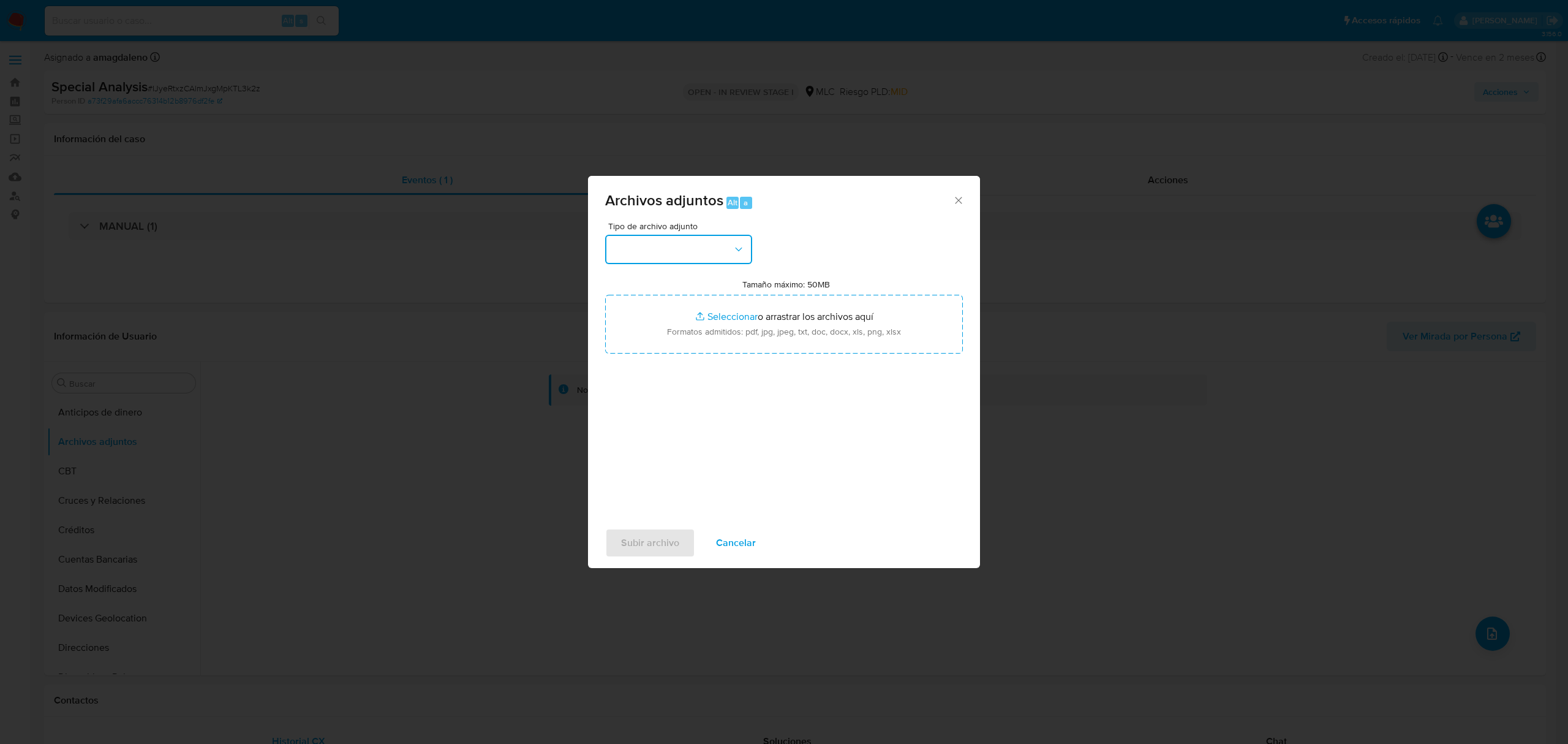
click at [666, 253] on button "button" at bounding box center [678, 249] width 147 height 30
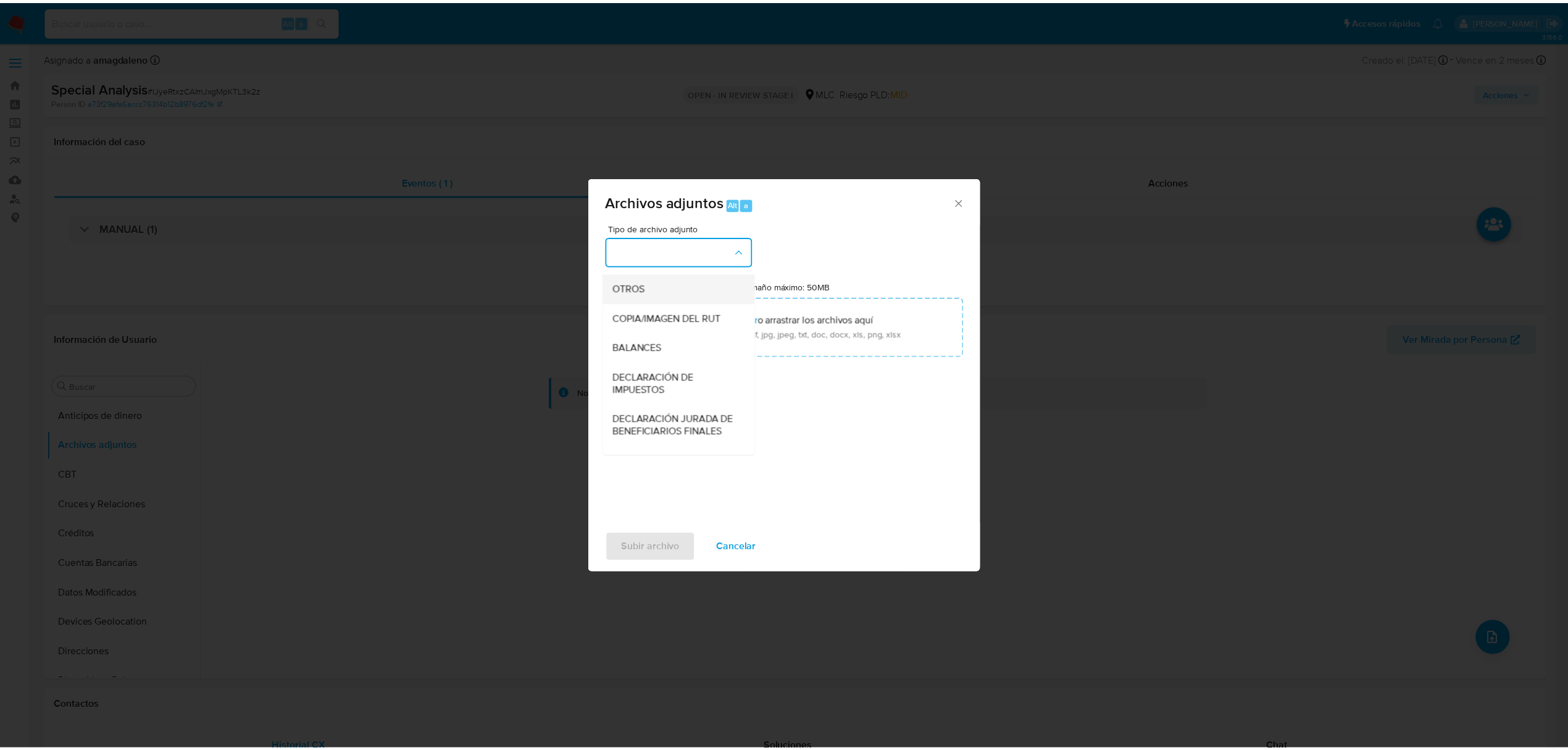
scroll to position [164, 0]
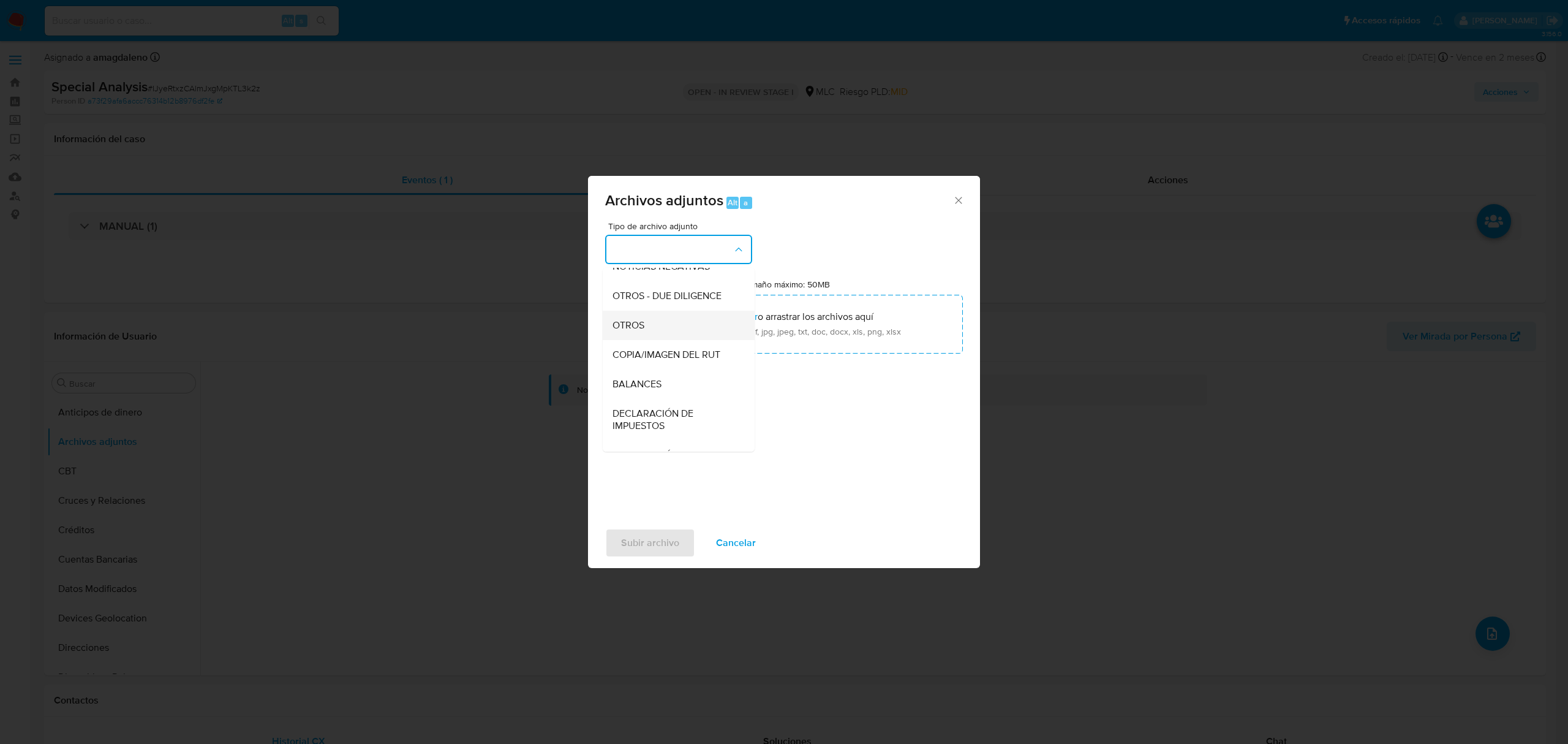
click at [638, 332] on span "OTROS" at bounding box center [628, 326] width 32 height 12
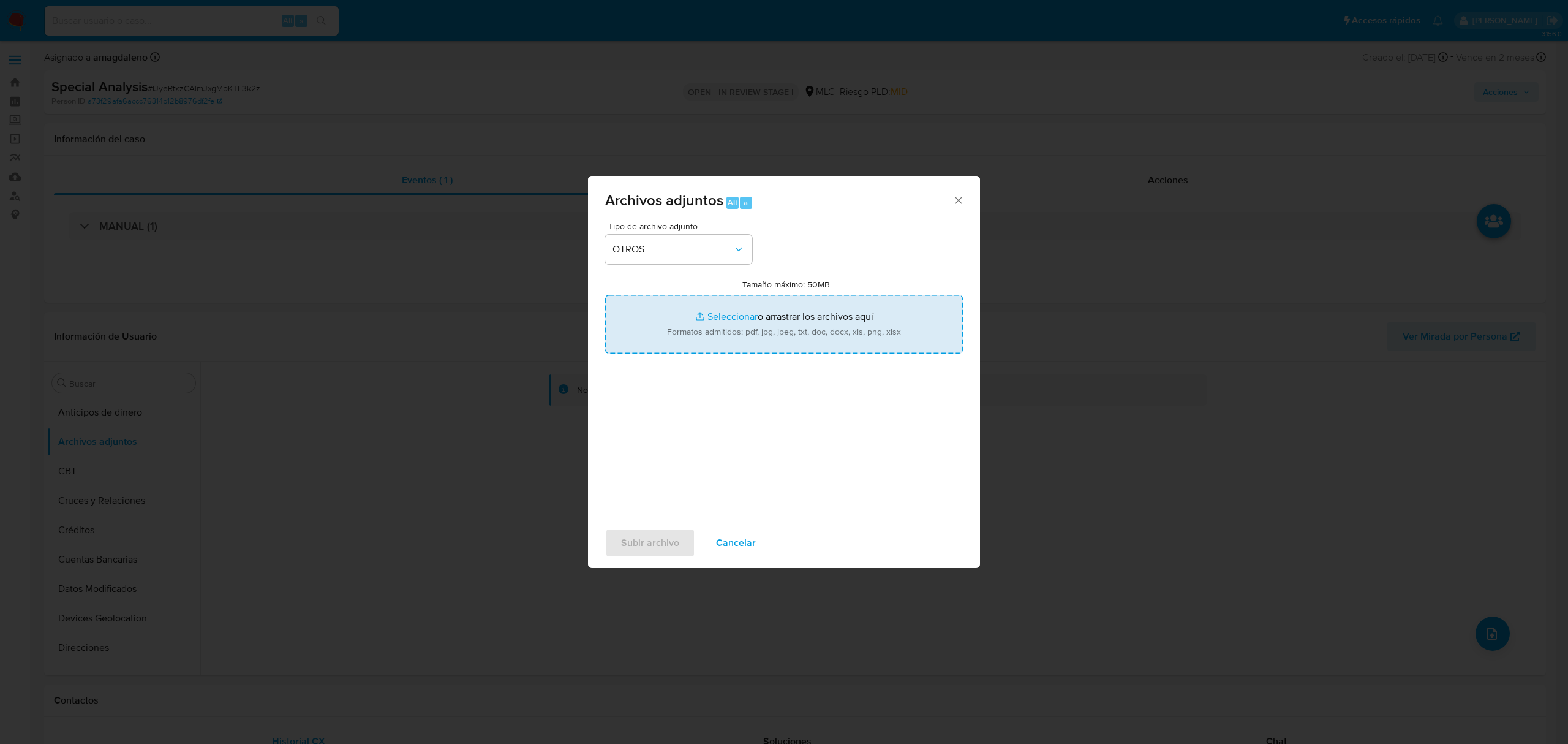
click at [716, 315] on input "Tamaño máximo: 50MB Seleccionar archivos" at bounding box center [784, 323] width 358 height 59
click at [710, 314] on input "Tamaño máximo: 50MB Seleccionar archivos" at bounding box center [784, 323] width 358 height 59
type input "C:\fakepath\2050962292 - 27_08_2025 TDA.xlsx"
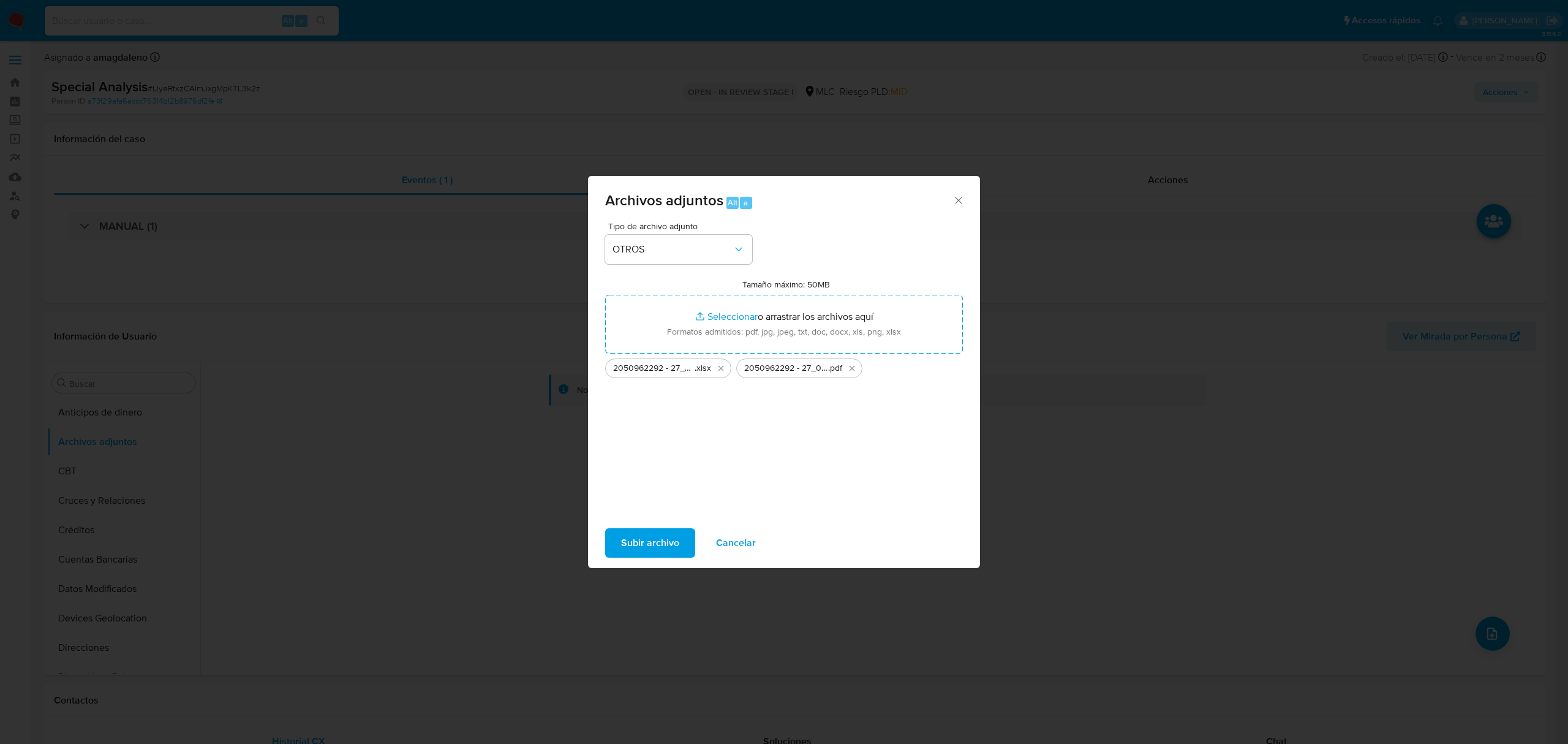
click at [657, 534] on span "Subir archivo" at bounding box center [650, 542] width 58 height 27
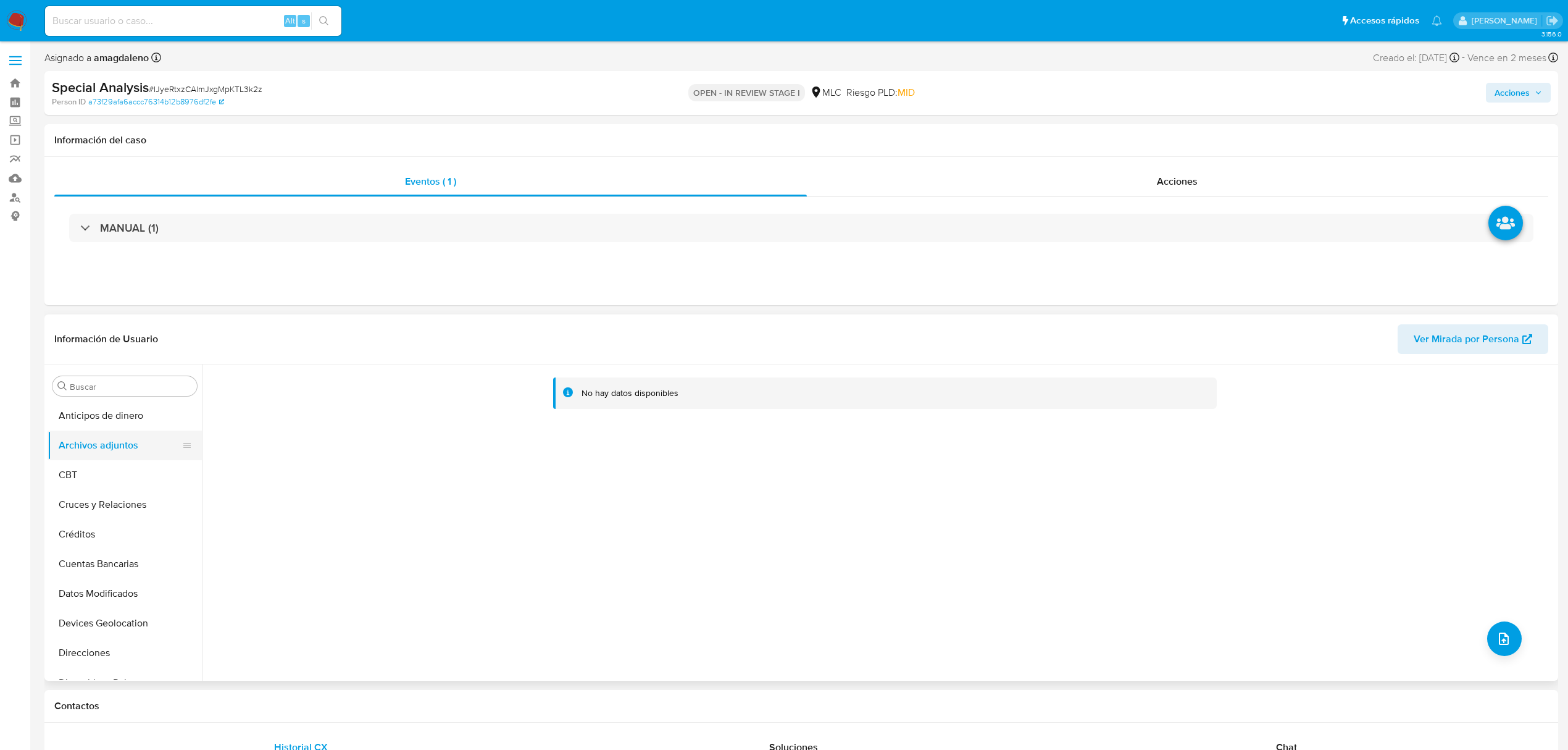
click at [120, 441] on button "Archivos adjuntos" at bounding box center [120, 445] width 144 height 30
click at [122, 416] on button "Anticipos de dinero" at bounding box center [120, 416] width 144 height 30
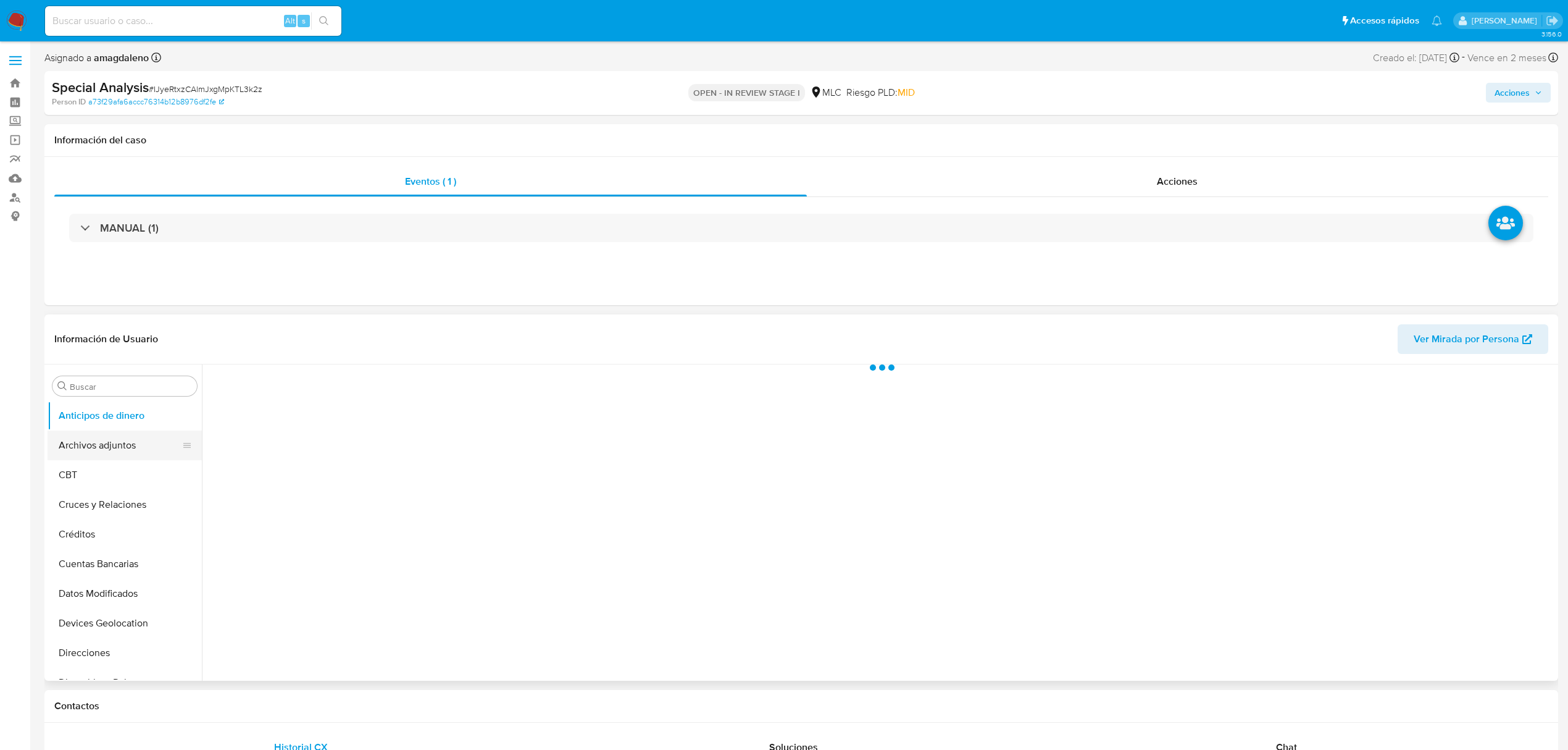
click at [117, 442] on button "Archivos adjuntos" at bounding box center [120, 445] width 144 height 30
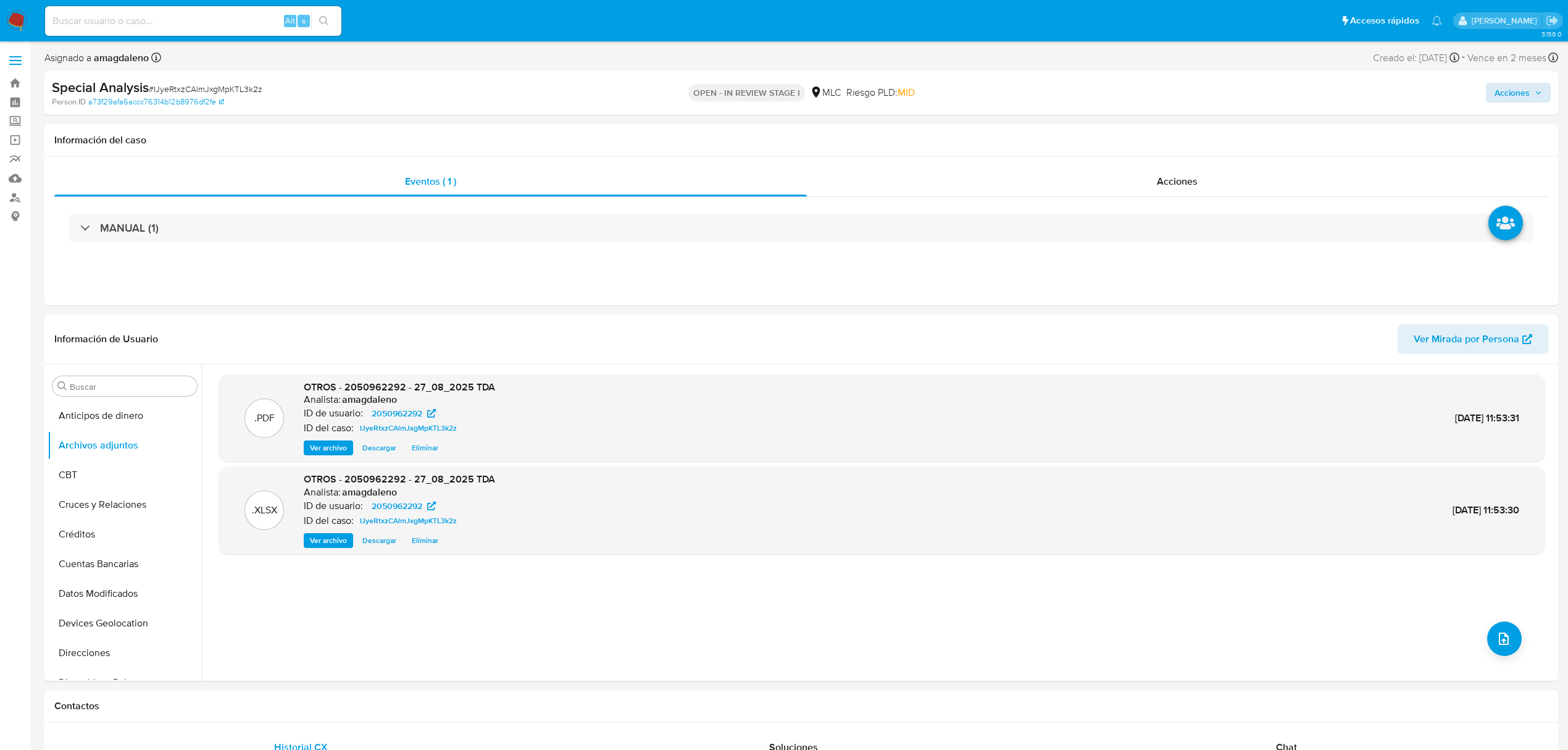
drag, startPoint x: 1478, startPoint y: 94, endPoint x: 1490, endPoint y: 93, distance: 12.0
click at [1479, 94] on div "Acciones" at bounding box center [1302, 93] width 497 height 29
click at [1499, 92] on span "Acciones" at bounding box center [1512, 92] width 35 height 19
click at [1166, 129] on span "Resolución del caso" at bounding box center [1167, 132] width 88 height 14
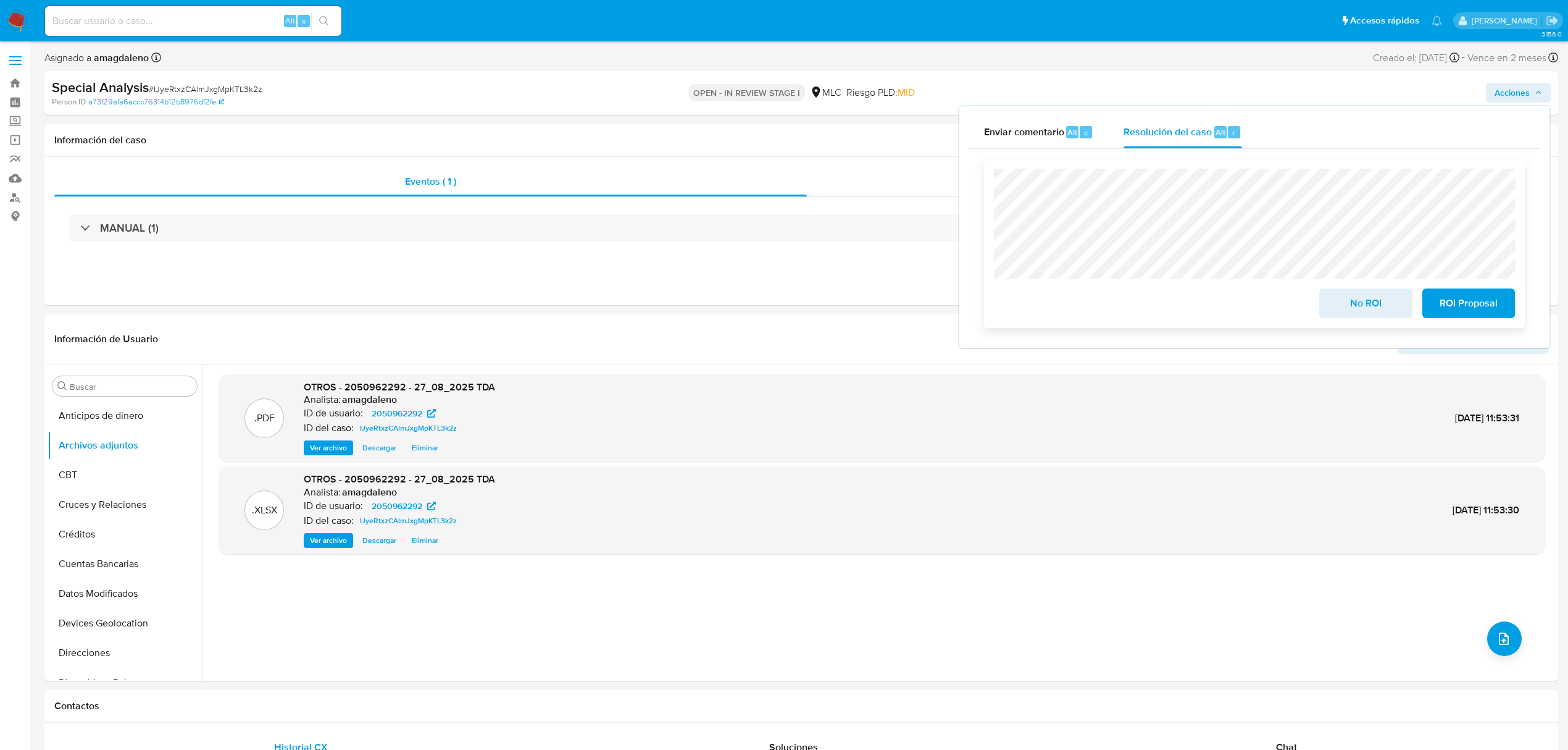
click at [1445, 310] on span "ROI Proposal" at bounding box center [1468, 302] width 60 height 27
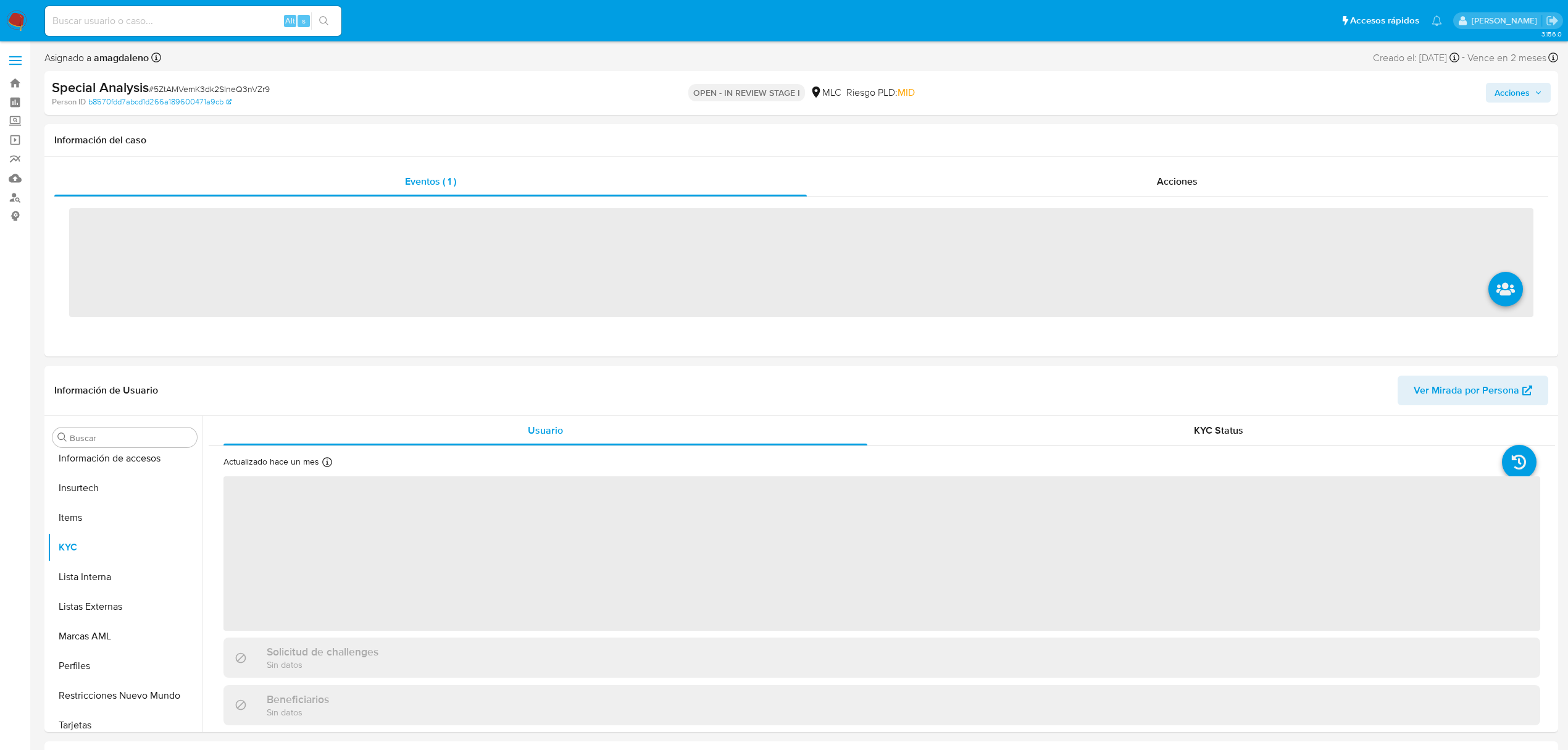
scroll to position [522, 0]
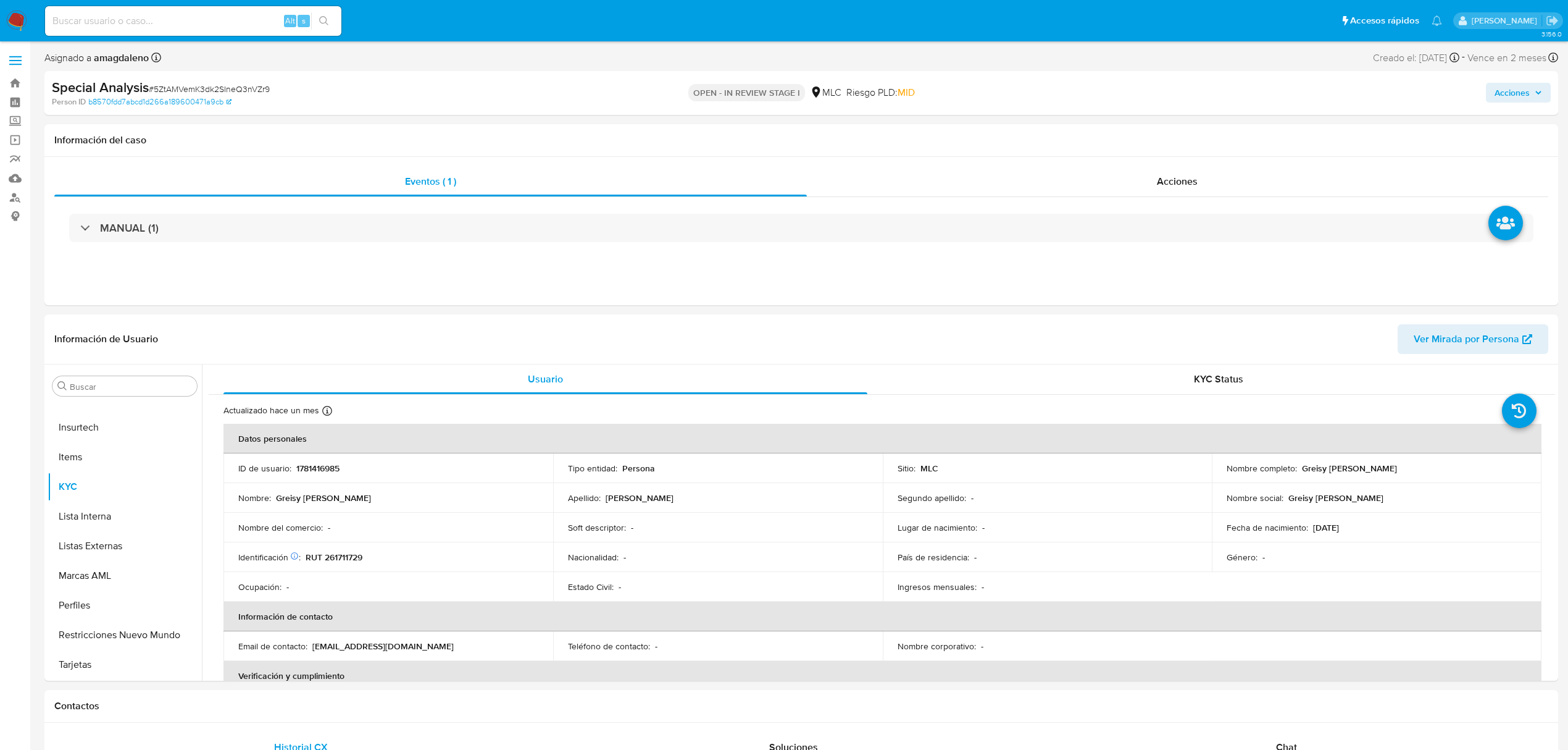
select select "10"
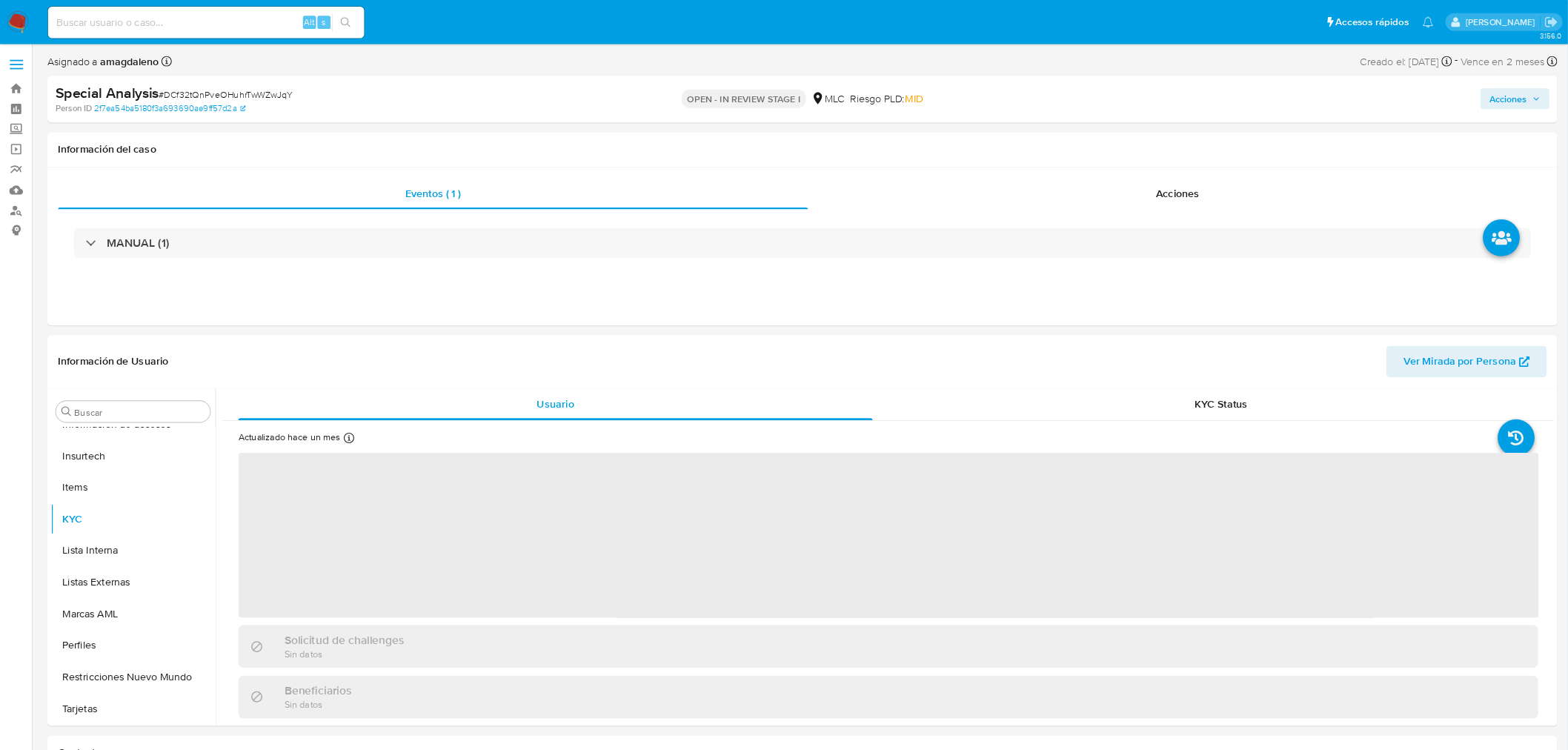
scroll to position [624, 0]
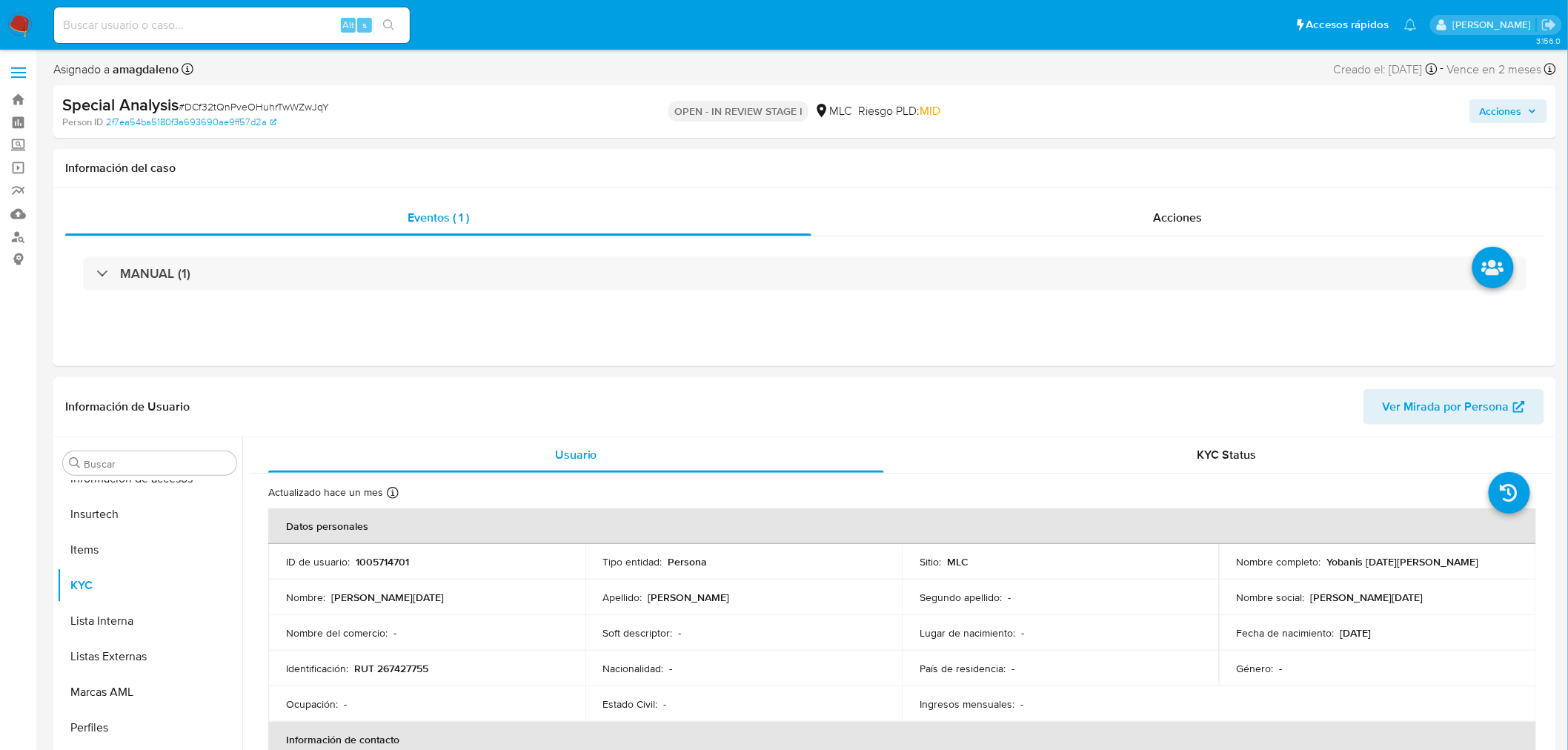
select select "10"
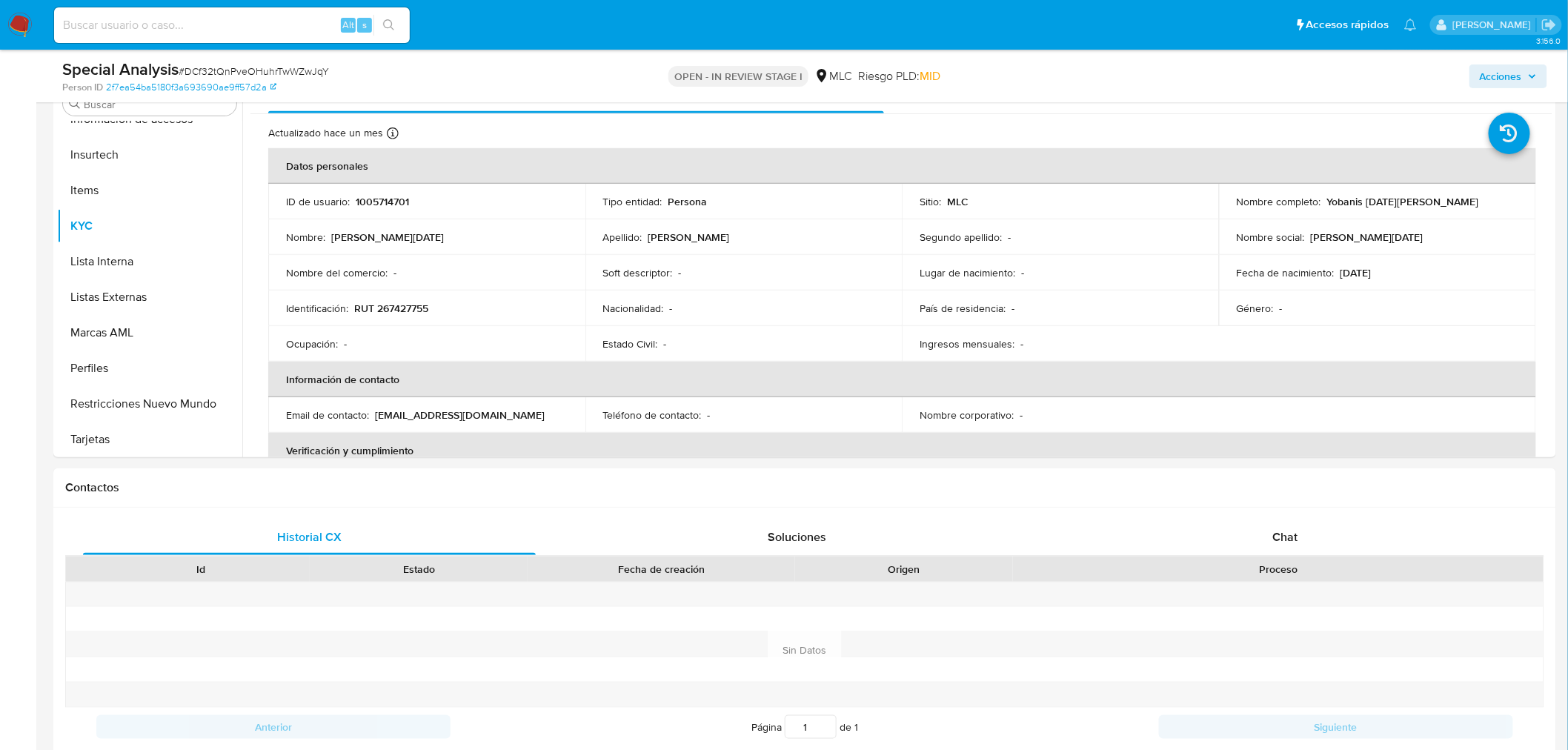
scroll to position [300, 0]
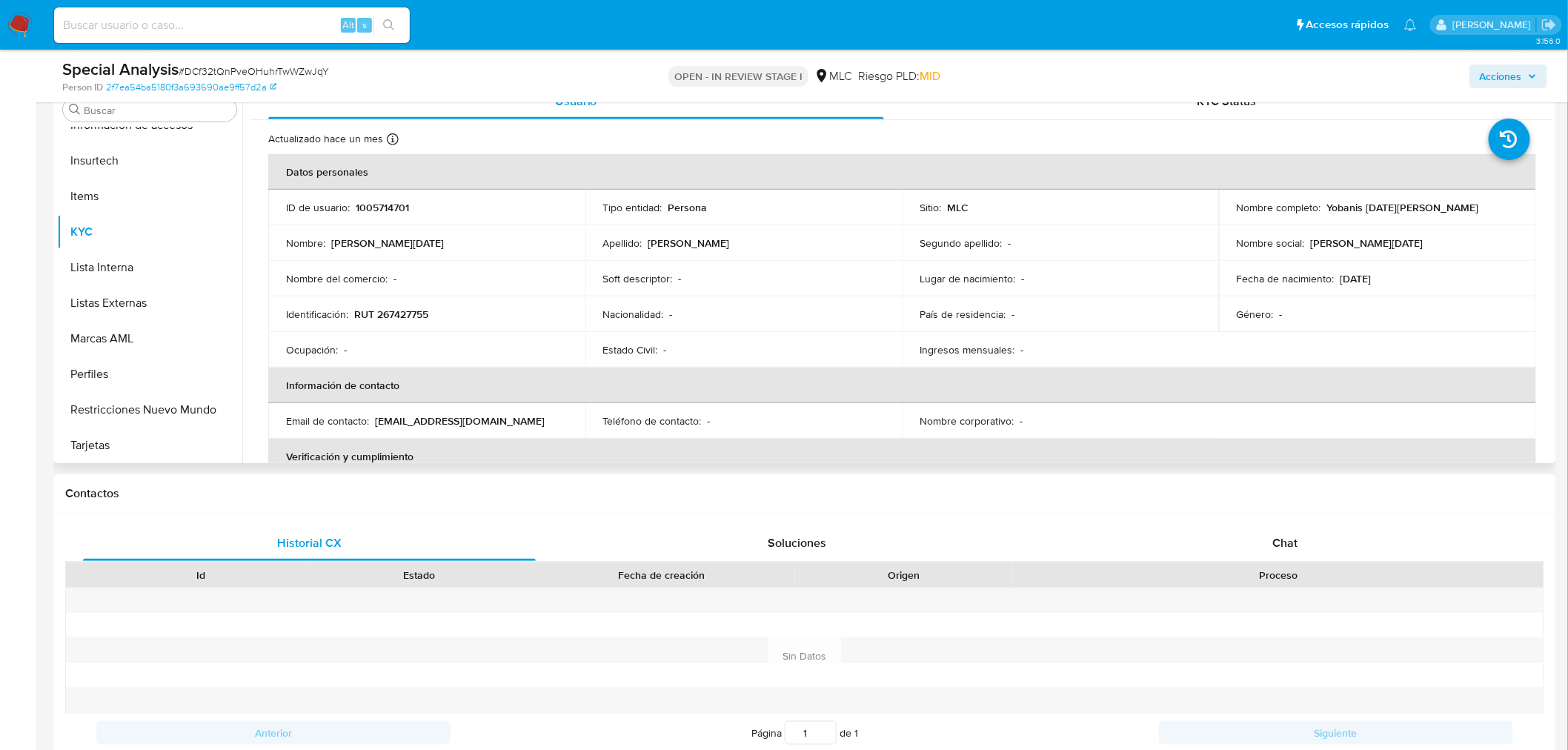
click at [411, 309] on p "RUT 267427755" at bounding box center [391, 314] width 74 height 13
click at [411, 307] on p "RUT 267427755" at bounding box center [391, 314] width 74 height 13
copy p "267427755"
click at [408, 319] on p "RUT 267427755" at bounding box center [391, 314] width 74 height 13
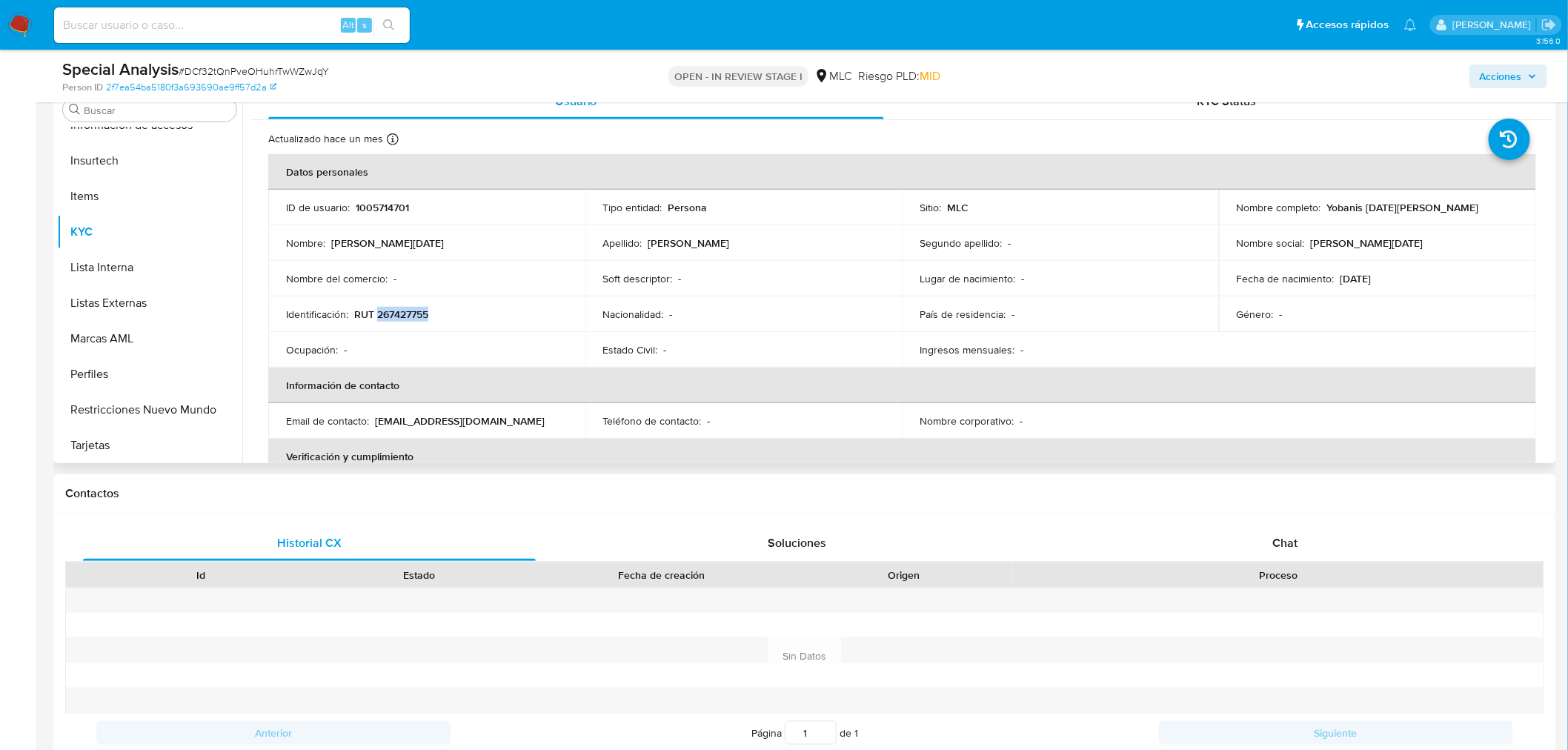
click at [419, 309] on p "RUT 267427755" at bounding box center [391, 314] width 74 height 13
click at [419, 315] on p "RUT 267427755" at bounding box center [391, 314] width 74 height 13
copy p "267427755"
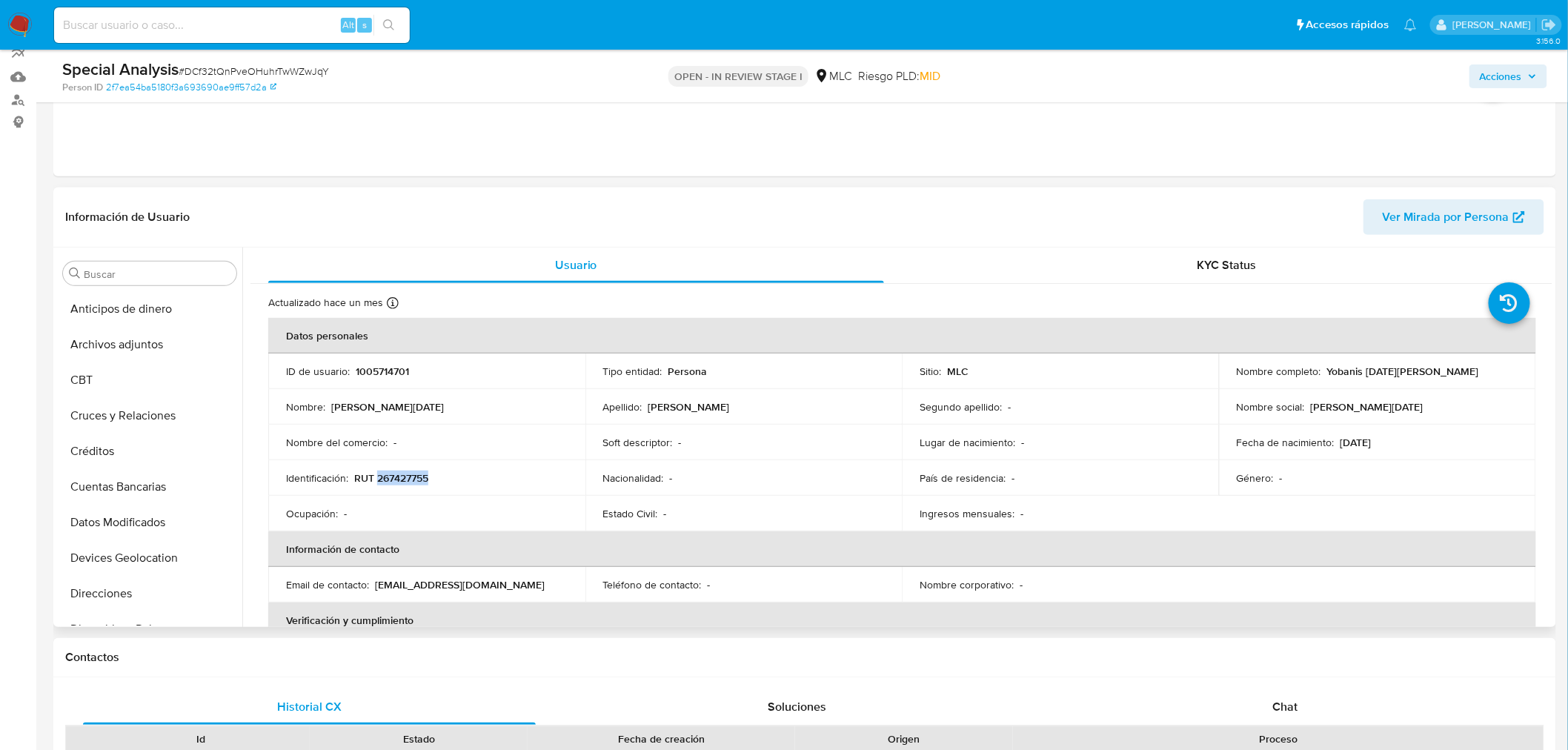
scroll to position [137, 0]
click at [147, 424] on button "Cruces y Relaciones" at bounding box center [144, 416] width 173 height 36
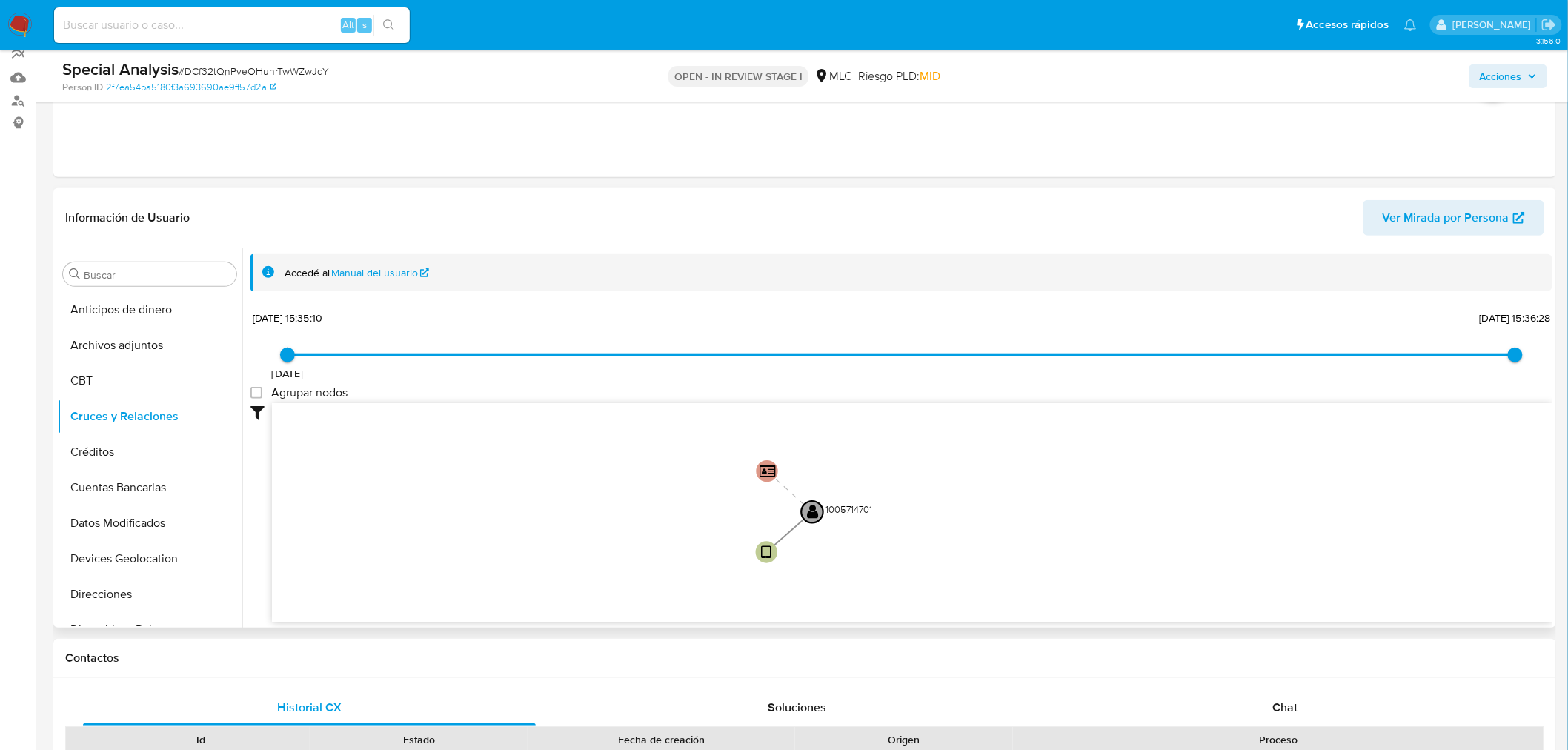
drag, startPoint x: 821, startPoint y: 482, endPoint x: 673, endPoint y: 524, distance: 153.8
click at [673, 524] on icon "user-1005714701  1005714701 device-617455de08813b00192a547d  person-2f7ea54ba…" at bounding box center [913, 510] width 1281 height 215
click at [1281, 715] on div "Chat" at bounding box center [1286, 708] width 453 height 36
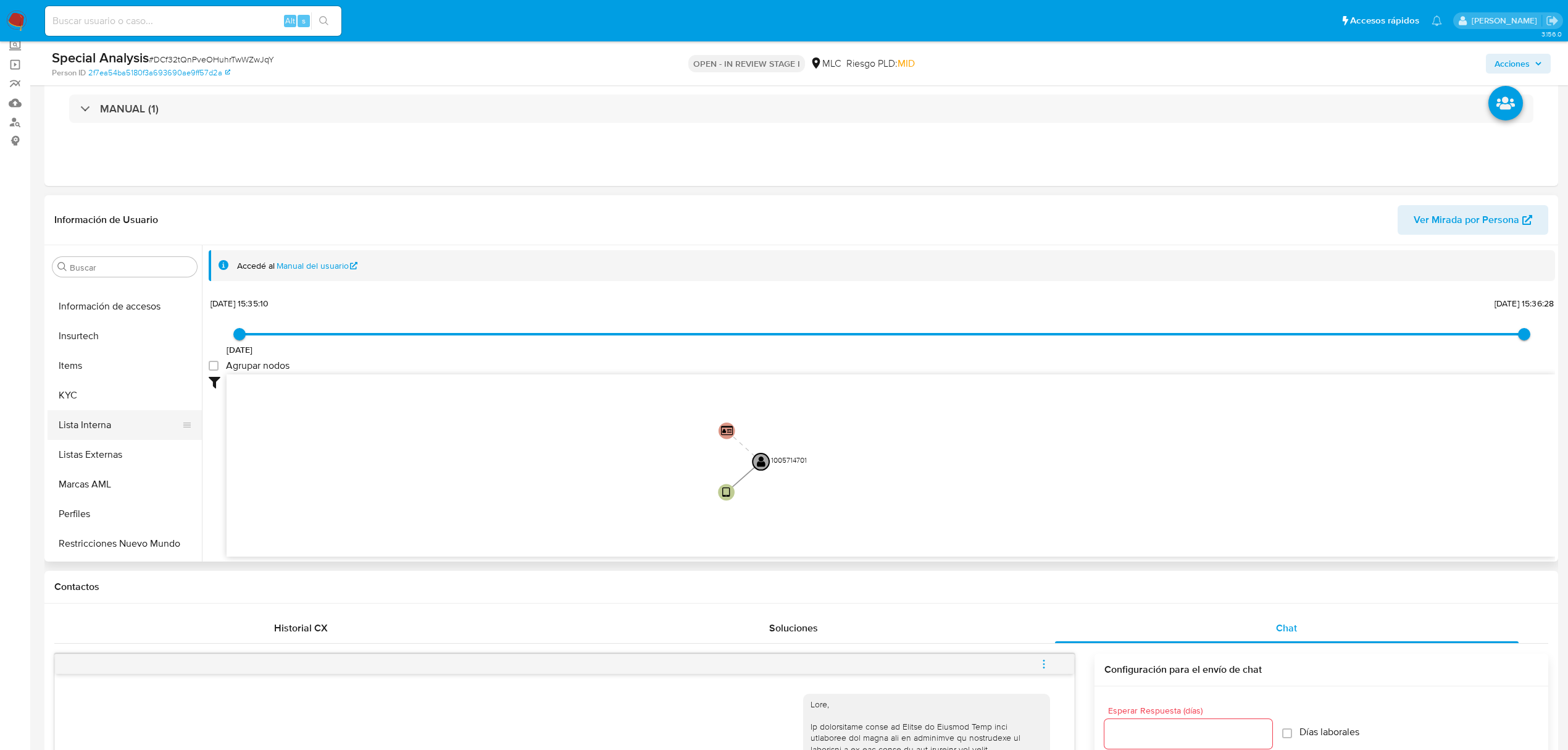
scroll to position [522, 0]
click at [104, 373] on button "KYC" at bounding box center [120, 367] width 144 height 30
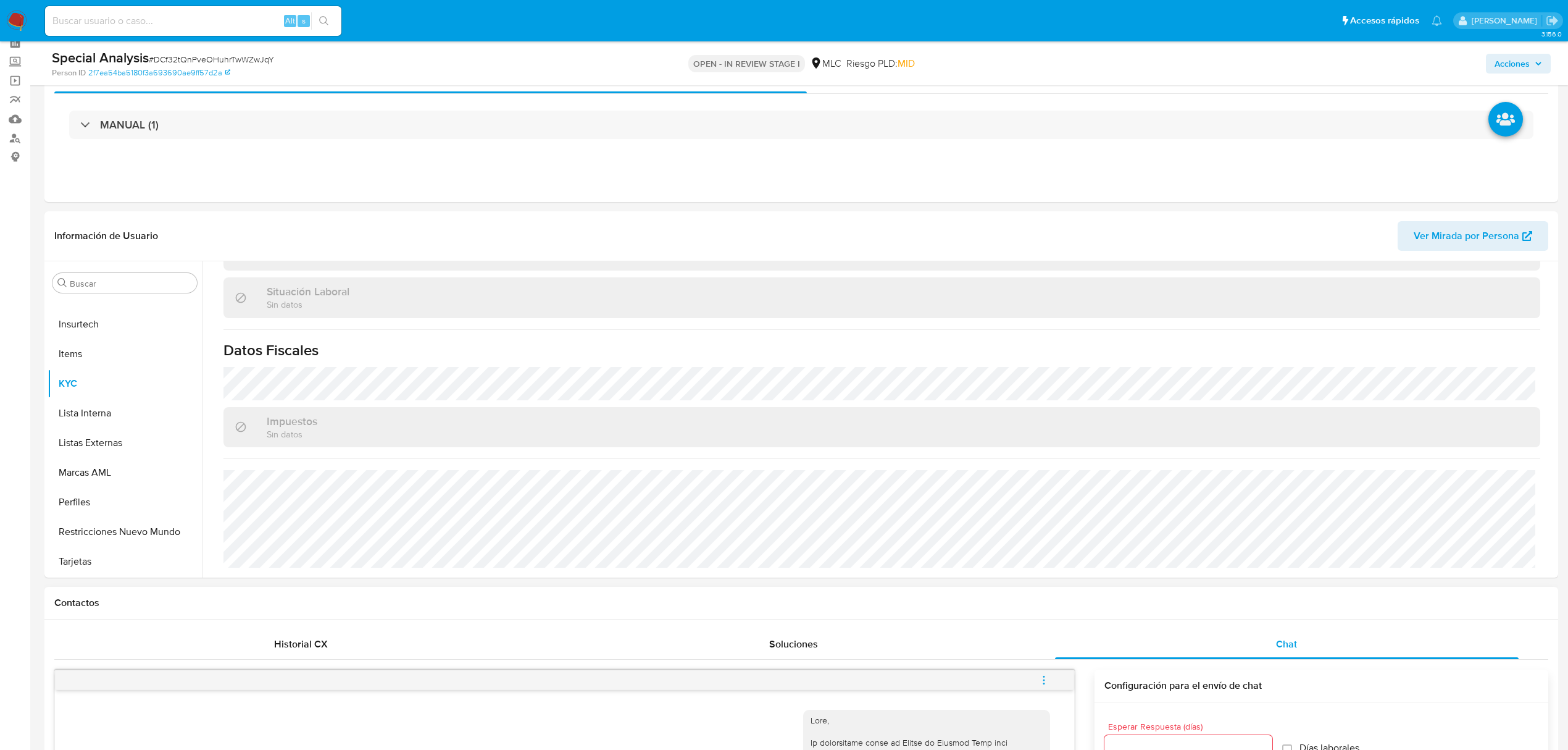
scroll to position [164, 0]
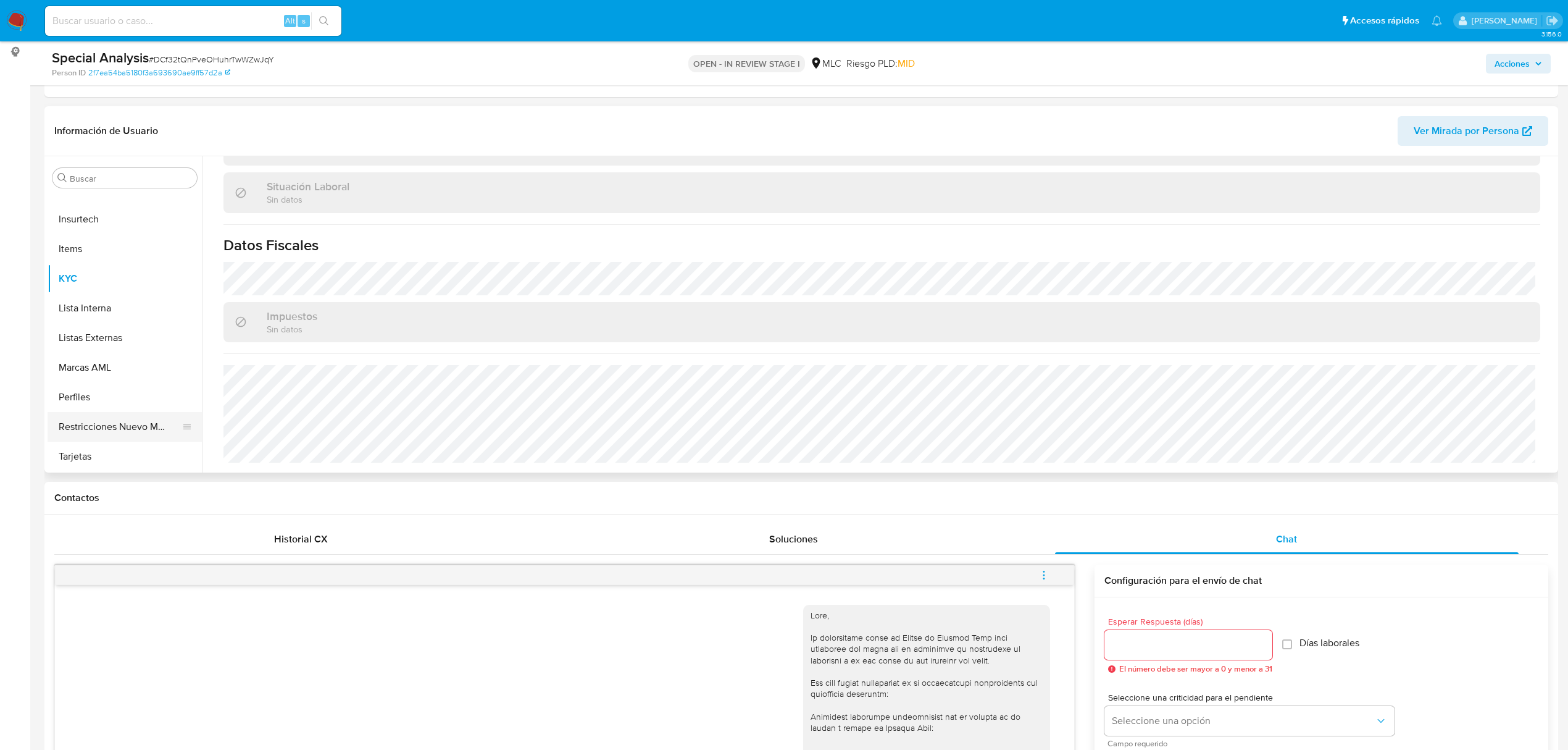
click at [119, 426] on button "Restricciones Nuevo Mundo" at bounding box center [120, 427] width 144 height 30
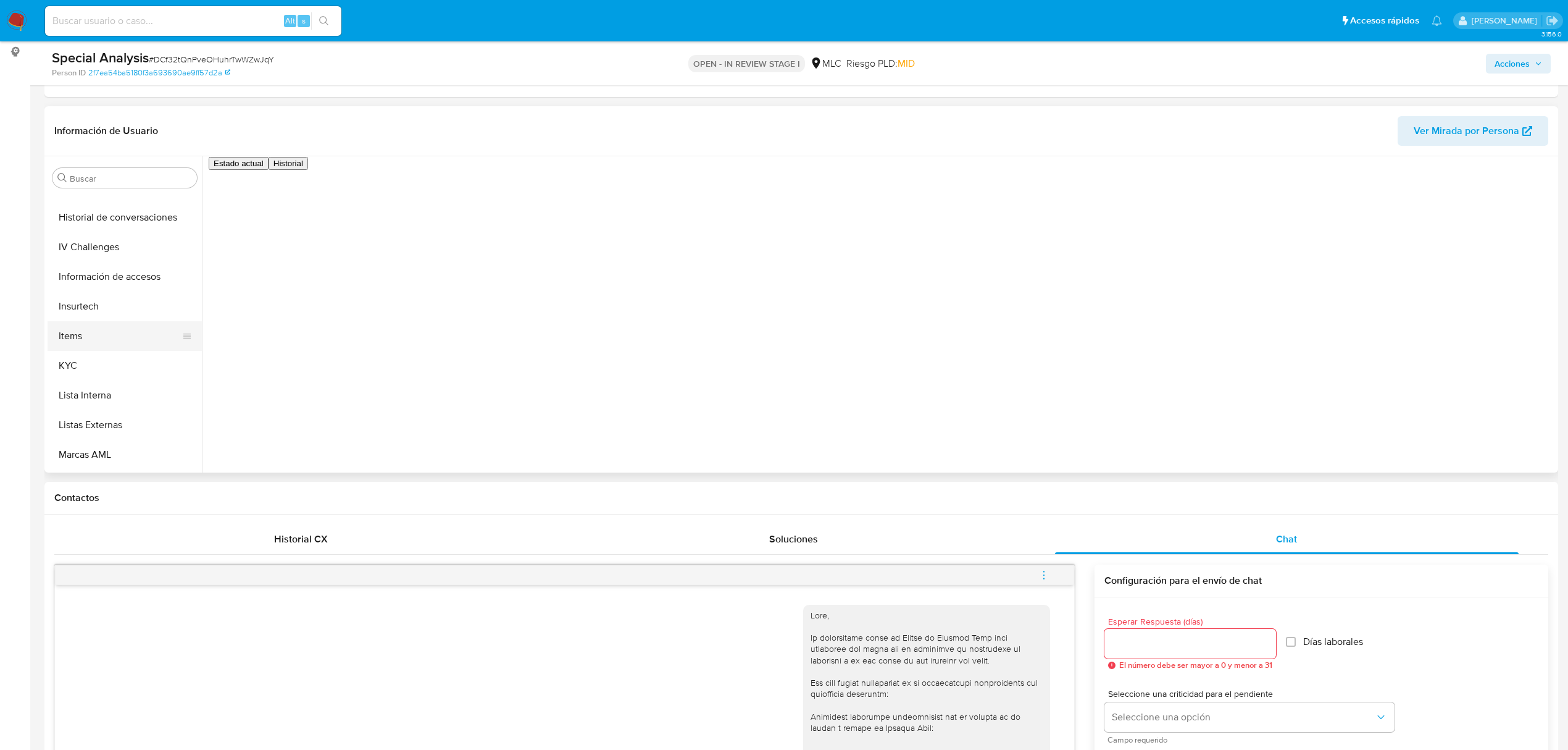
scroll to position [440, 0]
click at [98, 342] on button "Items" at bounding box center [120, 331] width 144 height 30
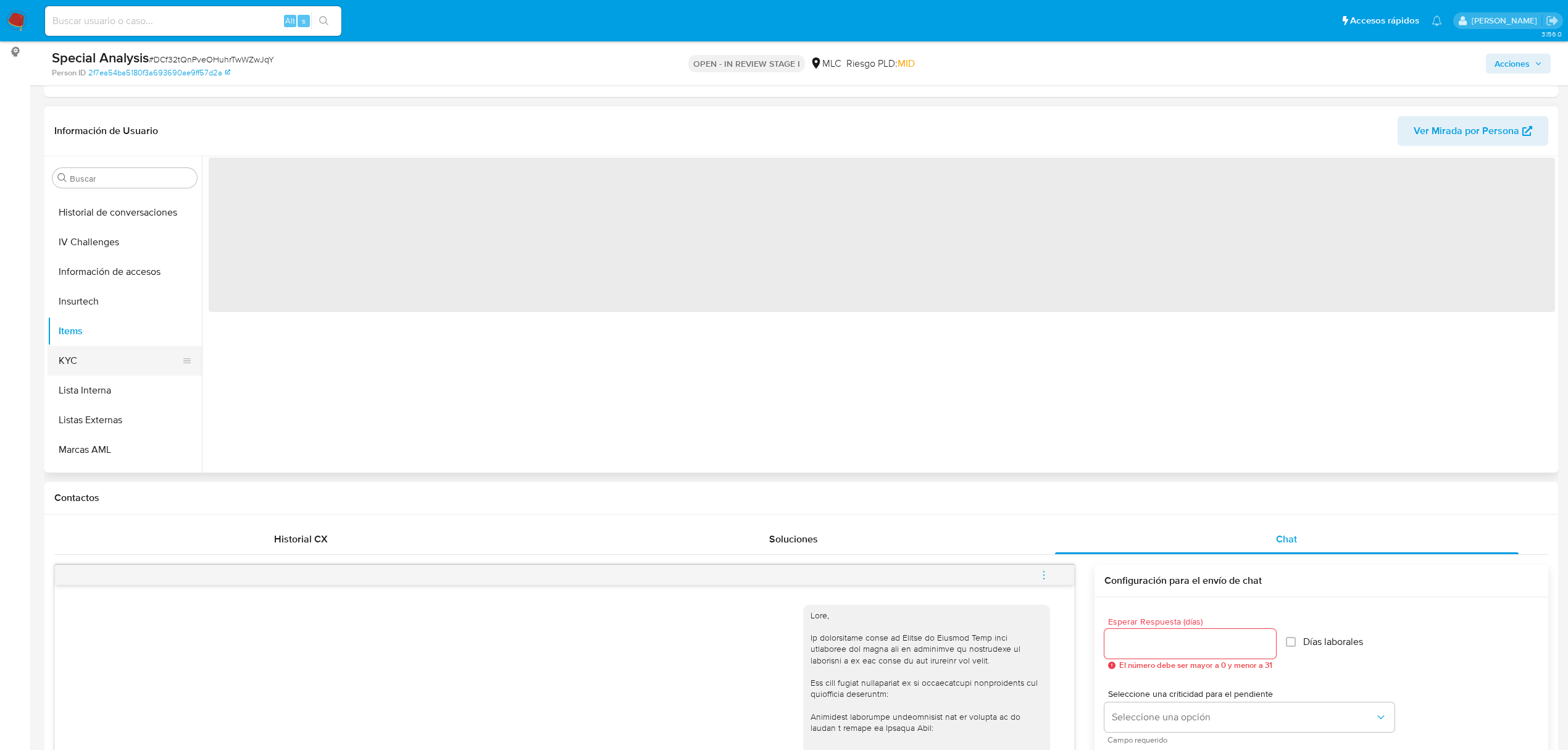
click at [104, 364] on button "KYC" at bounding box center [120, 360] width 144 height 30
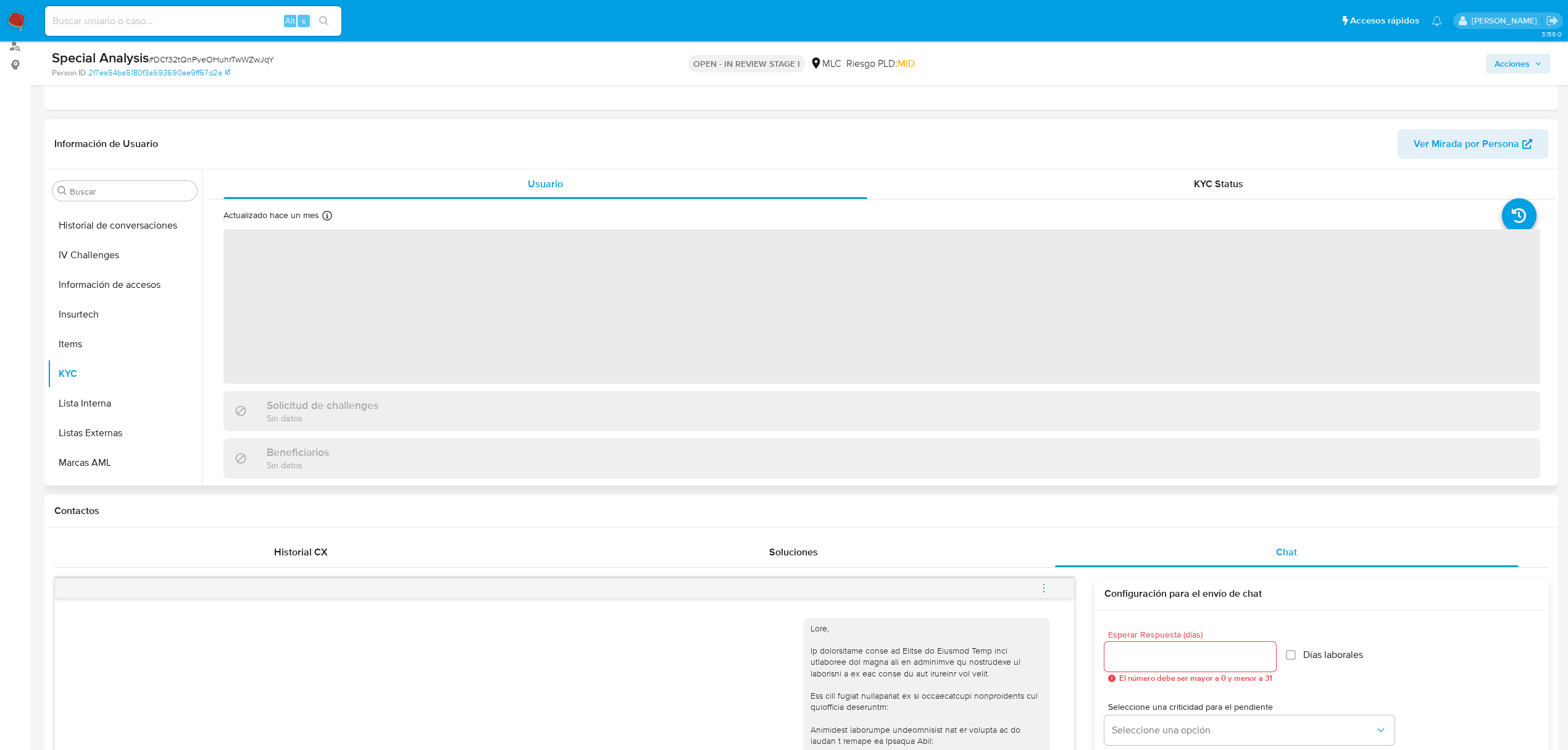
scroll to position [164, 0]
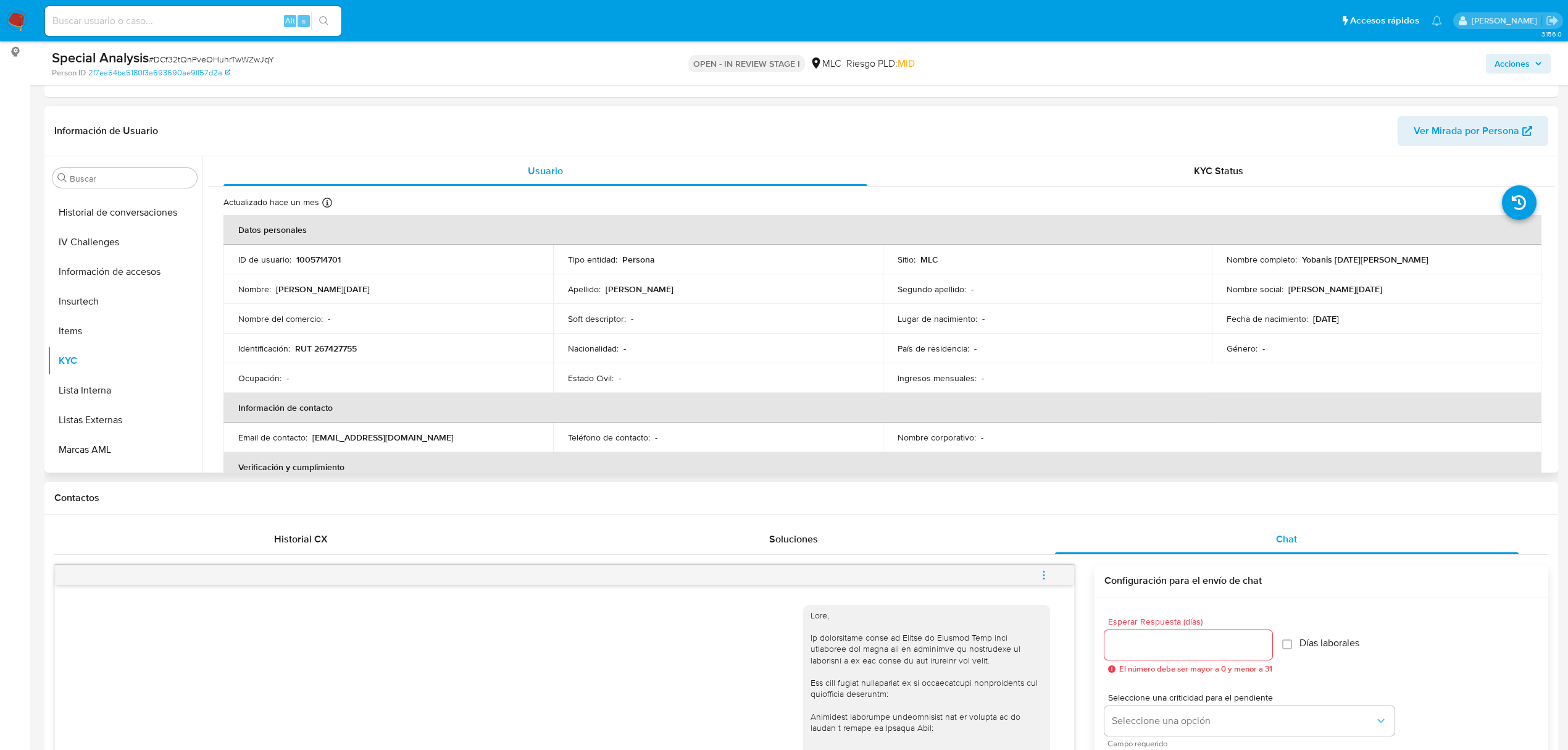
drag, startPoint x: 1298, startPoint y: 261, endPoint x: 1433, endPoint y: 261, distance: 135.0
click at [1429, 261] on p "Yobanis [DATE][PERSON_NAME]" at bounding box center [1365, 259] width 126 height 11
copy p "Yobanis [DATE][PERSON_NAME]"
click at [107, 386] on button "Documentación" at bounding box center [120, 393] width 144 height 30
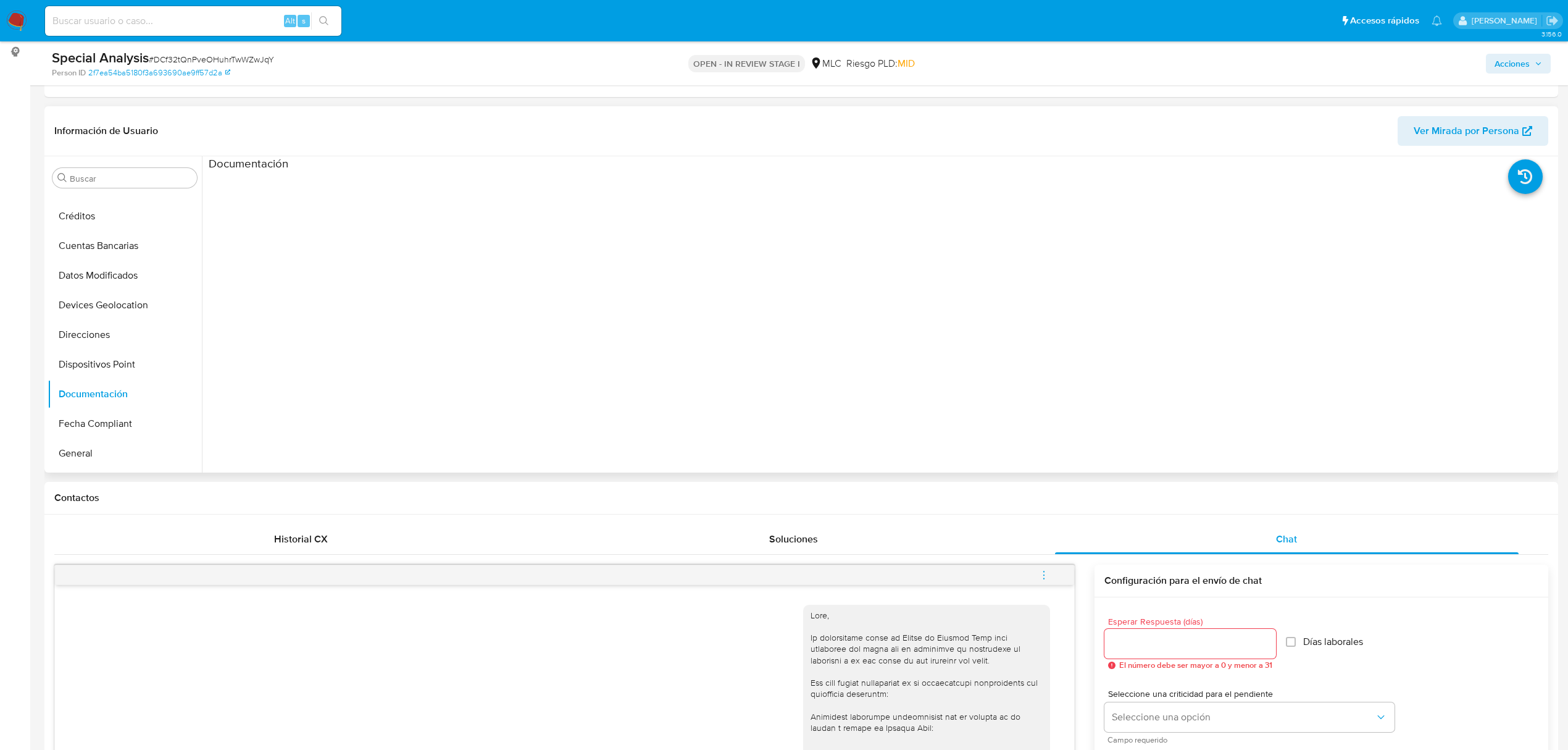
click at [279, 210] on ul at bounding box center [377, 349] width 336 height 356
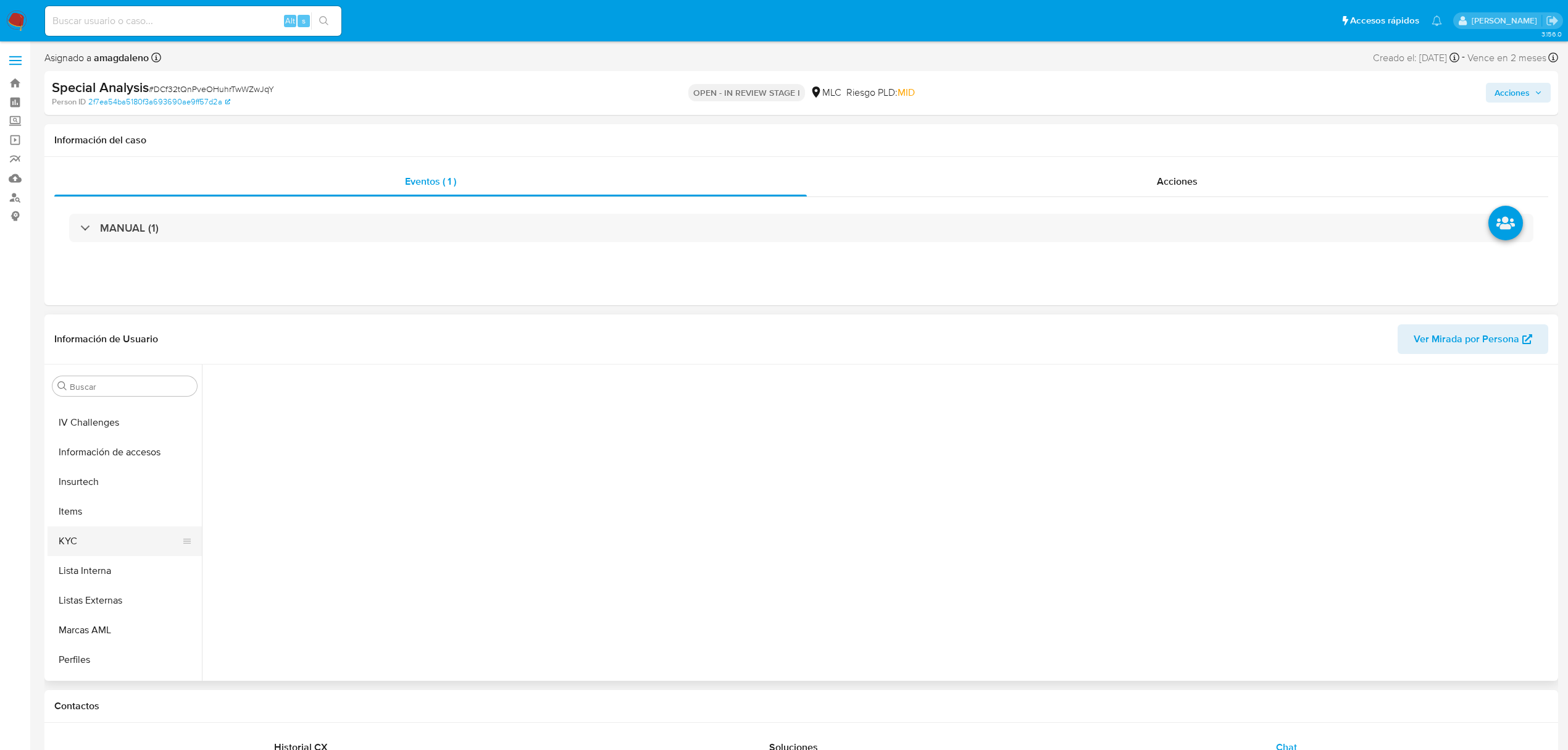
scroll to position [494, 0]
click at [98, 510] on button "KYC" at bounding box center [120, 514] width 144 height 30
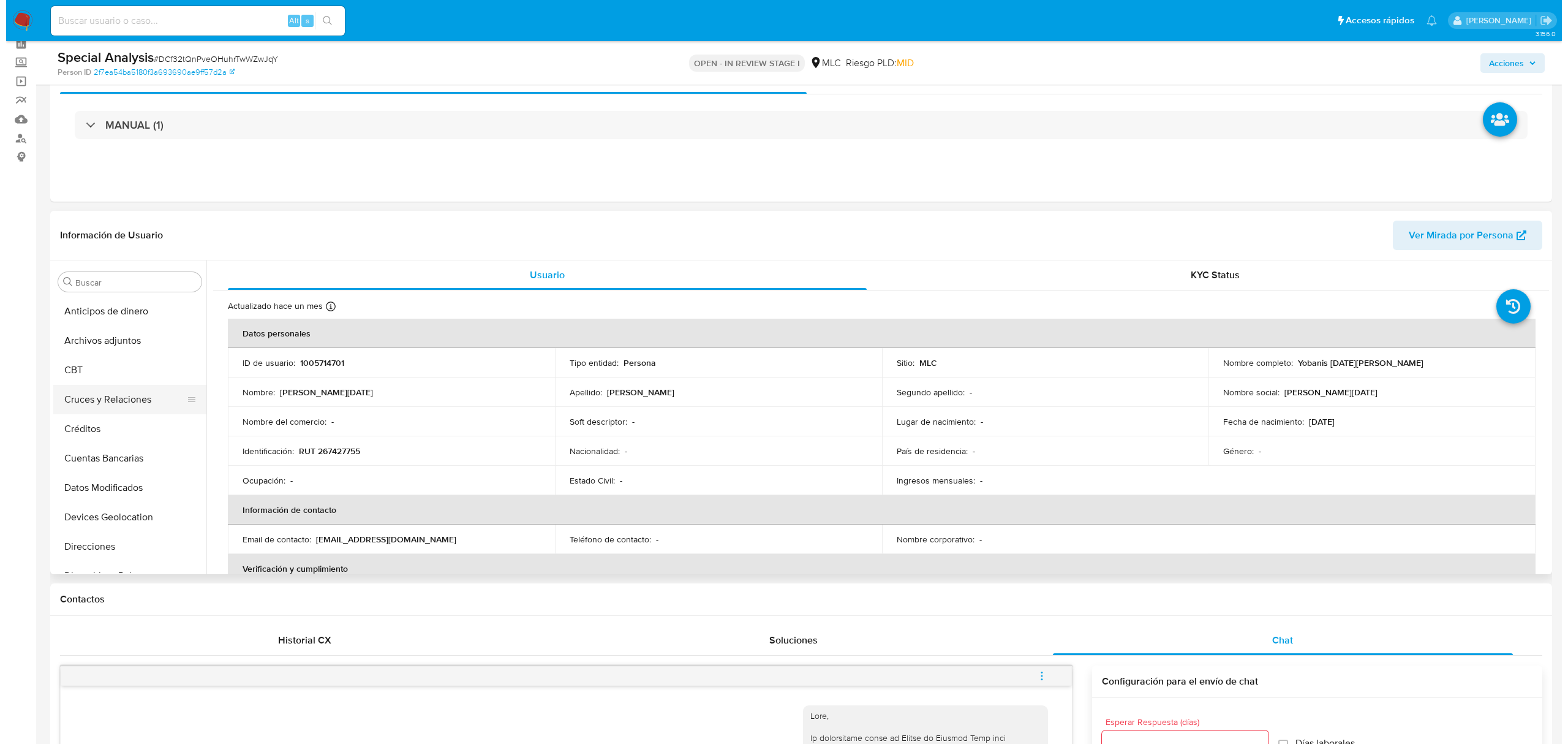
scroll to position [0, 0]
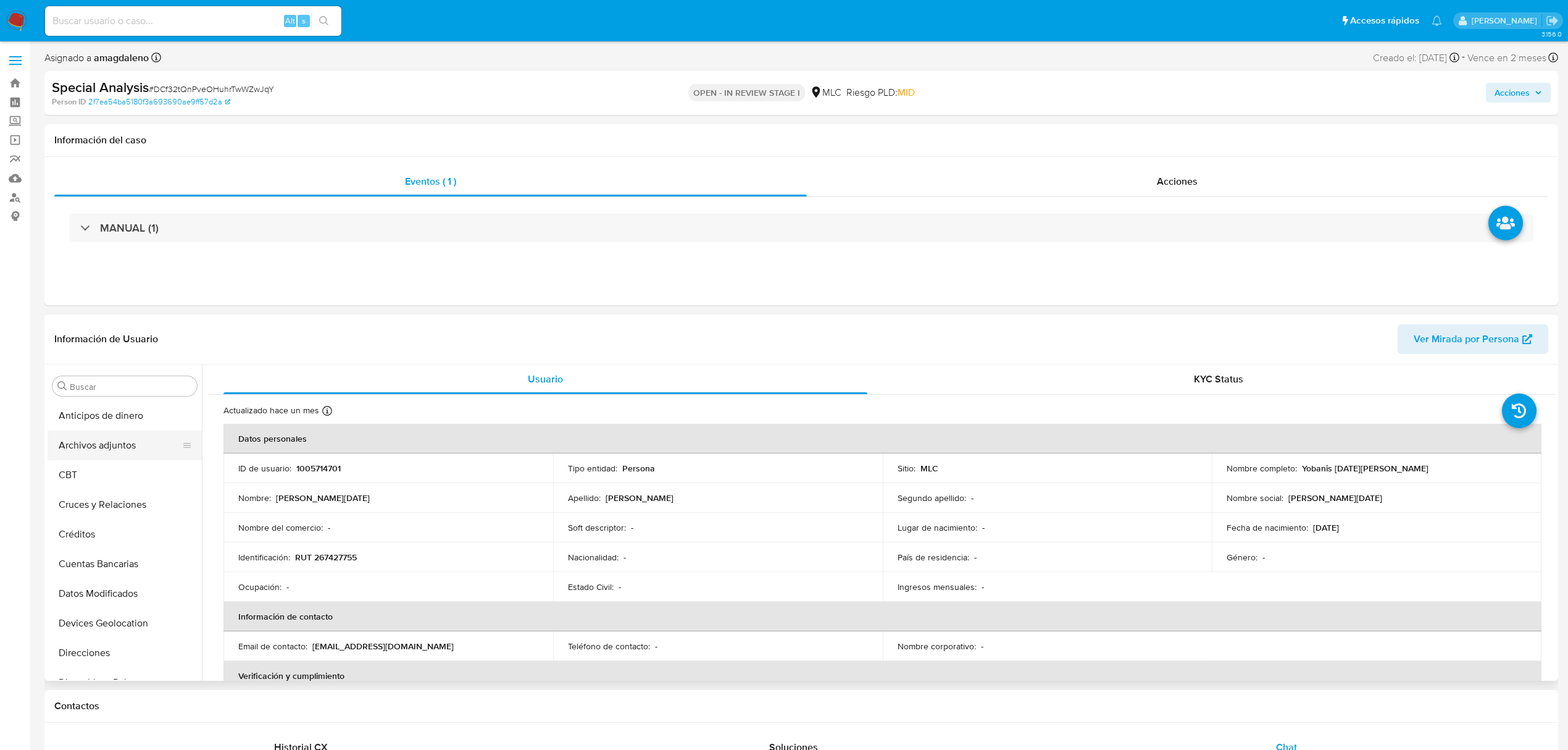
click at [123, 447] on button "Archivos adjuntos" at bounding box center [120, 445] width 144 height 30
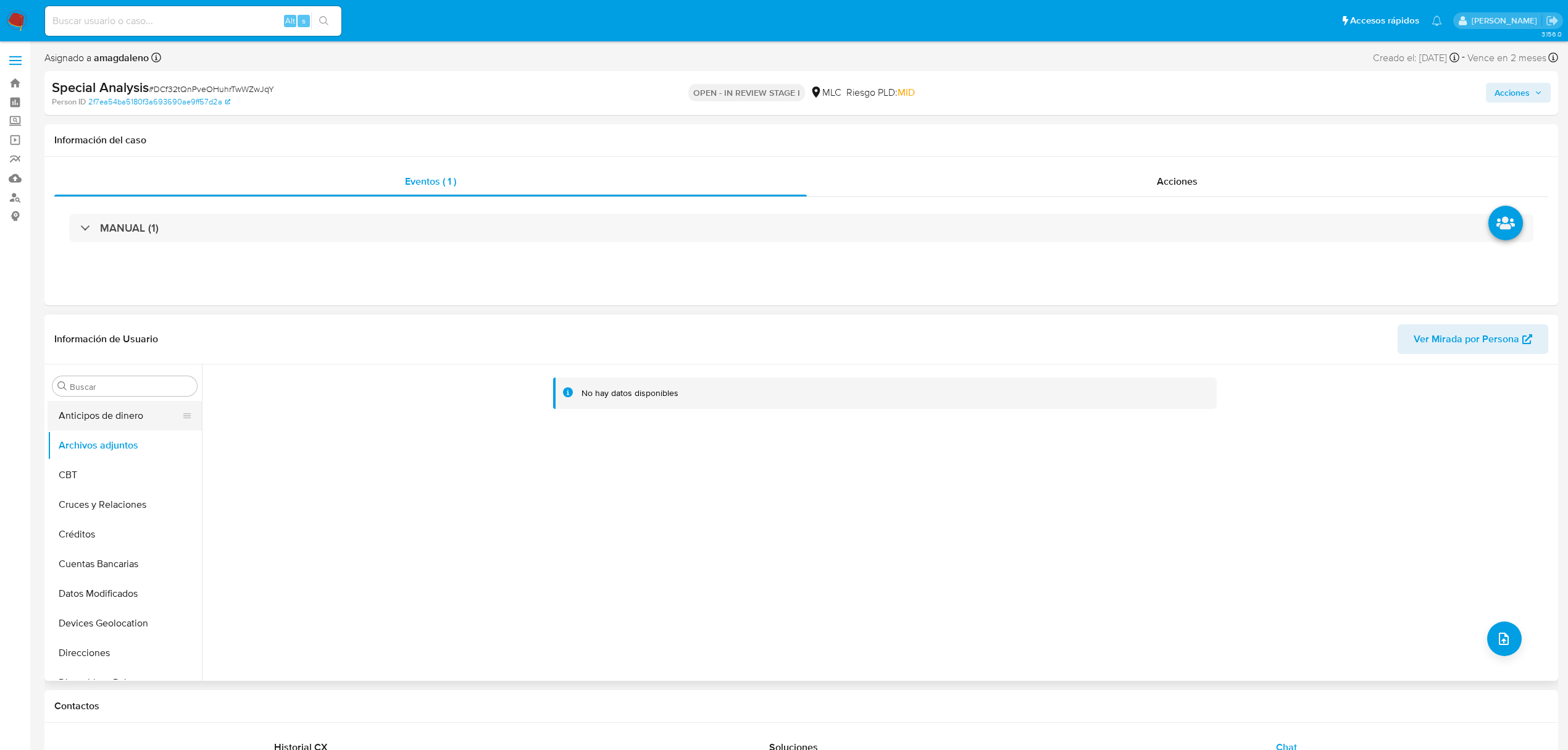
click at [150, 423] on button "Anticipos de dinero" at bounding box center [120, 416] width 144 height 30
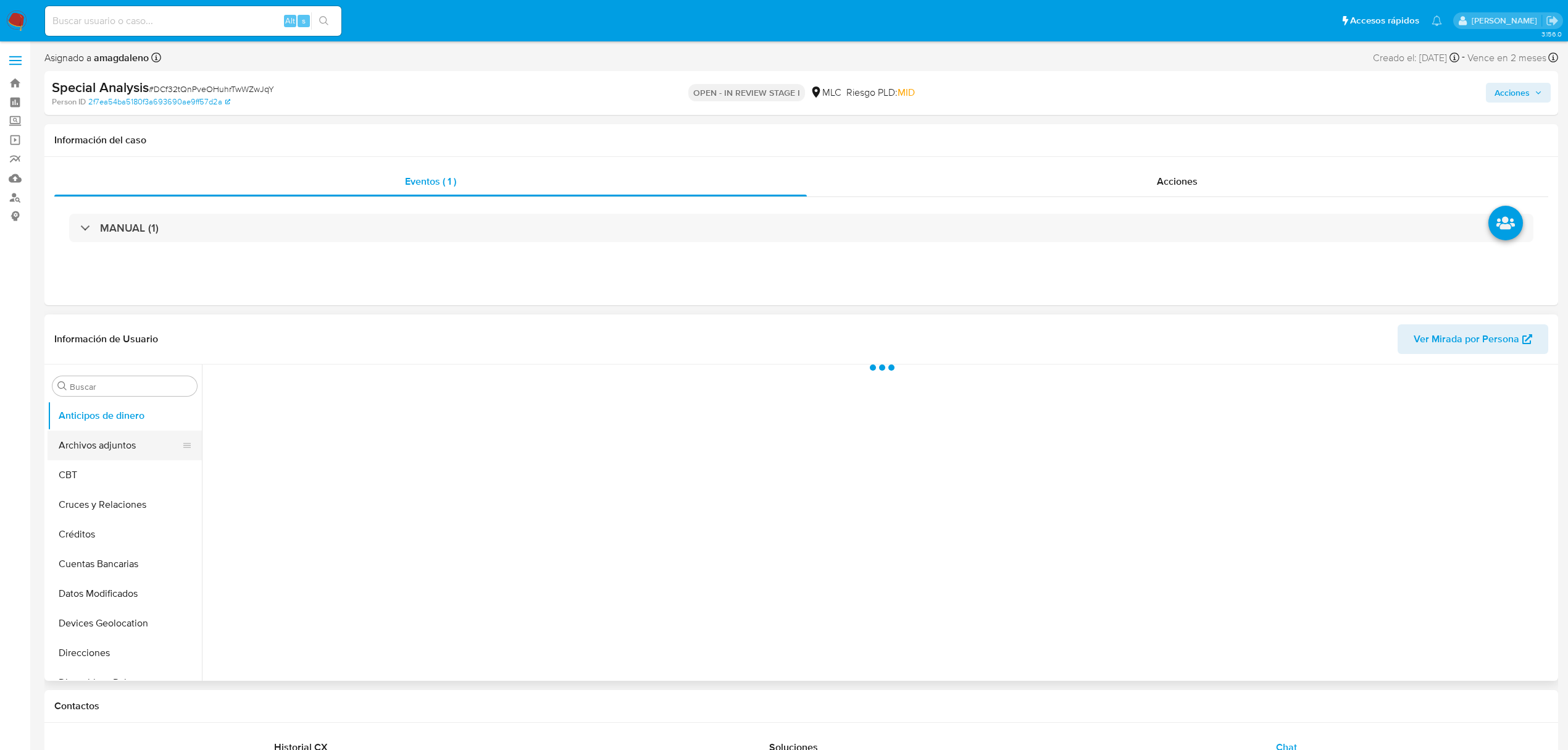
click at [117, 450] on button "Archivos adjuntos" at bounding box center [120, 445] width 144 height 30
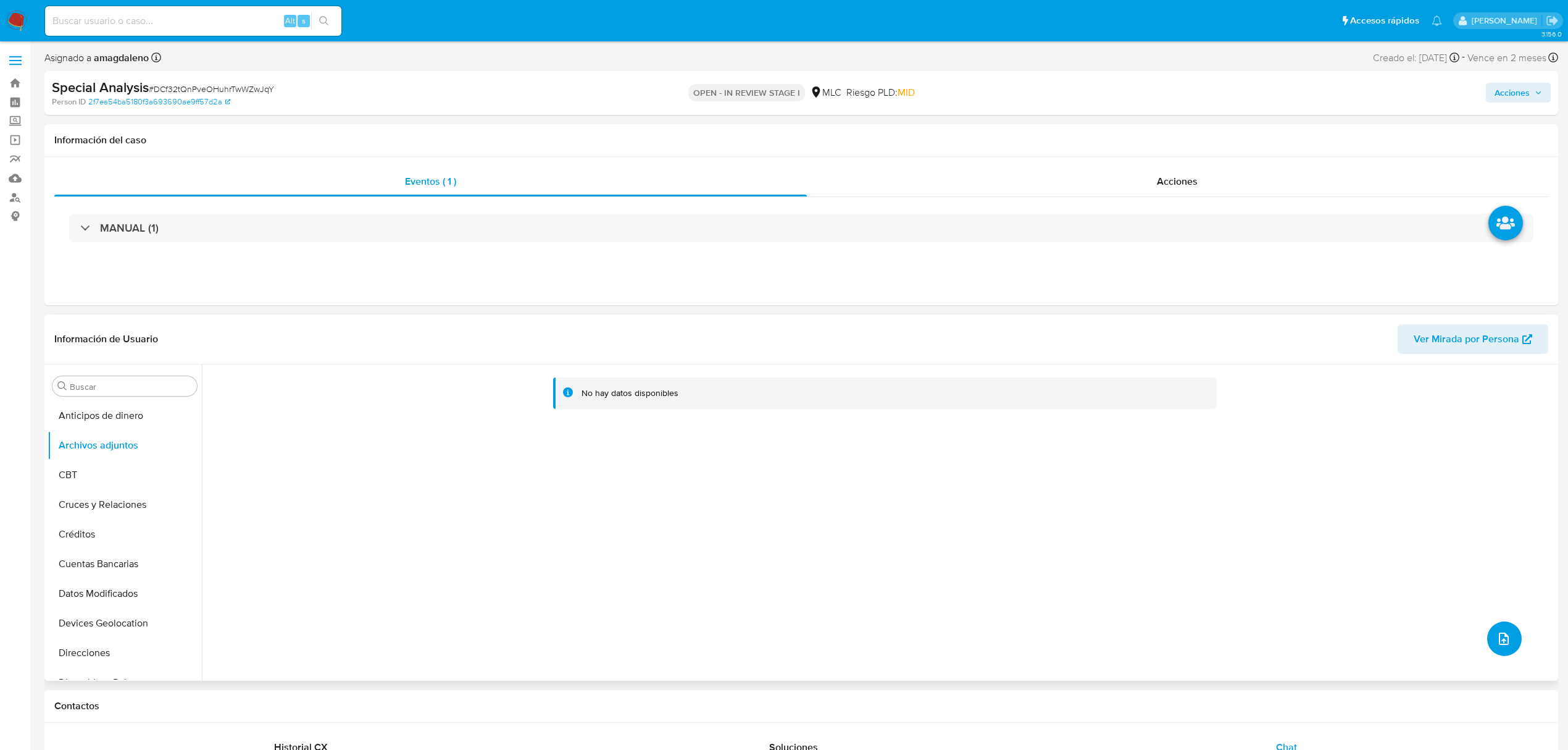
click at [1496, 654] on button "upload-file" at bounding box center [1504, 638] width 35 height 35
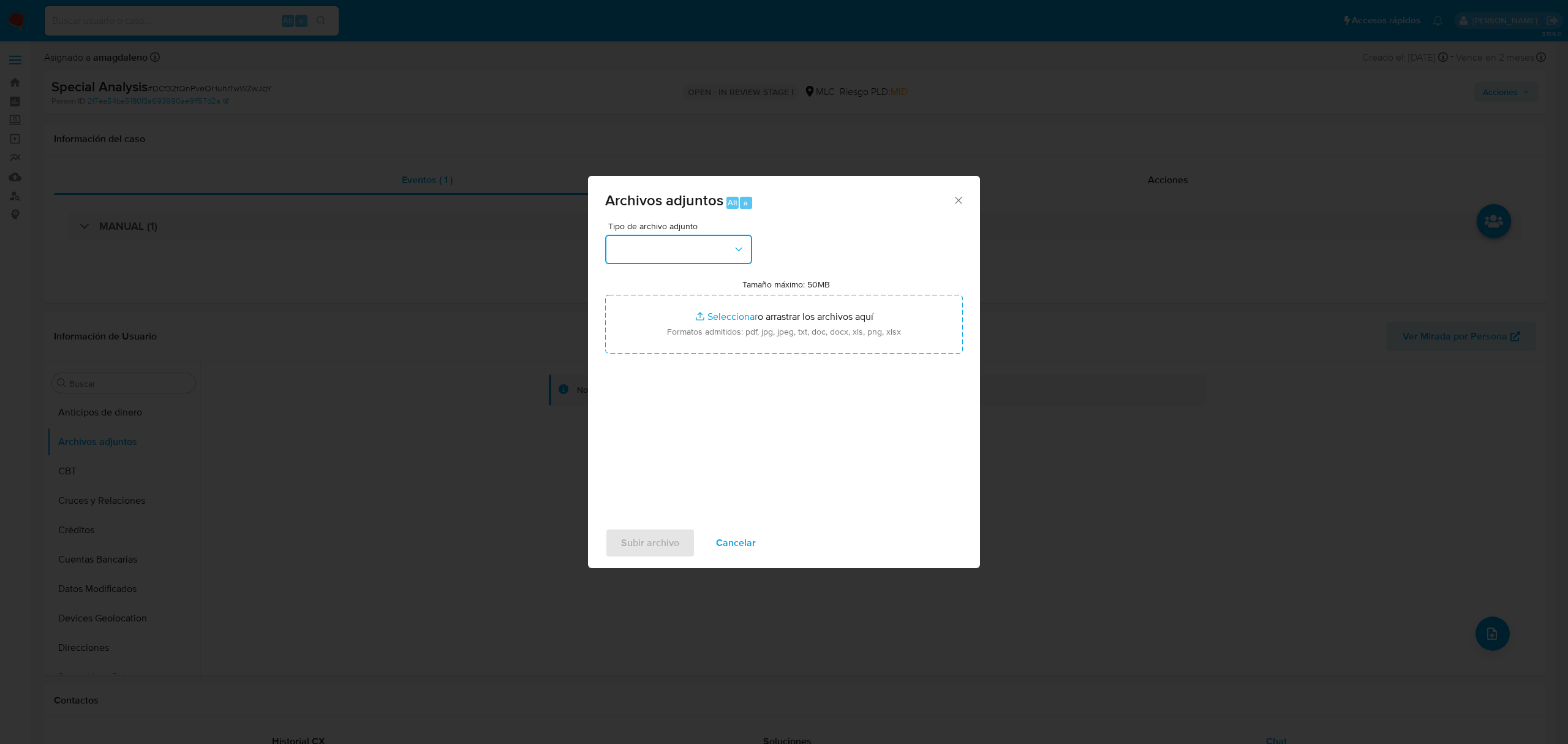
click at [691, 250] on button "button" at bounding box center [678, 249] width 147 height 30
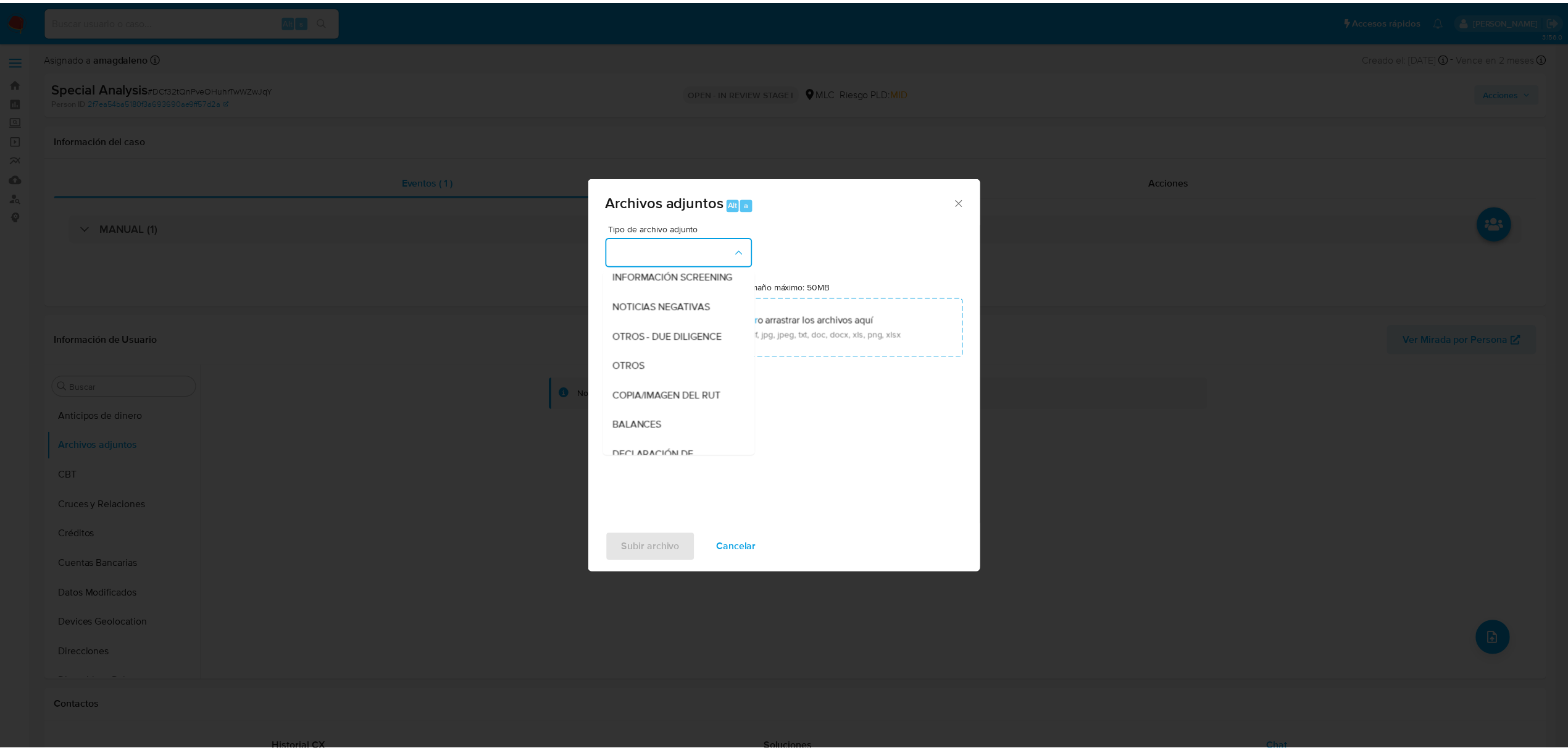
scroll to position [102, 0]
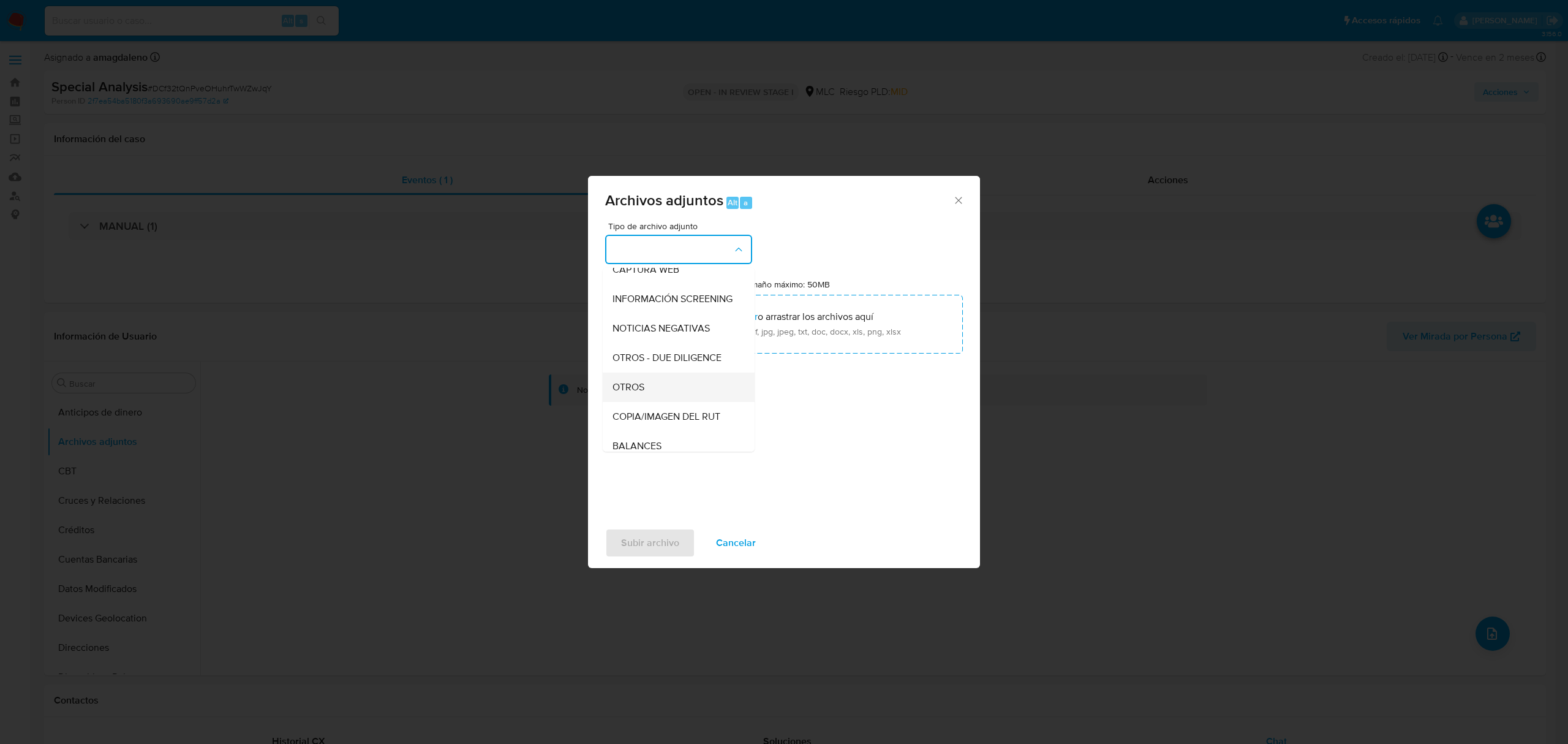
click at [683, 402] on div "OTROS" at bounding box center [675, 387] width 125 height 30
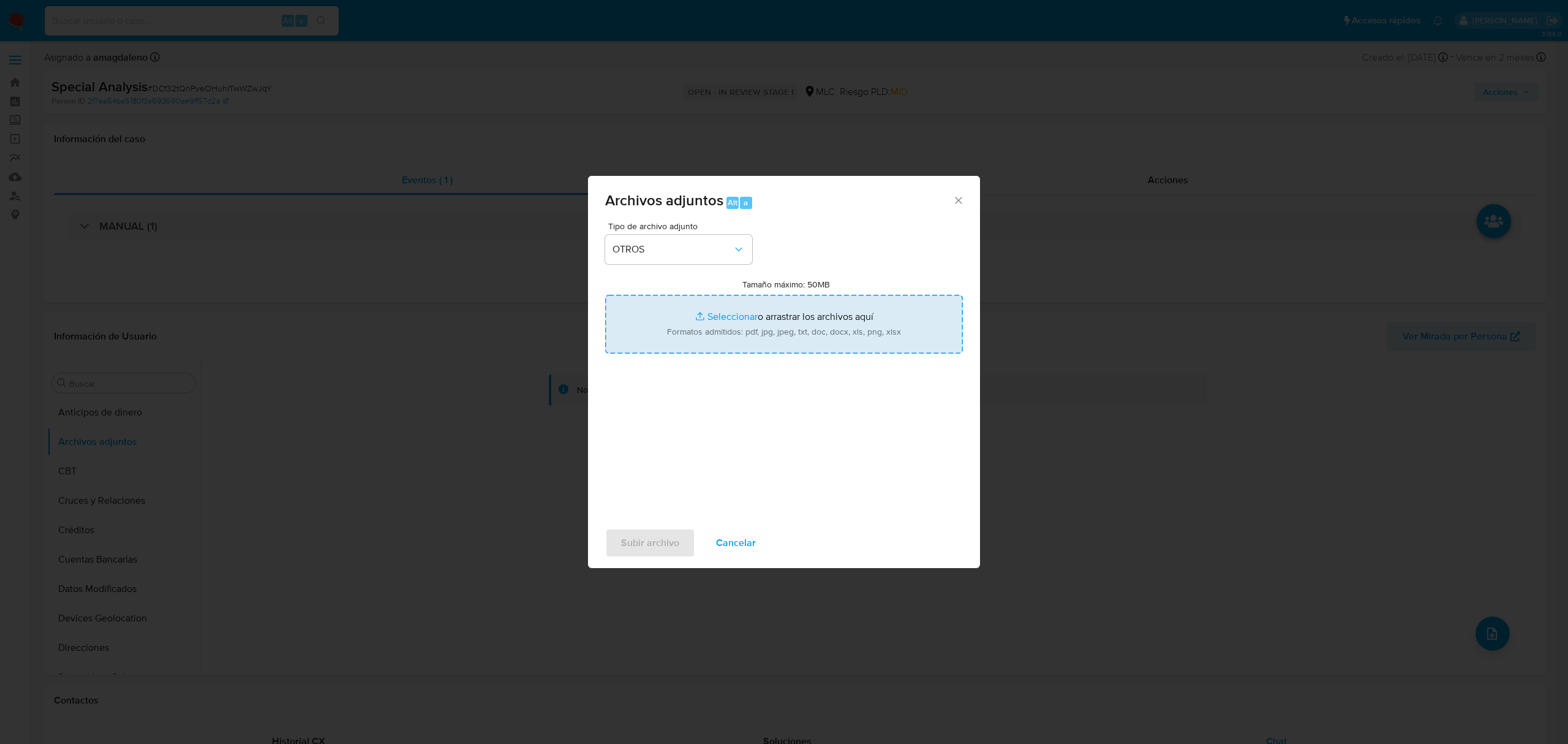
click at [740, 320] on input "Tamaño máximo: 50MB Seleccionar archivos" at bounding box center [784, 323] width 358 height 59
type input "C:\fakepath\1005714701 - 27_08_2025.pdf"
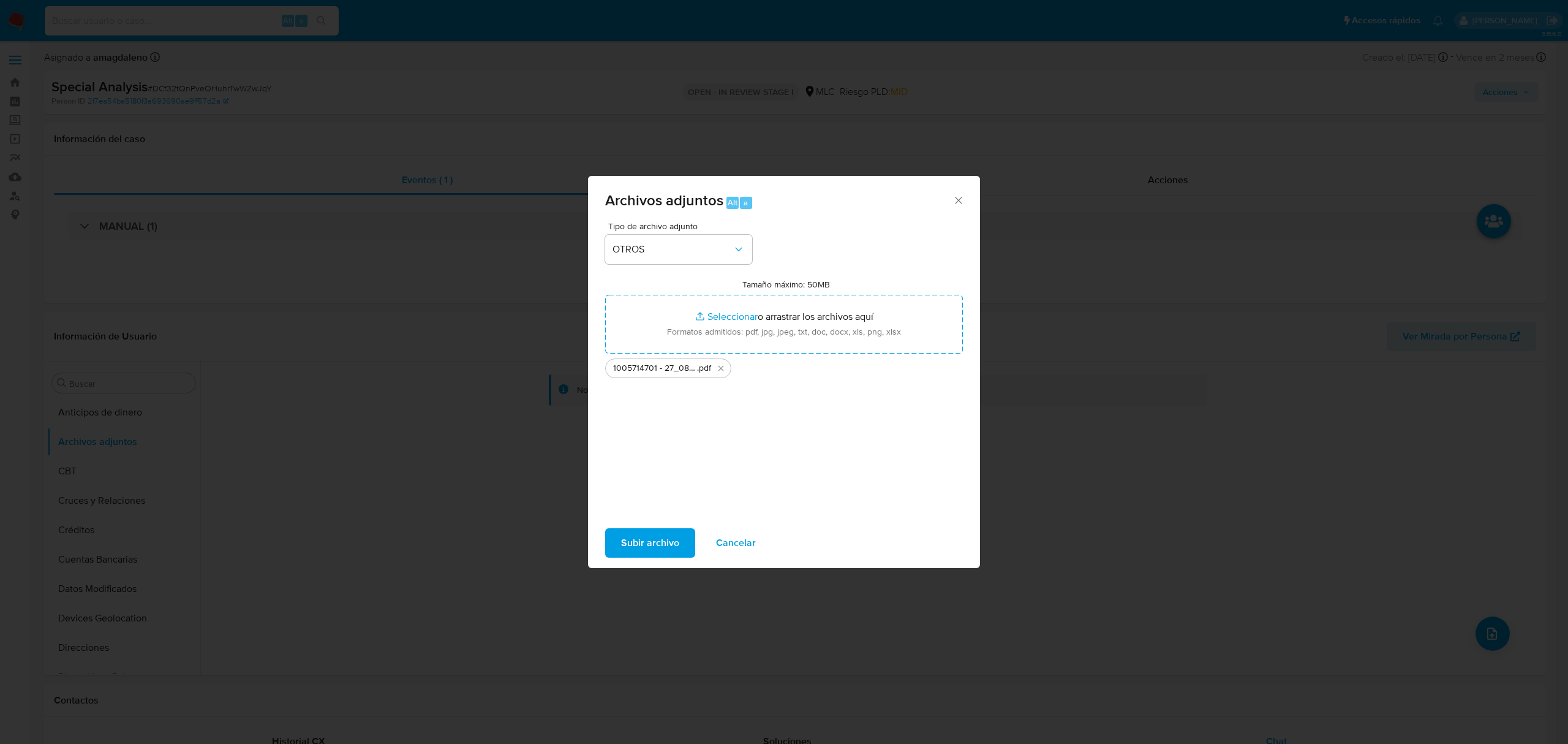
click at [648, 544] on span "Subir archivo" at bounding box center [650, 542] width 58 height 27
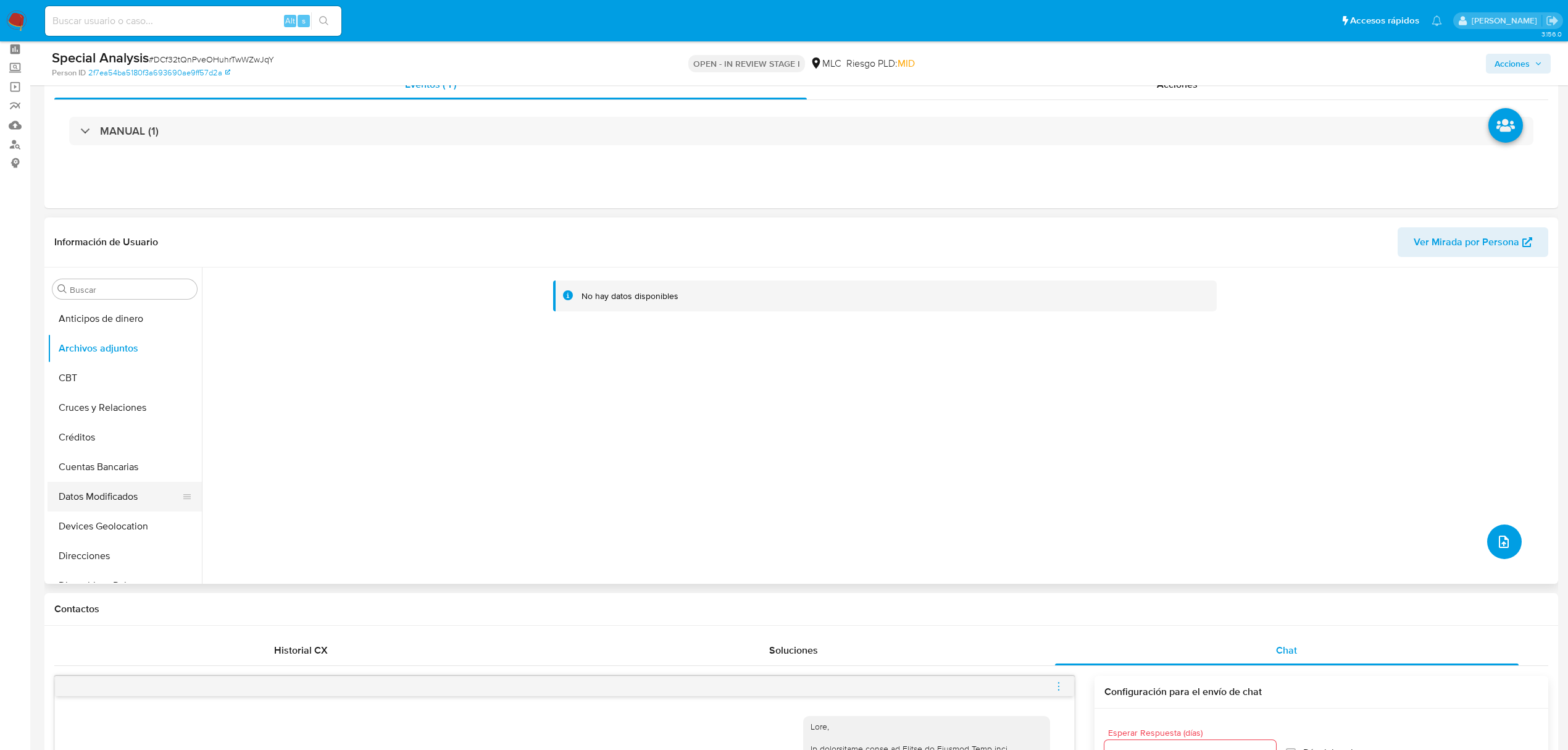
scroll to position [82, 0]
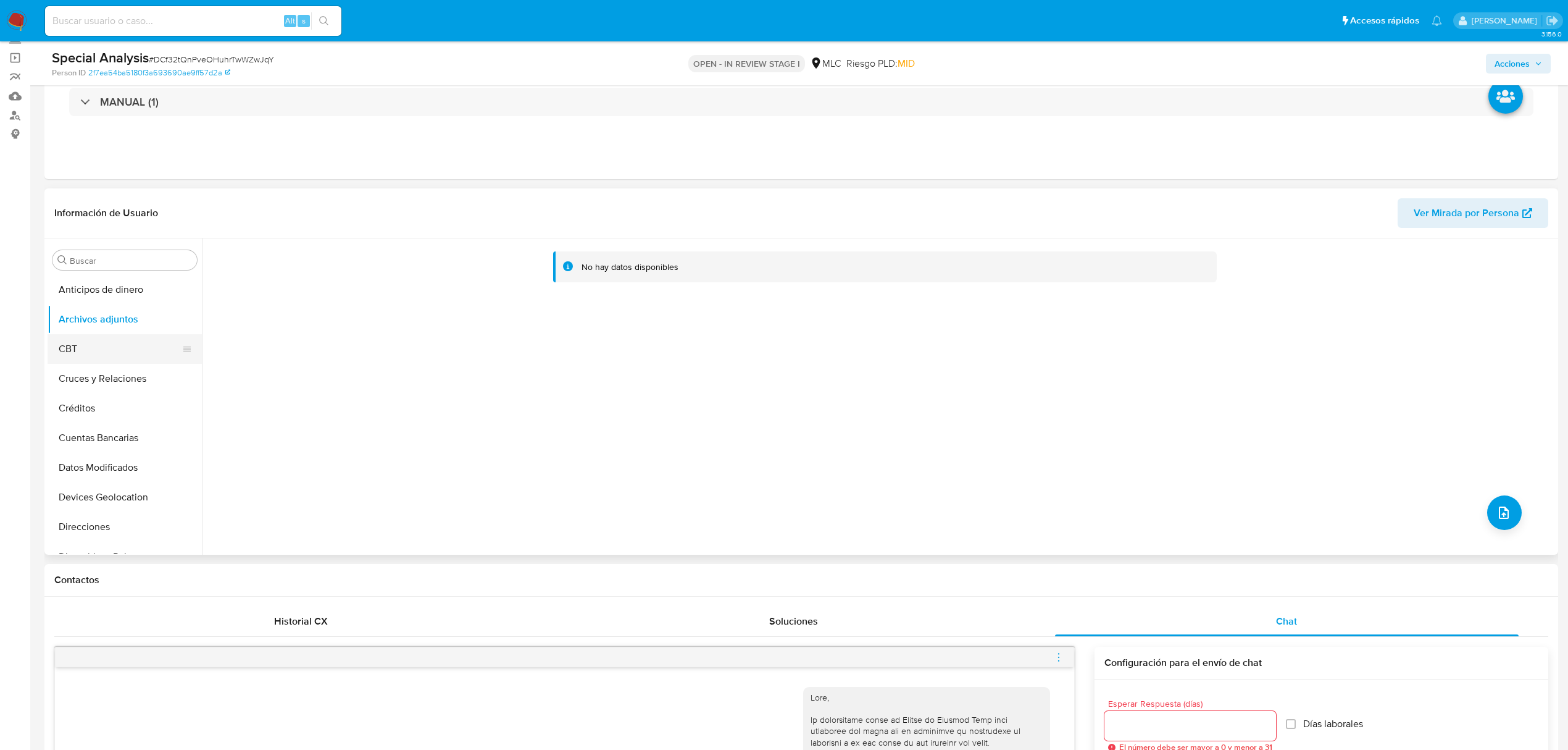
click at [100, 349] on button "CBT" at bounding box center [120, 349] width 144 height 30
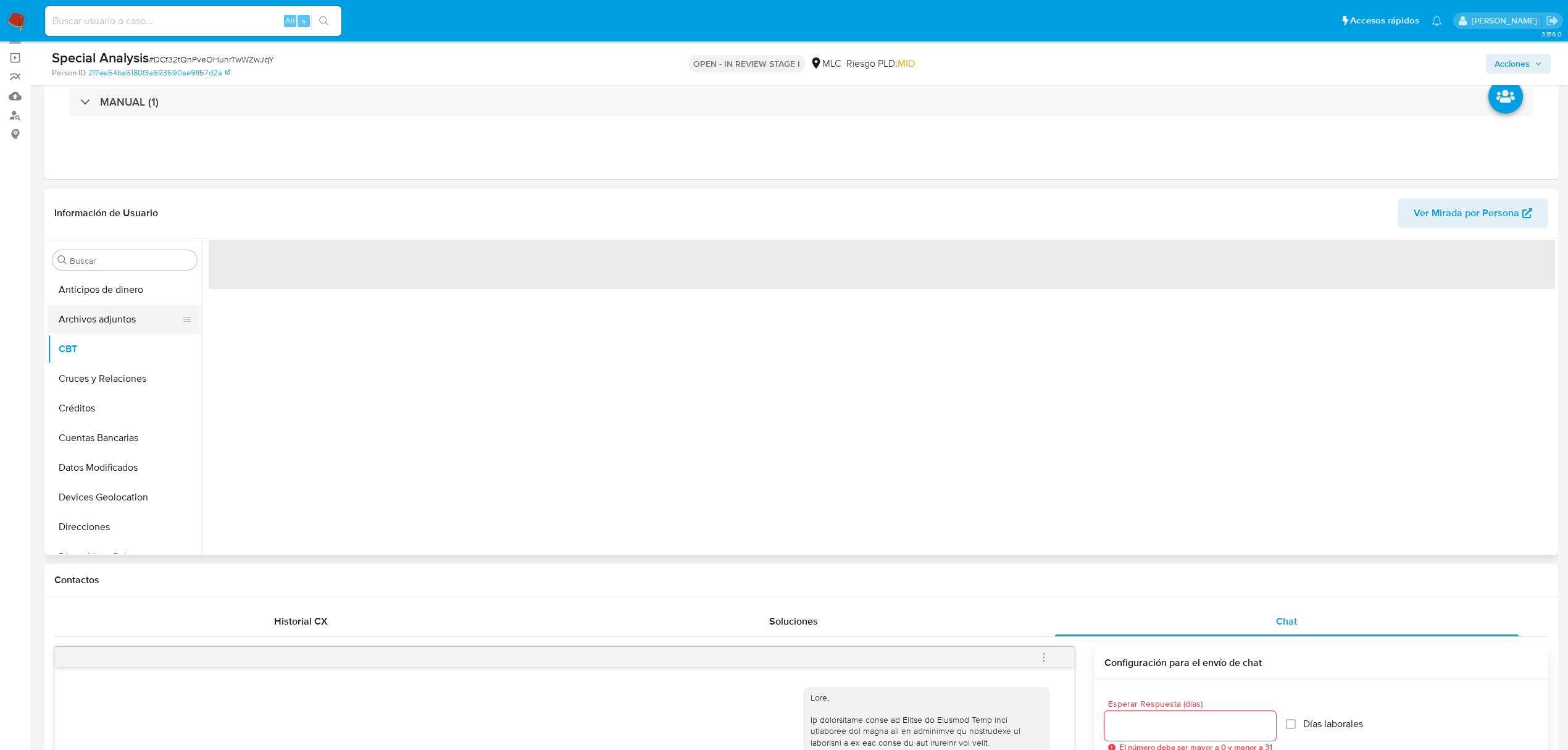
click at [105, 309] on button "Archivos adjuntos" at bounding box center [120, 319] width 144 height 30
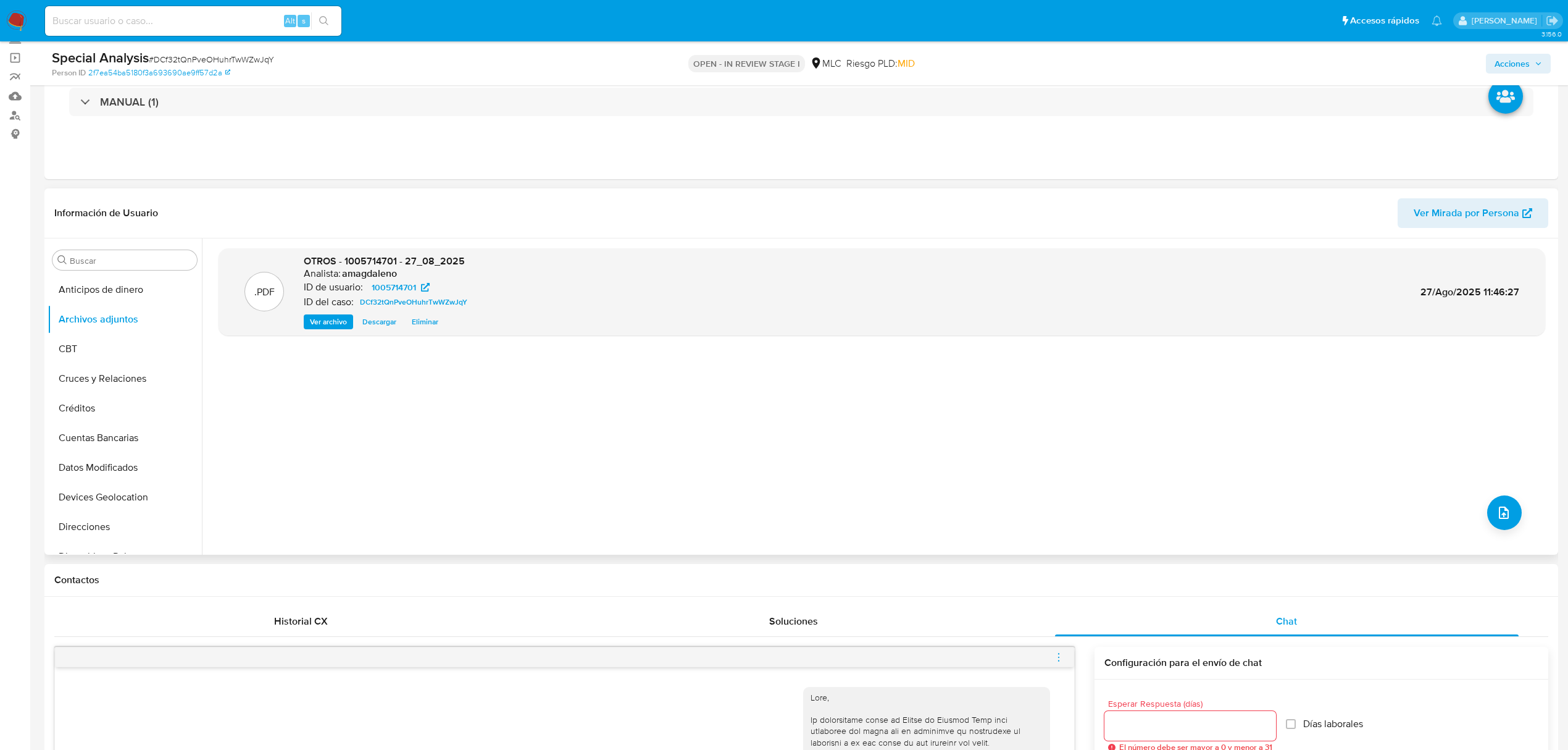
scroll to position [0, 0]
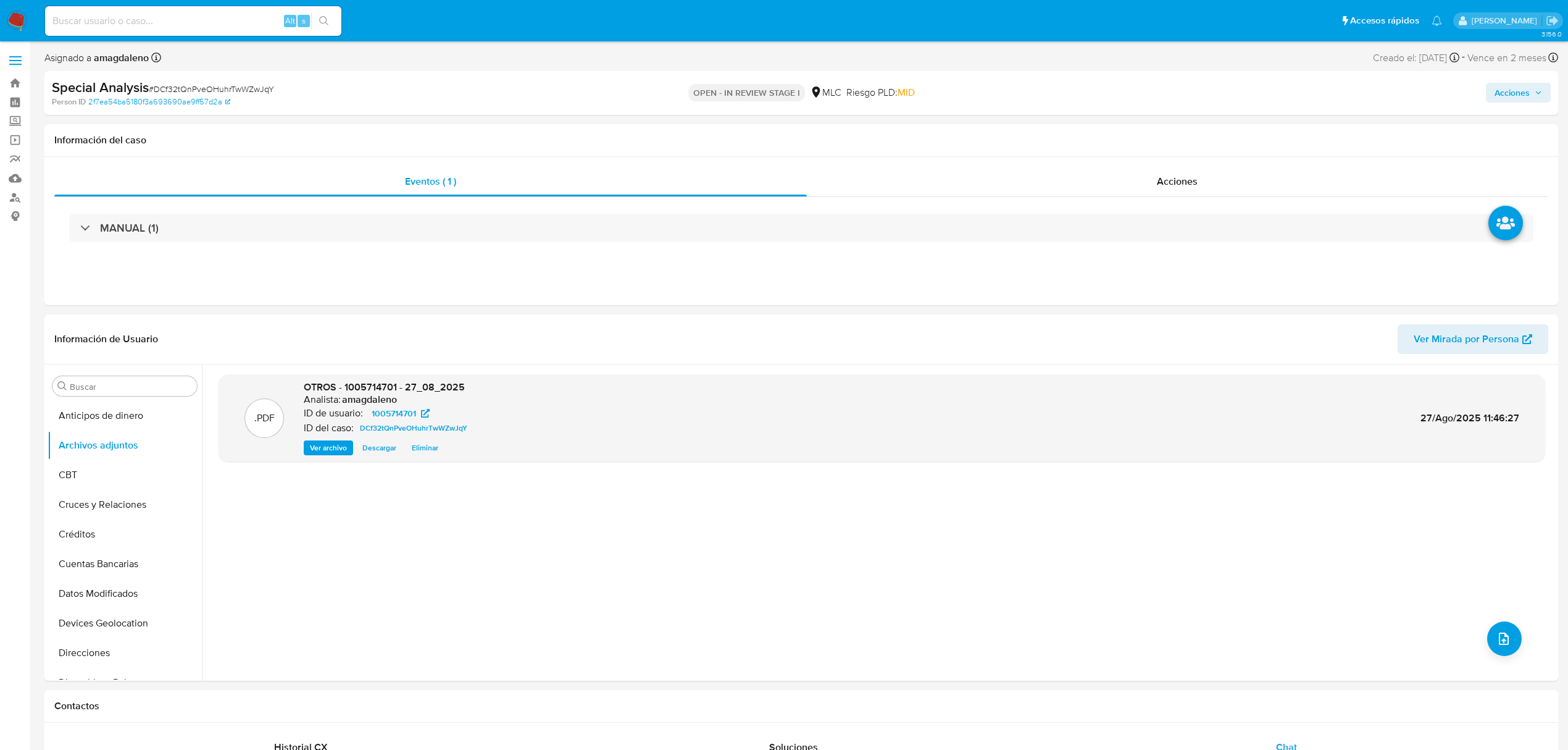
click at [1530, 99] on span "Acciones" at bounding box center [1518, 92] width 48 height 17
click at [1126, 131] on span "Resolución del caso" at bounding box center [1167, 132] width 88 height 14
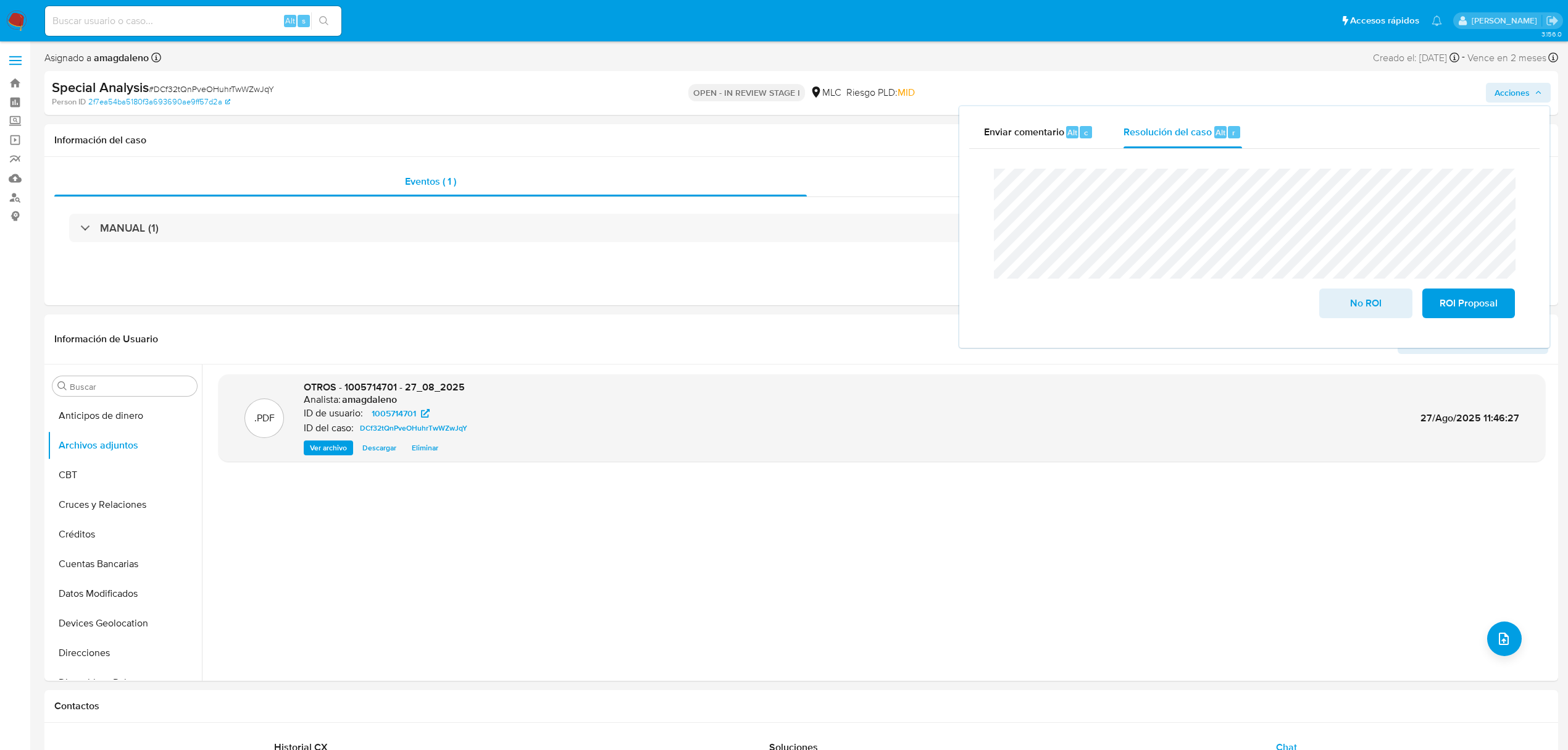
click at [0, 0] on lt-span "transaccio n al" at bounding box center [0, 0] width 0 height 0
click at [114, 414] on button "Anticipos de dinero" at bounding box center [120, 416] width 144 height 30
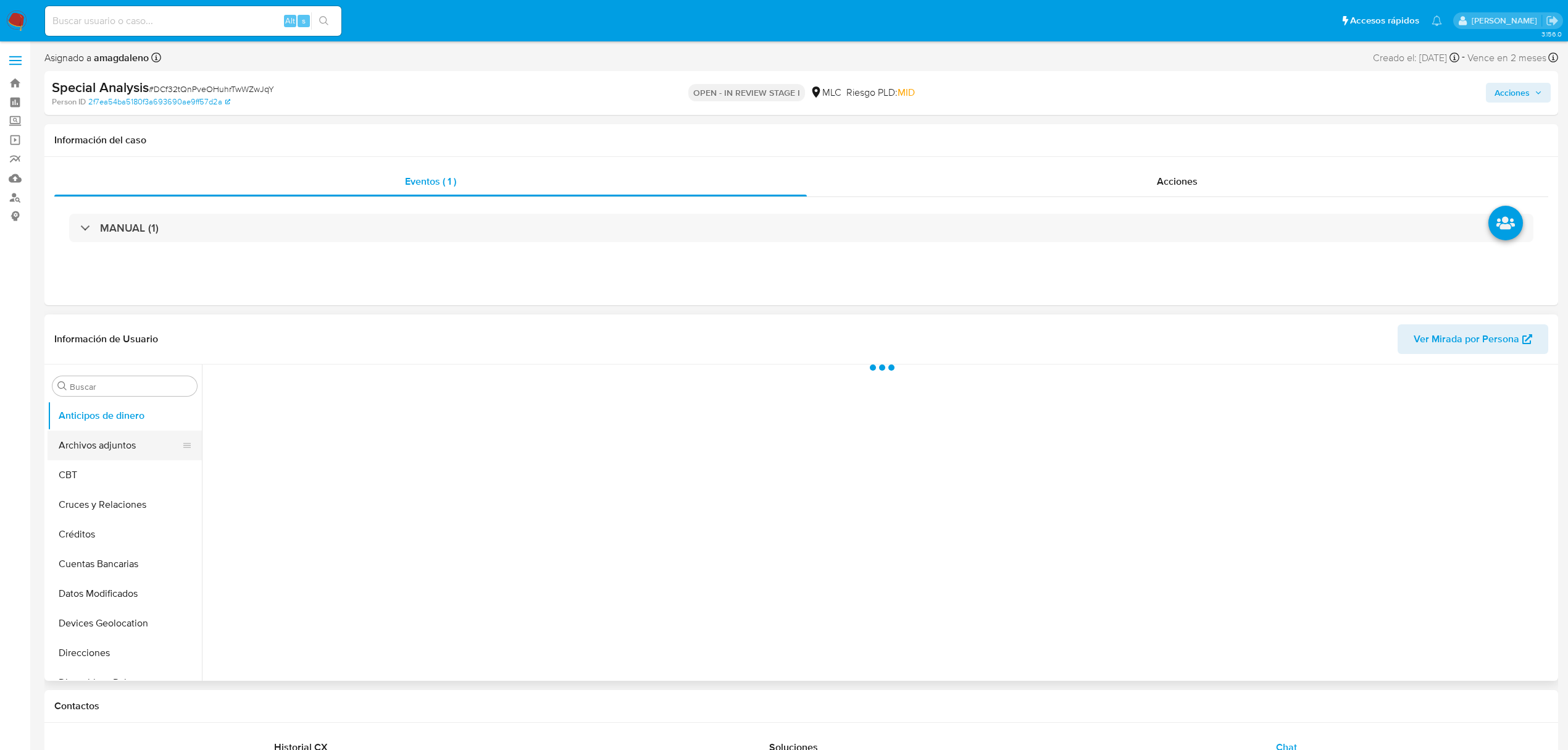
click at [115, 445] on button "Archivos adjuntos" at bounding box center [120, 445] width 144 height 30
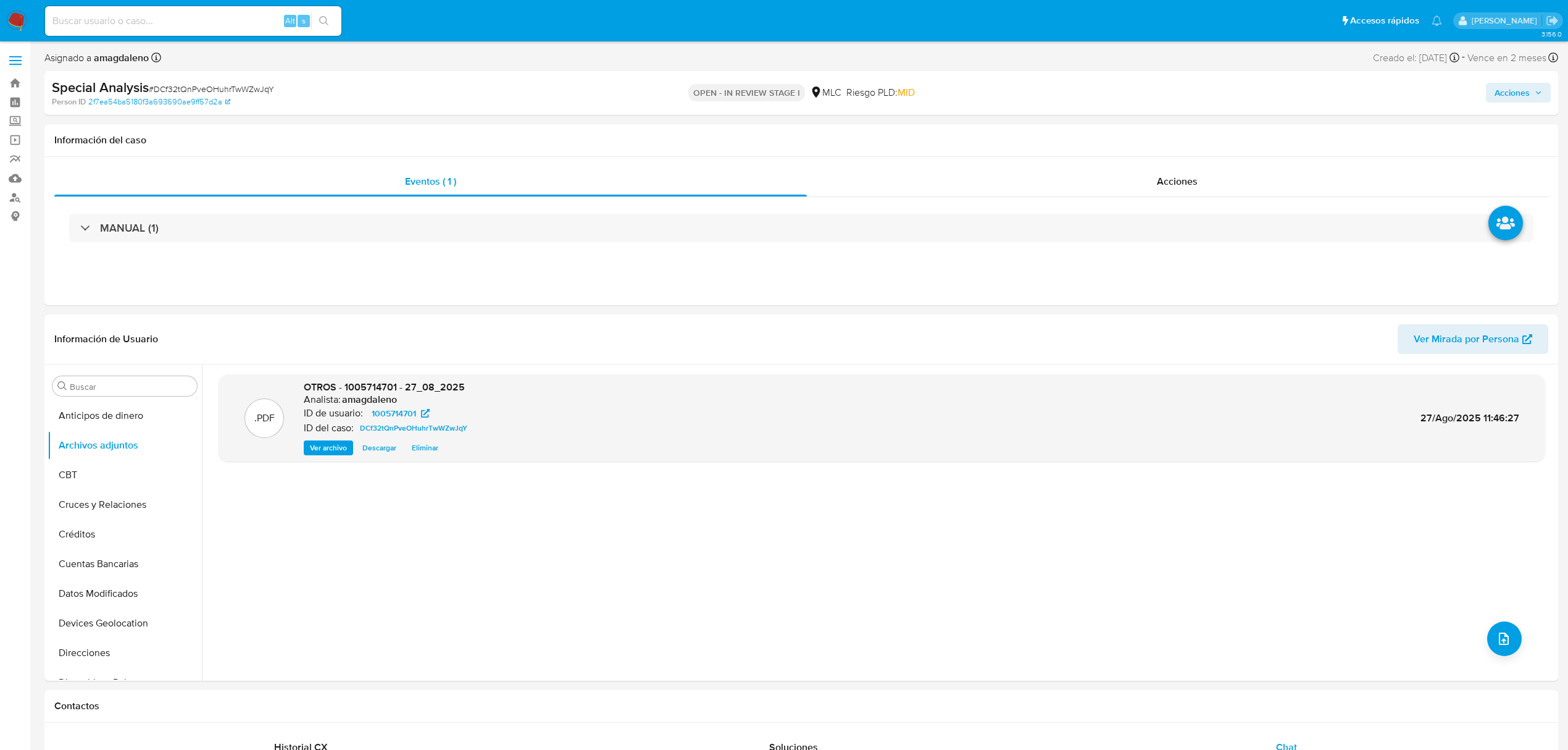
click at [1504, 94] on span "Acciones" at bounding box center [1512, 92] width 35 height 19
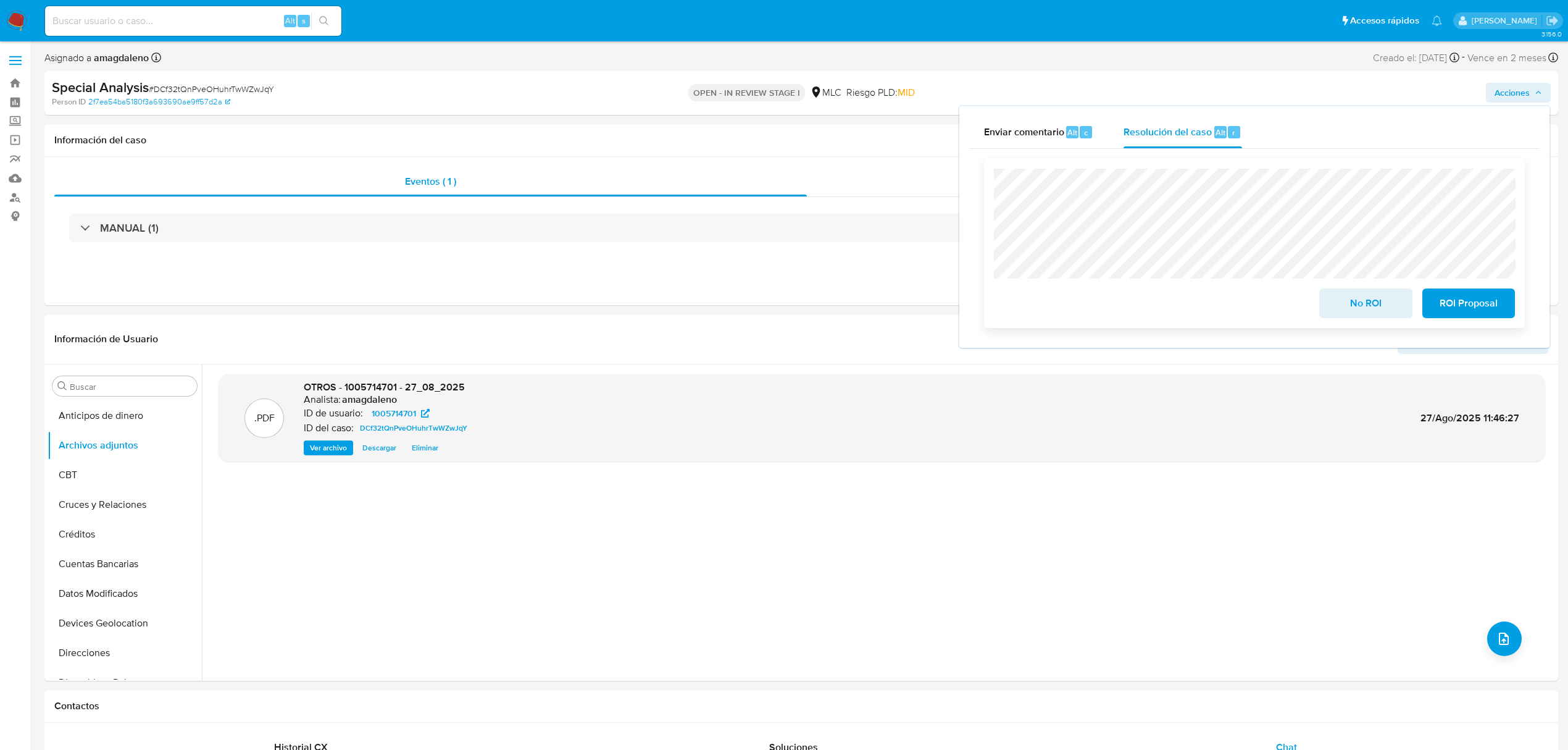
click at [1468, 310] on span "ROI Proposal" at bounding box center [1468, 302] width 60 height 27
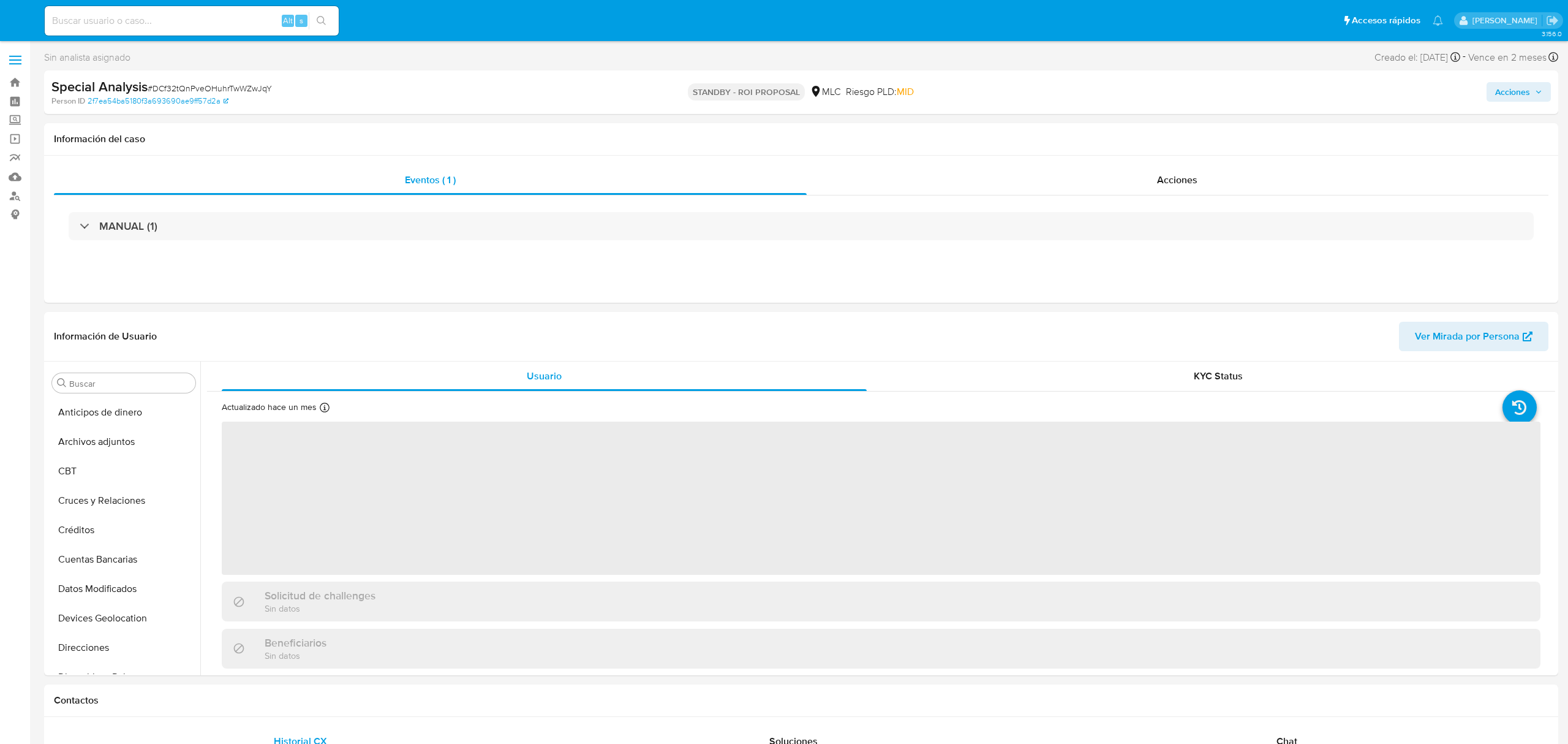
select select "10"
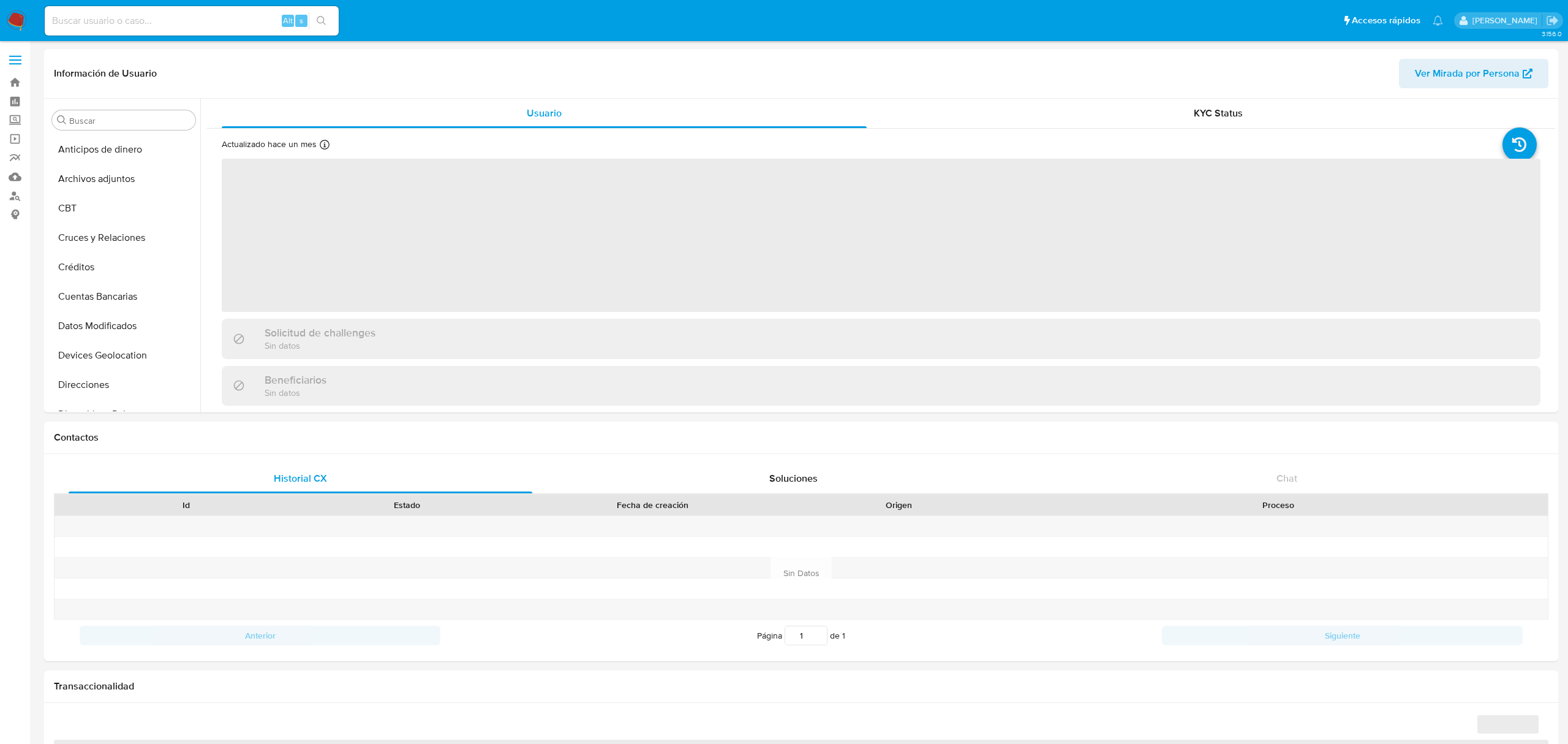
select select "10"
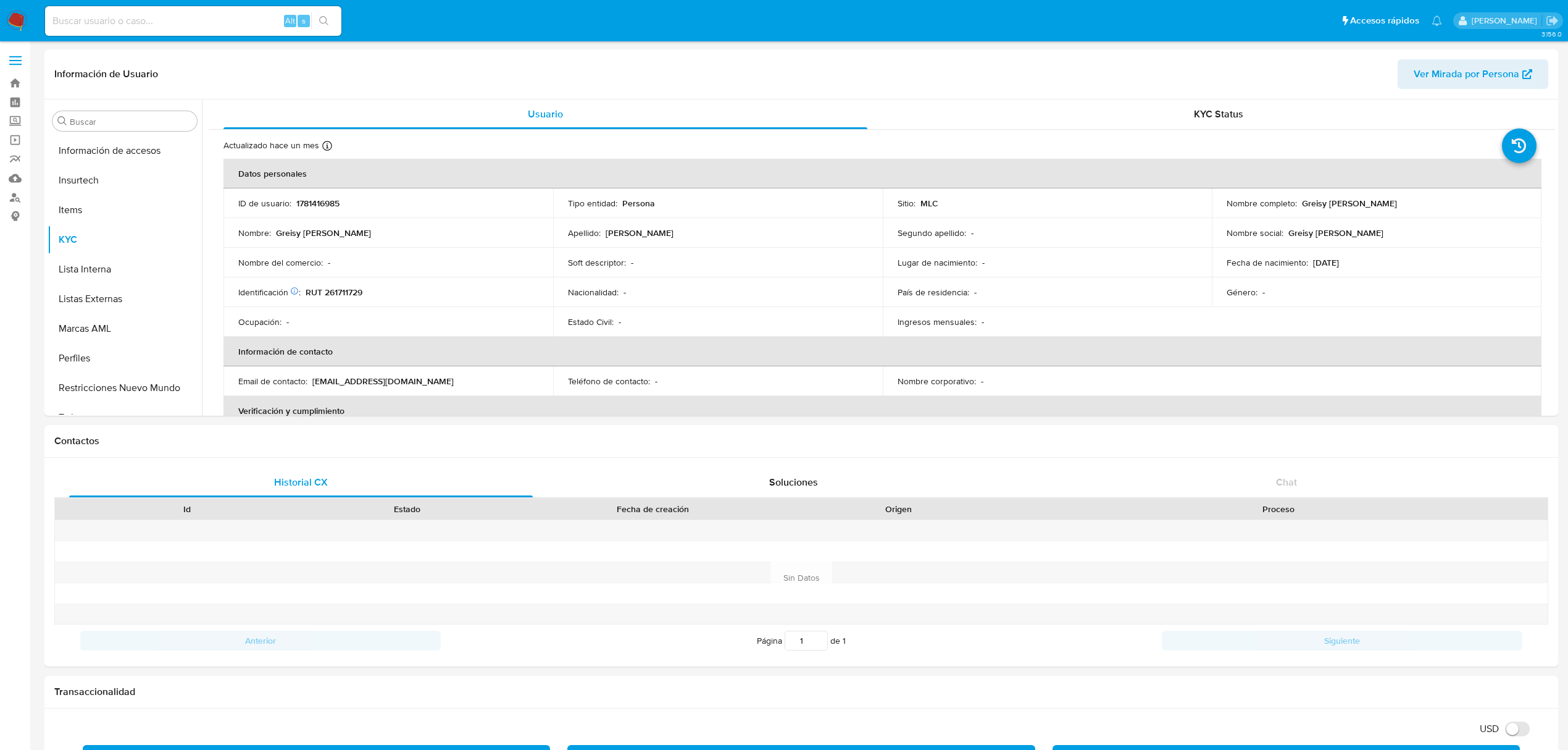
scroll to position [521, 0]
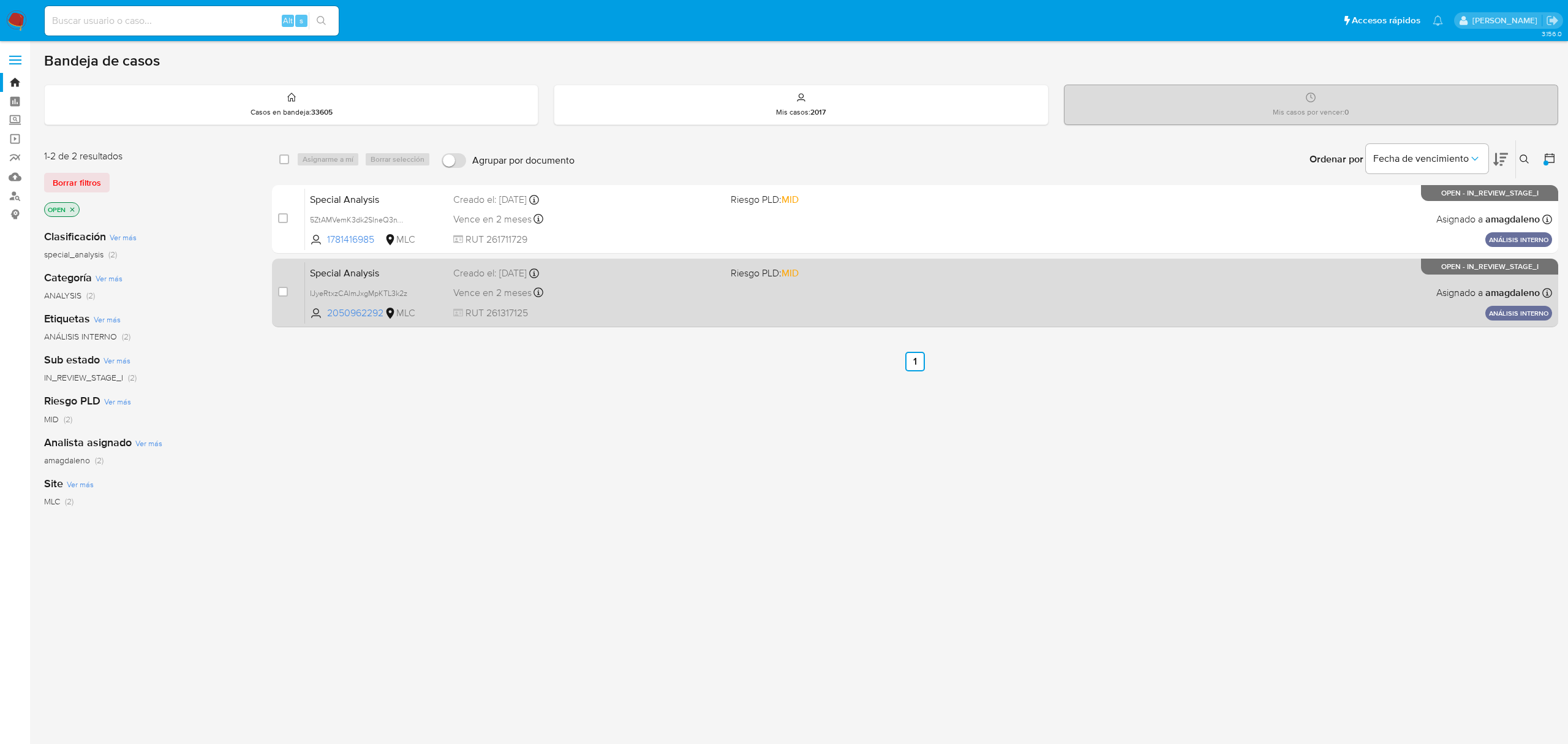
click at [666, 309] on span "RUT 261317125" at bounding box center [587, 313] width 267 height 14
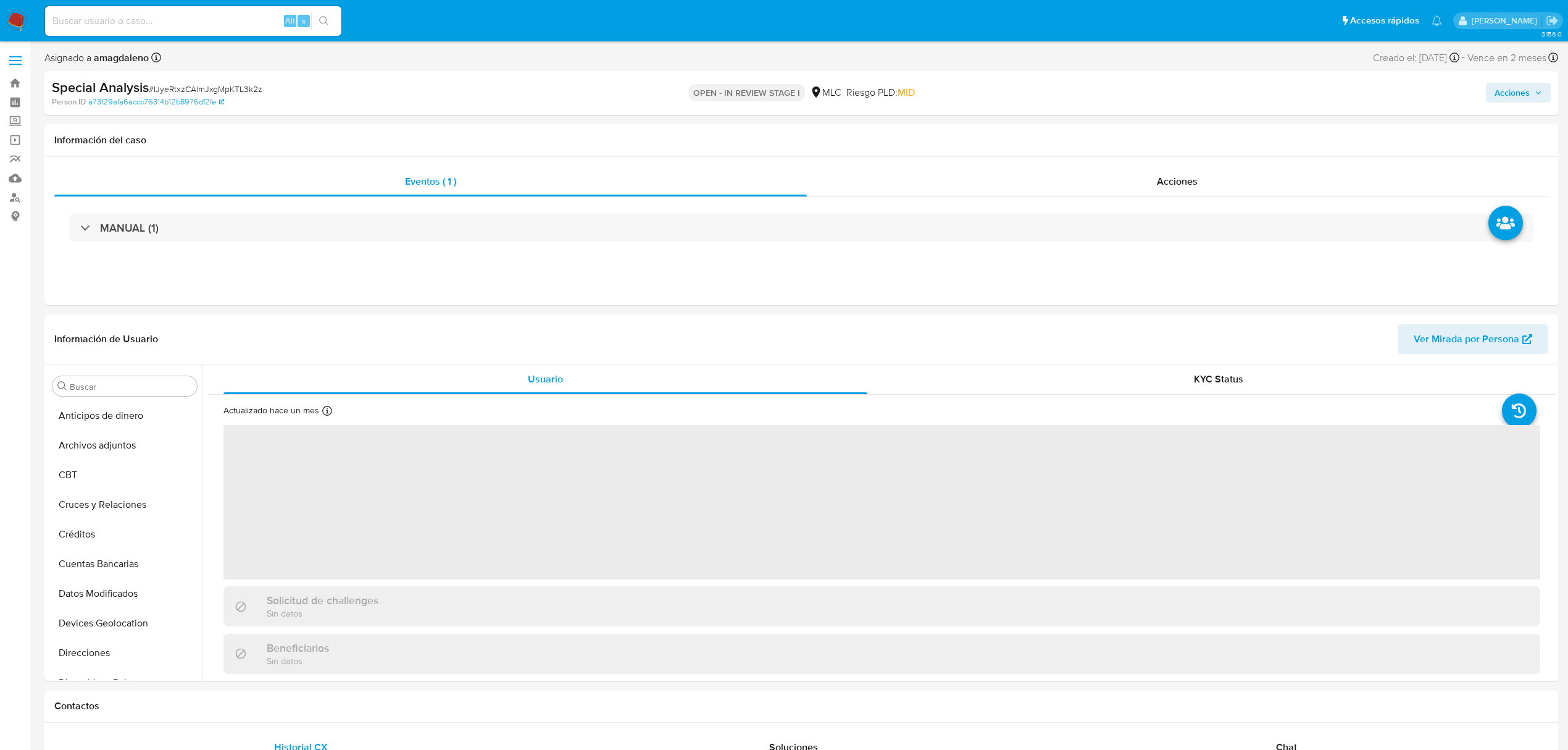
select select "10"
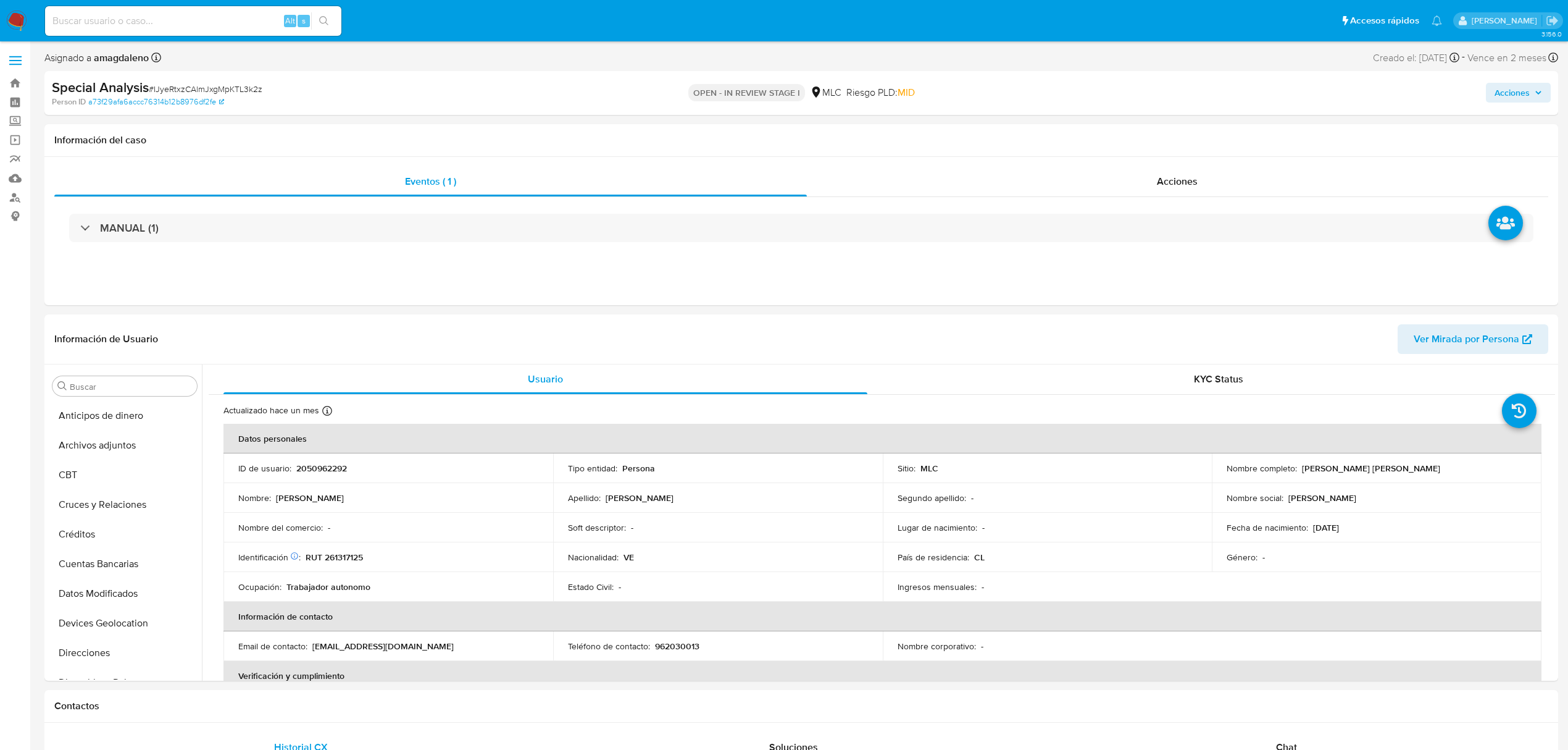
scroll to position [522, 0]
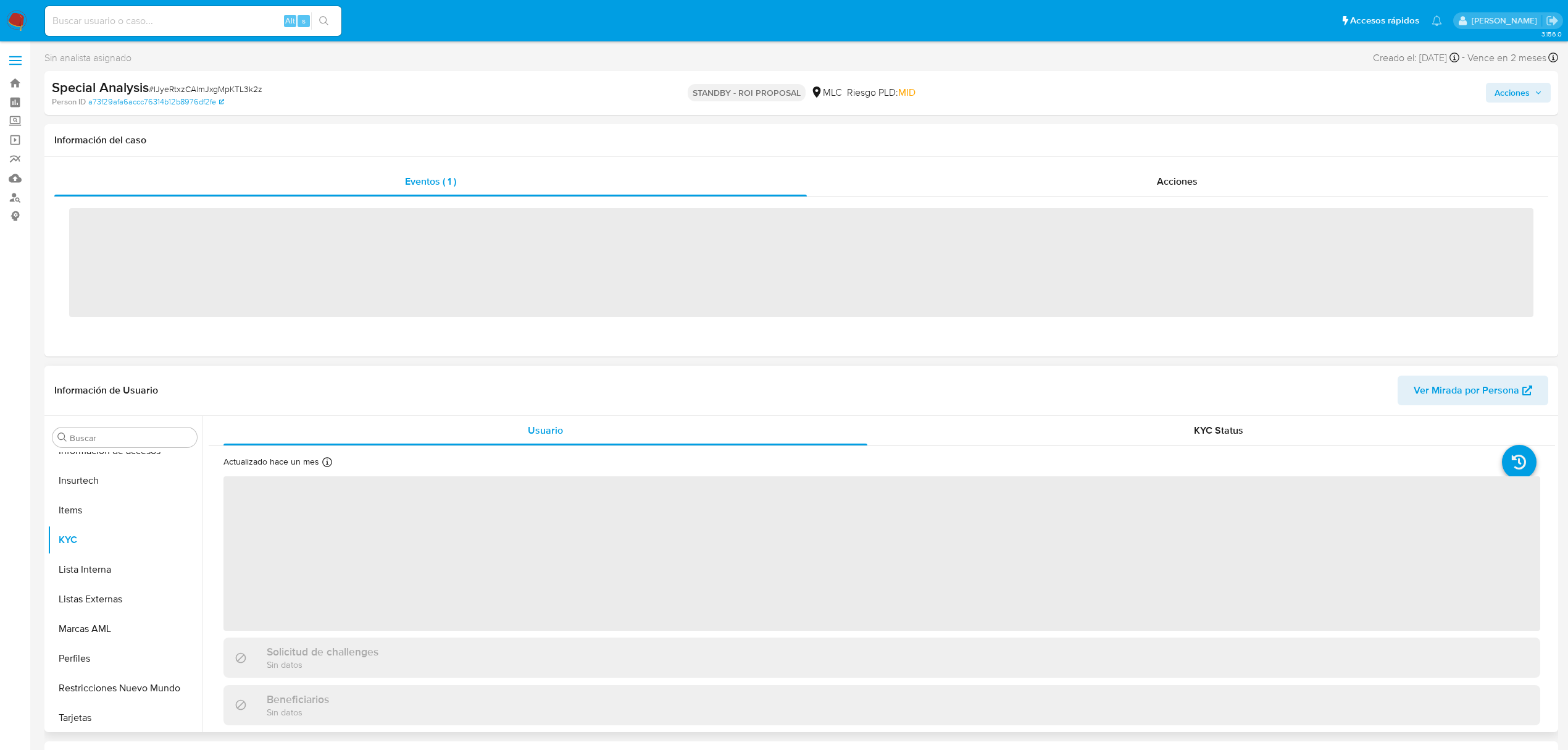
scroll to position [522, 0]
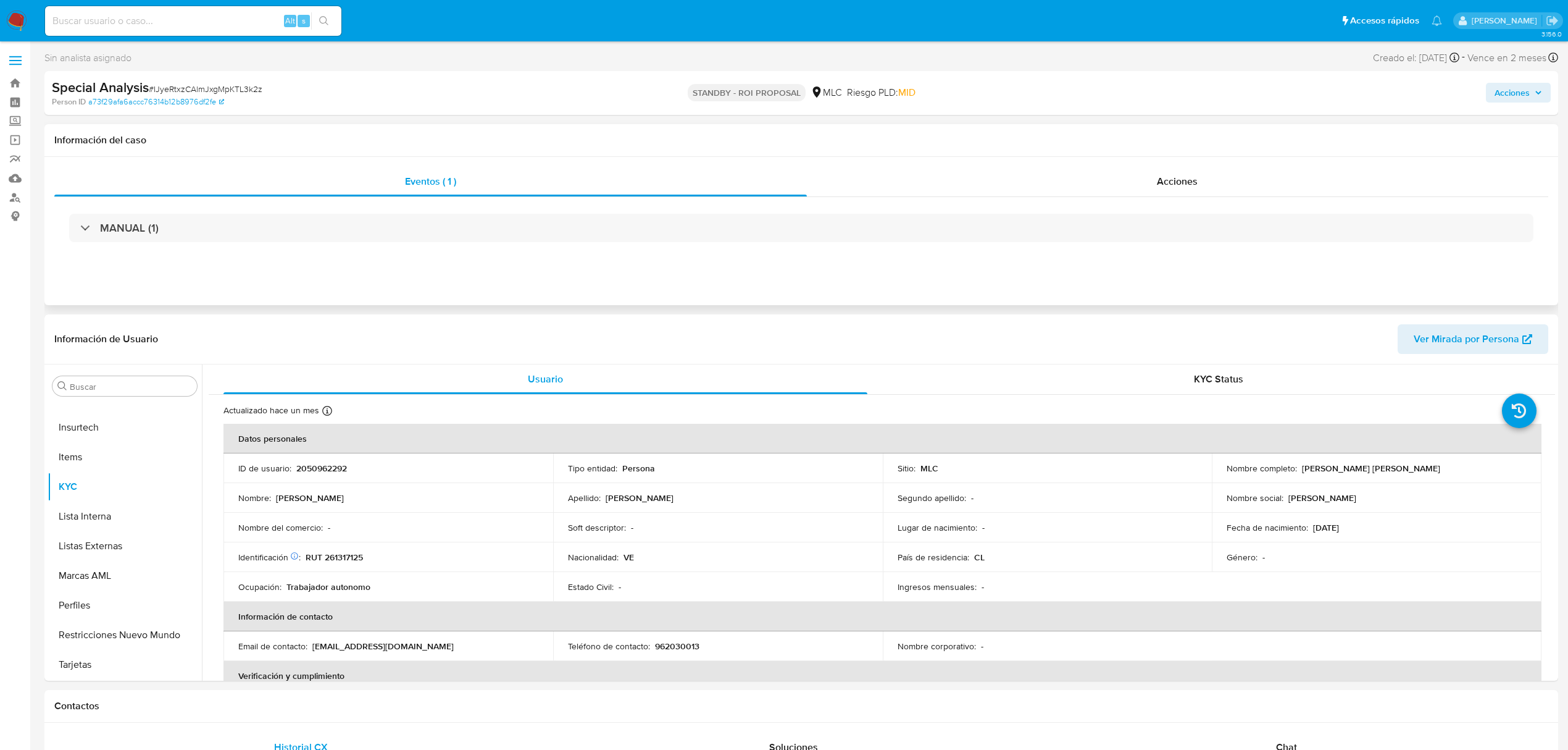
select select "10"
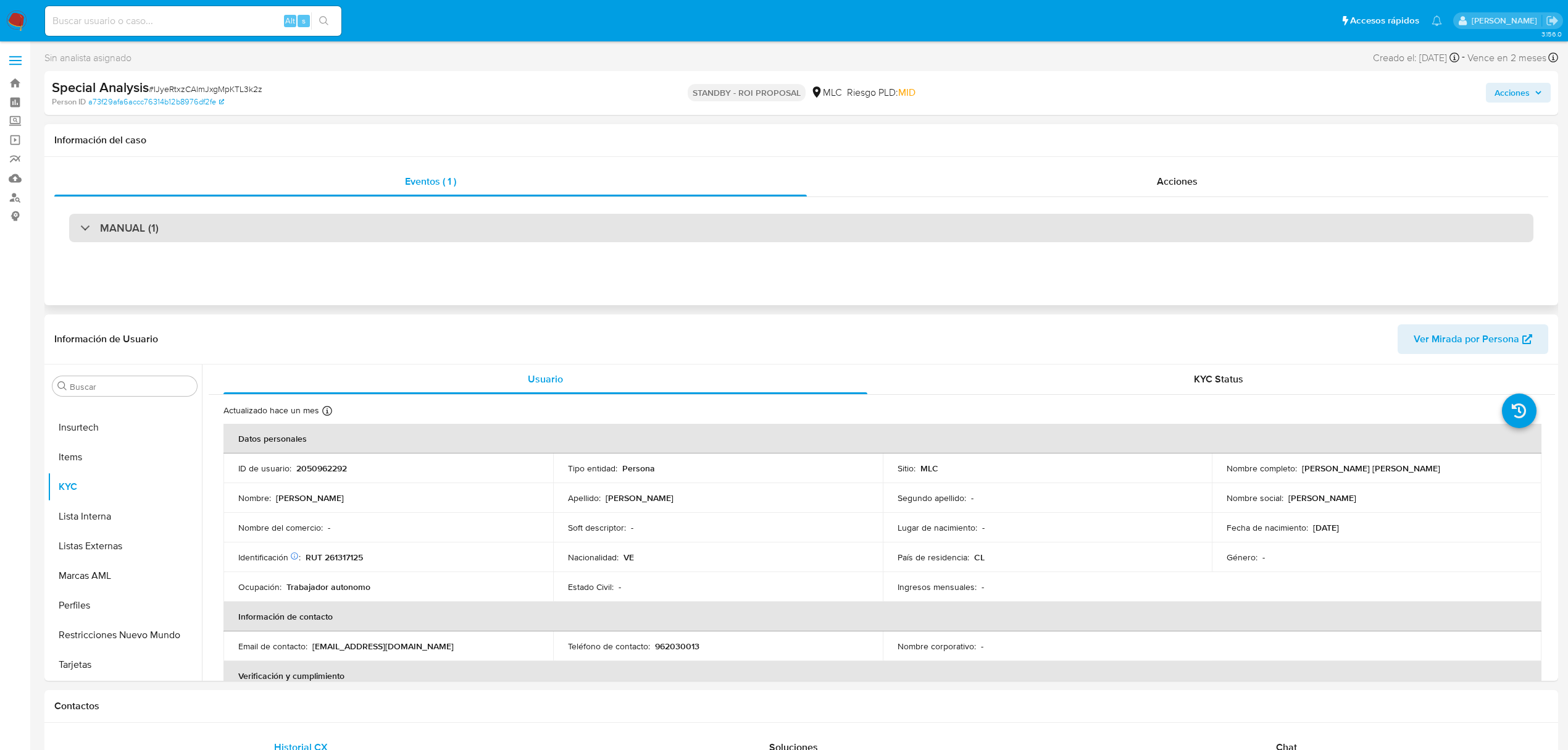
click at [300, 233] on div "MANUAL (1)" at bounding box center [801, 228] width 1464 height 28
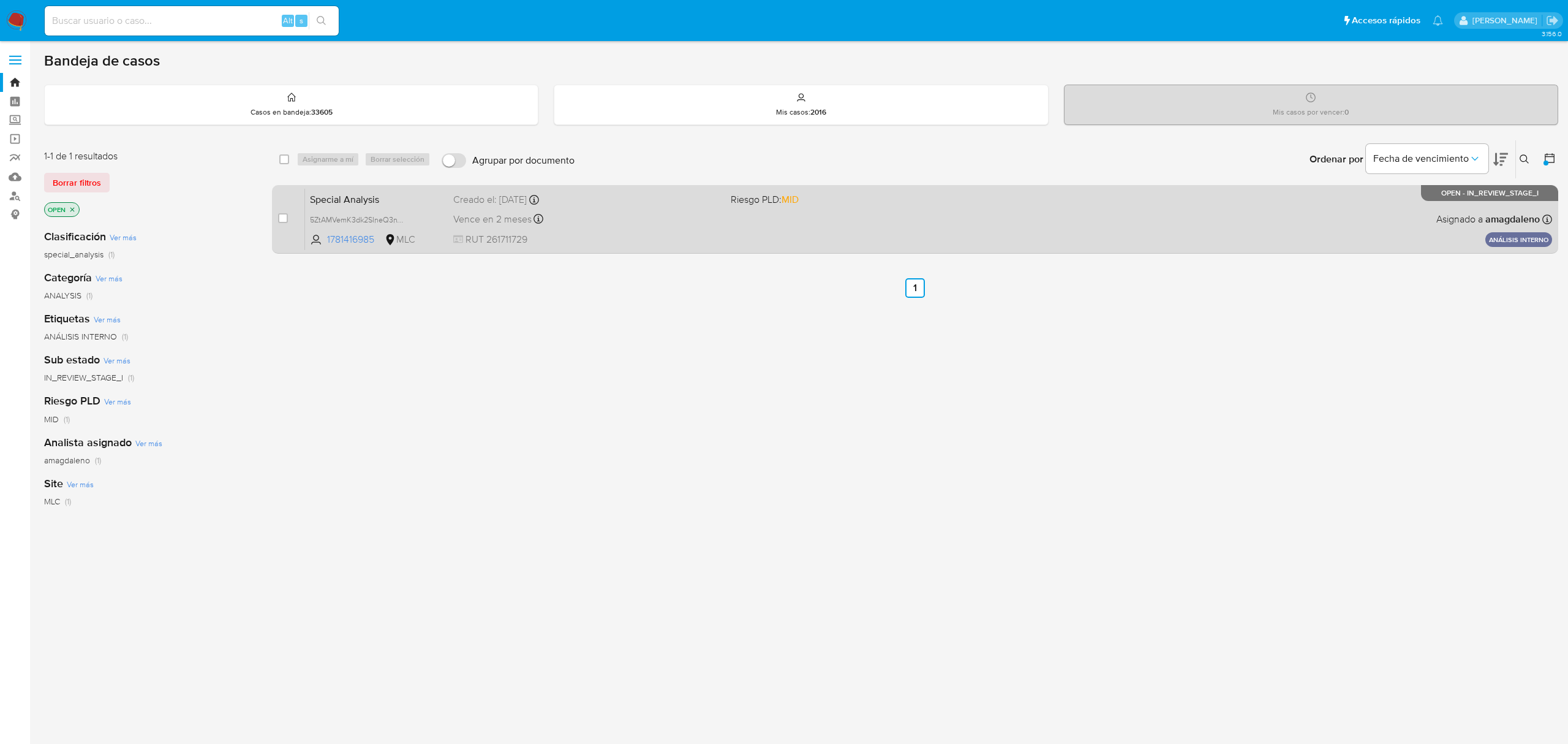
click at [648, 231] on div "Special Analysis 5ZtAMVemK3dk2SIneQ3nVZr9 1781416985 MLC Riesgo PLD: MID Creado…" at bounding box center [928, 219] width 1247 height 62
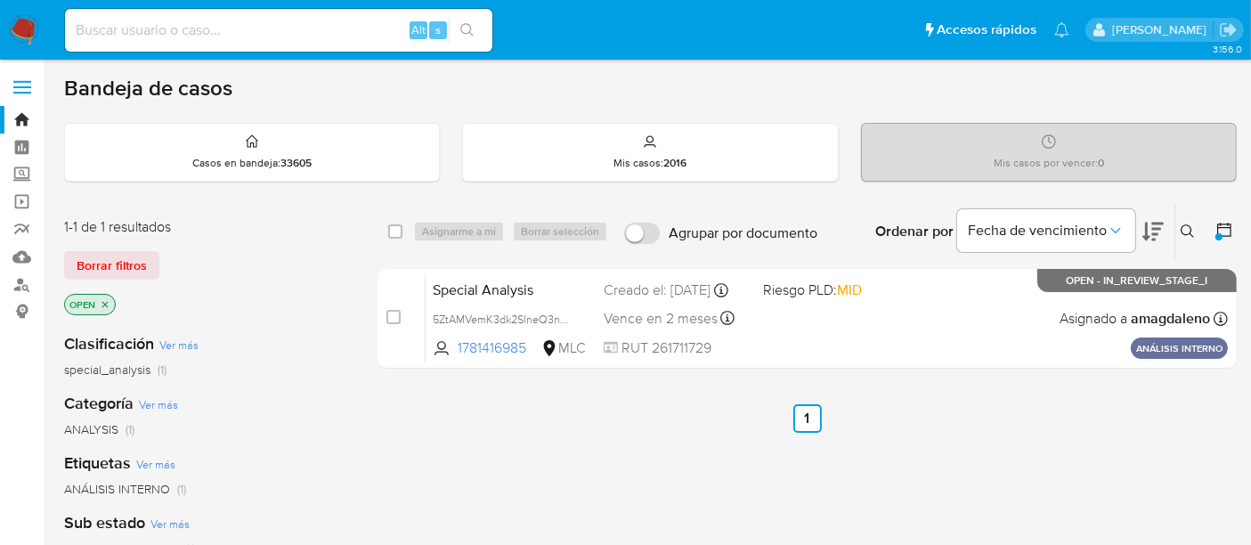
click at [258, 35] on input at bounding box center [278, 30] width 427 height 23
paste input "ZNyXVkdlghaWT9LJ6lQTReWG"
type input "ZNyXVkdlghaWT9LJ6lQTReWG"
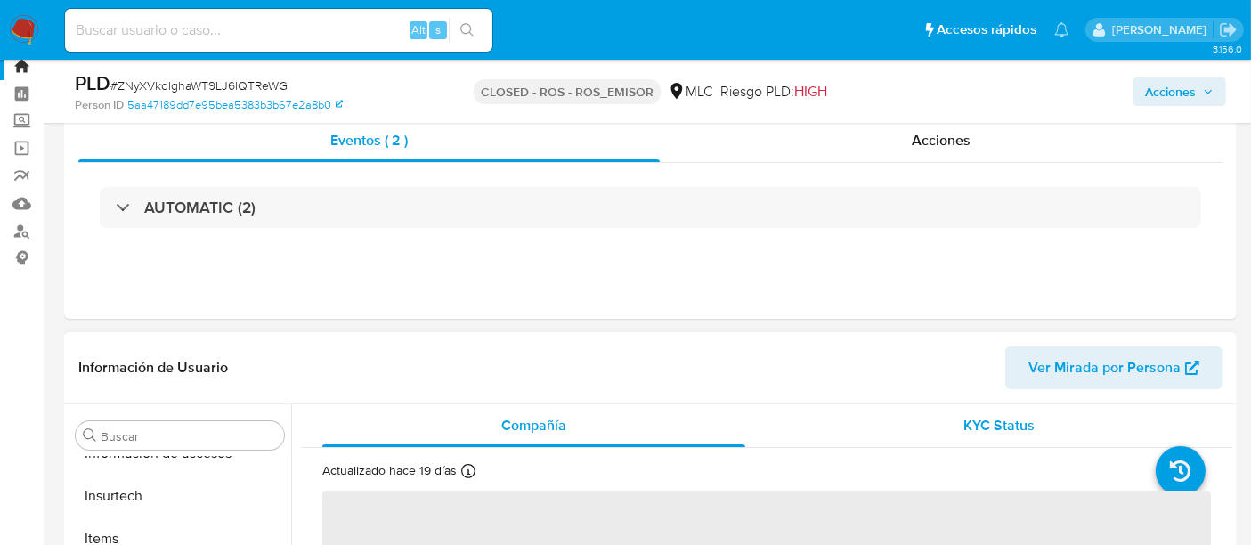
scroll to position [198, 0]
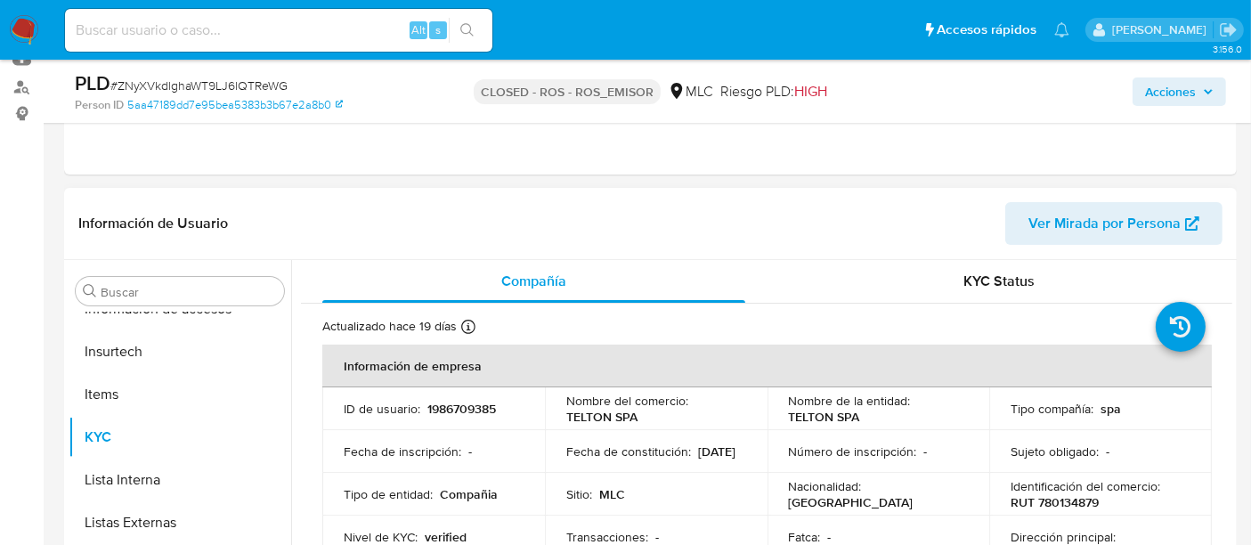
select select "10"
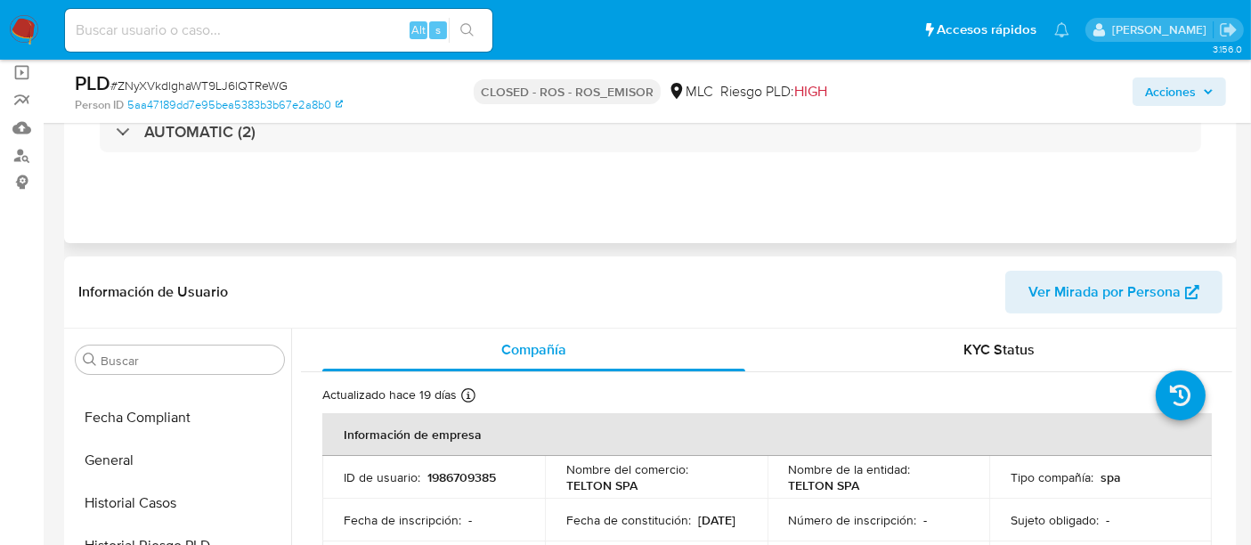
scroll to position [0, 0]
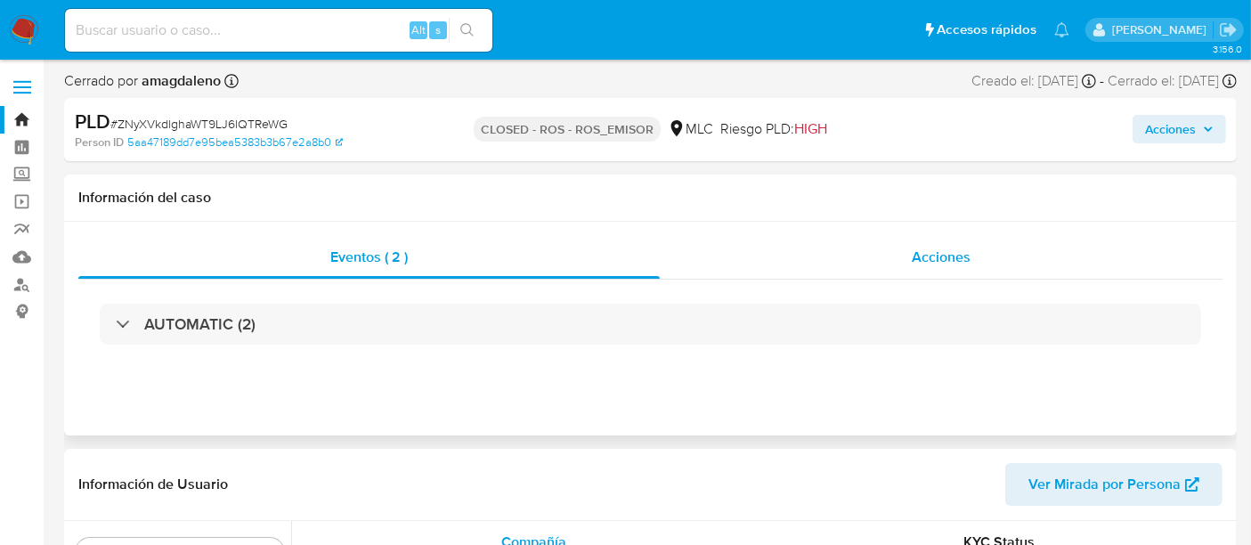
click at [774, 265] on div "Acciones" at bounding box center [941, 257] width 563 height 43
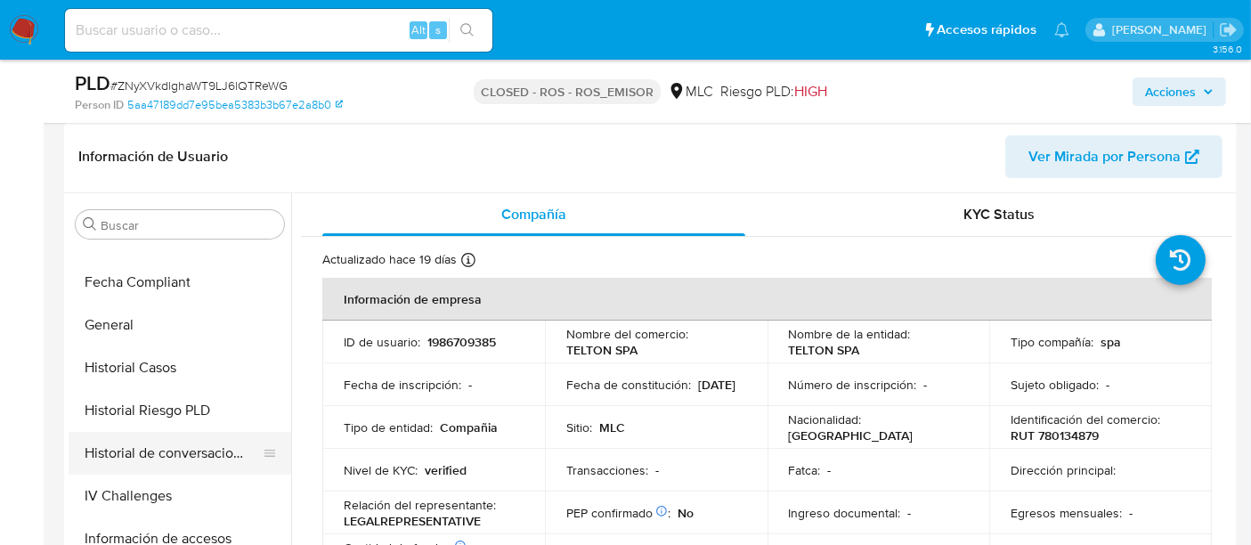
scroll to position [554, 0]
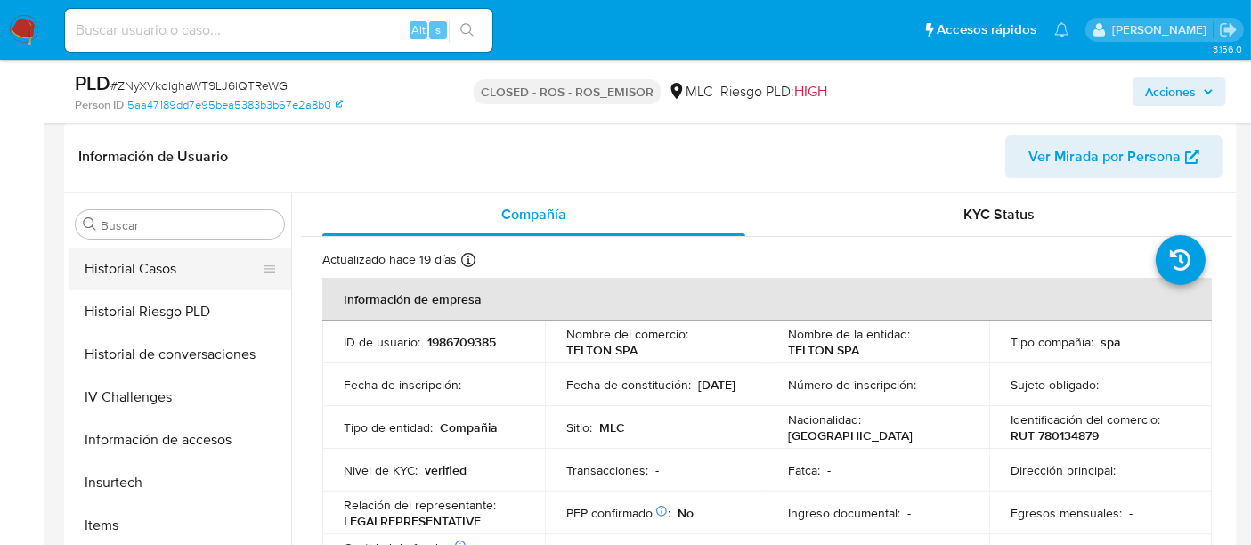
click at [134, 262] on button "Historial Casos" at bounding box center [173, 268] width 208 height 43
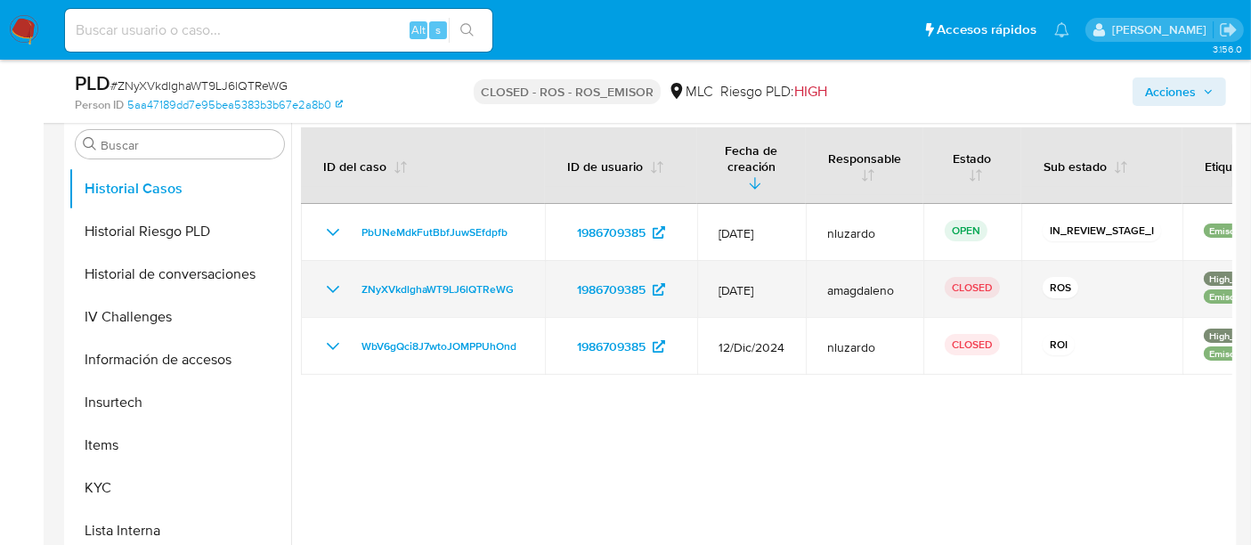
scroll to position [494, 0]
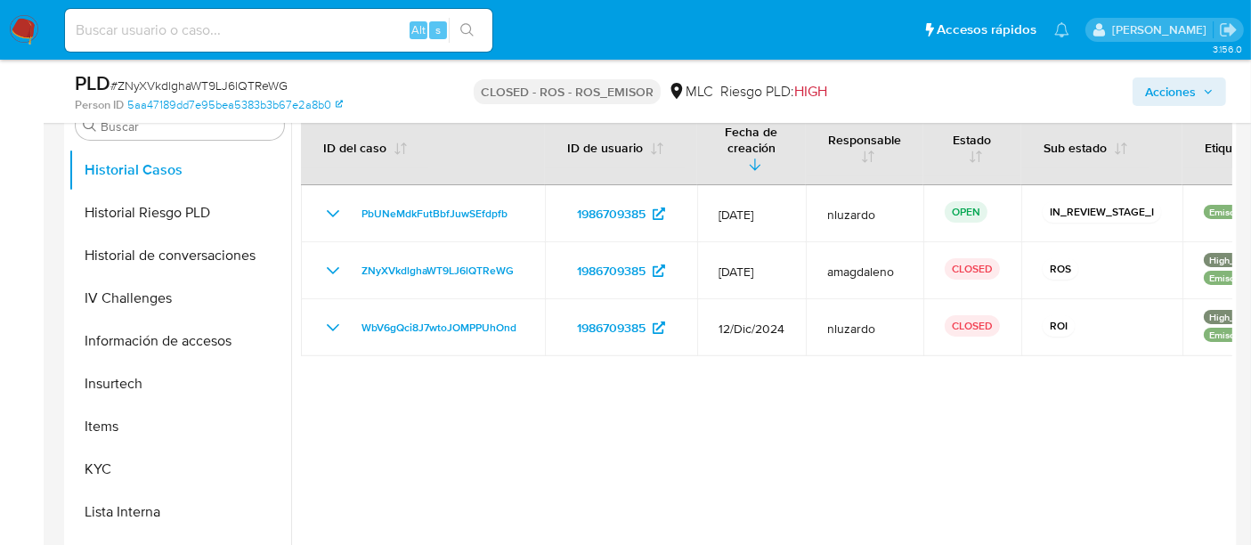
click at [525, 437] on div at bounding box center [761, 322] width 941 height 456
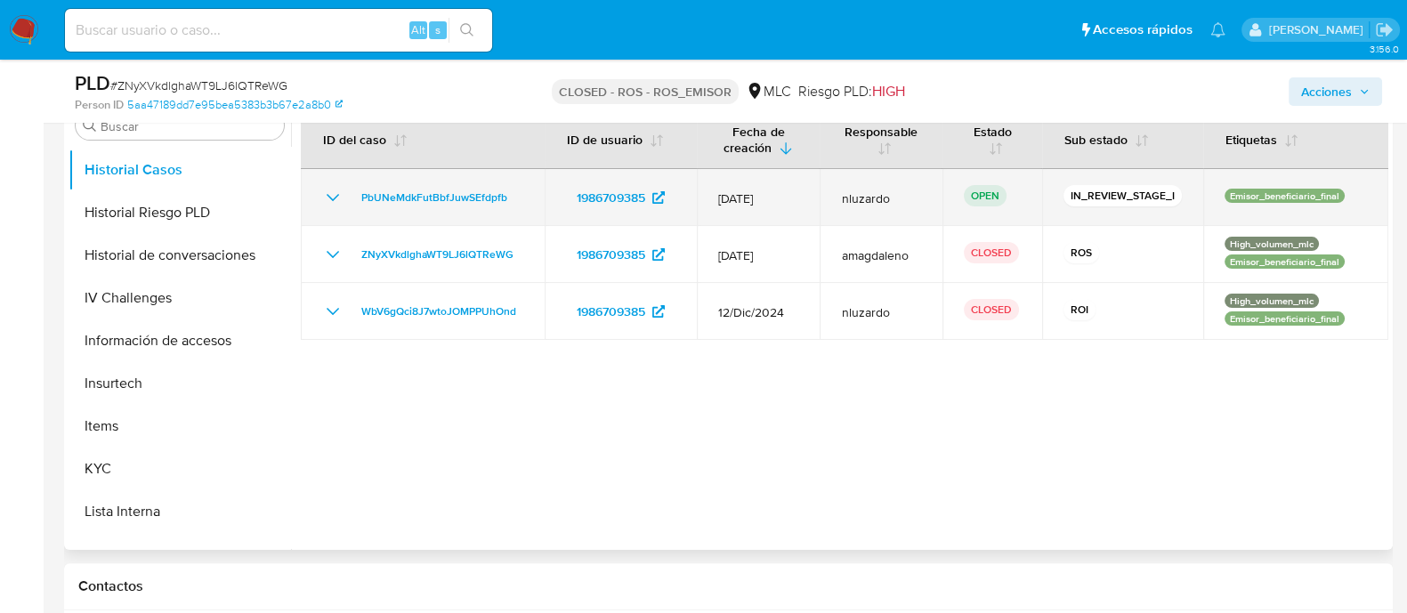
click at [1272, 189] on p "Emisor_beneficiario_final" at bounding box center [1285, 196] width 120 height 14
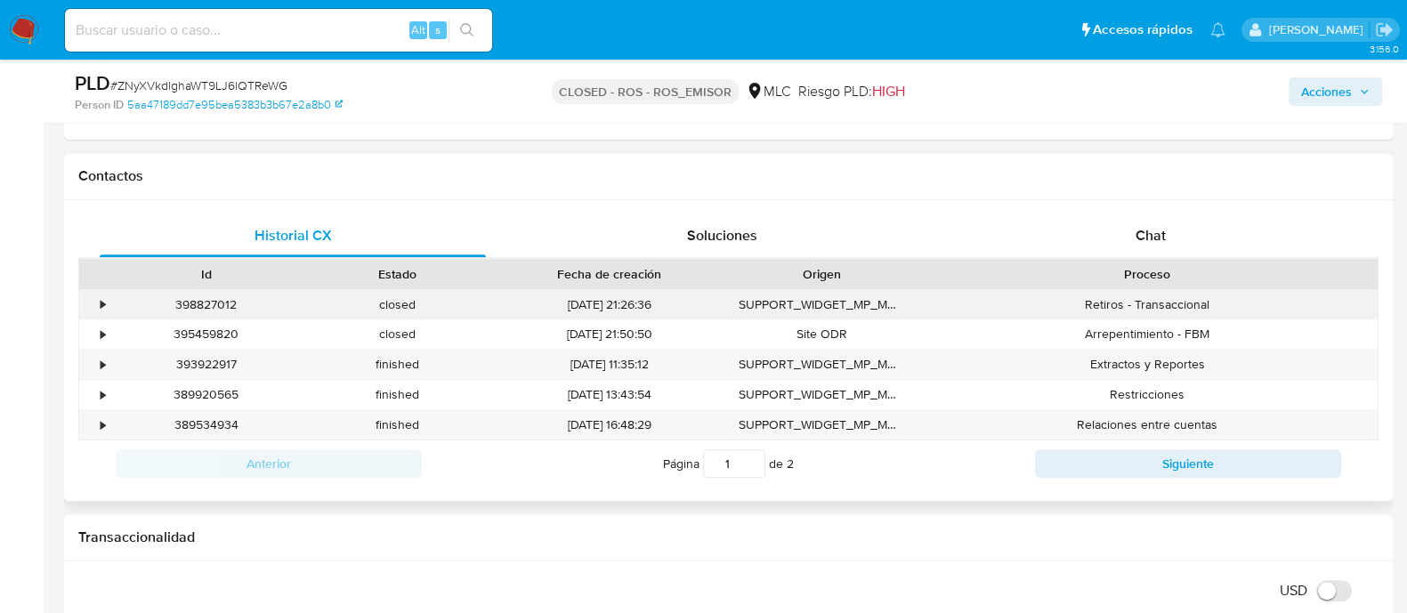
scroll to position [939, 0]
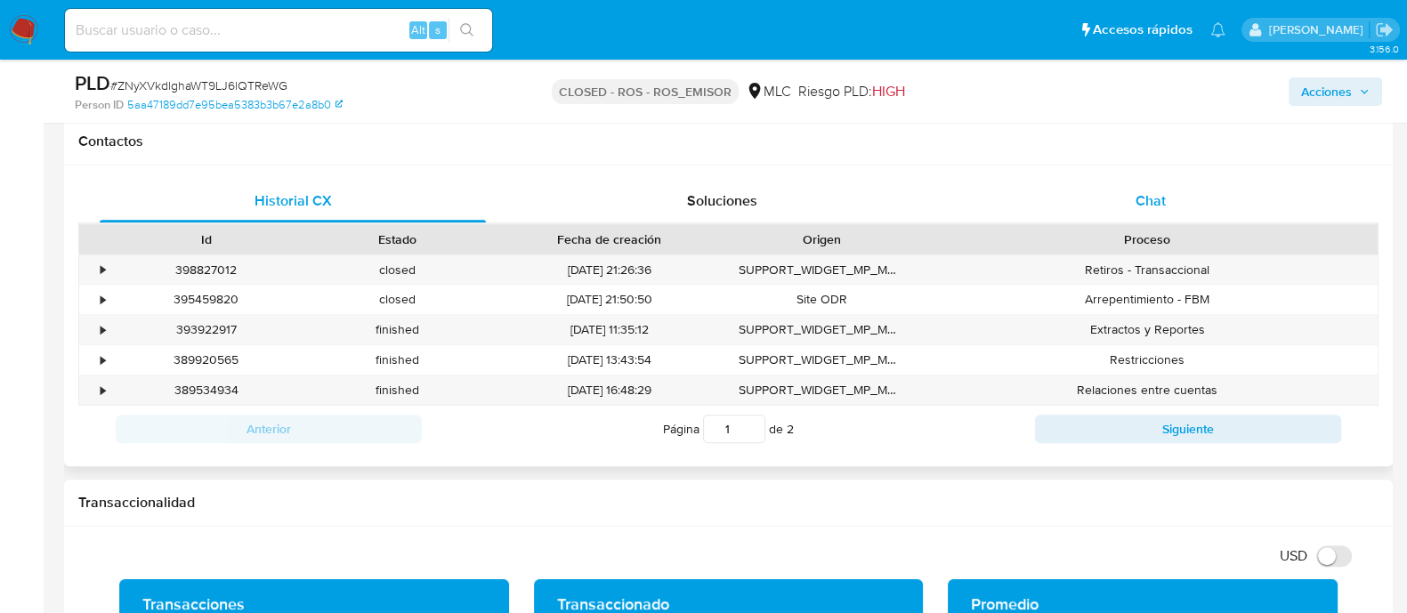
click at [1135, 199] on div "Chat" at bounding box center [1151, 201] width 386 height 43
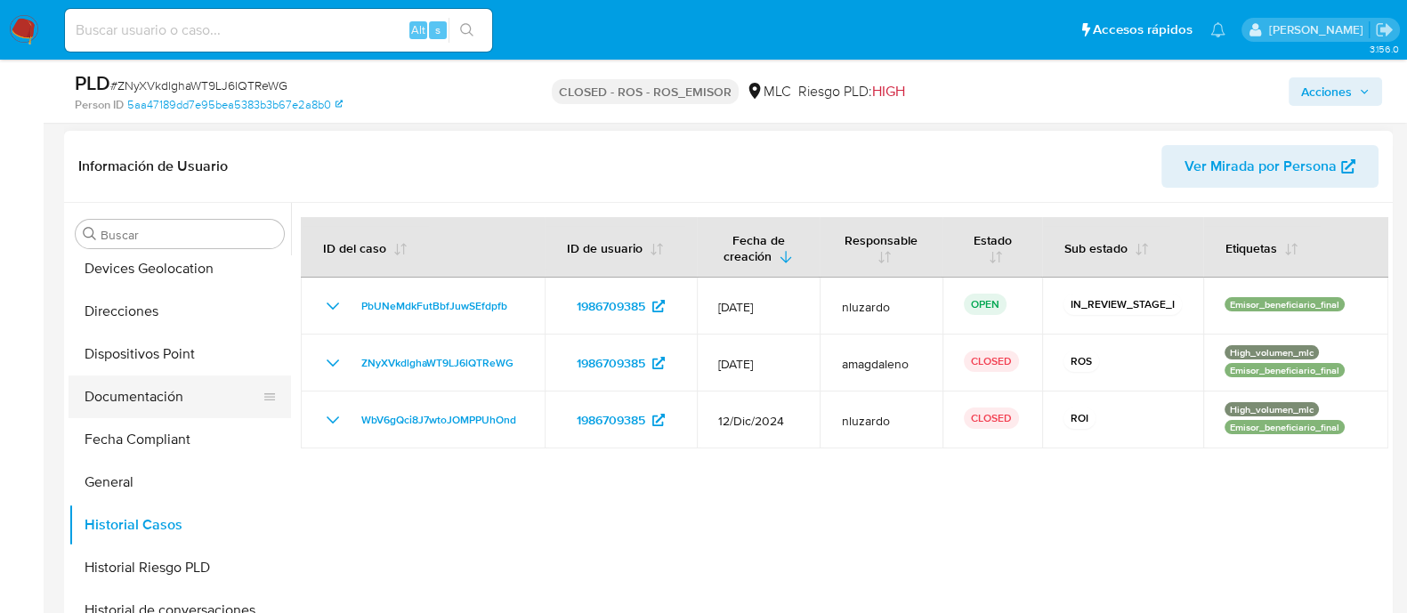
scroll to position [195, 0]
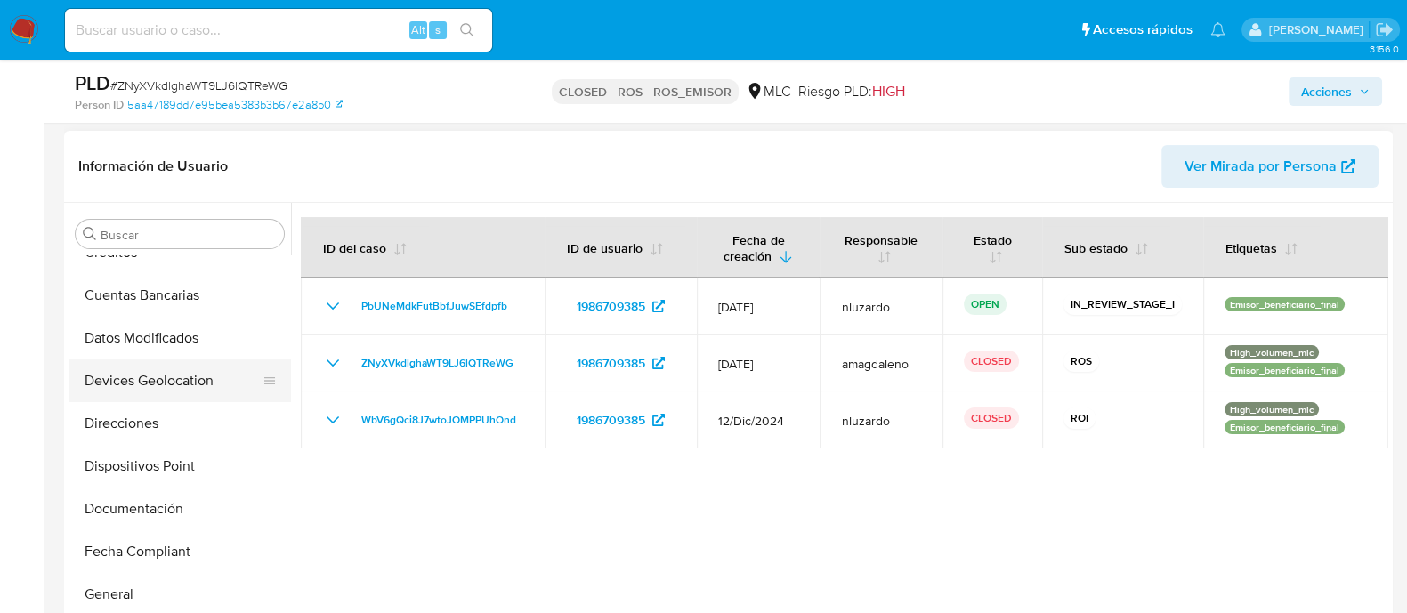
click at [175, 372] on button "Devices Geolocation" at bounding box center [173, 381] width 208 height 43
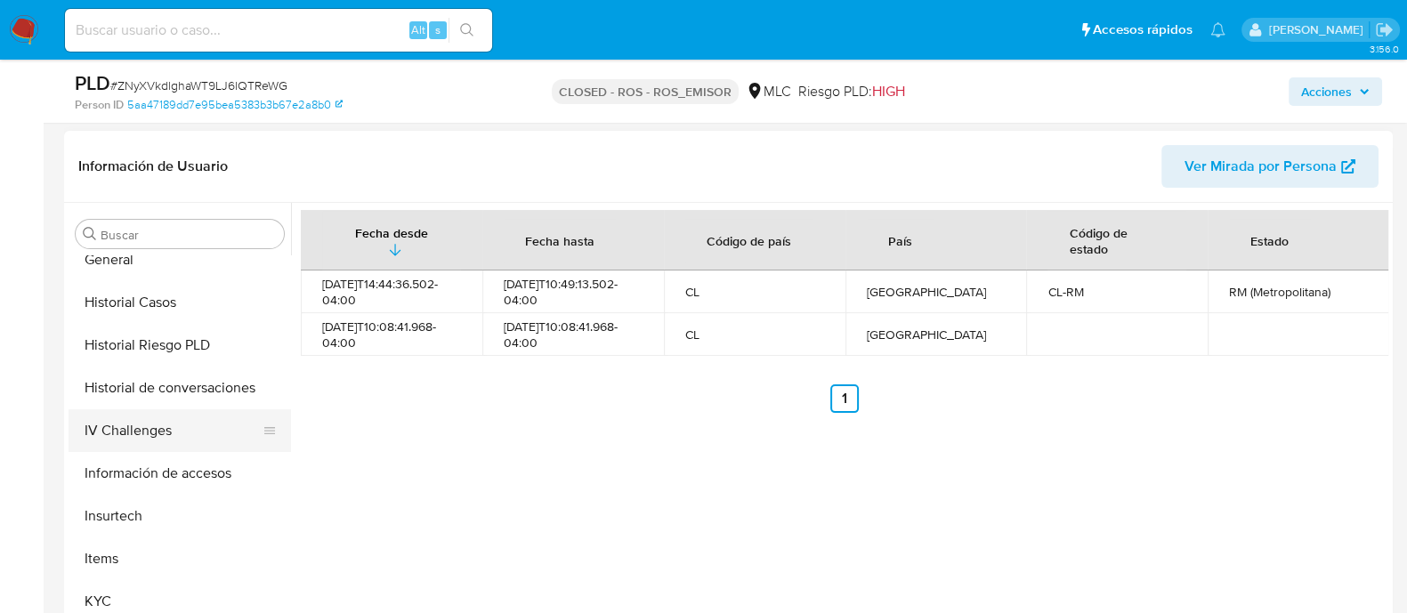
scroll to position [529, 0]
click at [167, 469] on button "Información de accesos" at bounding box center [173, 474] width 208 height 43
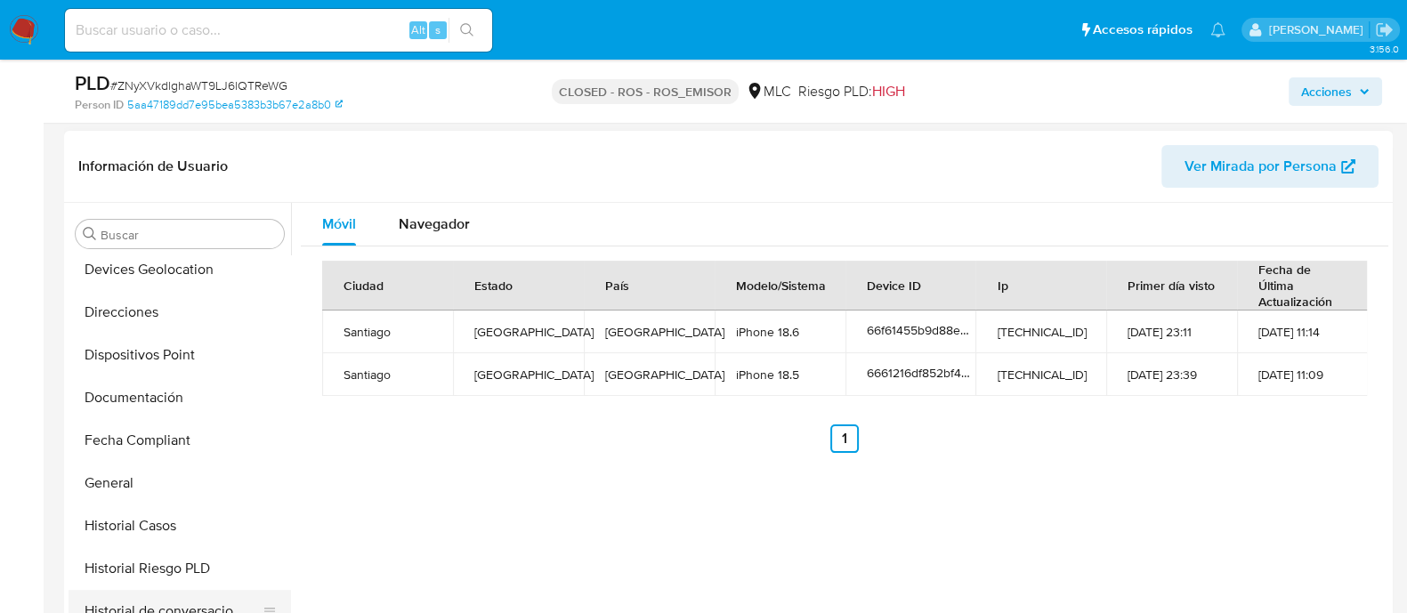
scroll to position [195, 0]
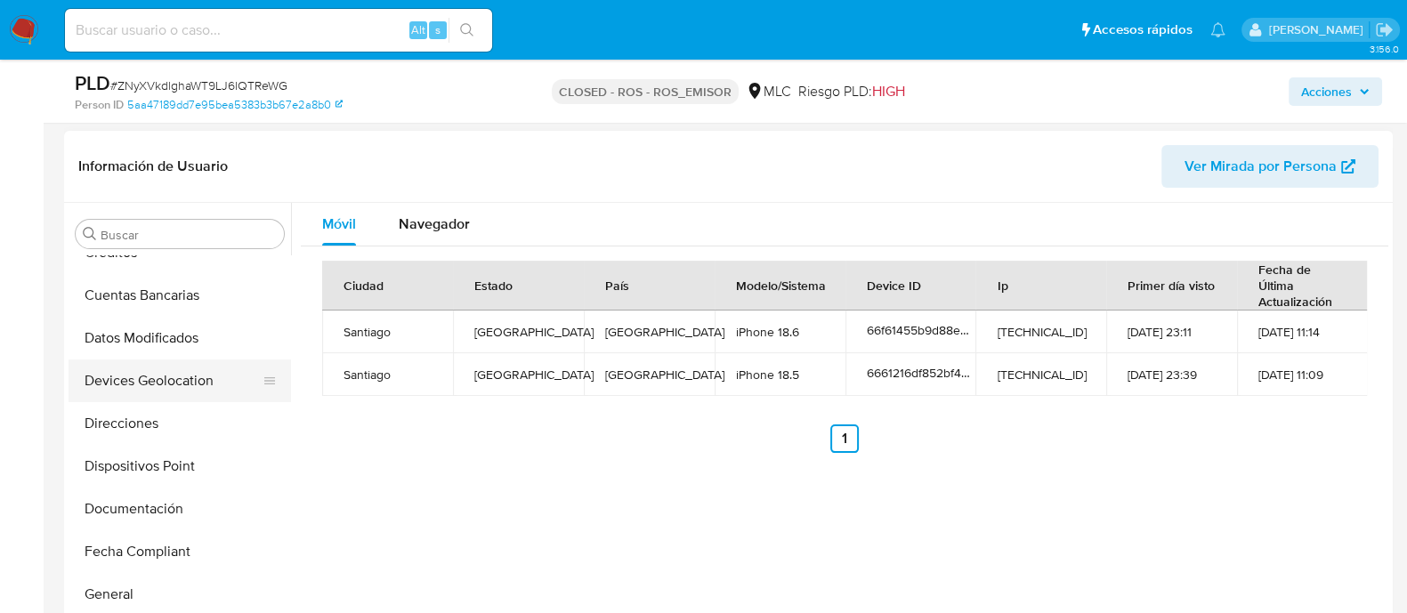
click at [194, 382] on button "Devices Geolocation" at bounding box center [173, 381] width 208 height 43
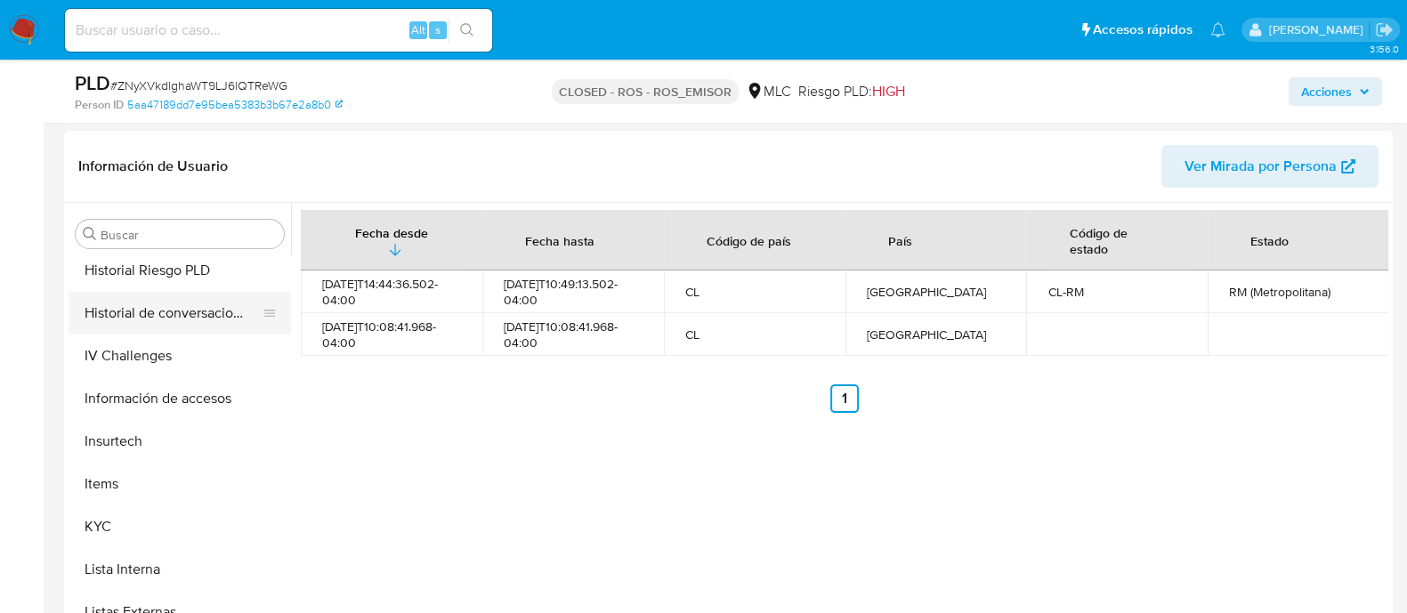
scroll to position [639, 0]
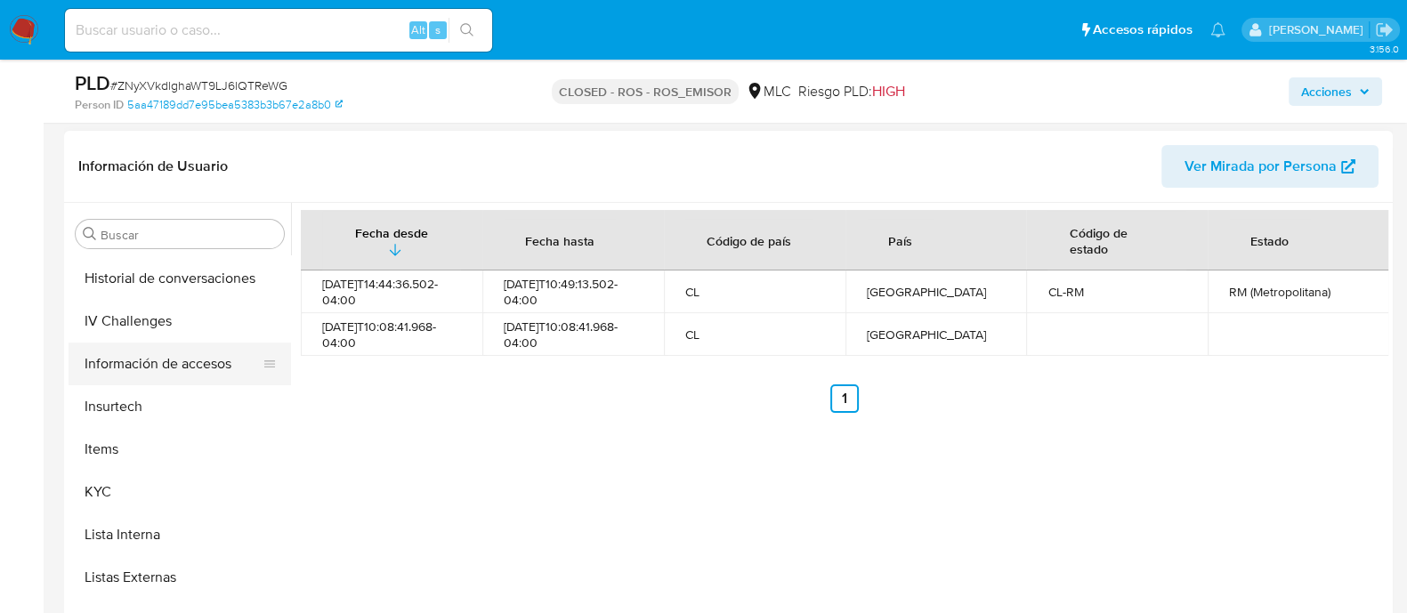
click at [210, 367] on button "Información de accesos" at bounding box center [173, 364] width 208 height 43
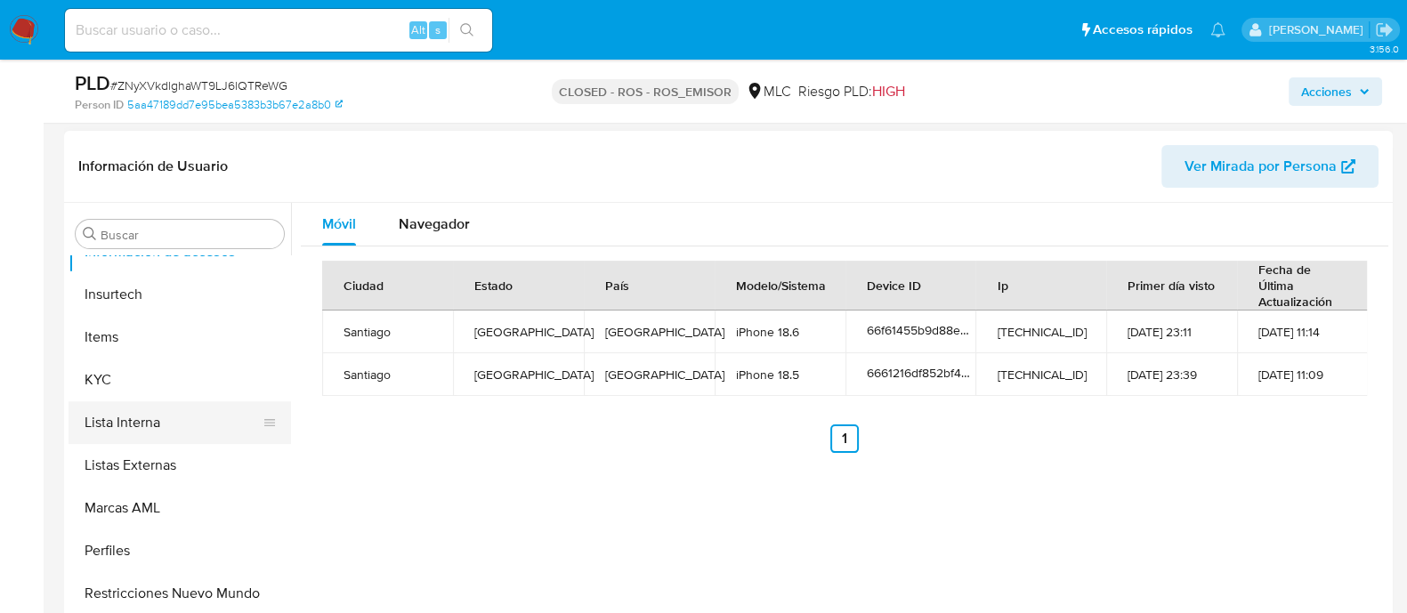
scroll to position [641, 0]
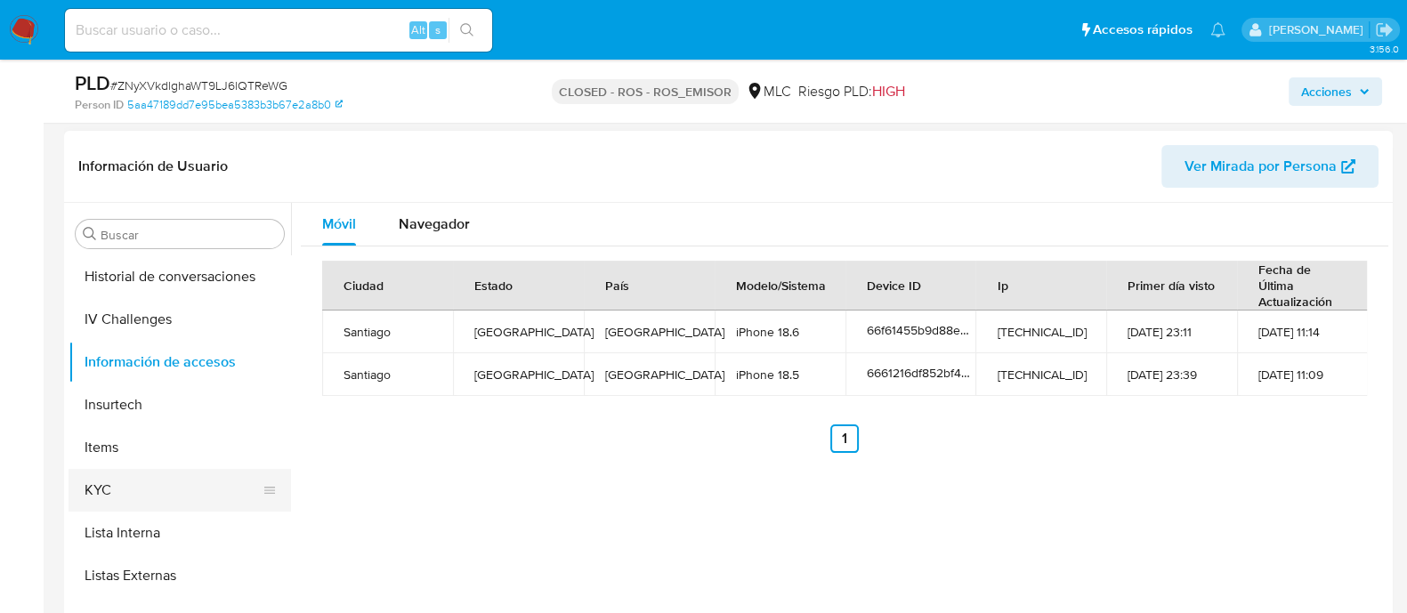
click at [168, 482] on button "KYC" at bounding box center [173, 490] width 208 height 43
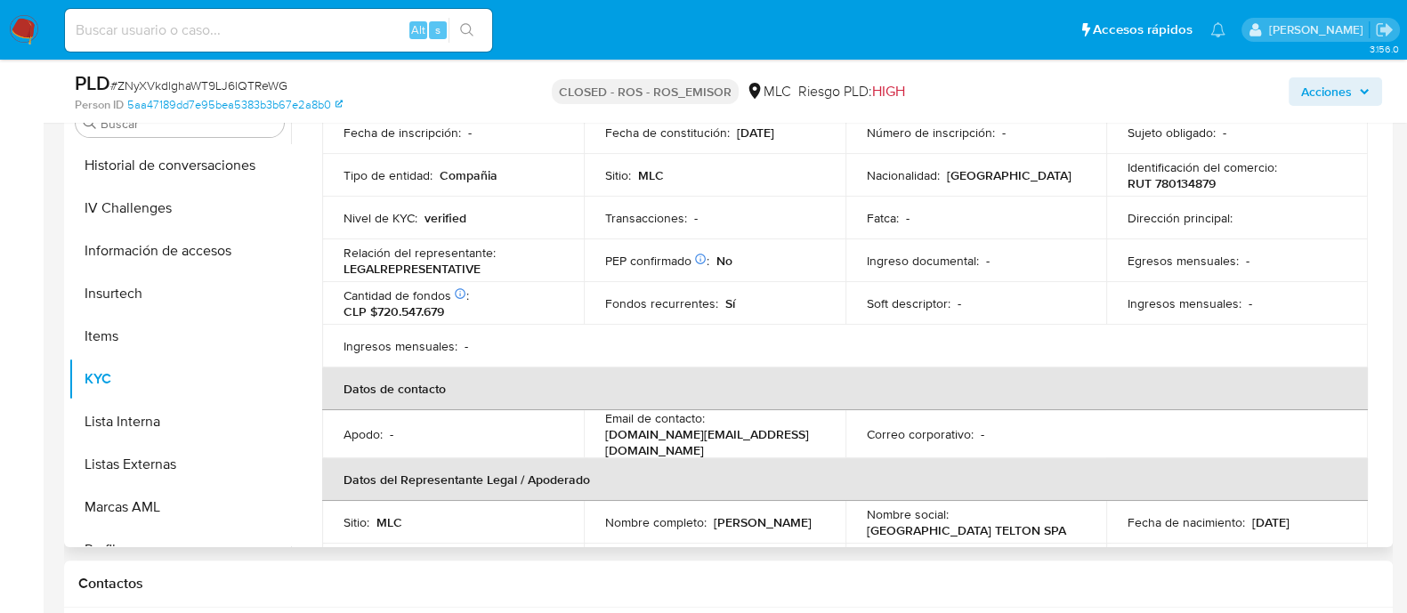
scroll to position [0, 0]
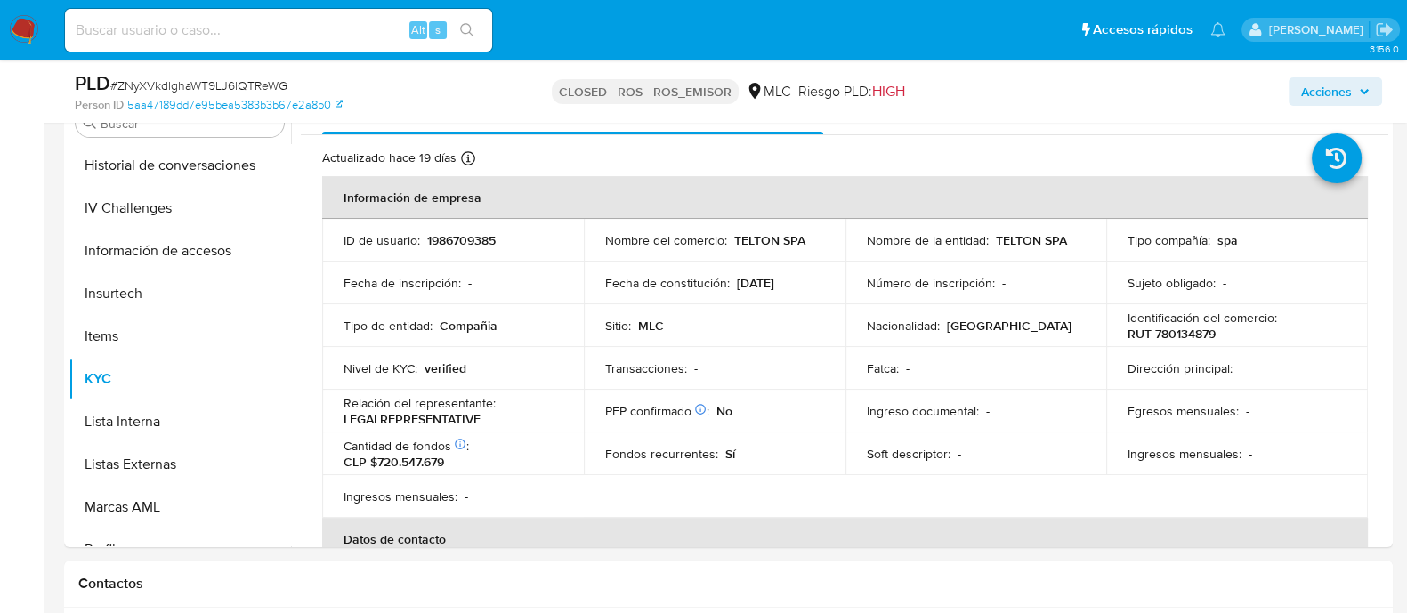
click at [347, 43] on div "Alt s" at bounding box center [278, 30] width 427 height 43
click at [302, 24] on input at bounding box center [278, 30] width 427 height 23
paste input "2481909148"
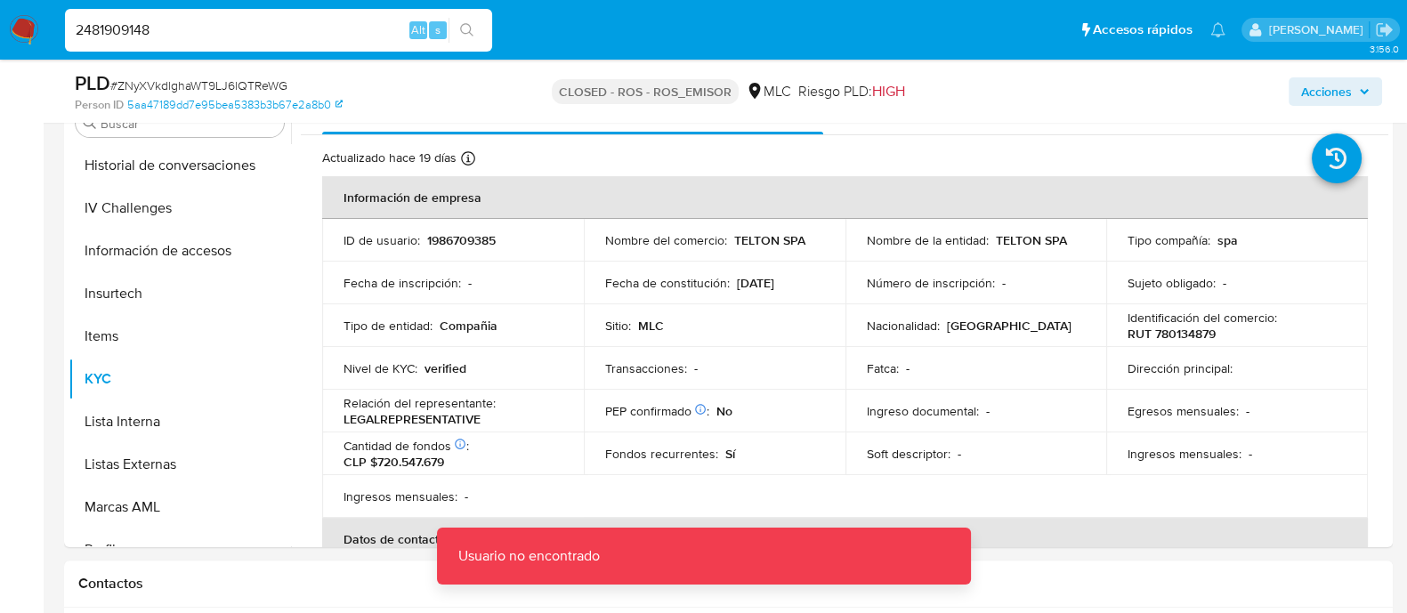
click at [178, 24] on input "2481909148" at bounding box center [278, 30] width 427 height 23
type input "2481909148"
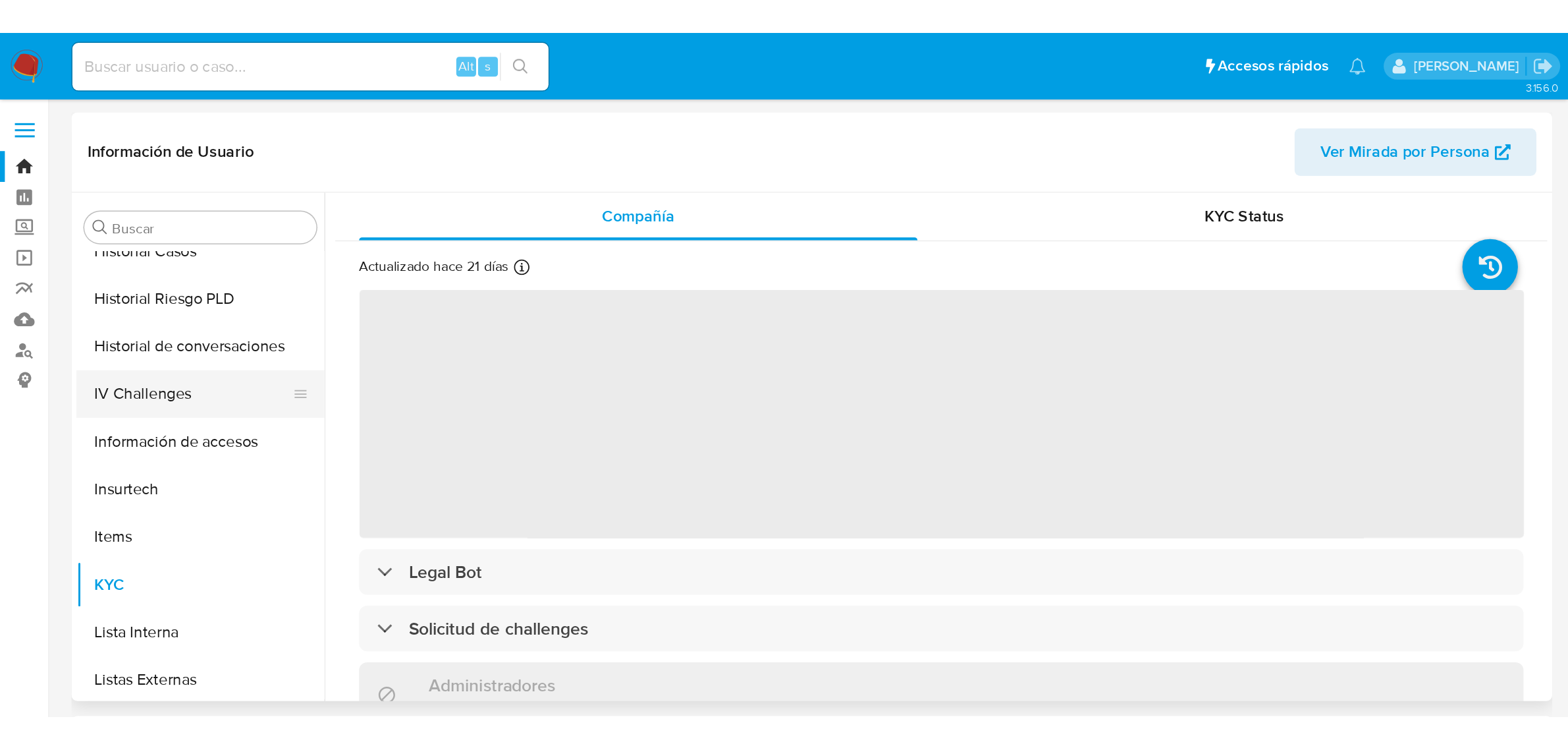
scroll to position [392, 0]
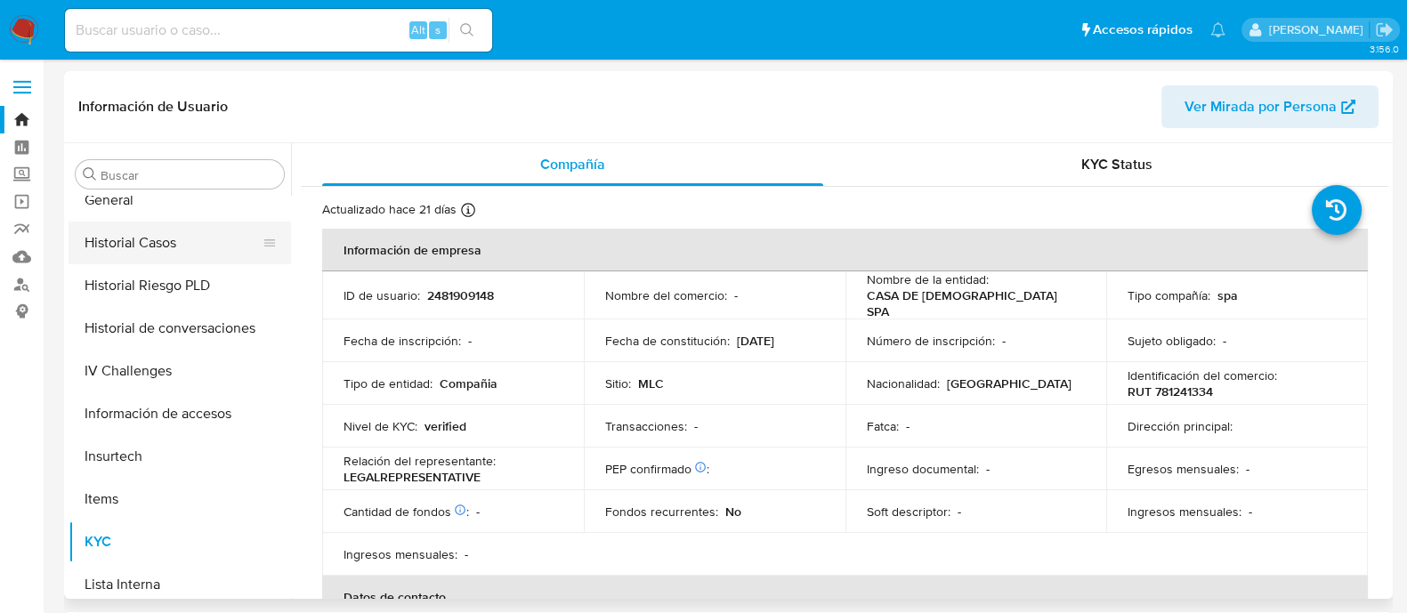
click at [136, 254] on button "Historial Casos" at bounding box center [173, 243] width 208 height 43
select select "10"
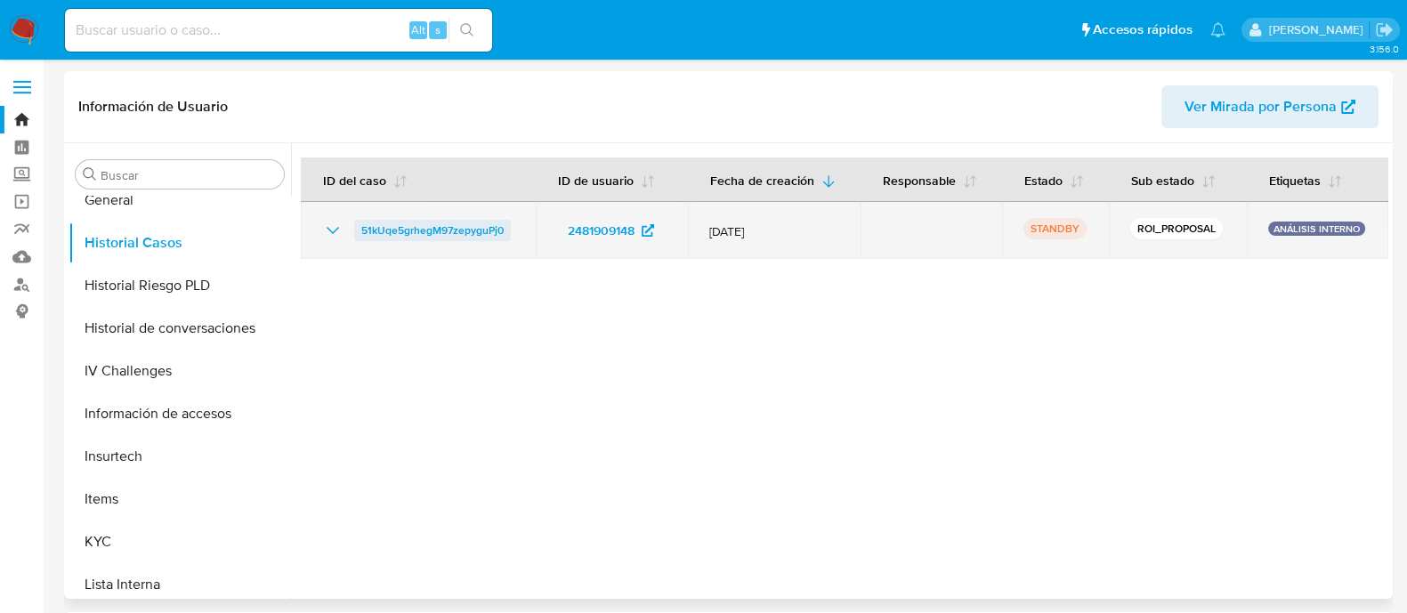
click at [388, 229] on span "51kUqe5grhegM97zepyguPj0" at bounding box center [432, 230] width 142 height 21
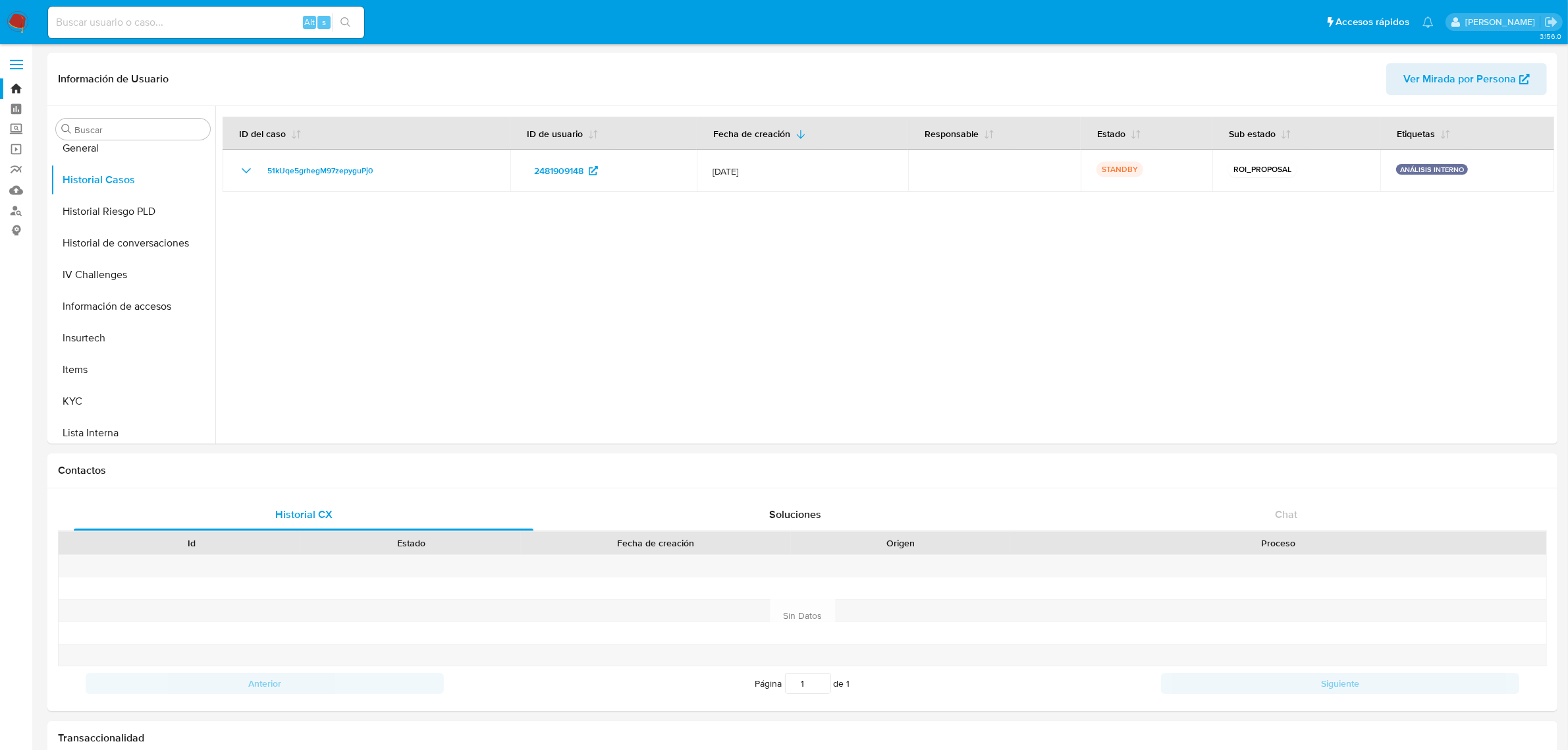
click at [18, 16] on img at bounding box center [18, 22] width 22 height 22
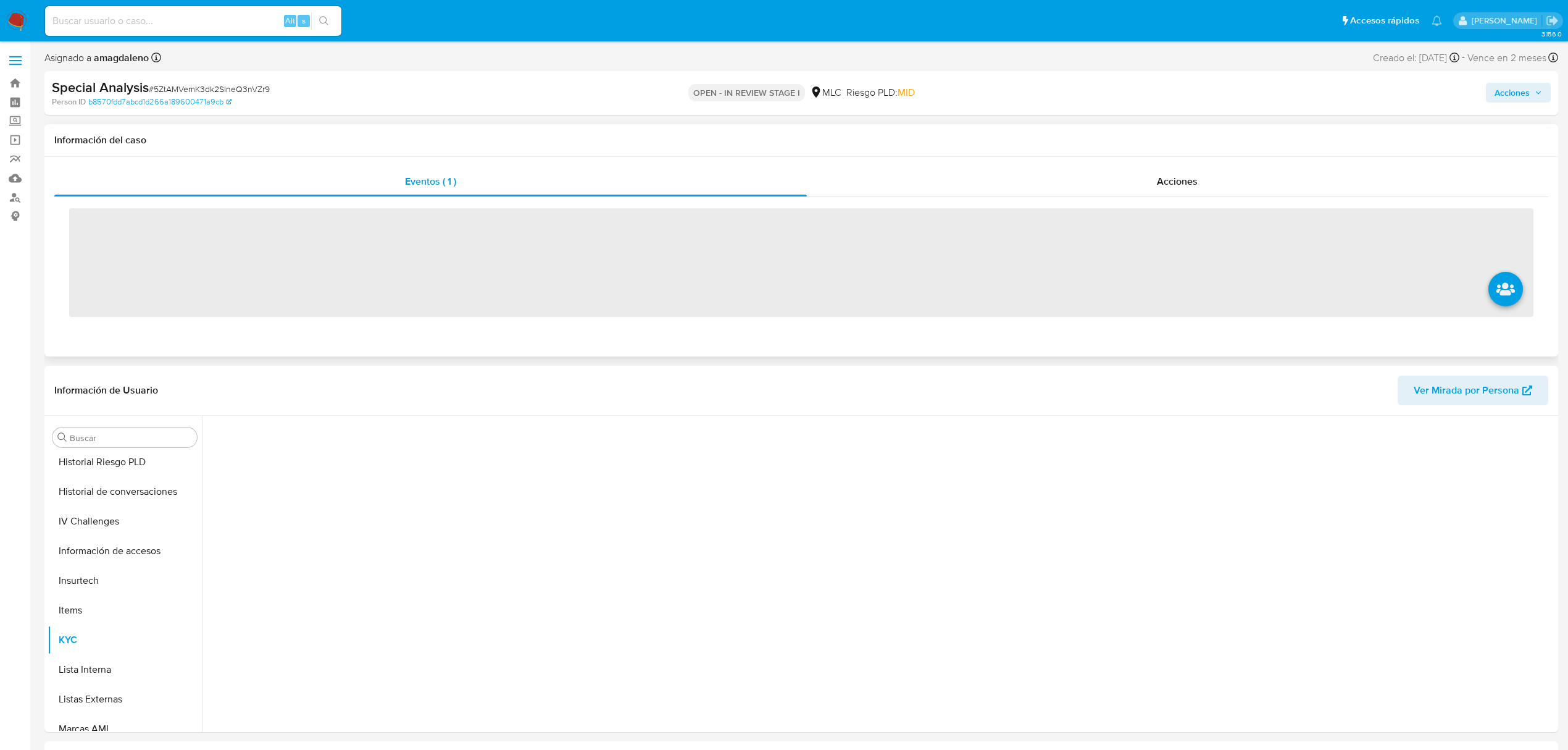
scroll to position [522, 0]
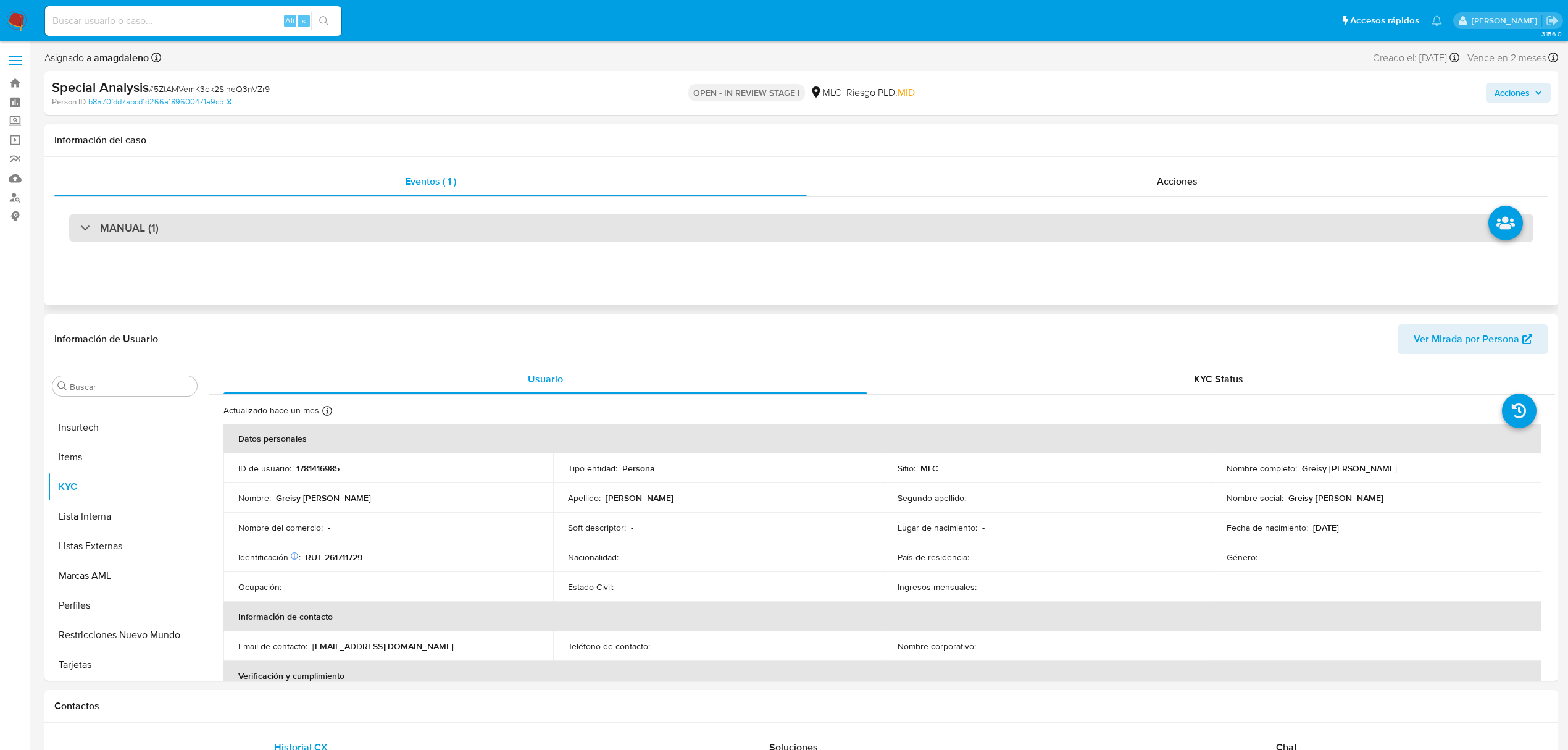
select select "10"
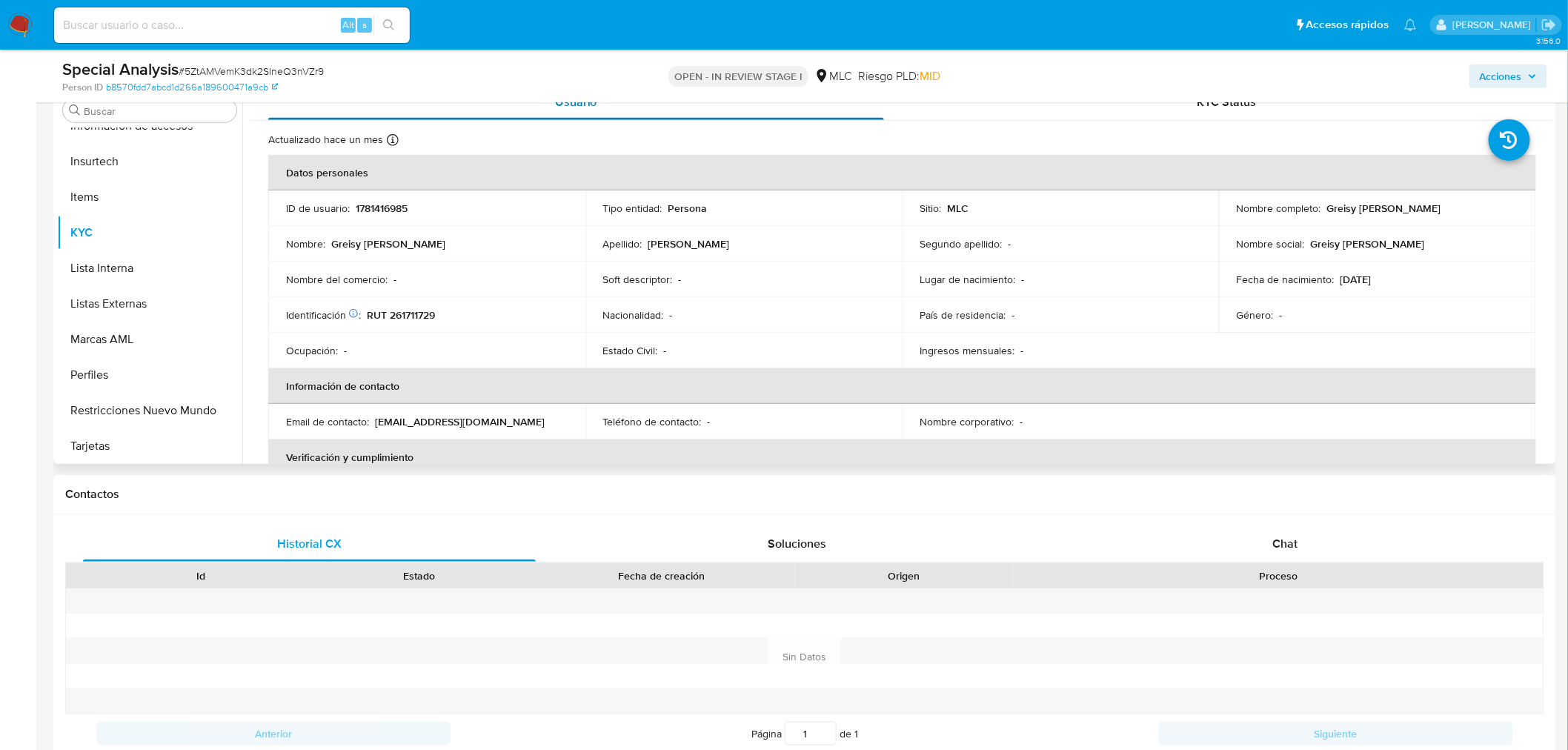
scroll to position [261, 0]
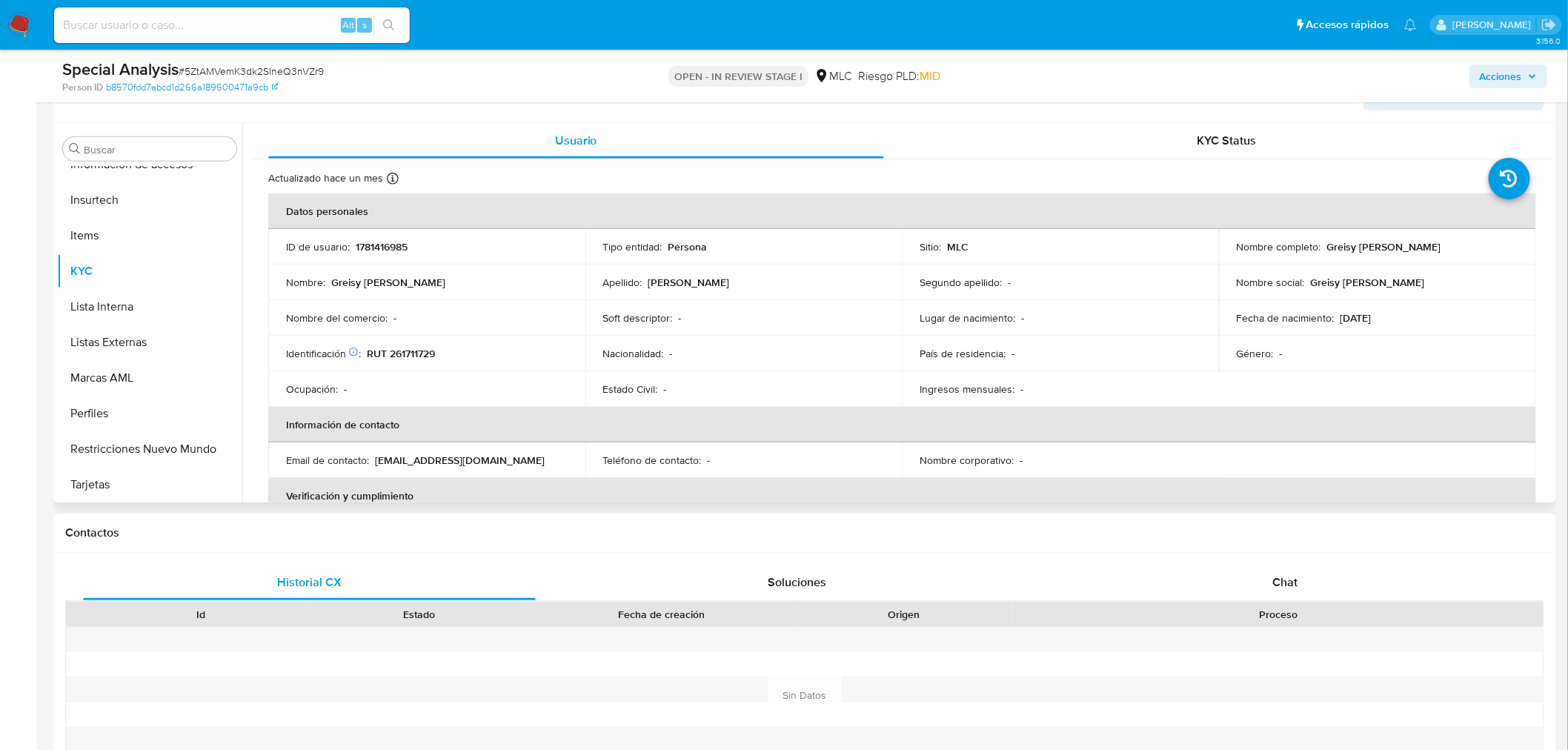
drag, startPoint x: 1325, startPoint y: 247, endPoint x: 1493, endPoint y: 252, distance: 168.1
click at [1493, 252] on div "Nombre completo : [PERSON_NAME] [PERSON_NAME]" at bounding box center [1378, 246] width 281 height 13
copy p "Greisy [PERSON_NAME]"
click at [417, 350] on p "RUT 261711729" at bounding box center [401, 354] width 68 height 13
click at [416, 352] on p "RUT 261711729" at bounding box center [401, 354] width 68 height 13
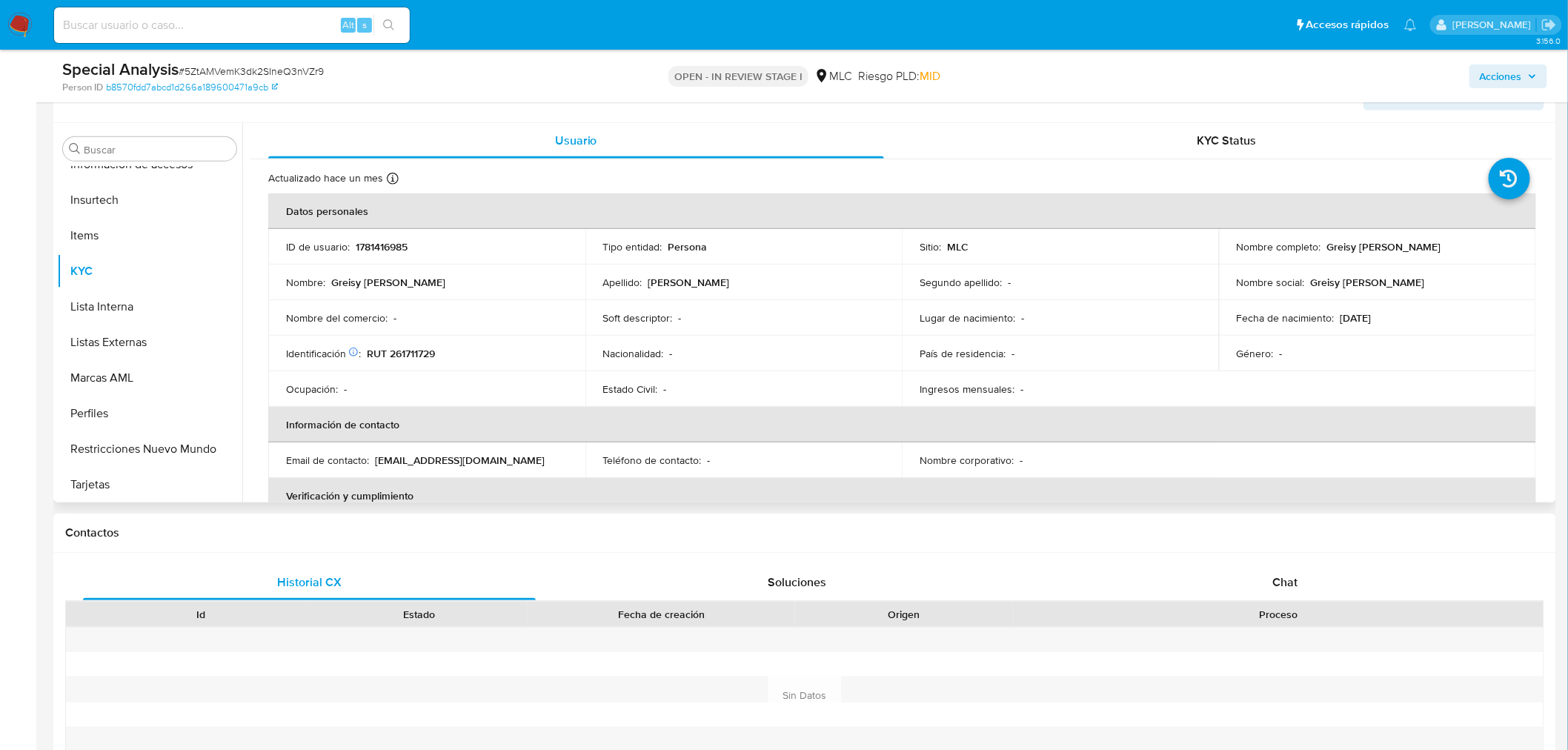
click at [416, 352] on p "RUT 261711729" at bounding box center [401, 354] width 68 height 13
copy p "261711729"
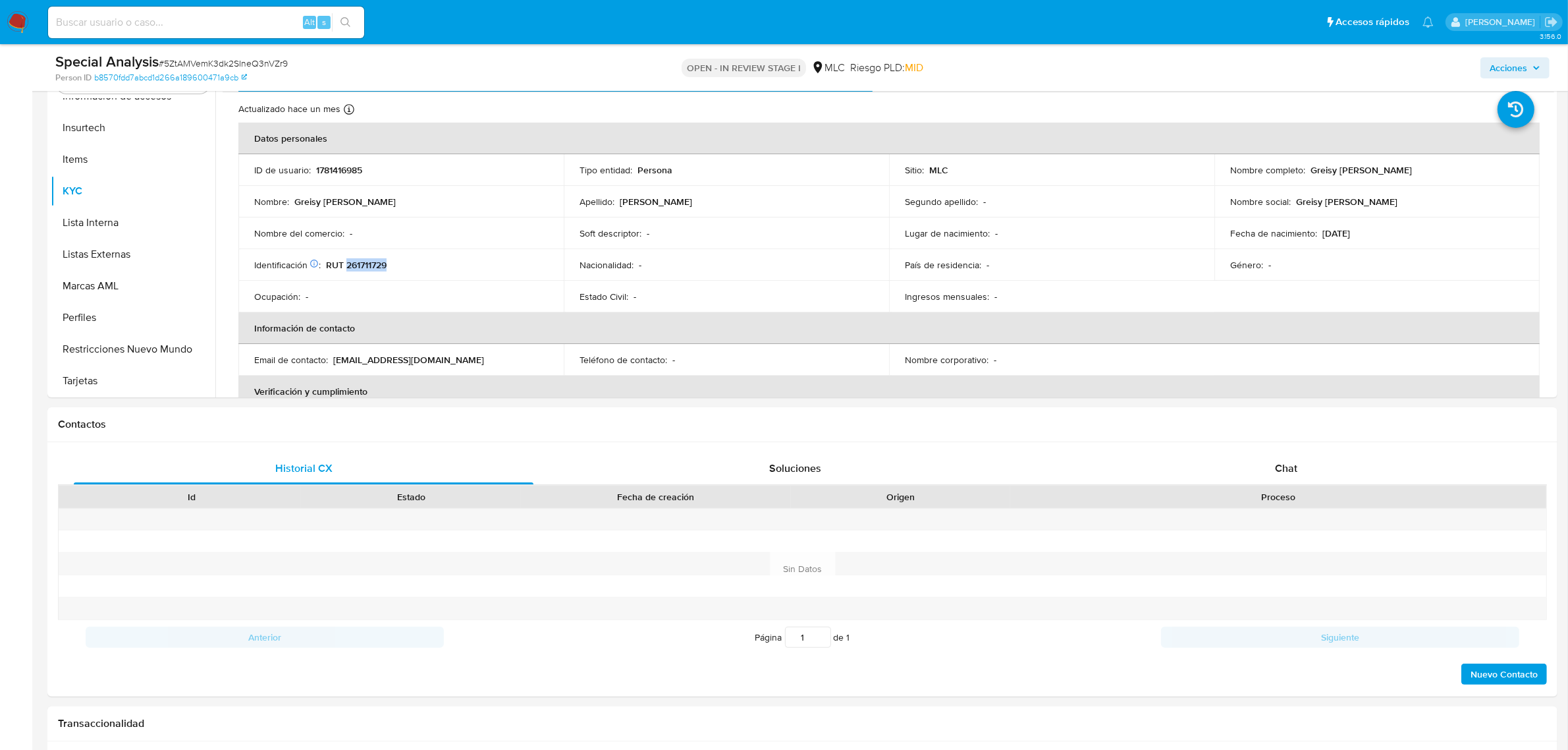
scroll to position [555, 0]
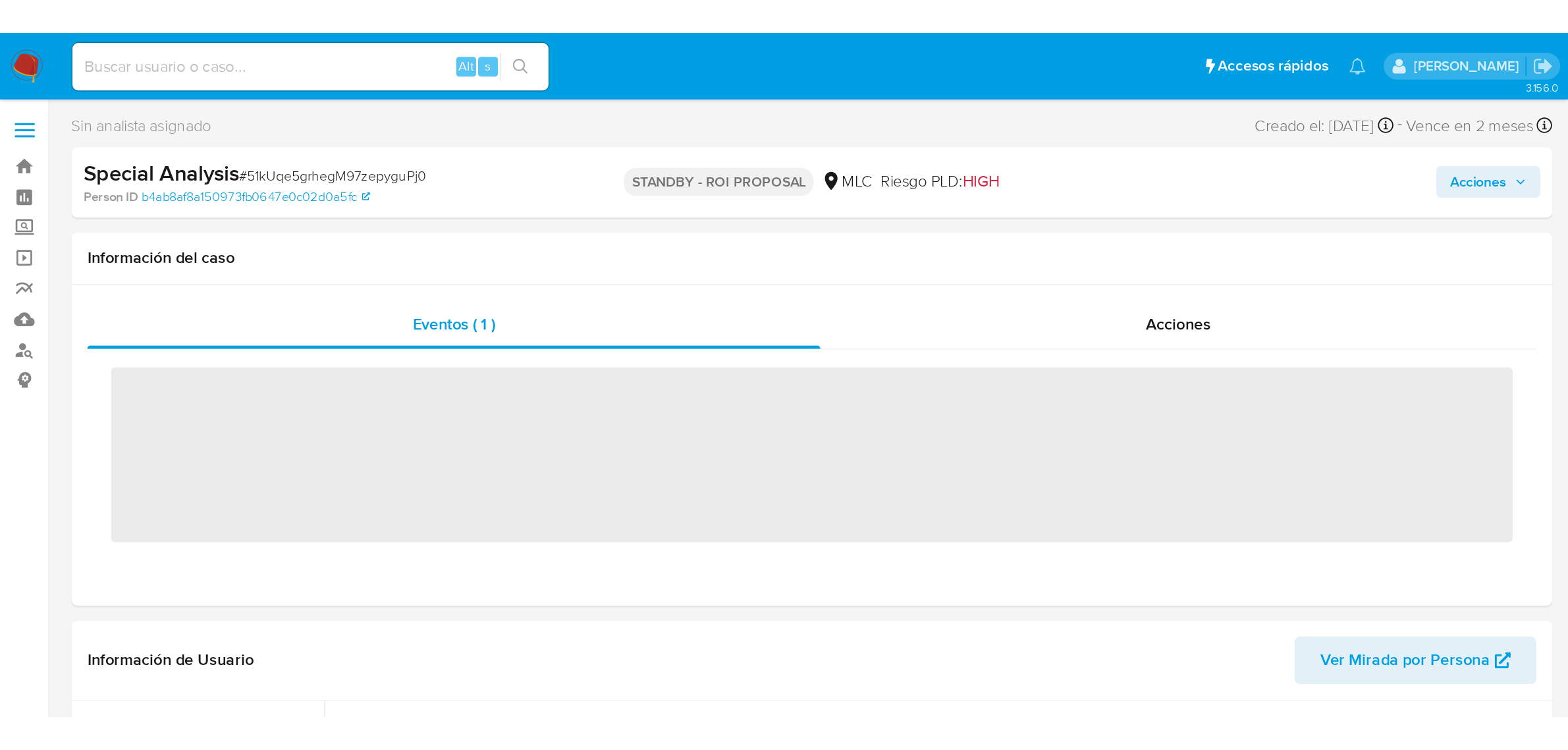
scroll to position [556, 0]
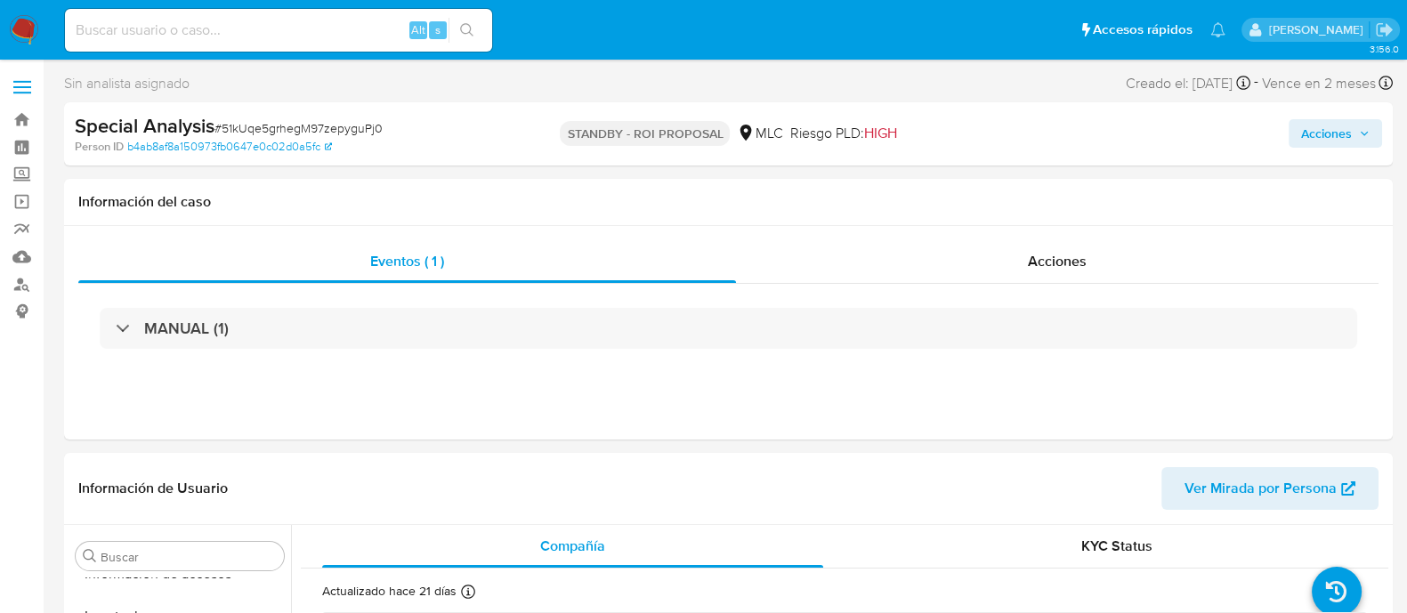
select select "10"
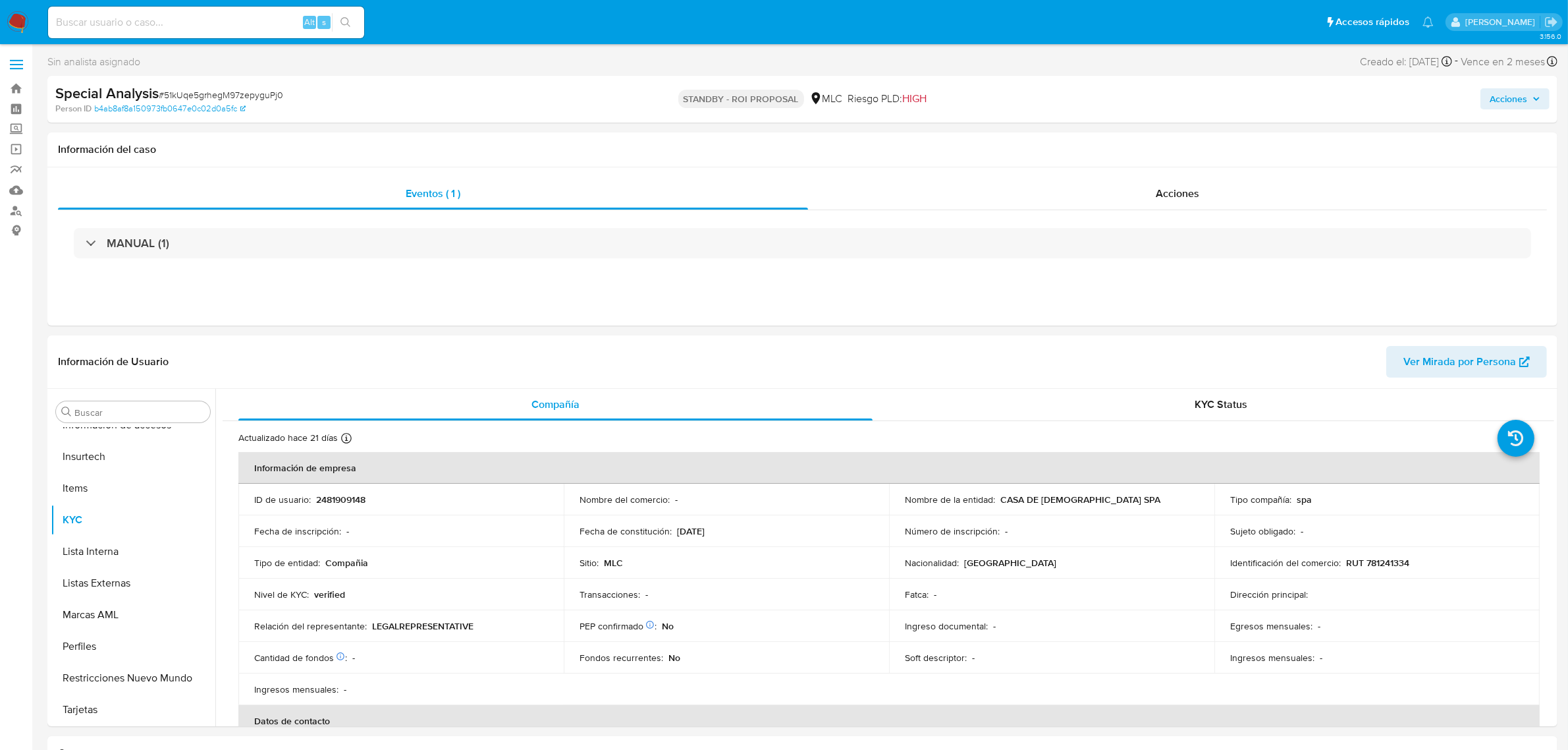
scroll to position [555, 0]
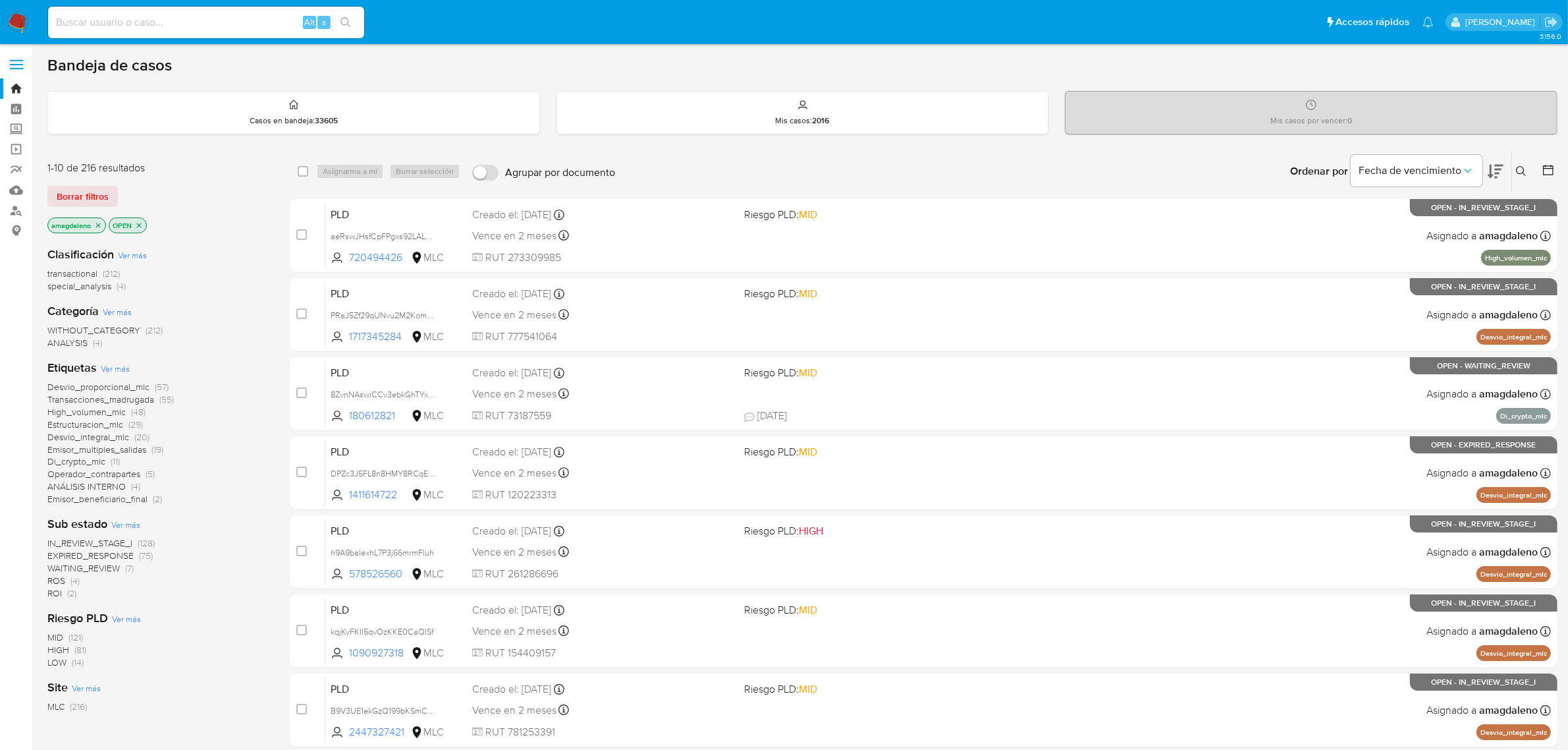
click at [92, 287] on span "special_analysis" at bounding box center [79, 286] width 64 height 13
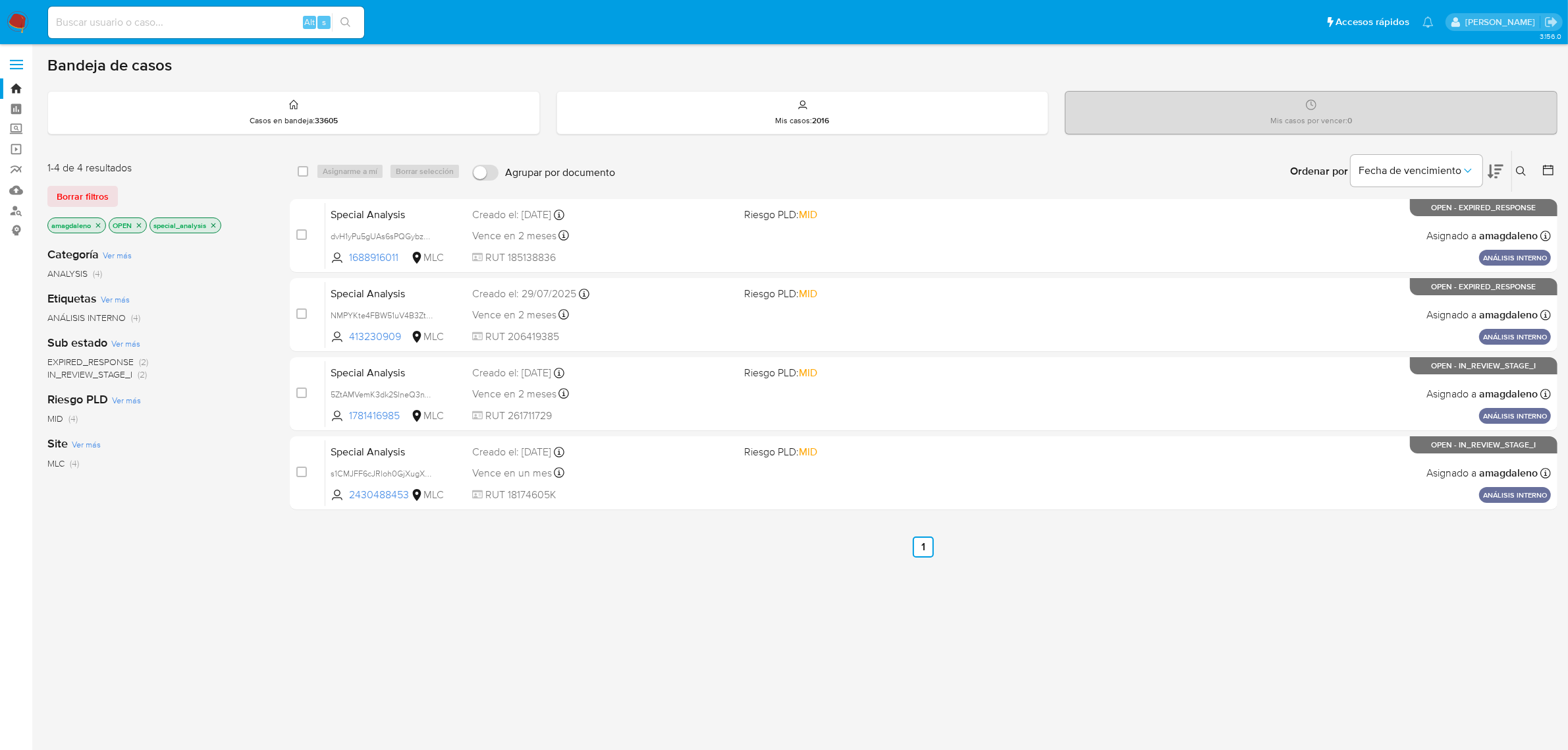
click at [1540, 175] on div at bounding box center [1546, 171] width 24 height 41
click at [1543, 175] on icon at bounding box center [1549, 170] width 13 height 13
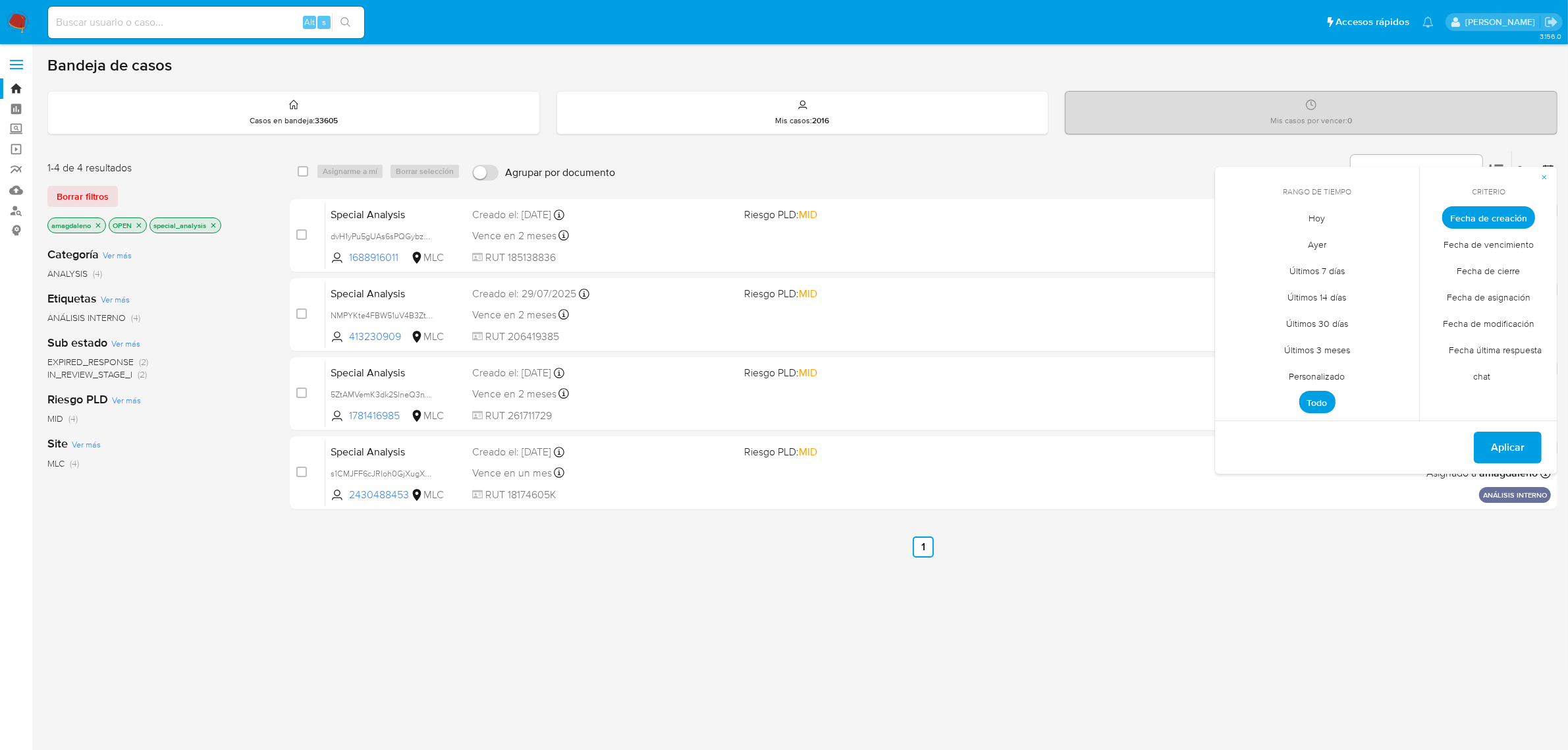
click at [1316, 377] on span "Personalizado" at bounding box center [1317, 376] width 84 height 27
click at [1236, 242] on icon "Mes anterior" at bounding box center [1235, 241] width 16 height 16
click at [1259, 343] on button "15" at bounding box center [1265, 343] width 21 height 21
click at [1520, 448] on span "Aplicar" at bounding box center [1507, 449] width 33 height 29
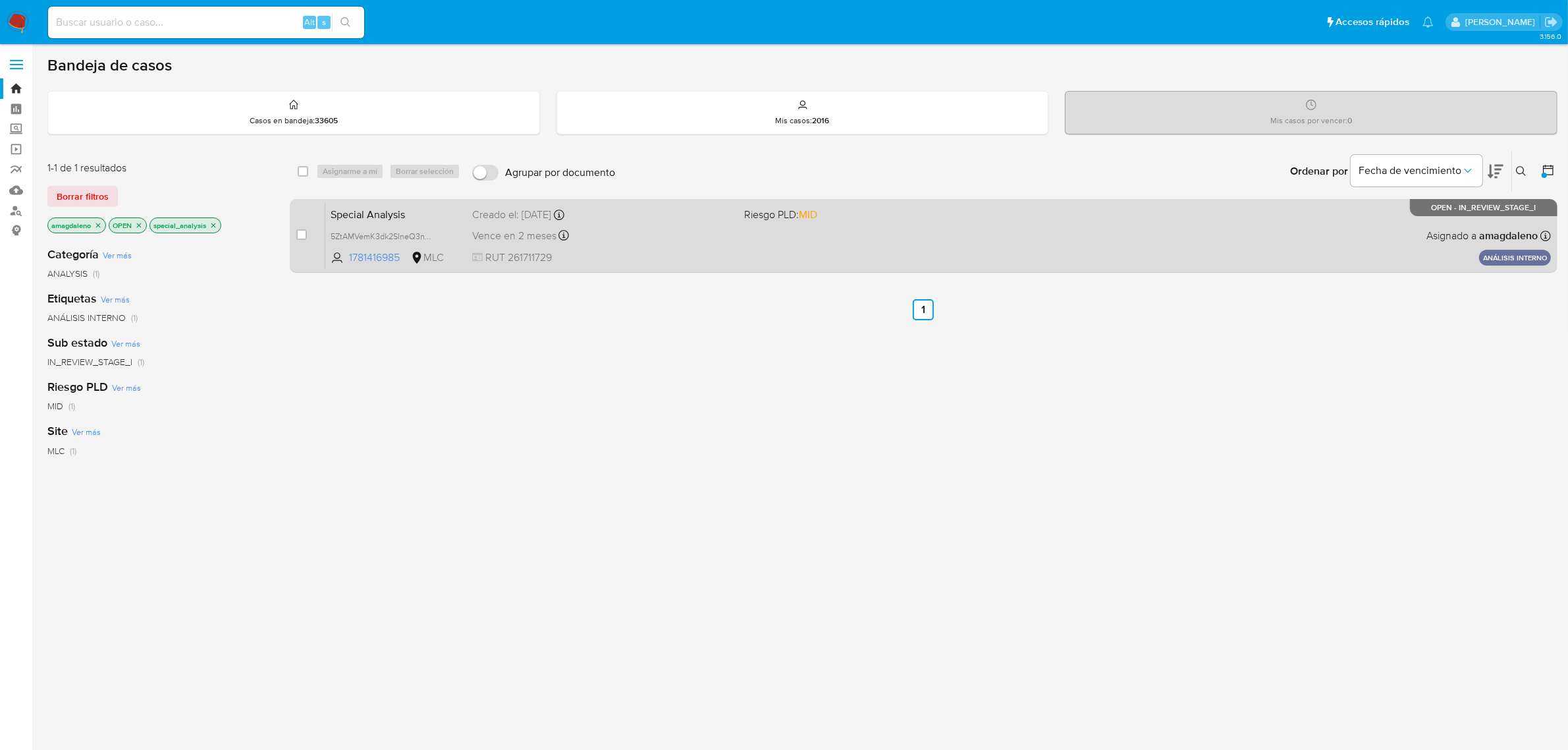
click at [705, 248] on div "Special Analysis 5ZtAMVemK3dk2SIneQ3nVZr9 1781416985 MLC Riesgo PLD: MID Creado…" at bounding box center [938, 235] width 1225 height 67
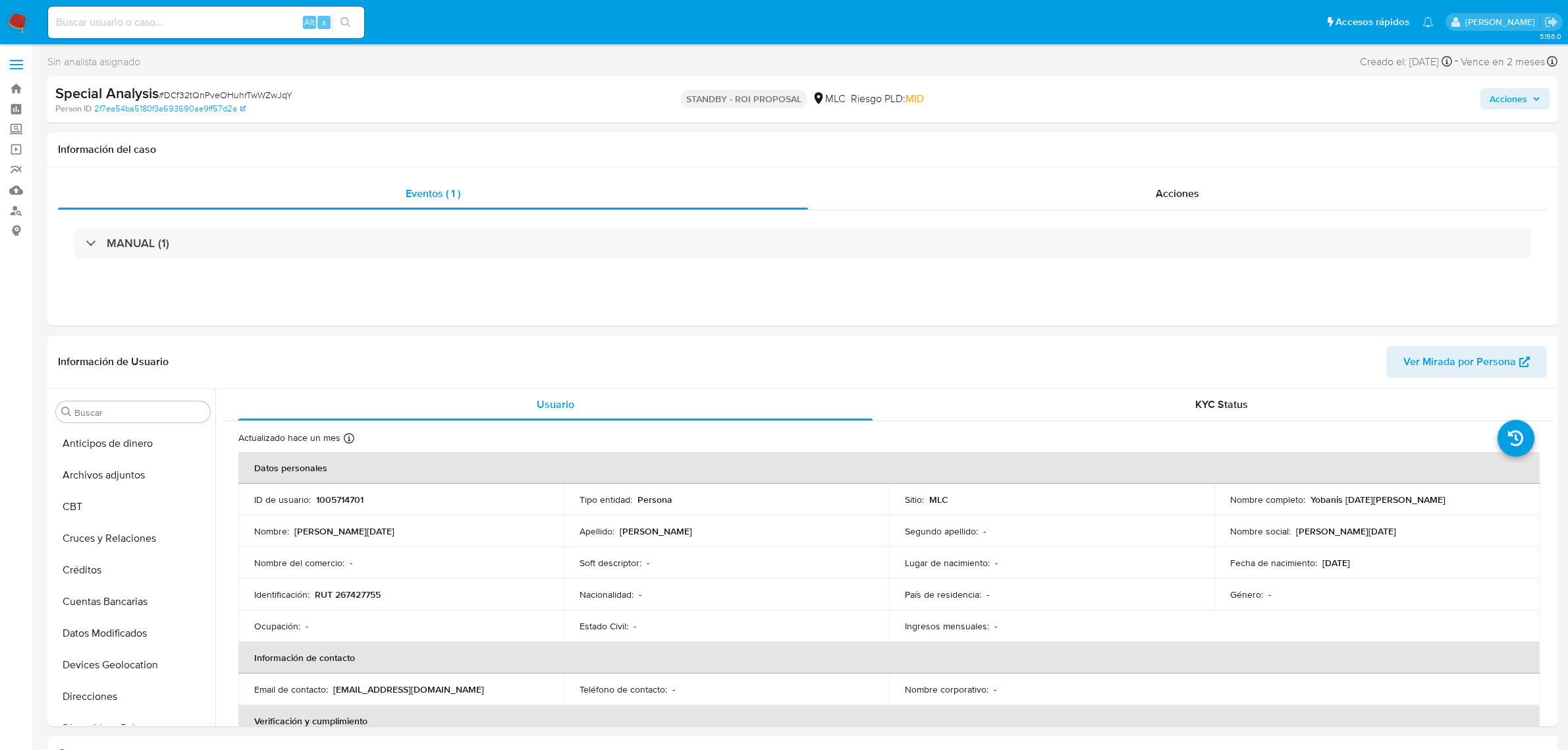
select select "10"
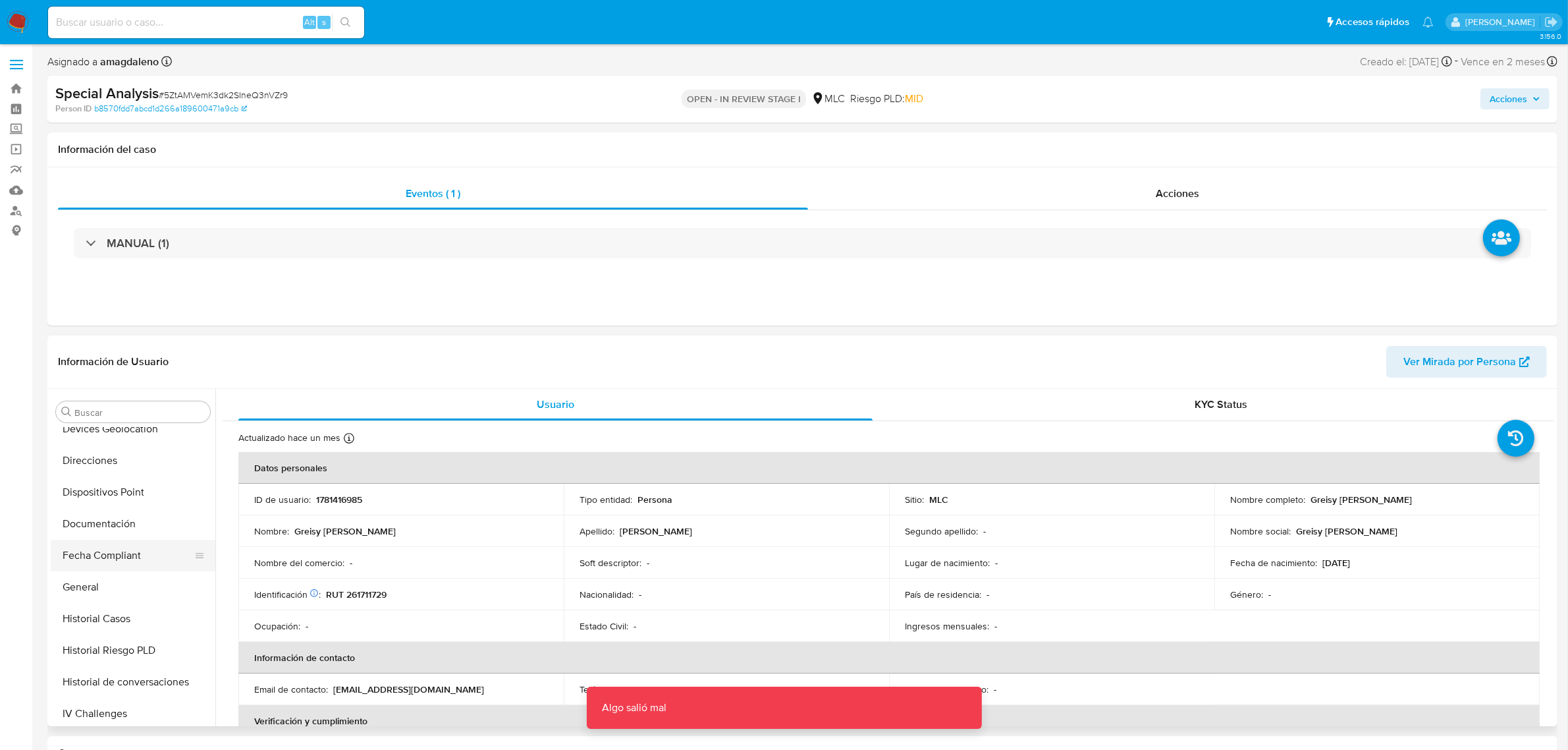
scroll to position [226, 0]
select select "10"
click at [99, 480] on button "Cruces y Relaciones" at bounding box center [128, 477] width 154 height 32
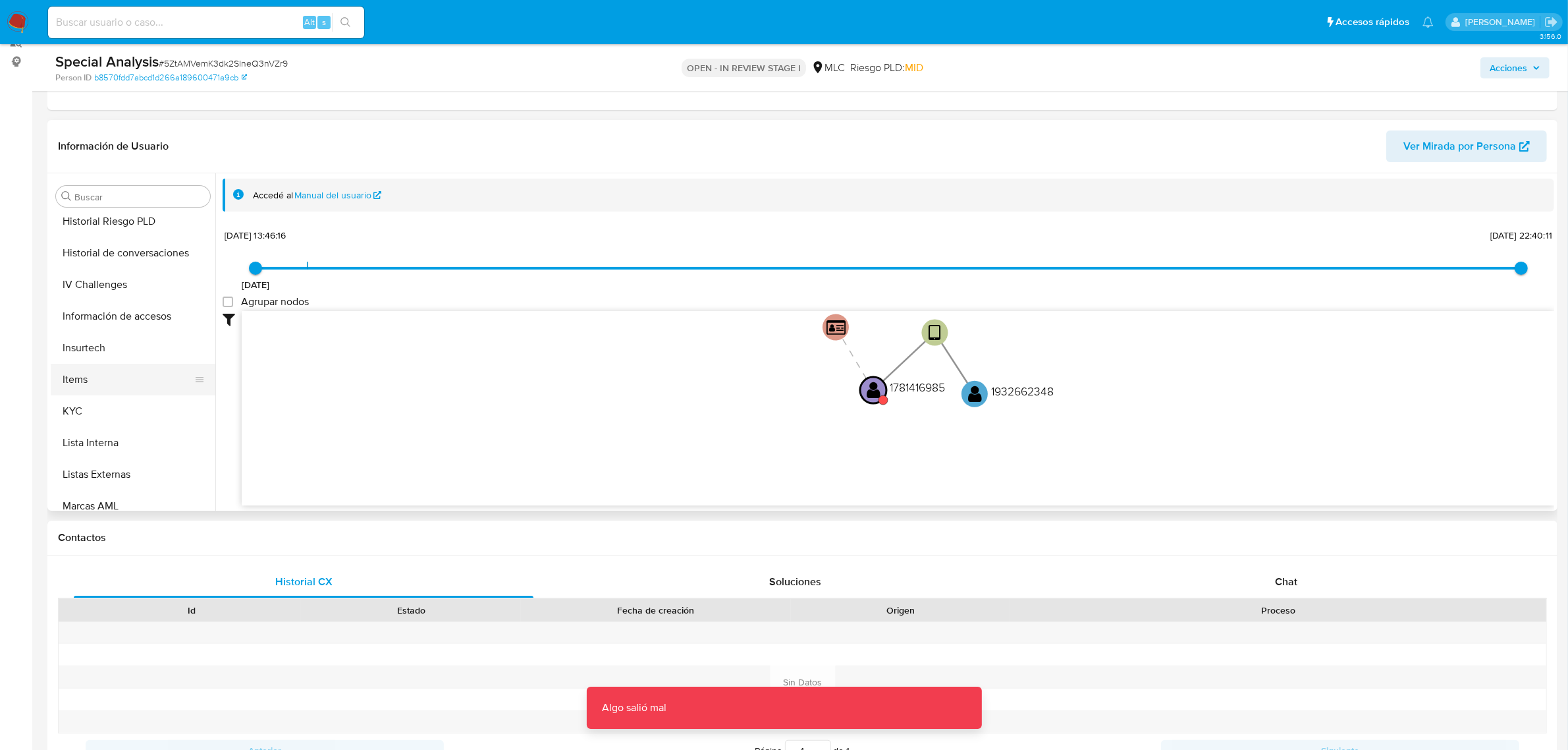
scroll to position [555, 0]
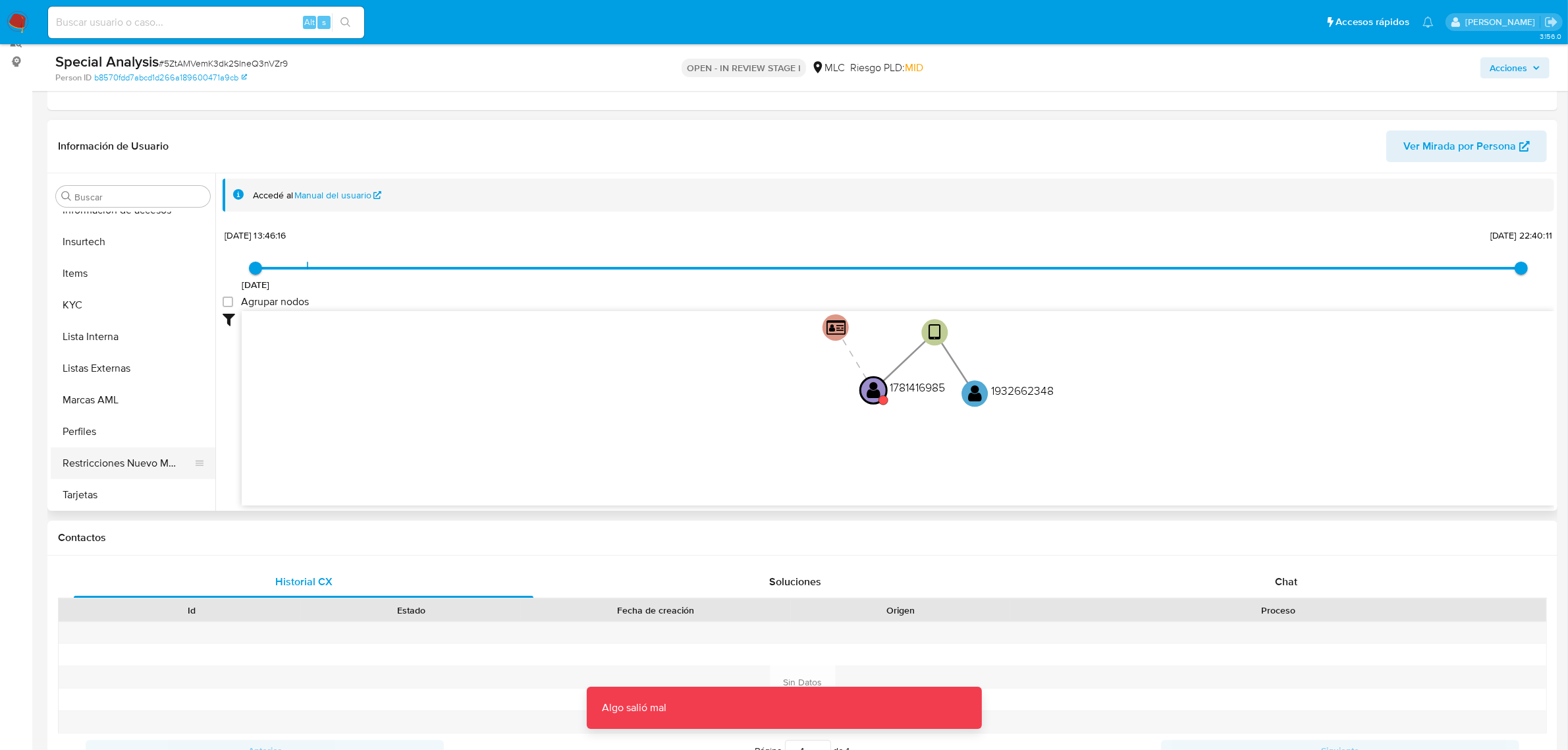
click at [132, 462] on button "Restricciones Nuevo Mundo" at bounding box center [128, 463] width 154 height 32
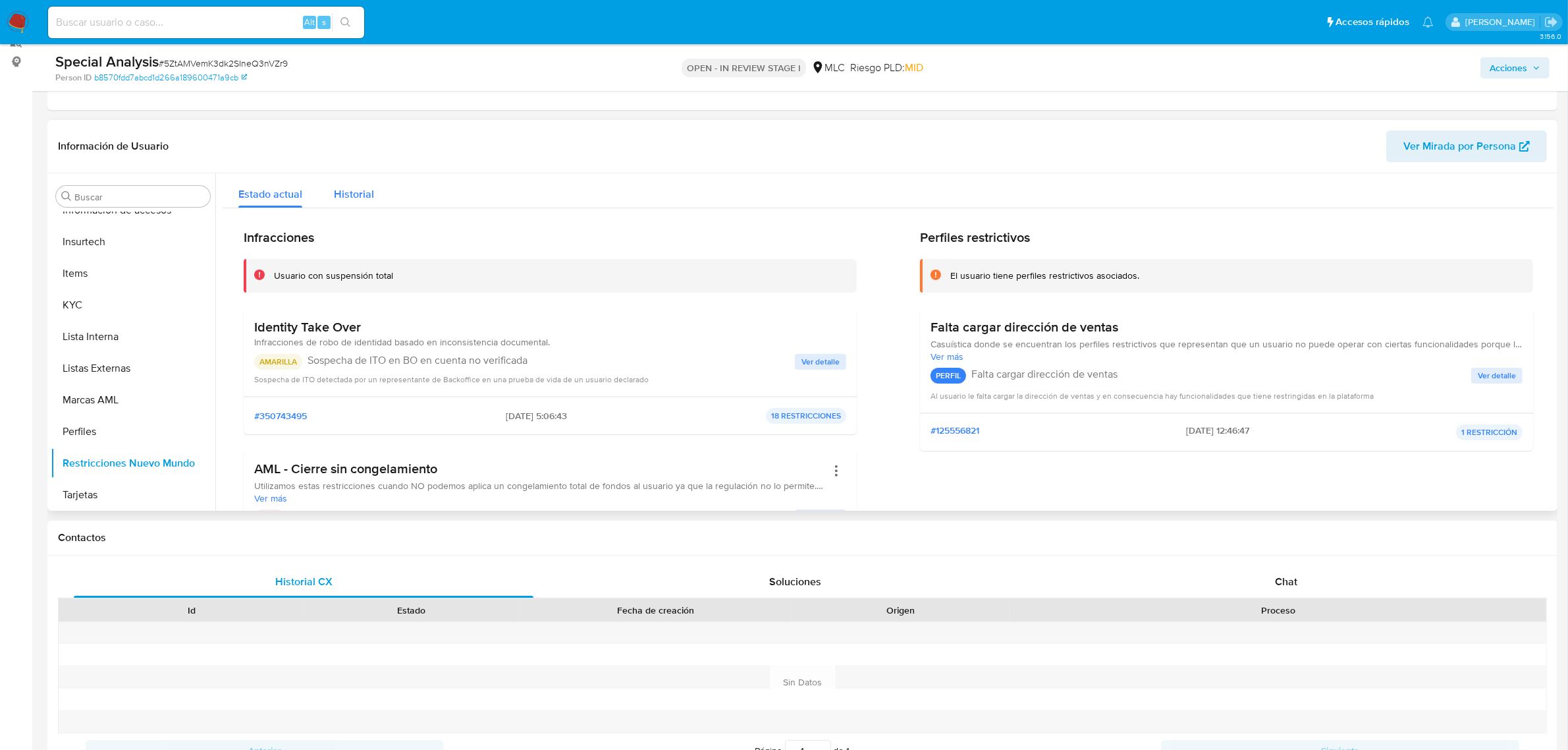
click at [363, 187] on span "Historial" at bounding box center [354, 194] width 40 height 15
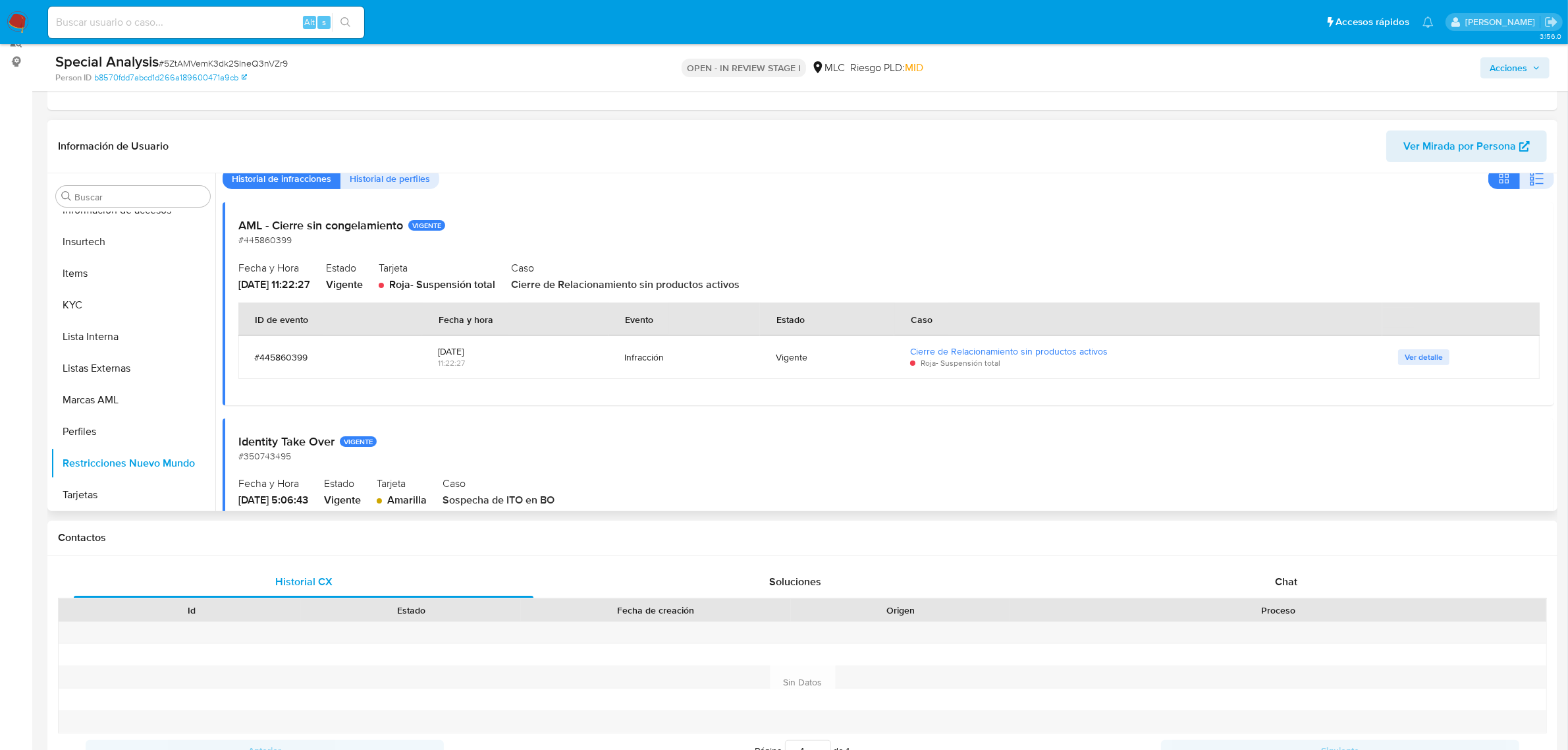
scroll to position [82, 0]
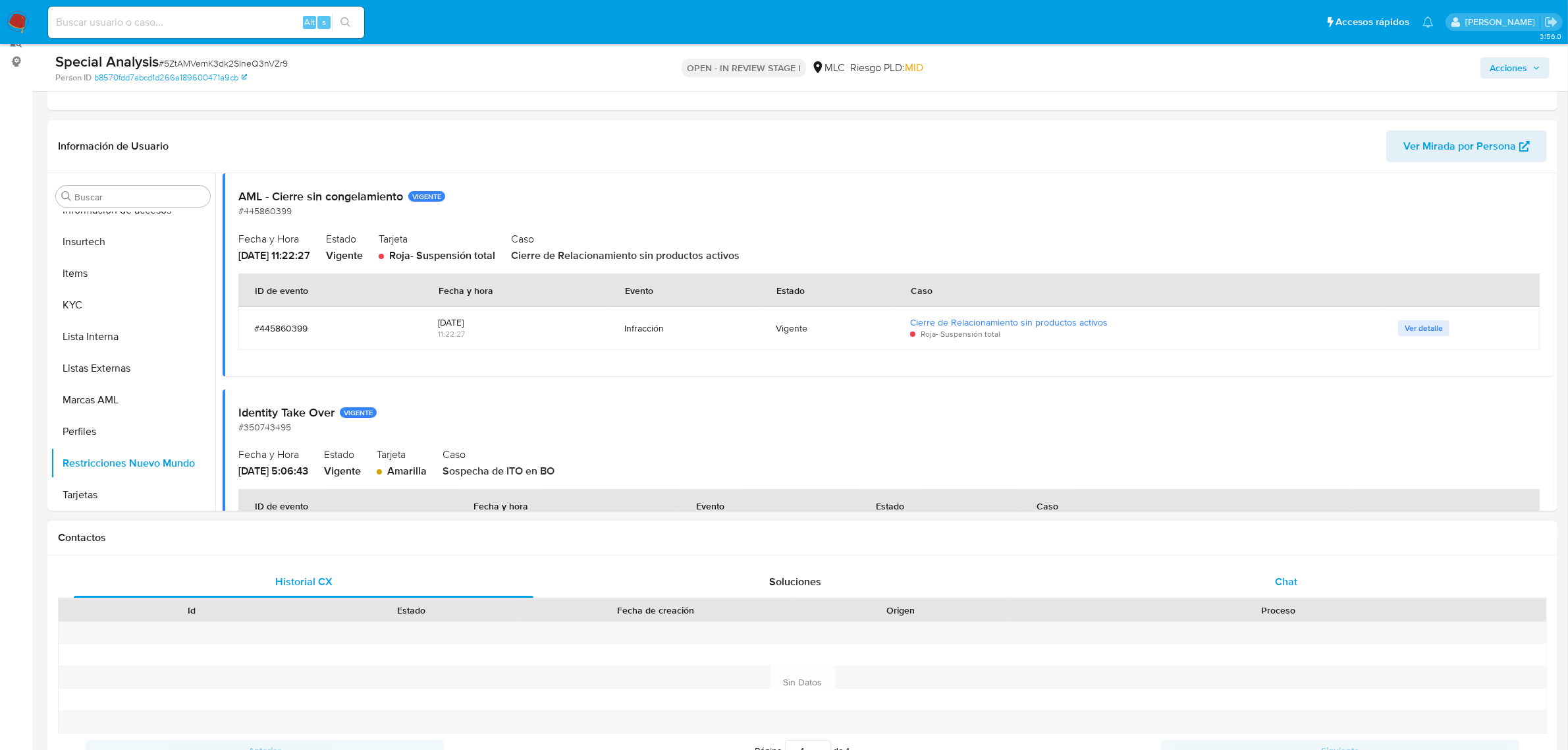
click at [1313, 575] on div "Chat" at bounding box center [1286, 582] width 460 height 32
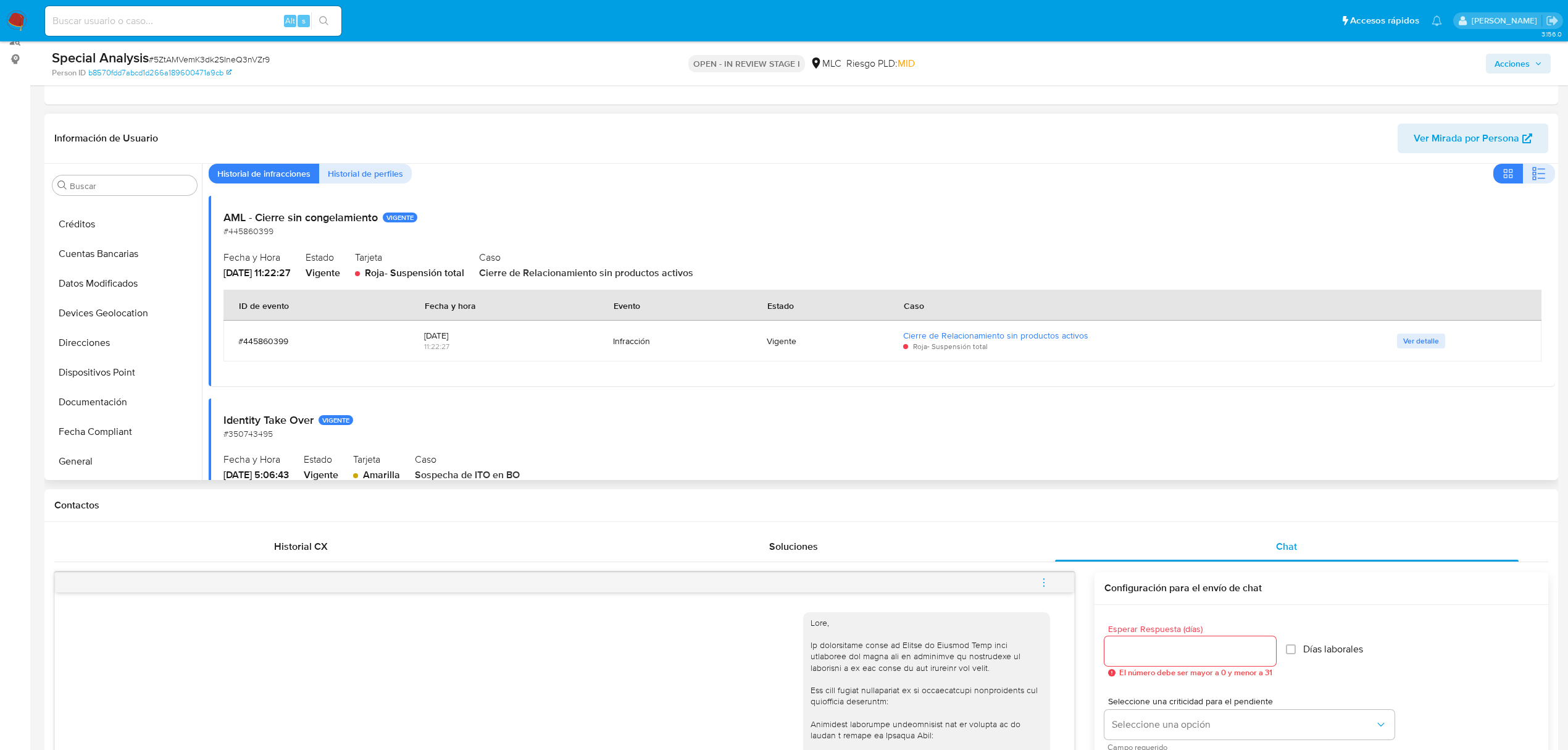
scroll to position [164, 0]
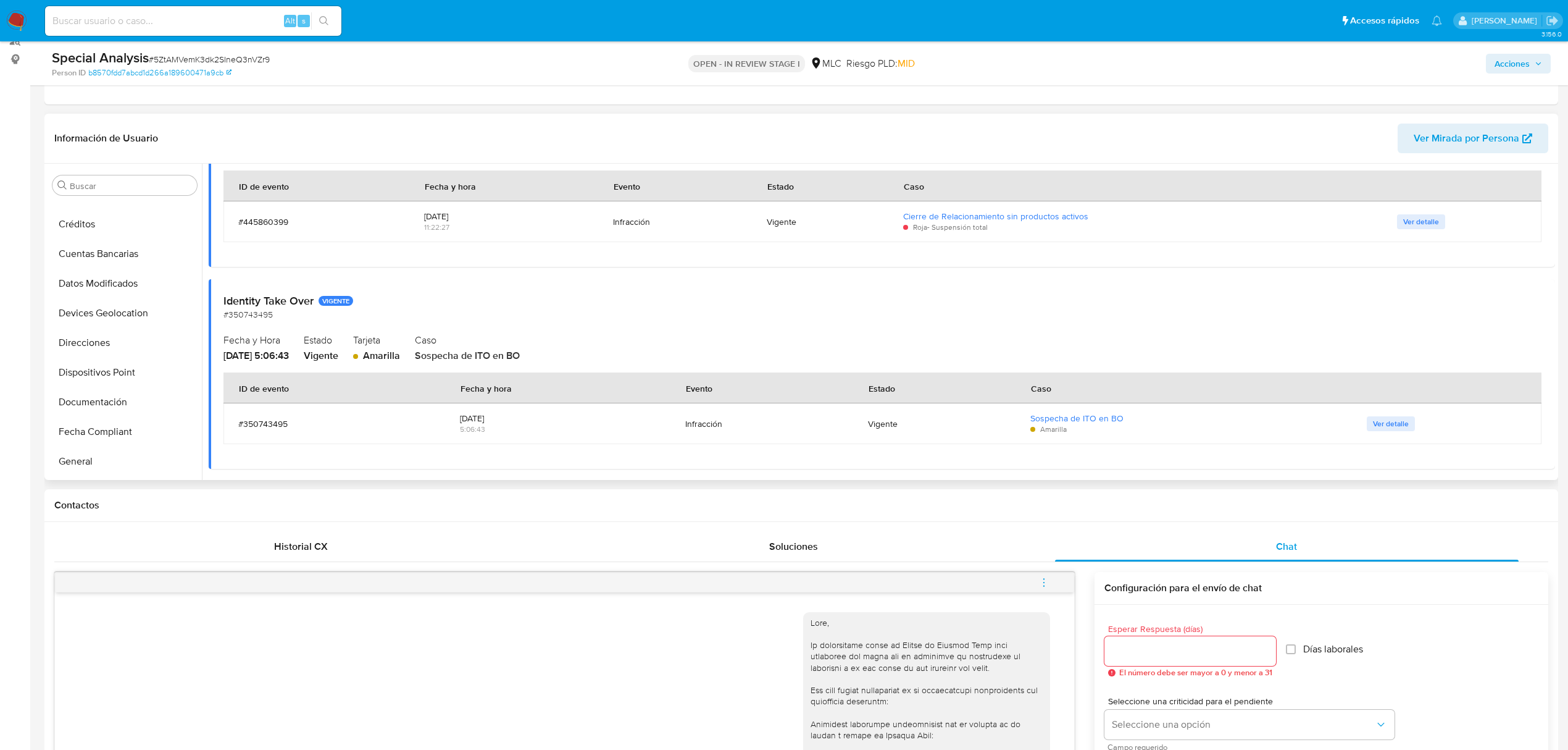
click at [1377, 421] on span "Ver detalle" at bounding box center [1390, 424] width 36 height 12
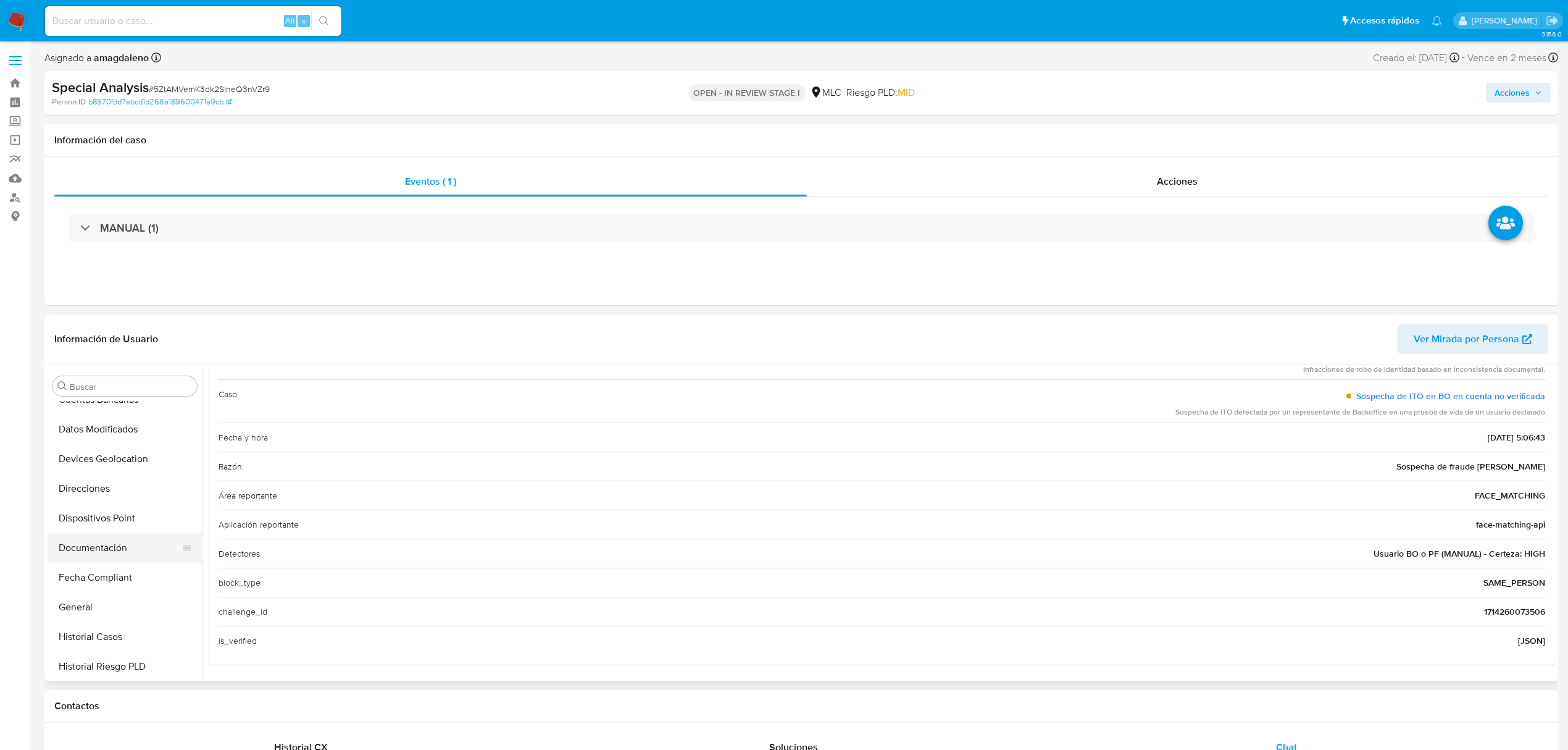
click at [96, 544] on button "Documentación" at bounding box center [120, 547] width 144 height 30
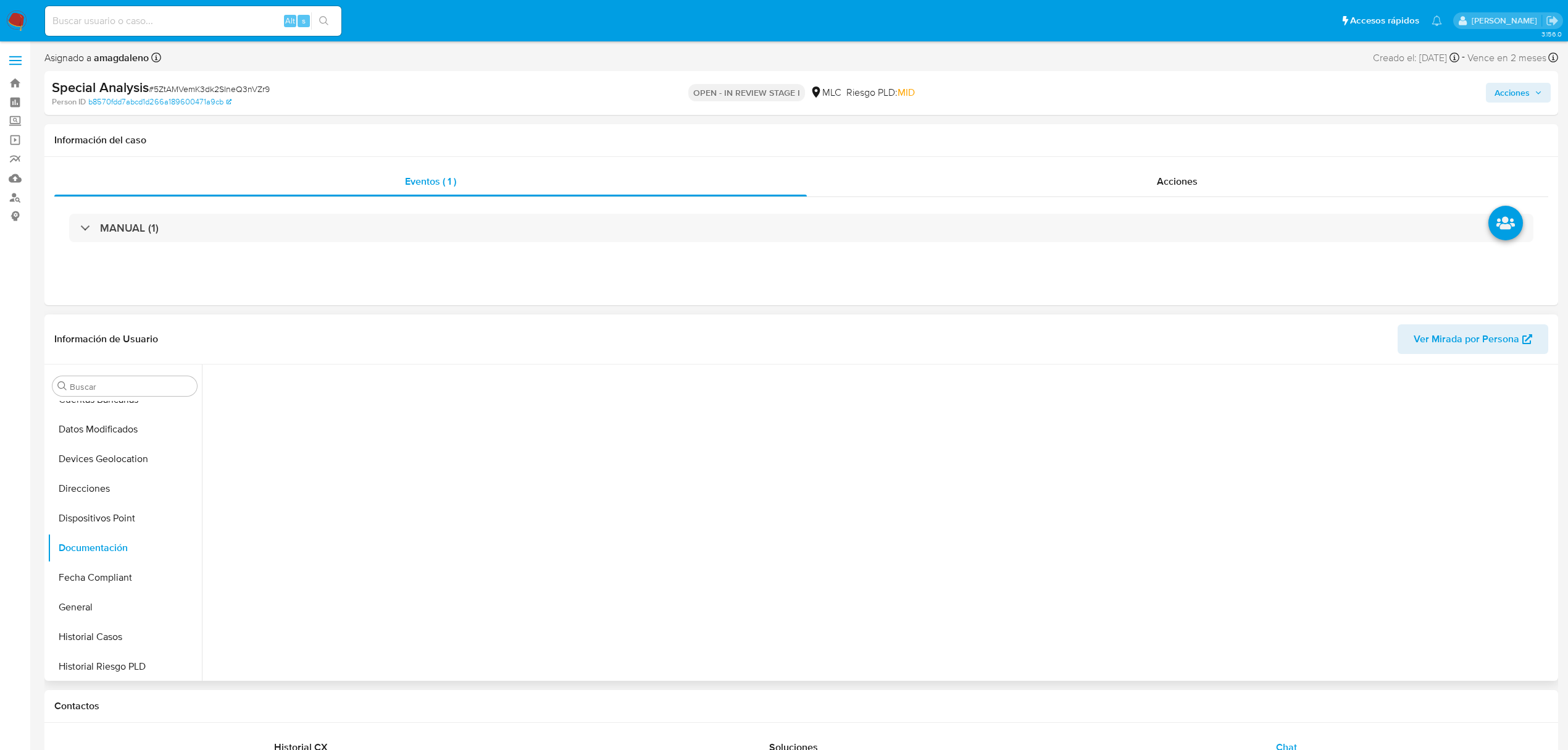
scroll to position [0, 0]
click at [309, 426] on button "Prueba de vida" at bounding box center [367, 425] width 317 height 31
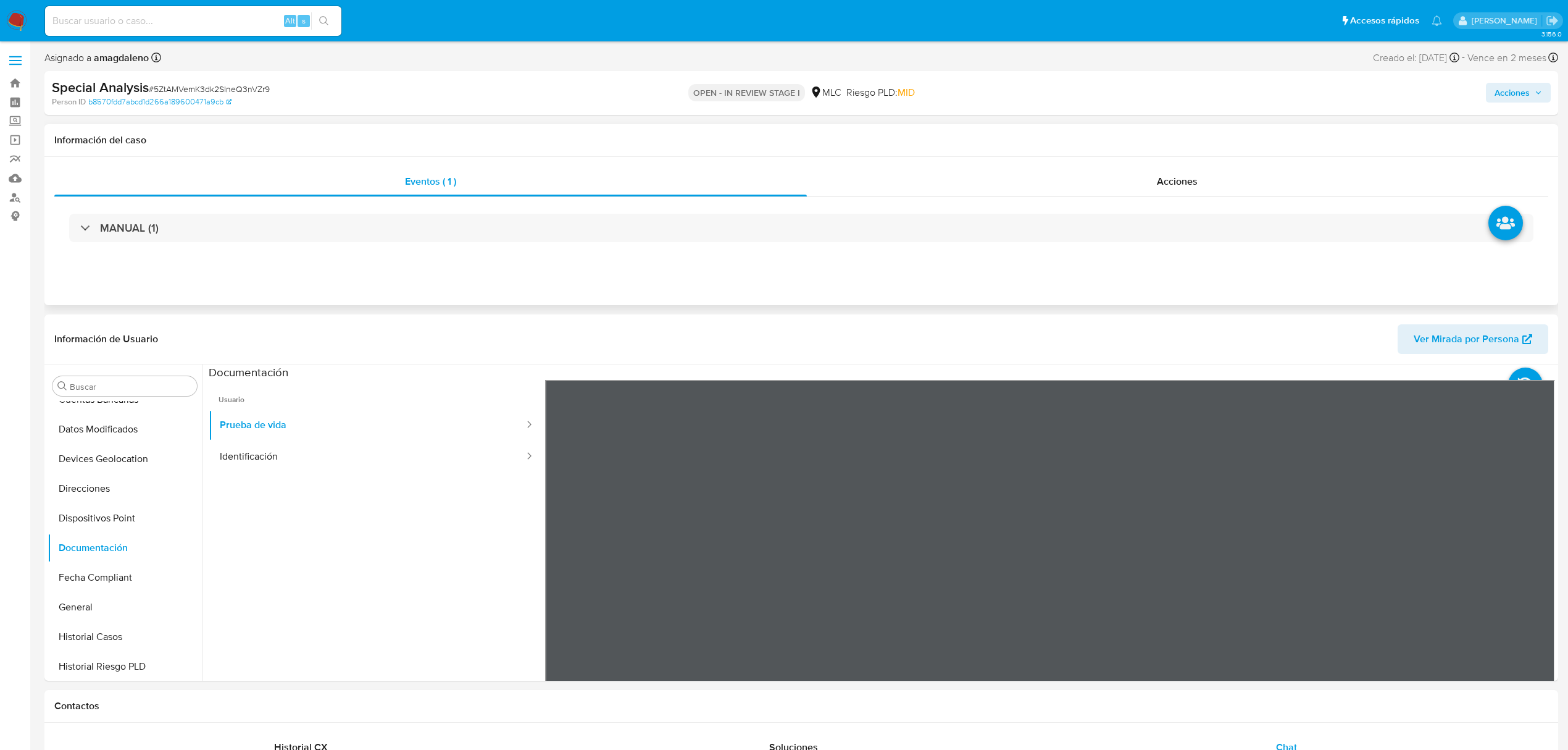
drag, startPoint x: 1479, startPoint y: 257, endPoint x: 1457, endPoint y: 247, distance: 24.2
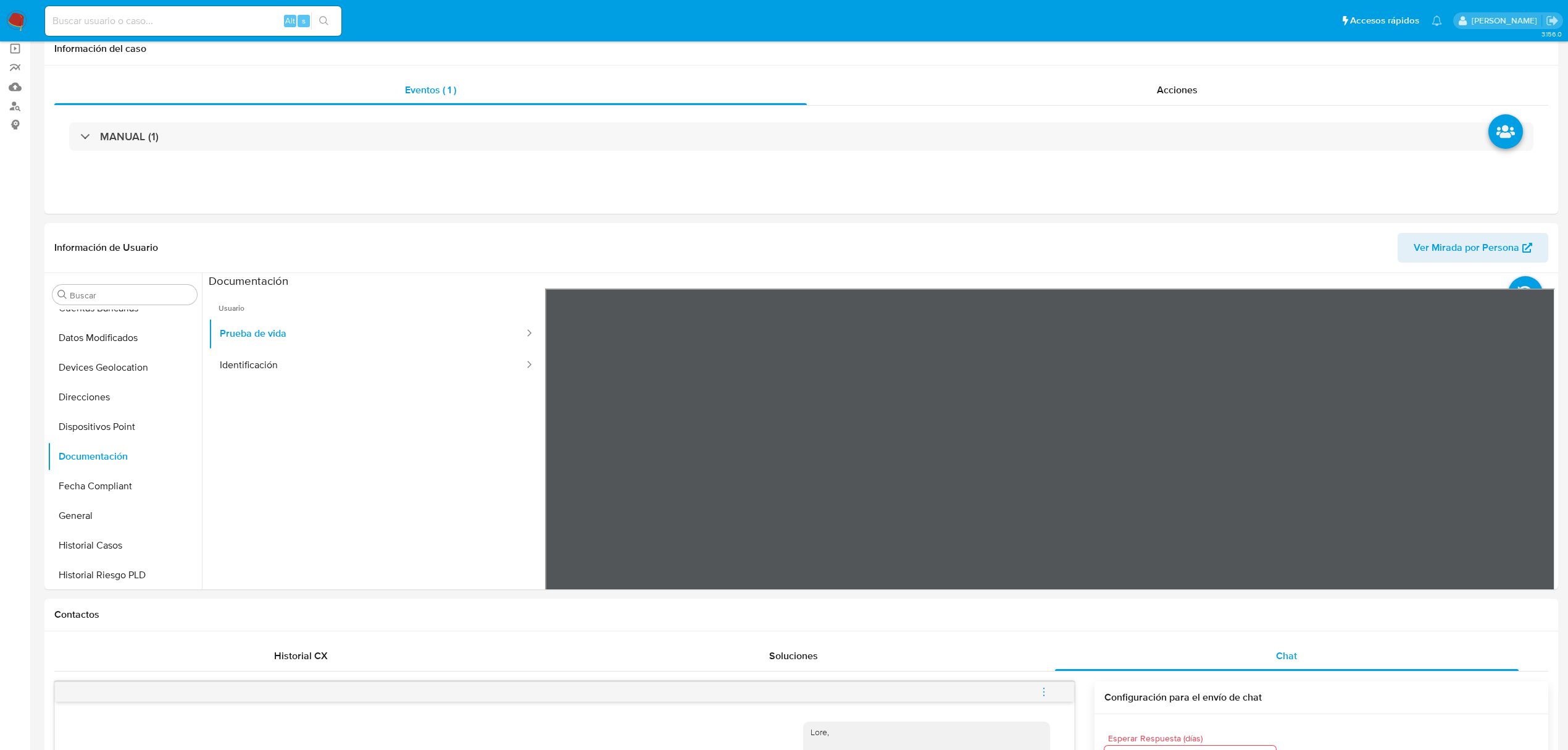
scroll to position [133, 0]
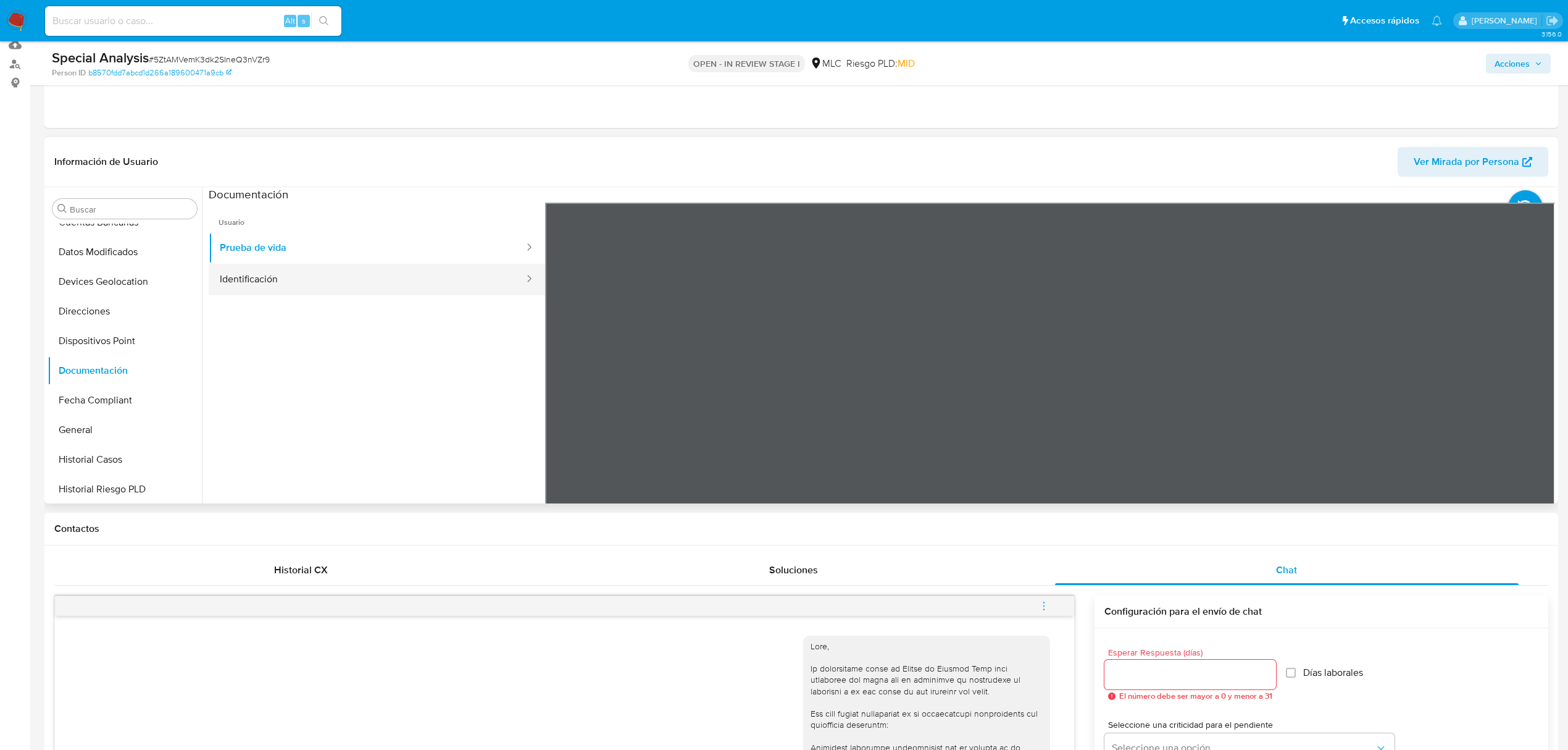
click at [275, 284] on button "Identificación" at bounding box center [367, 279] width 317 height 31
click at [1481, 405] on icon at bounding box center [1540, 403] width 25 height 25
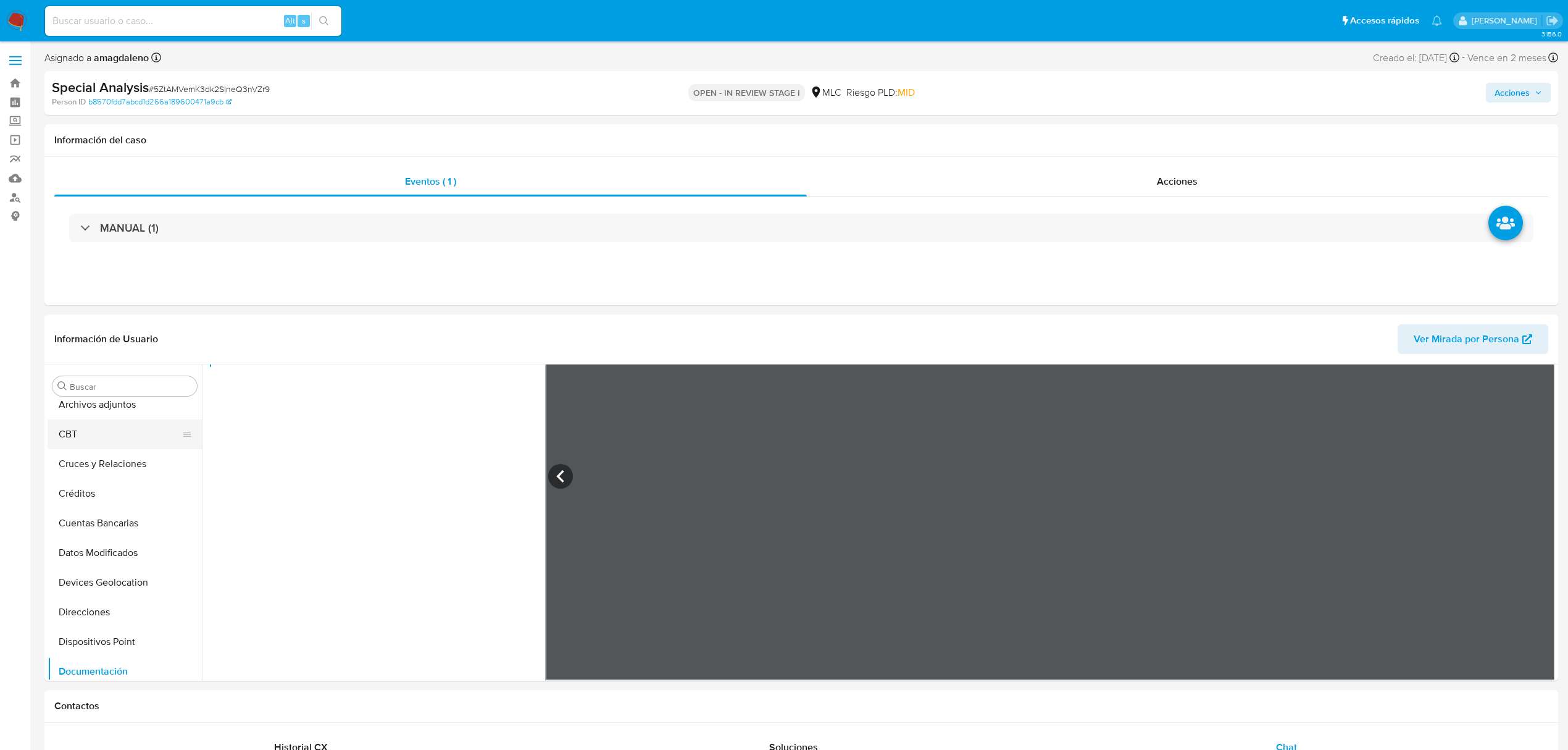
scroll to position [0, 0]
click at [117, 502] on button "Cruces y Relaciones" at bounding box center [120, 504] width 144 height 30
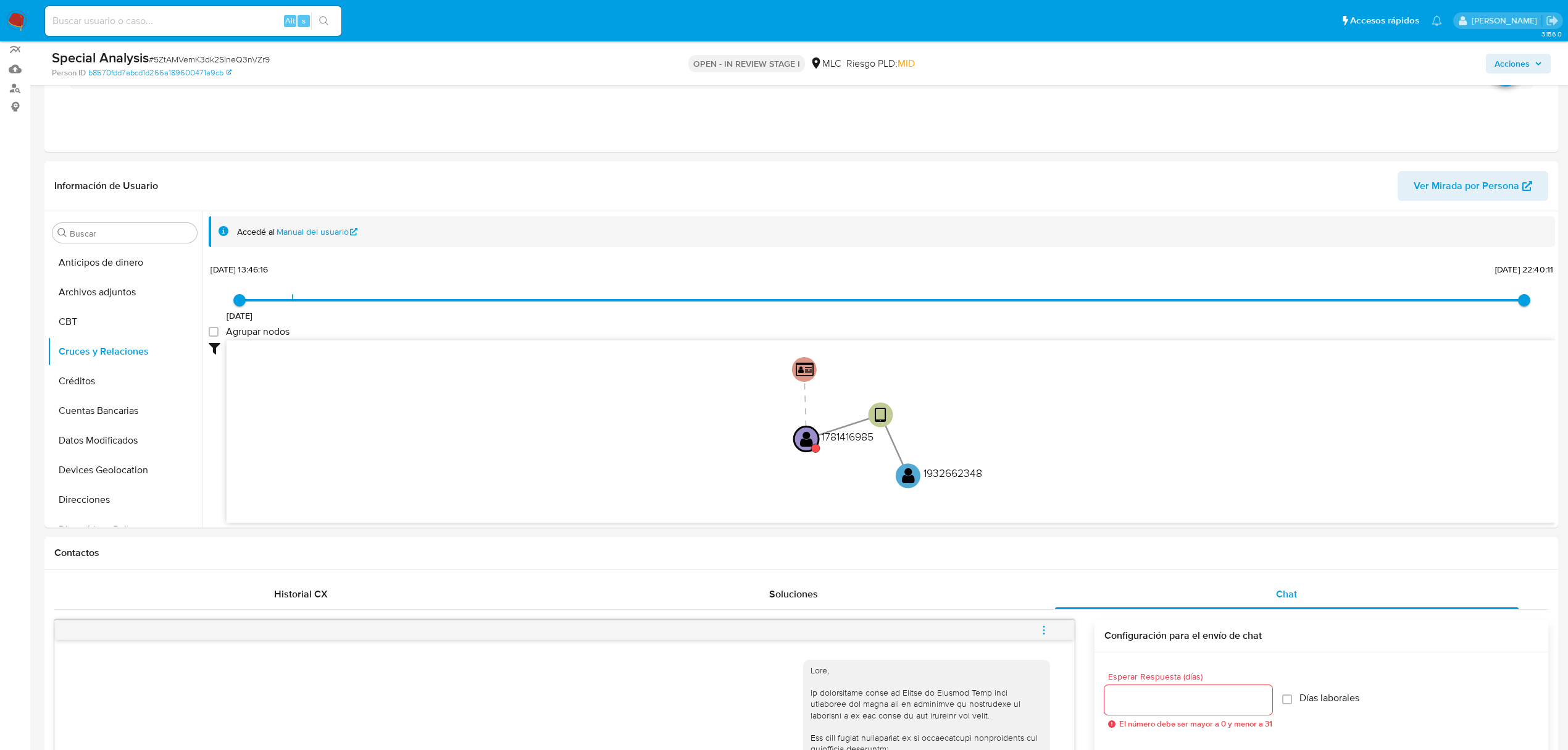
scroll to position [94, 0]
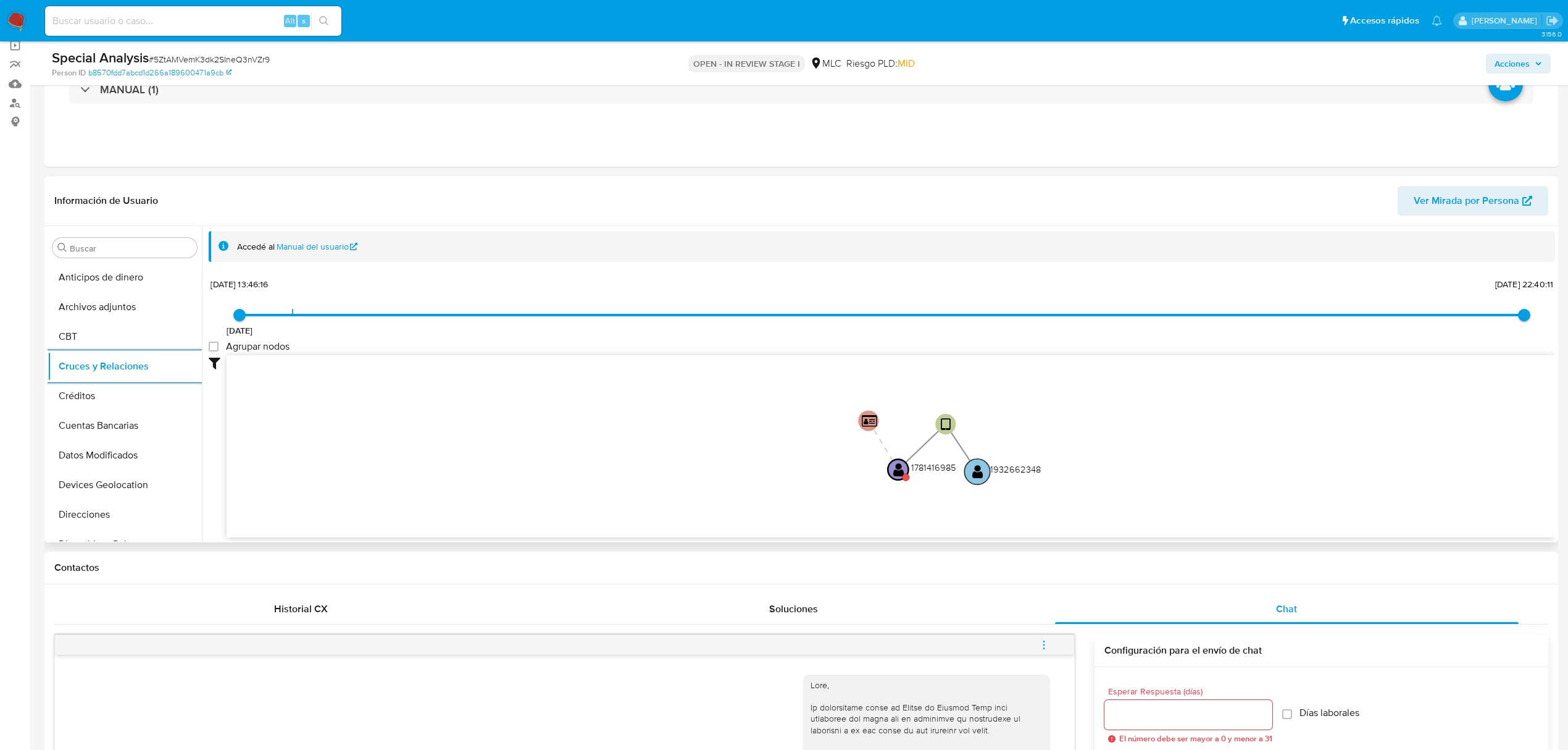
click at [983, 472] on text "" at bounding box center [978, 470] width 11 height 15
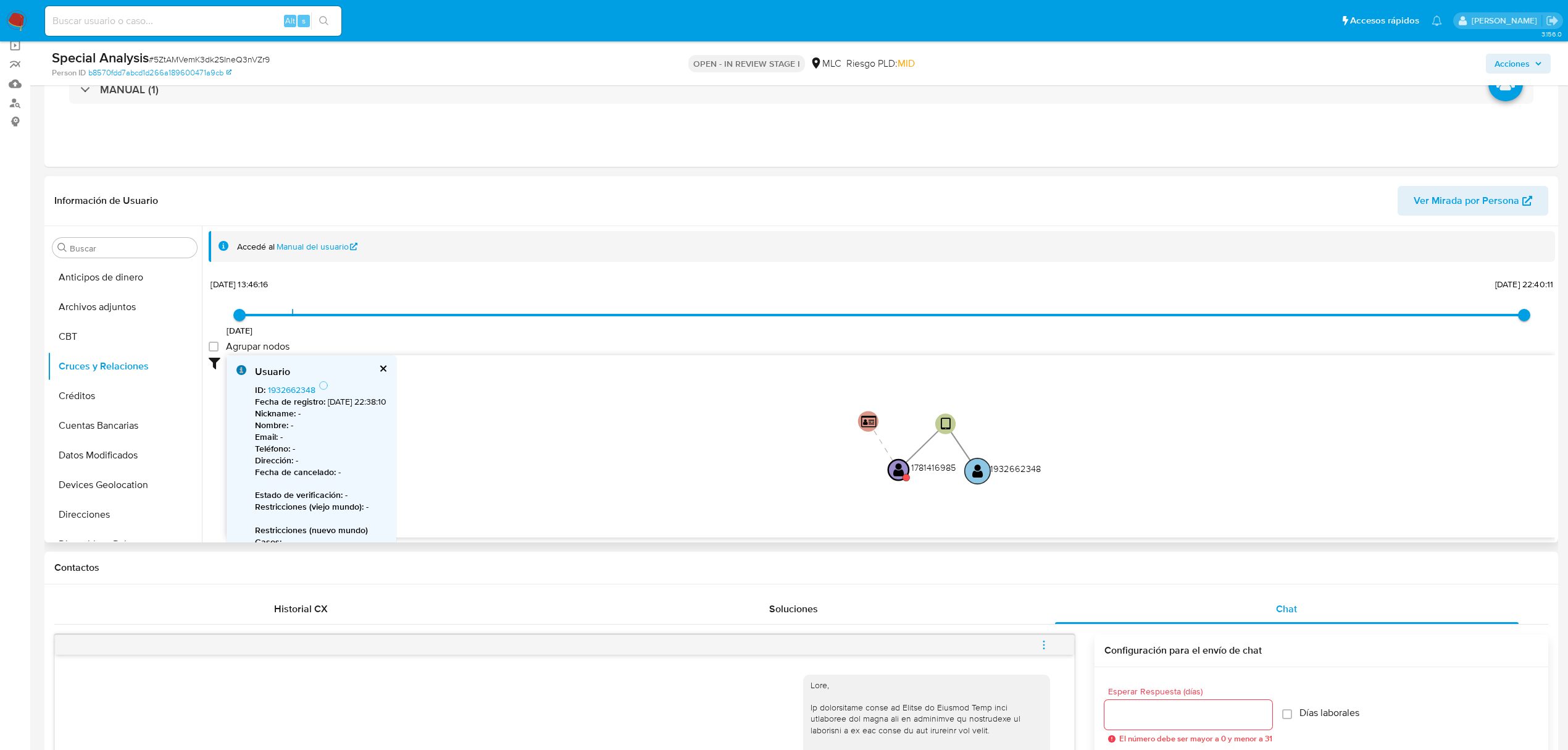
click at [981, 470] on text "" at bounding box center [978, 470] width 11 height 15
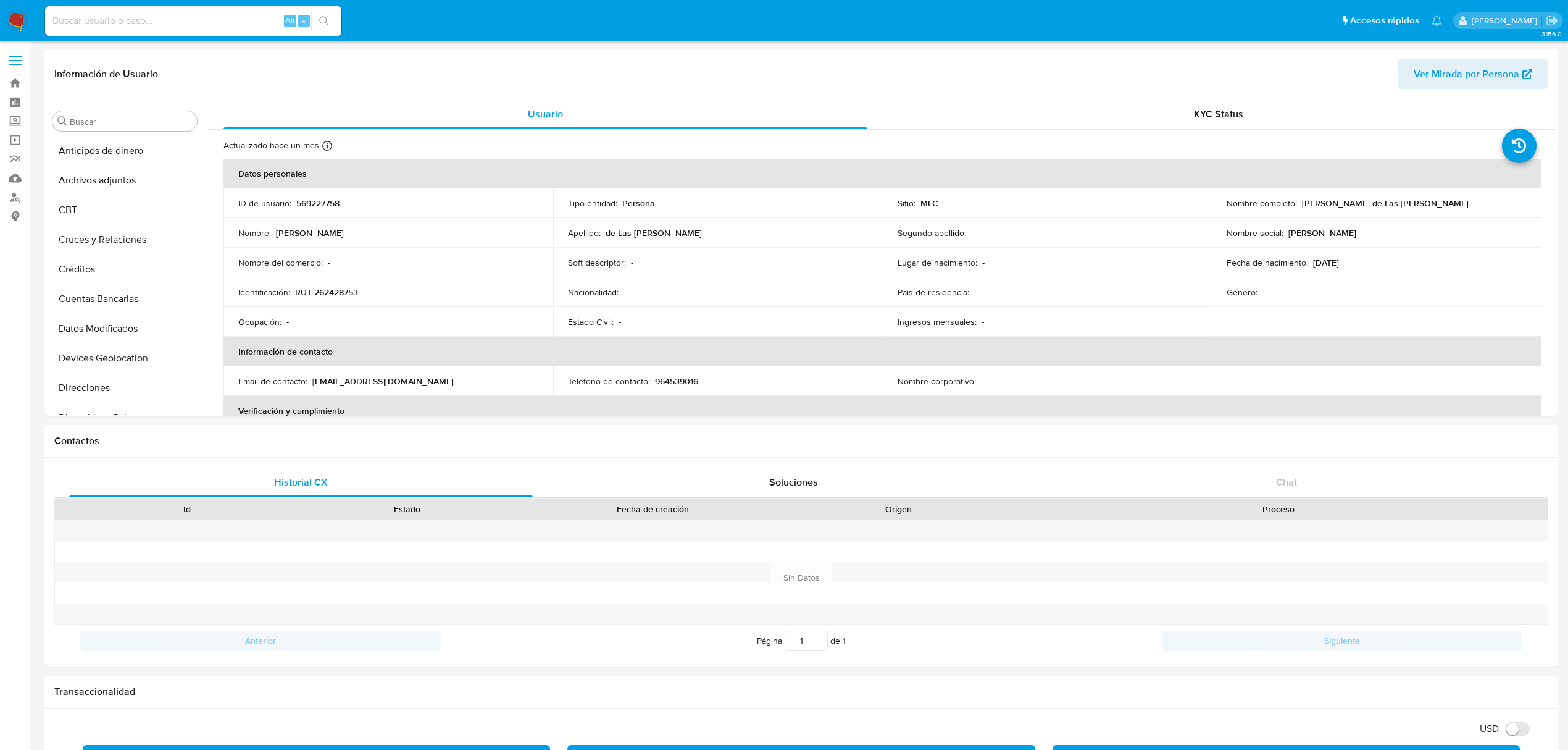
select select "10"
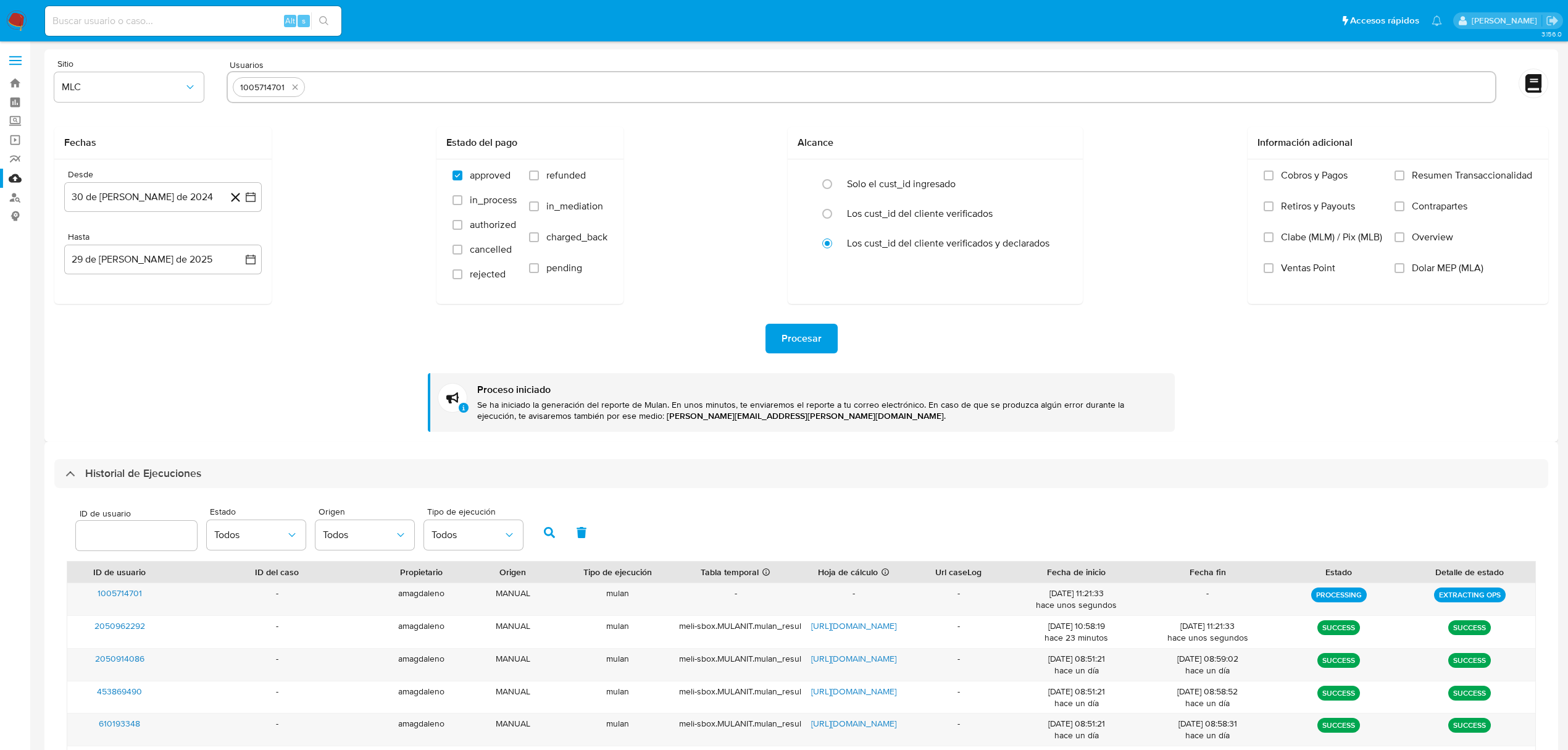
select select "10"
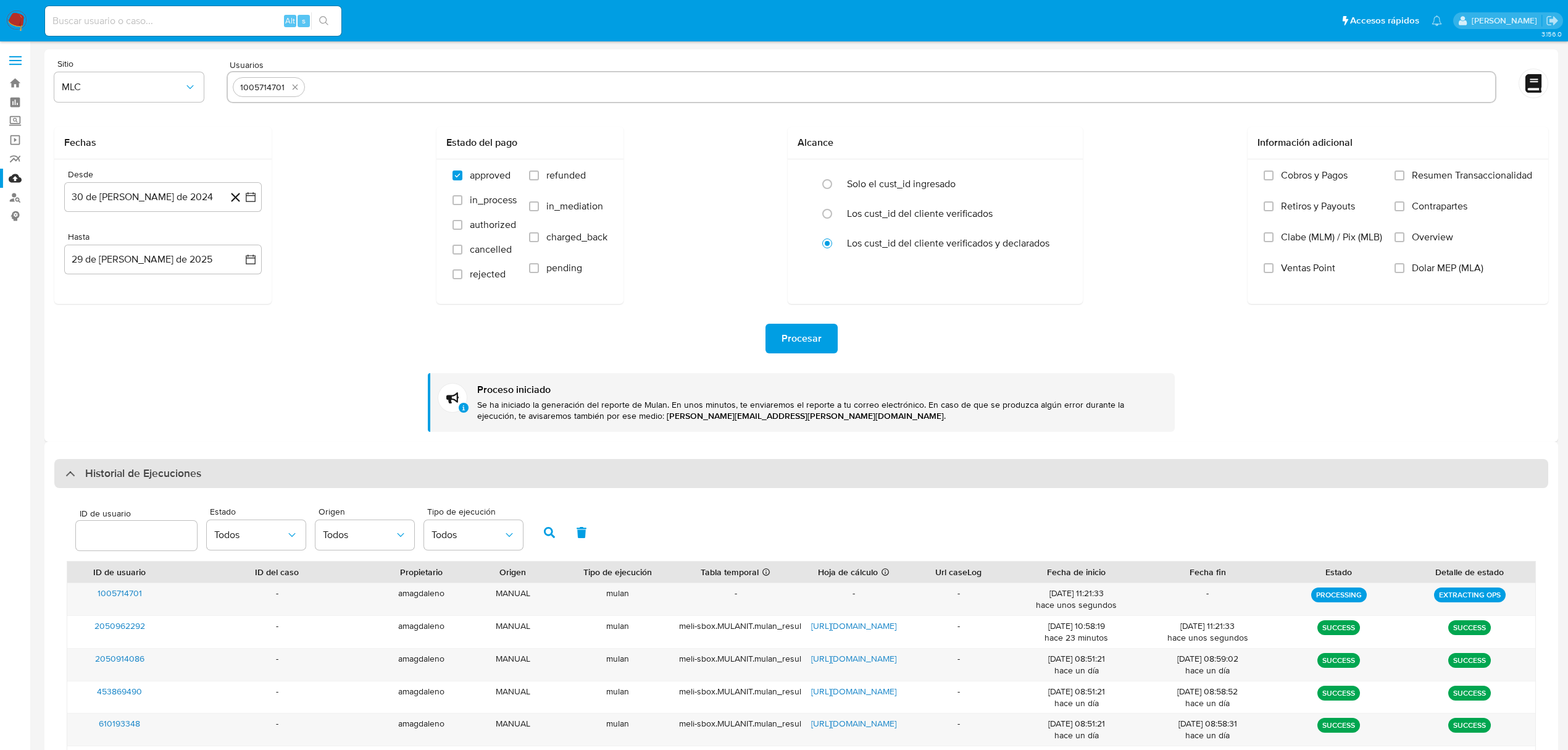
click at [65, 477] on div "Historial de Ejecuciones" at bounding box center [133, 473] width 136 height 15
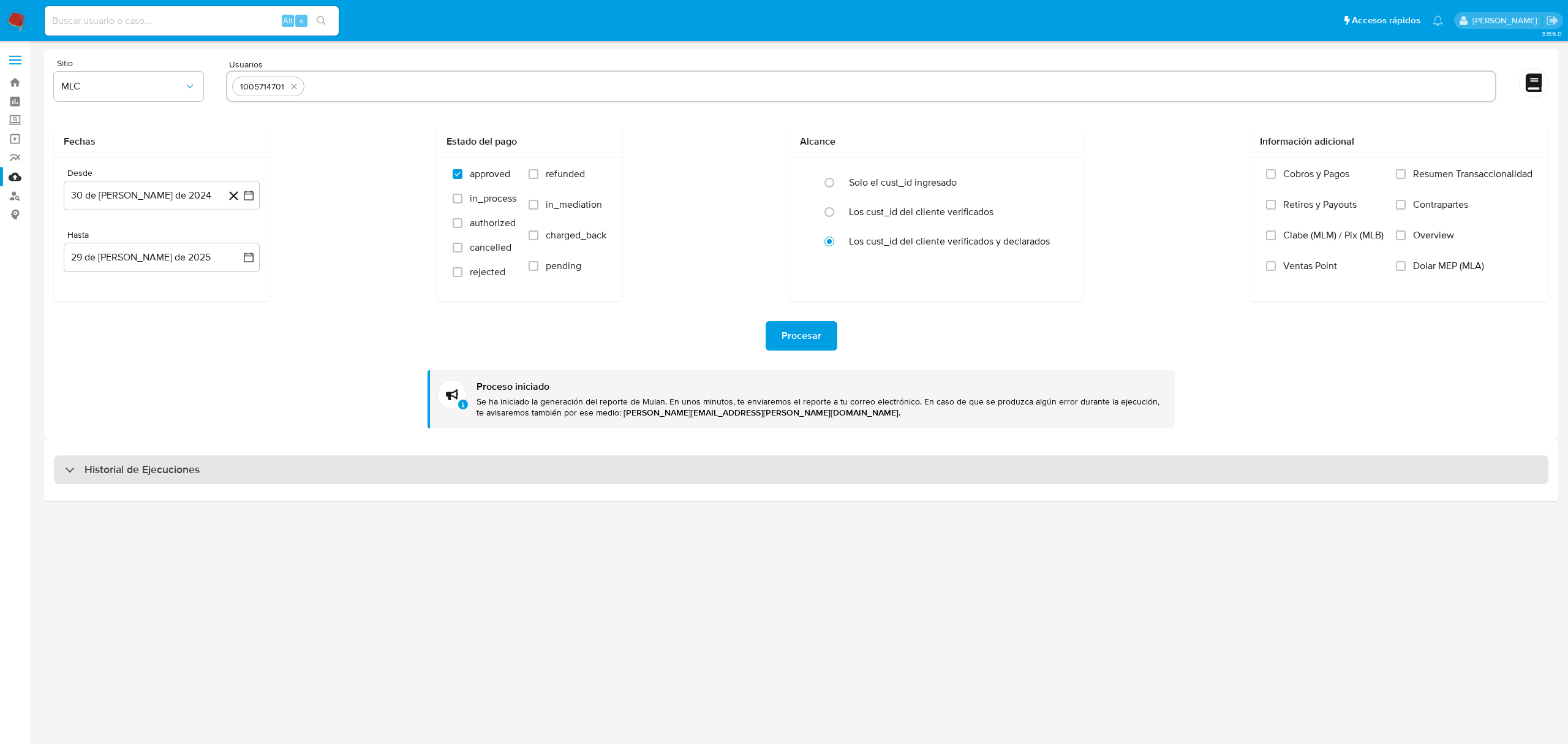
click at [65, 474] on div "Historial de Ejecuciones" at bounding box center [132, 469] width 135 height 14
select select "10"
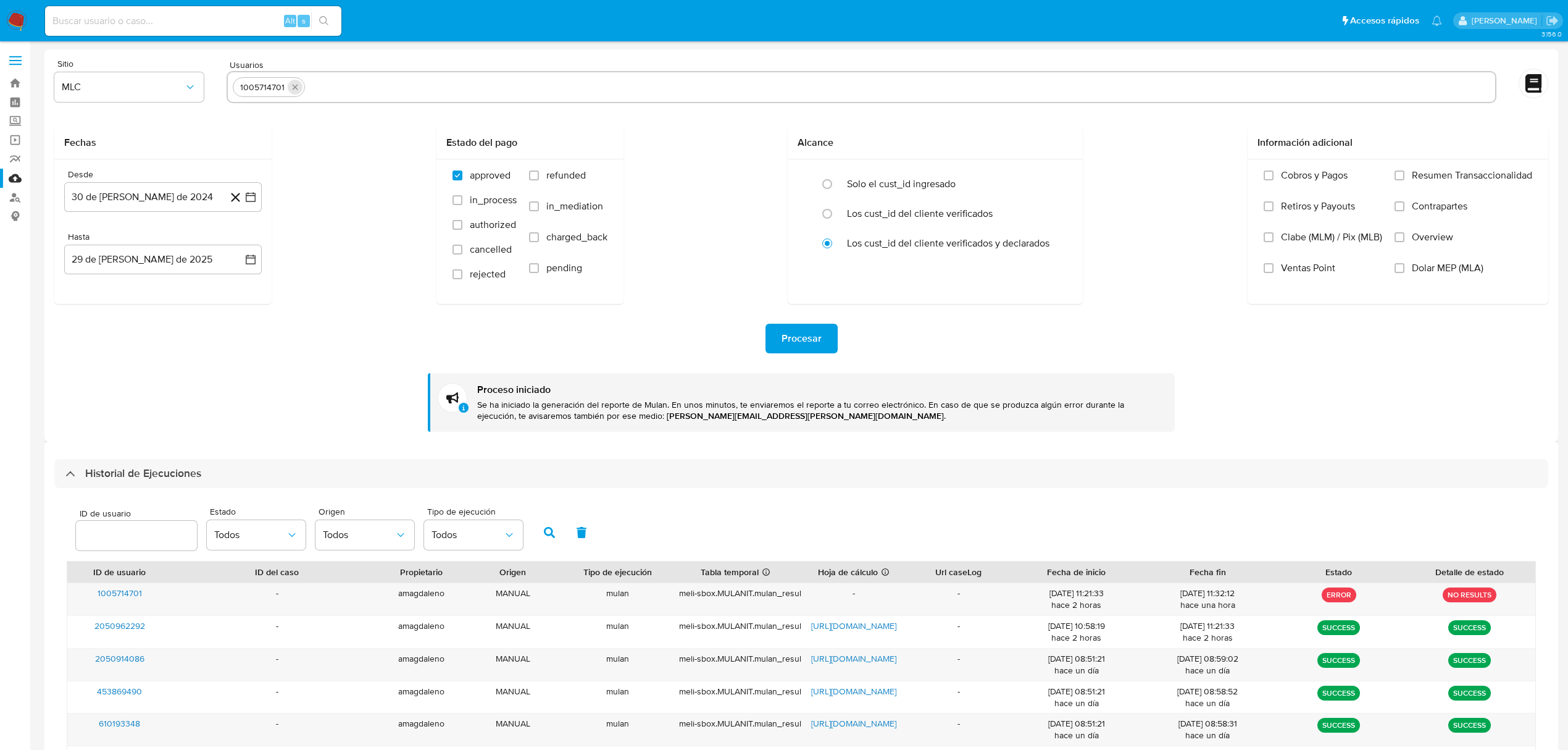
click at [295, 90] on icon "quitar 1005714701" at bounding box center [295, 87] width 10 height 10
click at [282, 94] on input "text" at bounding box center [861, 87] width 1257 height 19
paste input "1781416985"
type input "1781416985"
click at [813, 343] on span "Procesar" at bounding box center [802, 338] width 40 height 27
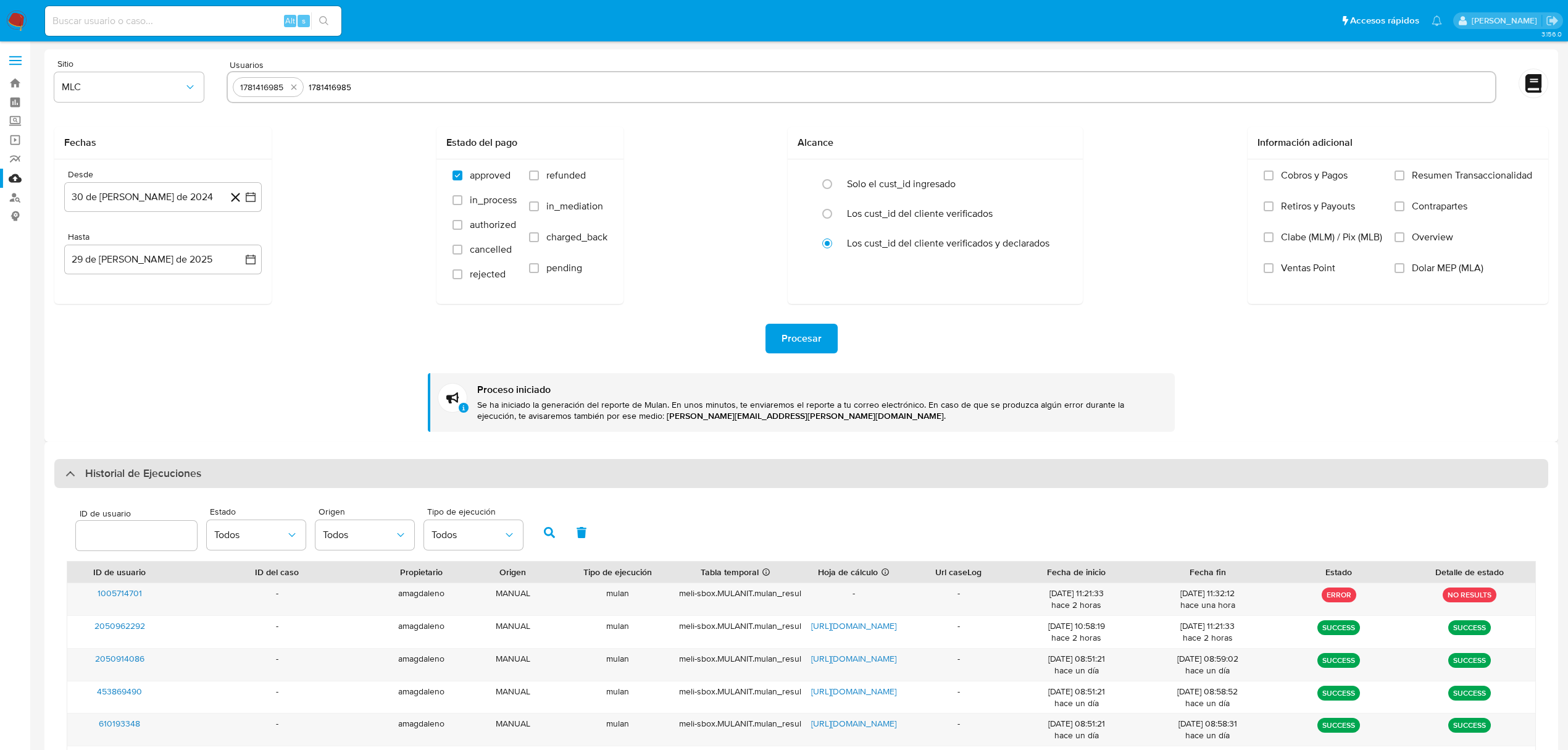
click at [76, 472] on div "Historial de Ejecuciones" at bounding box center [133, 473] width 136 height 15
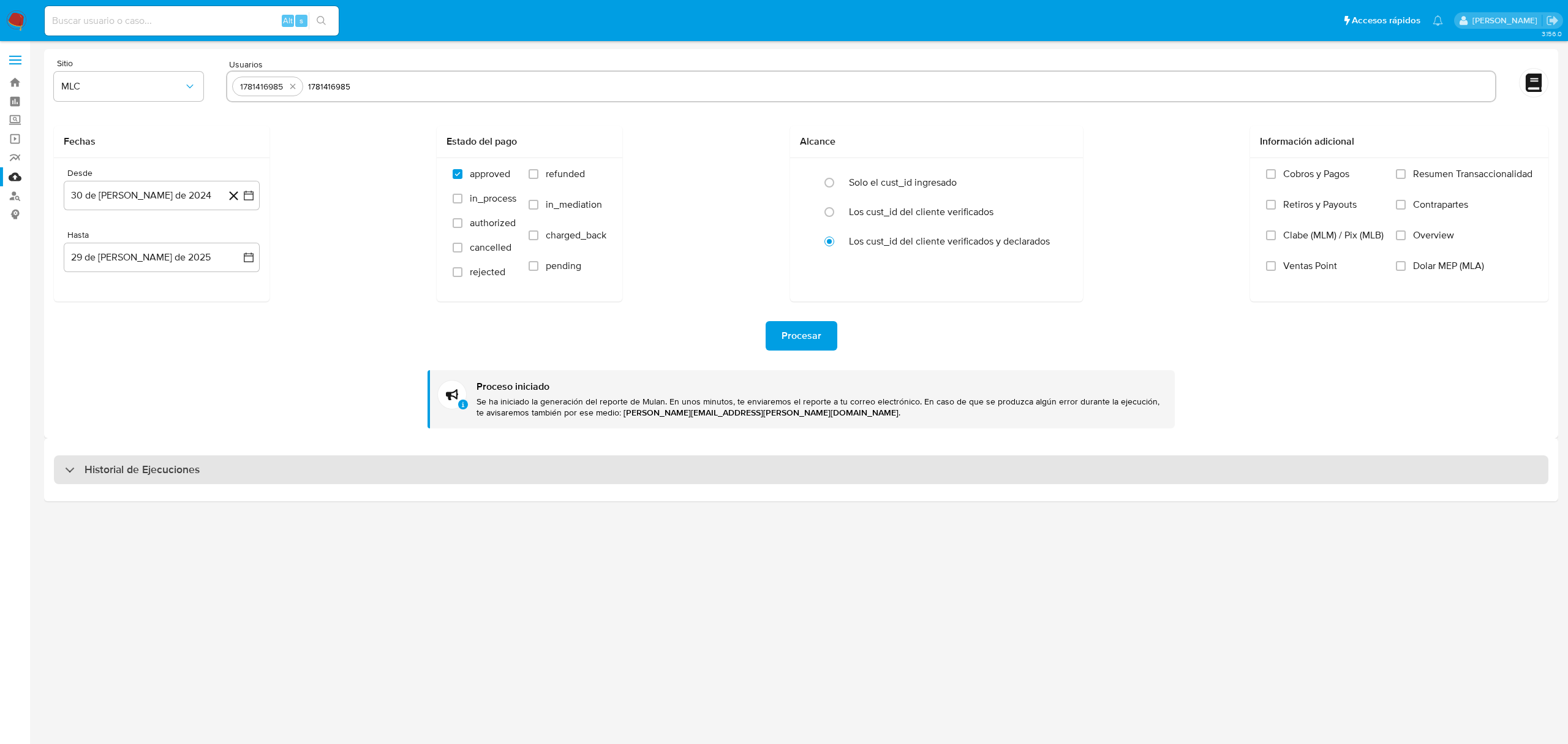
click at [76, 479] on div "Historial de Ejecuciones" at bounding box center [801, 469] width 1494 height 30
select select "10"
